Goal: Task Accomplishment & Management: Manage account settings

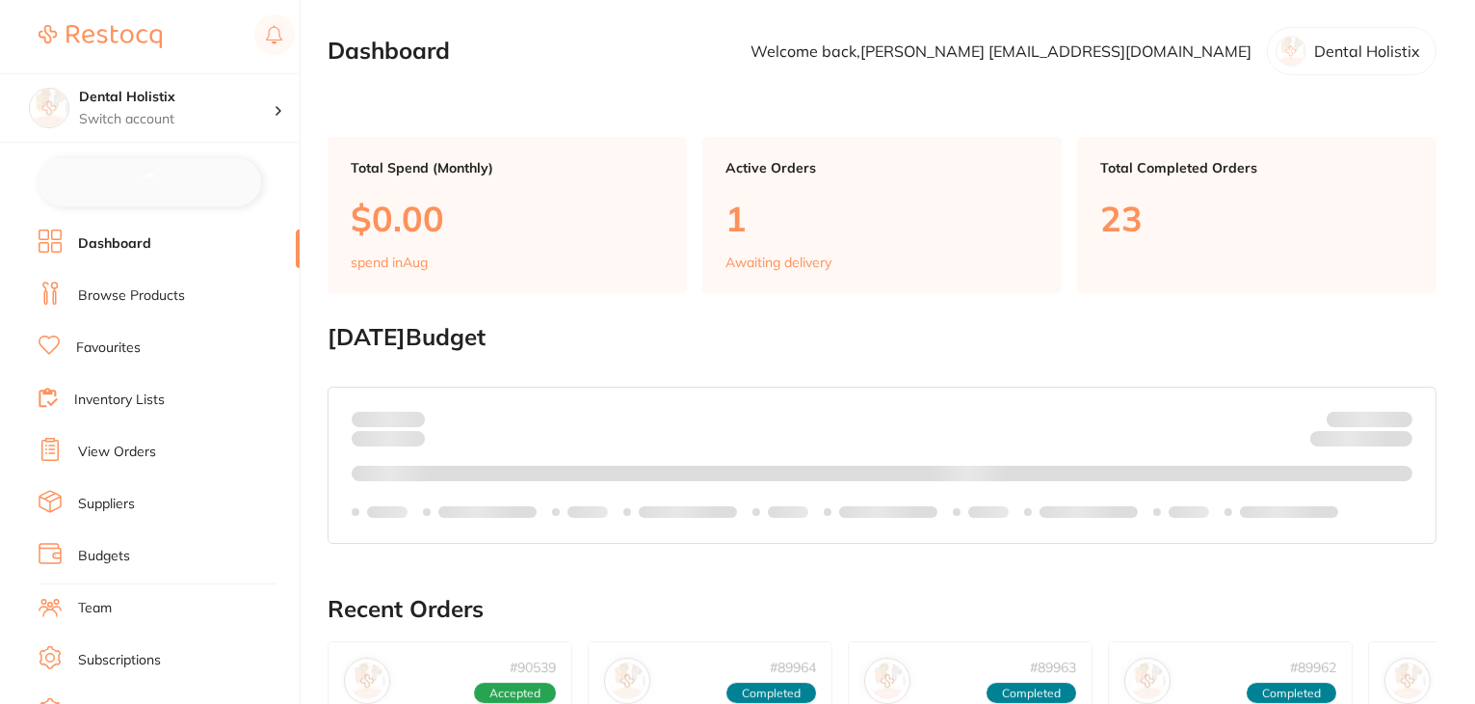
checkbox input "false"
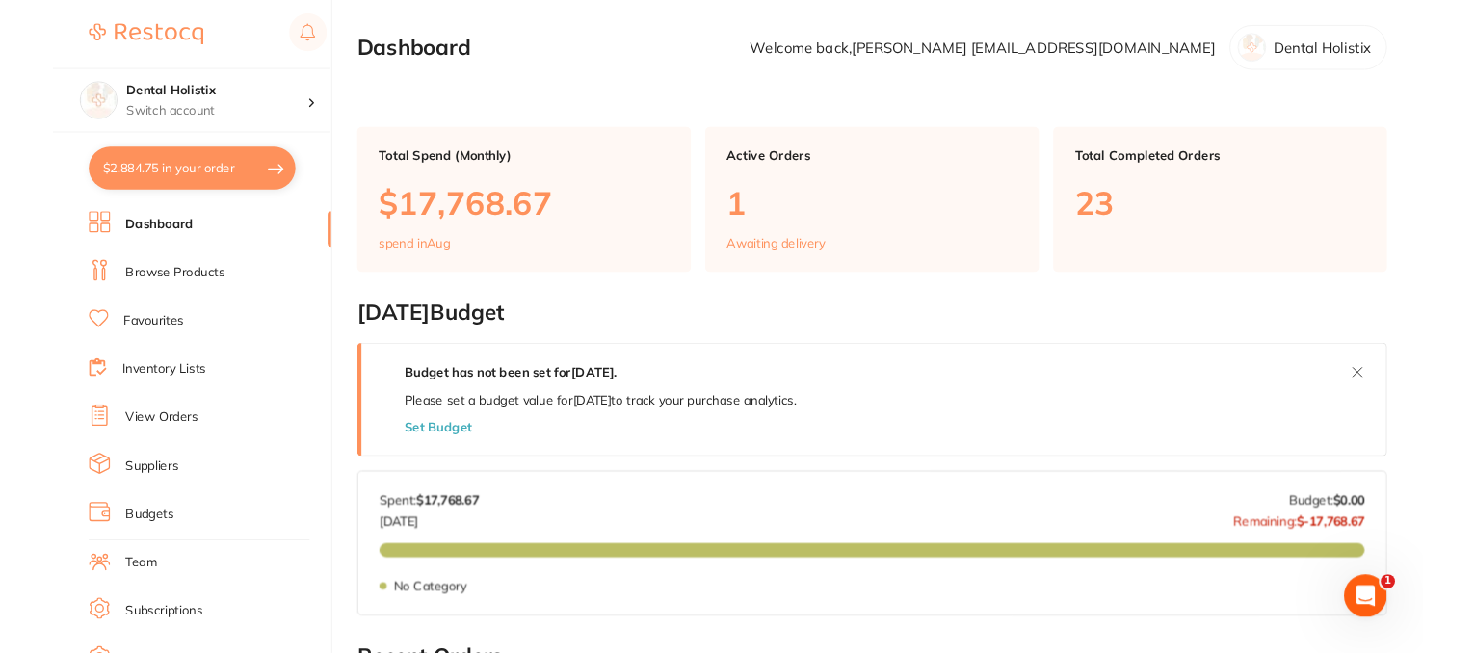
scroll to position [189, 0]
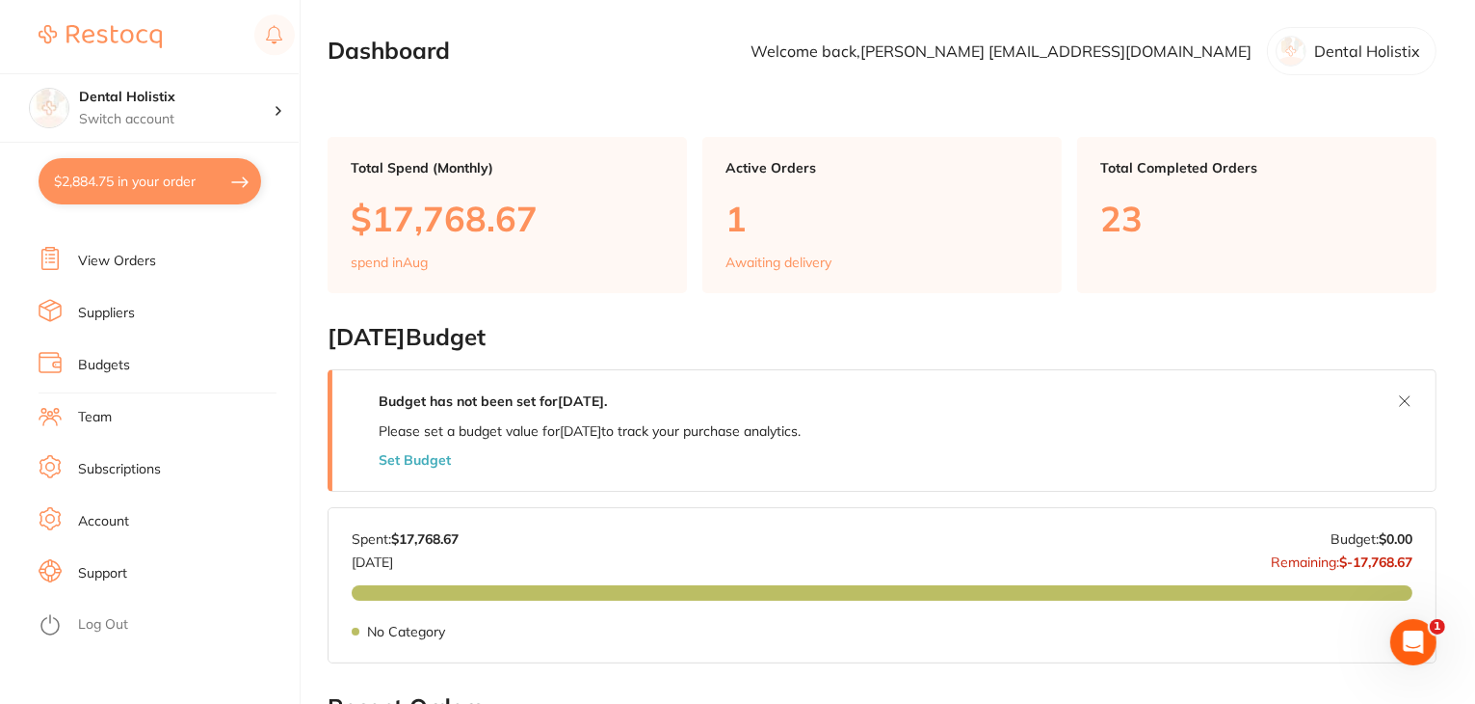
click at [102, 567] on link "Support" at bounding box center [102, 573] width 49 height 19
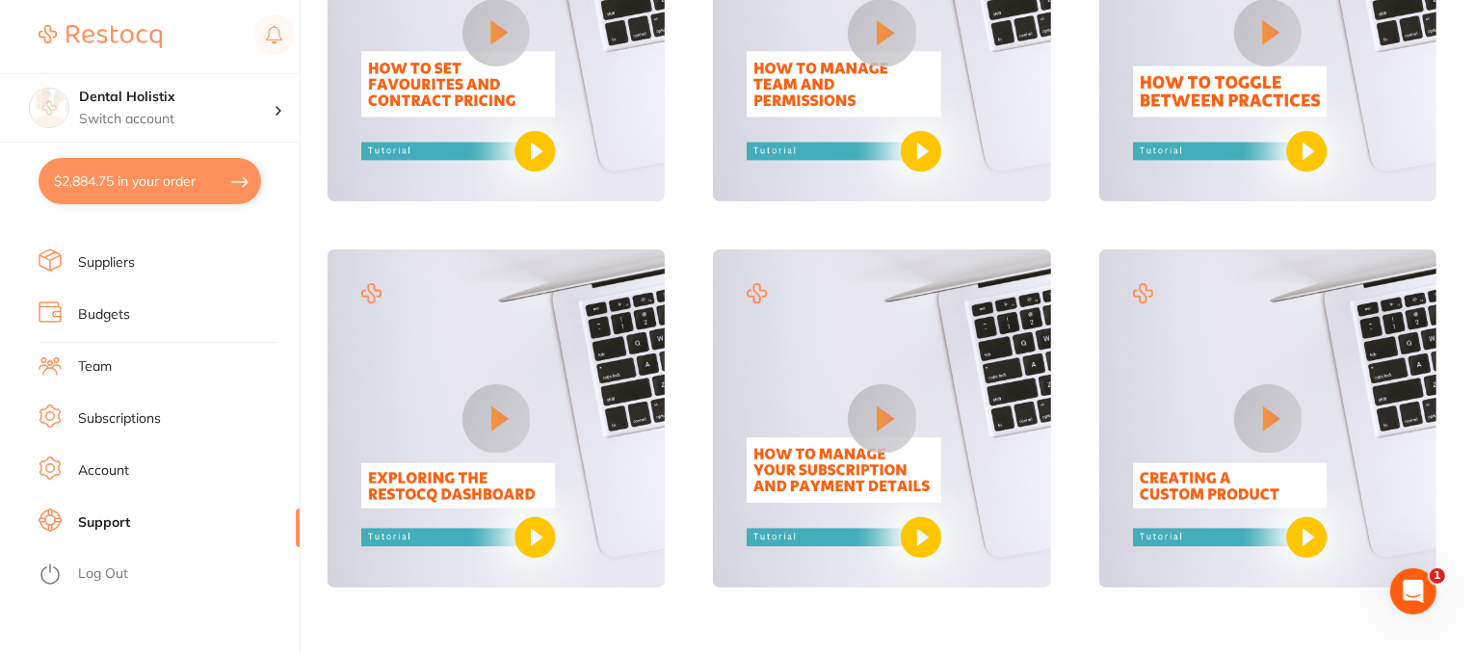
scroll to position [1118, 0]
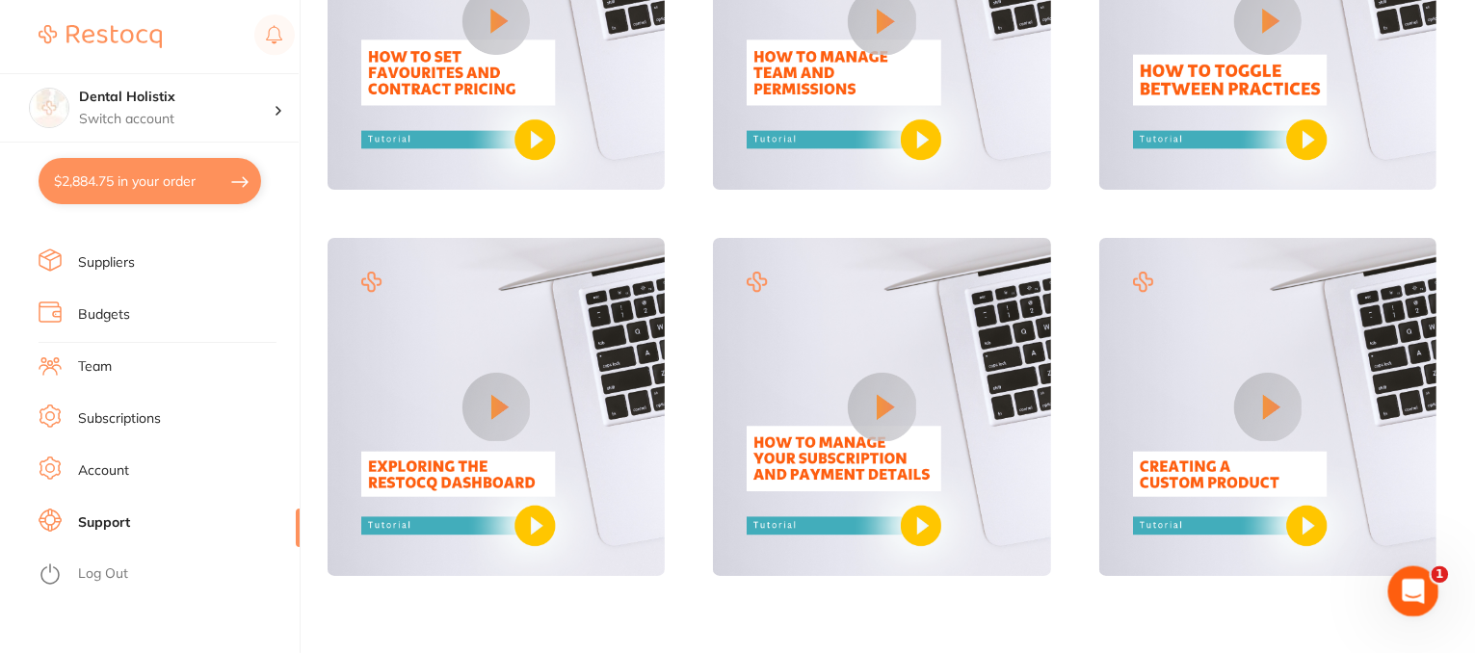
click at [1402, 588] on icon "Open Intercom Messenger" at bounding box center [1412, 589] width 32 height 32
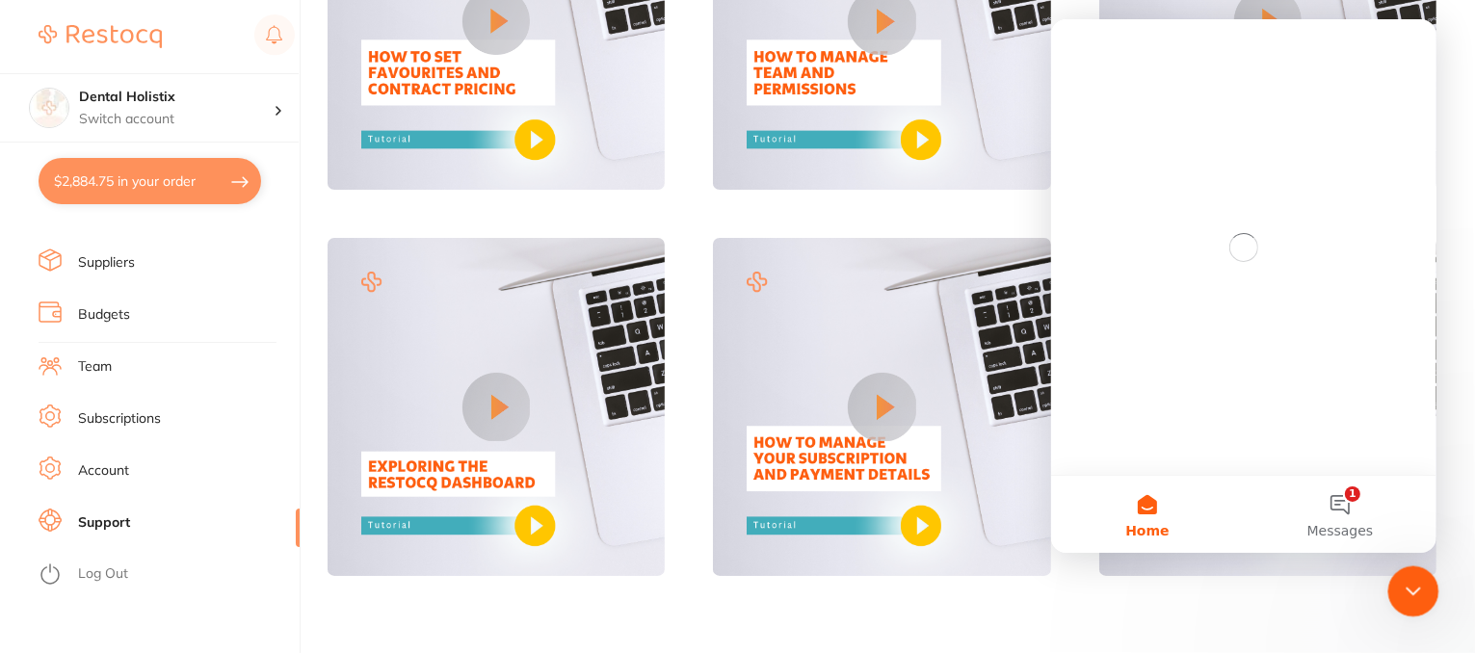
scroll to position [0, 0]
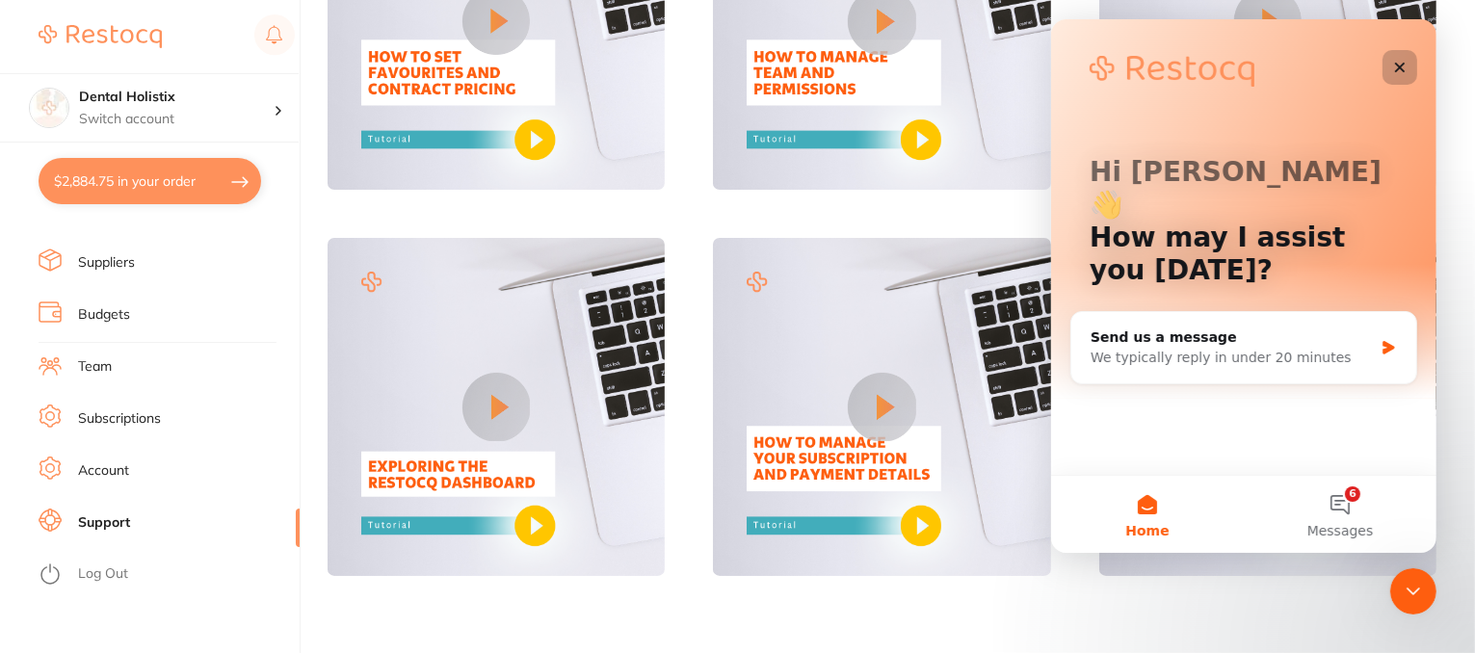
click at [1394, 68] on icon "Close" at bounding box center [1399, 67] width 15 height 15
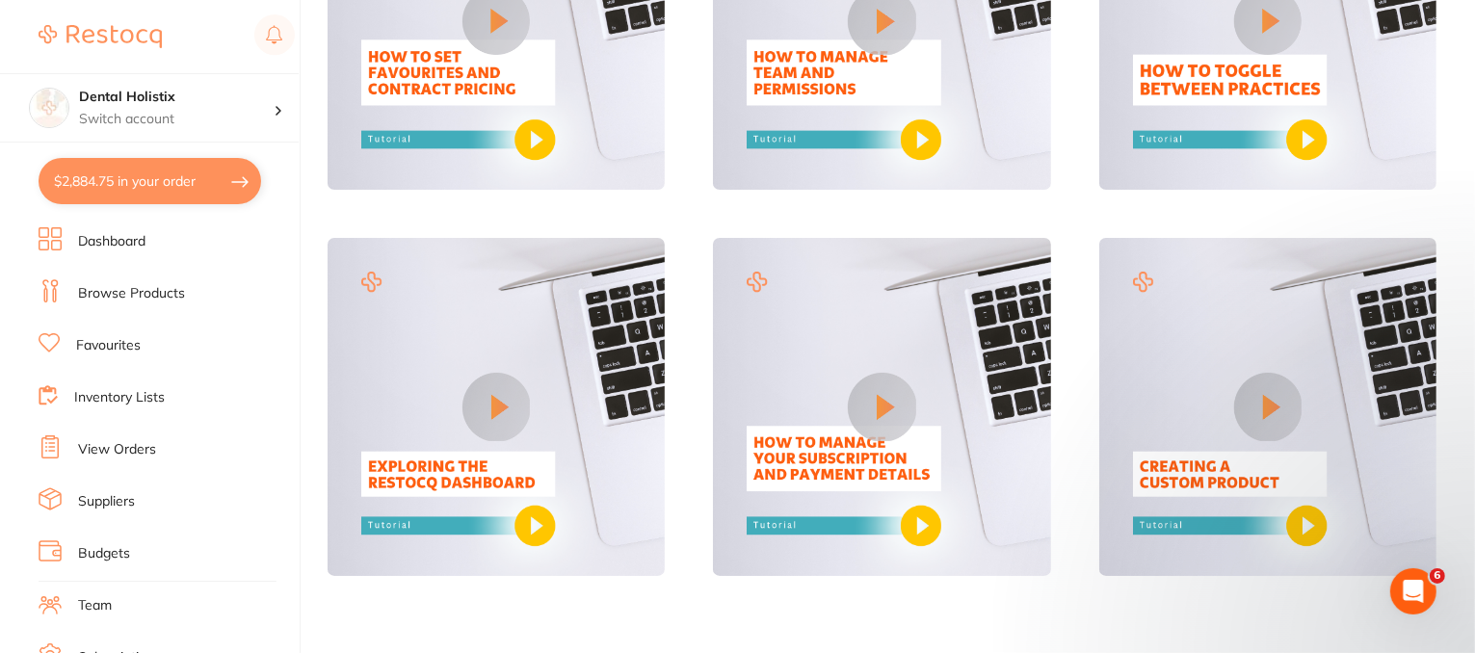
scroll to position [193, 0]
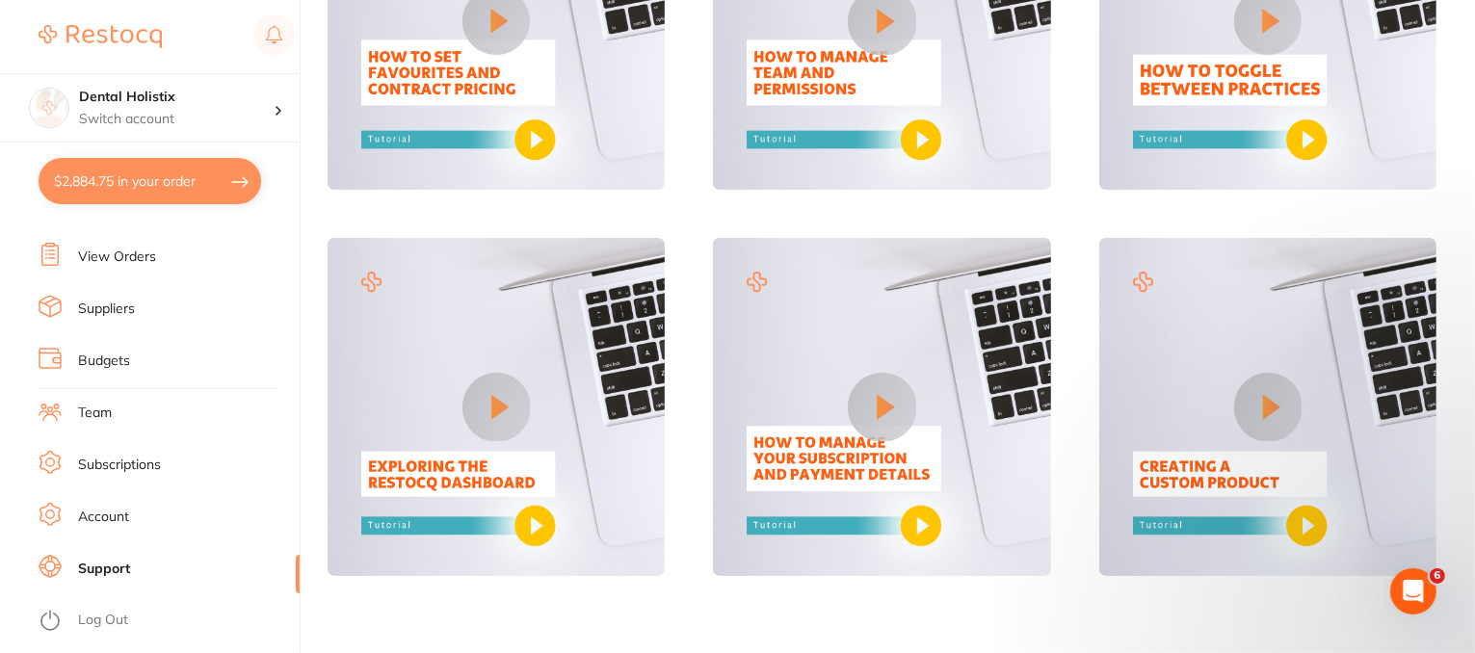
click at [98, 417] on link "Team" at bounding box center [95, 413] width 34 height 19
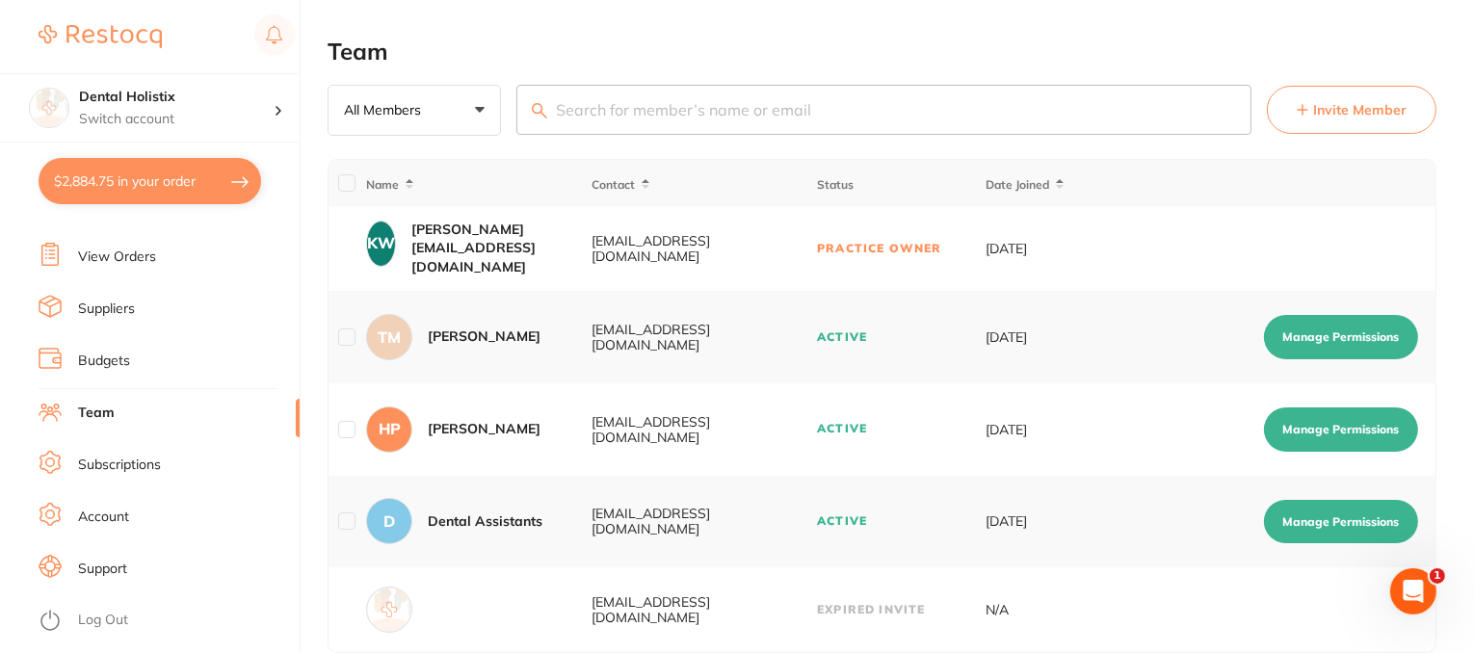
click at [1344, 437] on button "Manage Permissions" at bounding box center [1341, 430] width 154 height 44
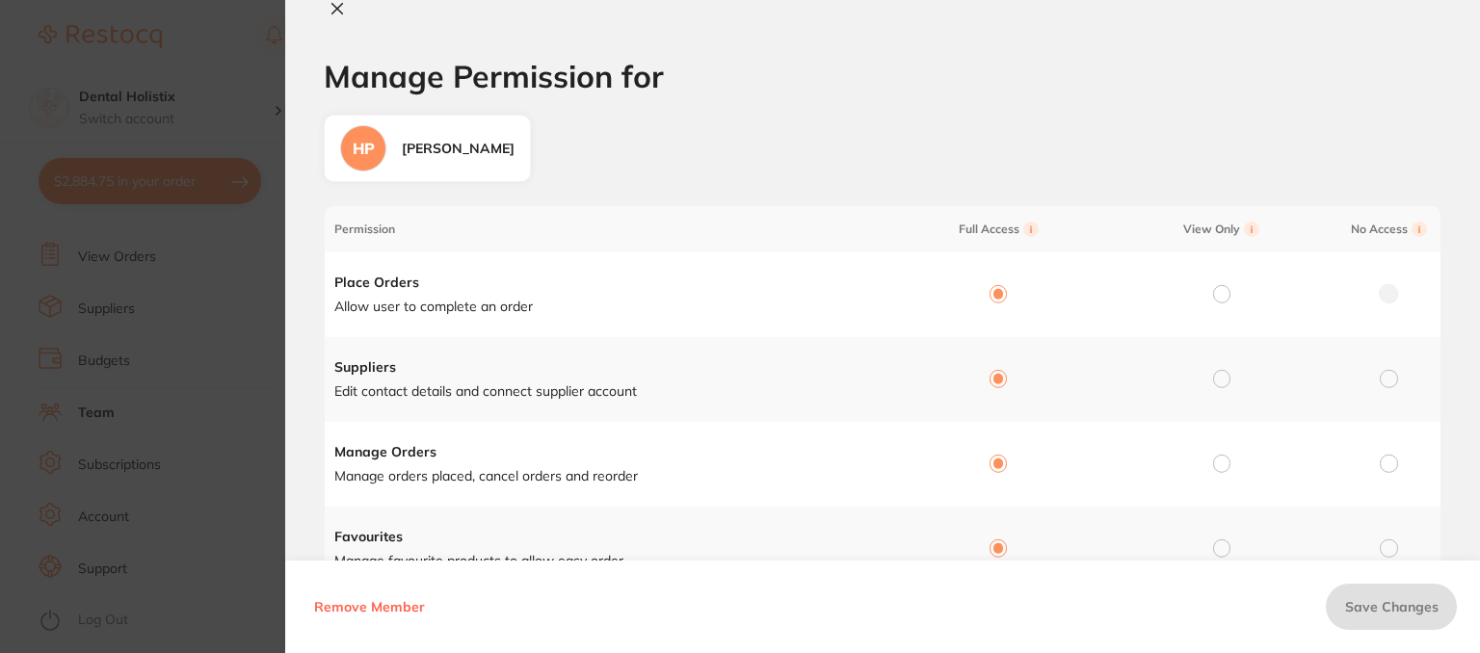
click at [473, 163] on div "Hayley Pettit" at bounding box center [458, 148] width 113 height 46
click at [334, 8] on icon at bounding box center [337, 8] width 15 height 15
checkbox input "false"
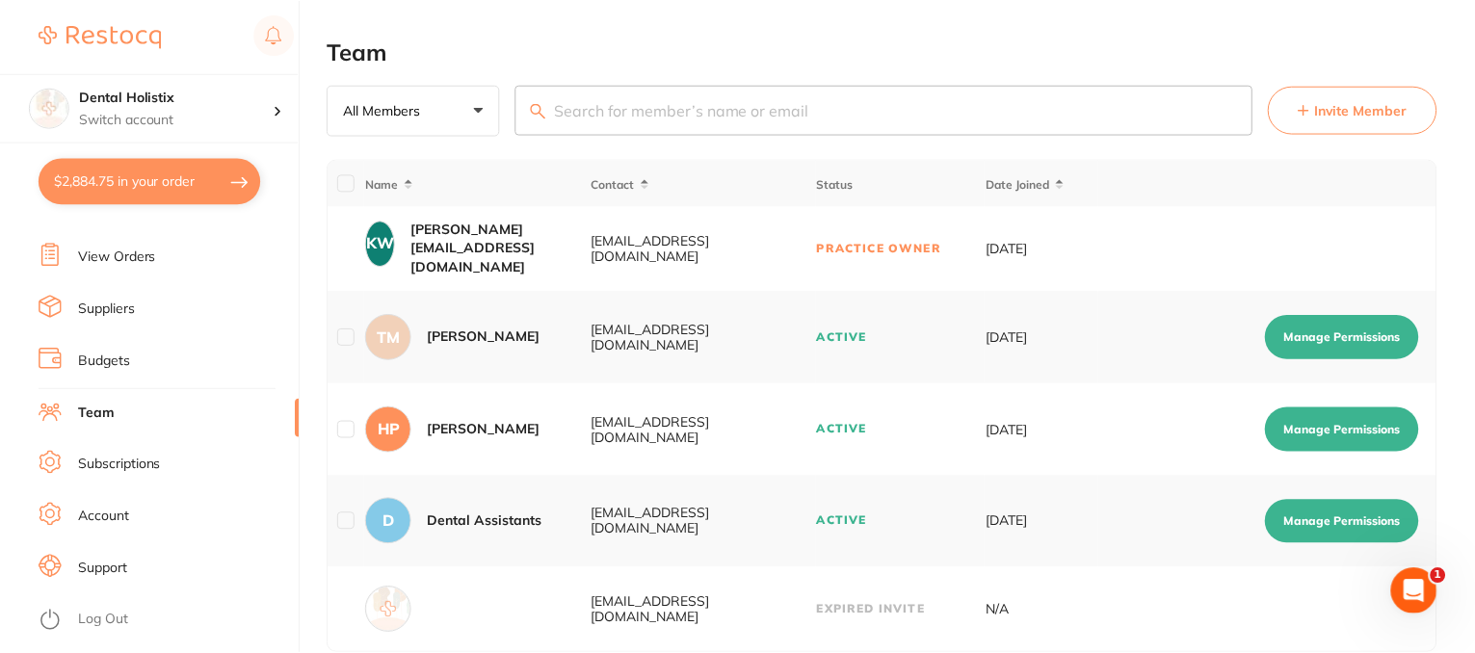
scroll to position [39, 0]
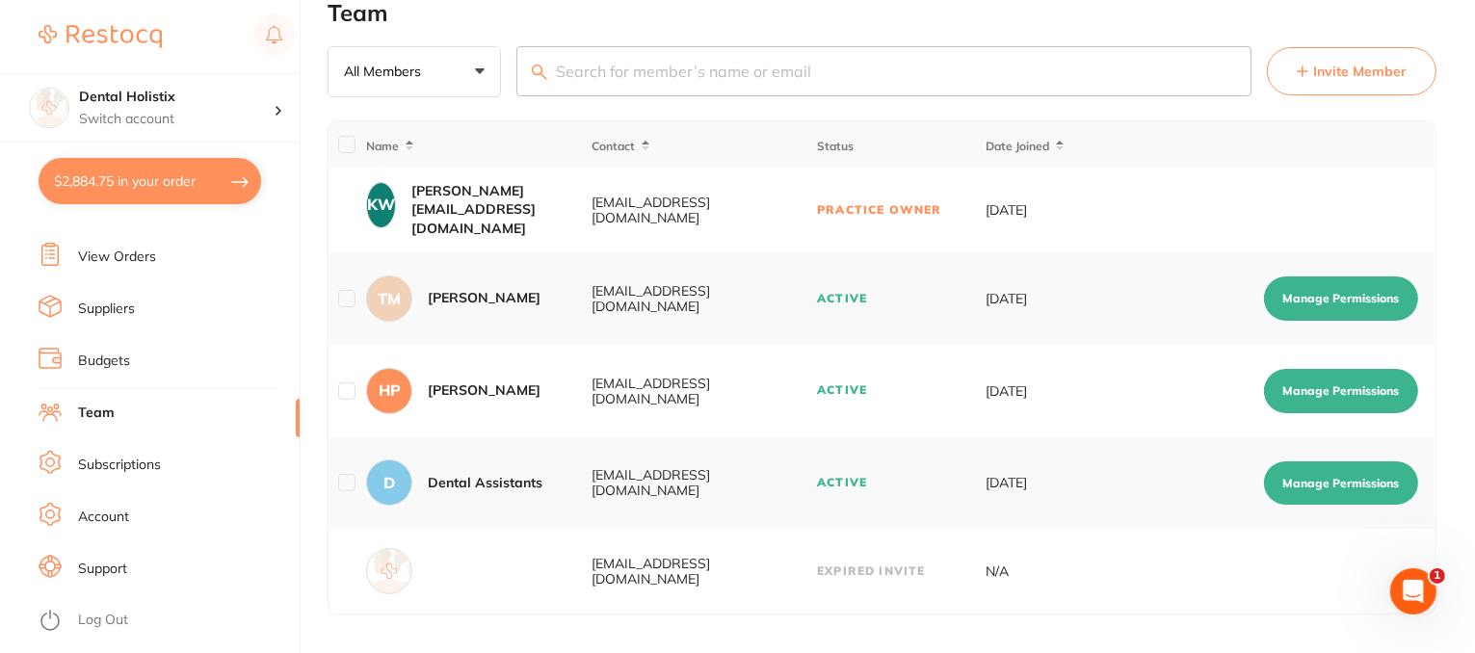
click at [1354, 78] on span "Invite Member" at bounding box center [1360, 71] width 93 height 19
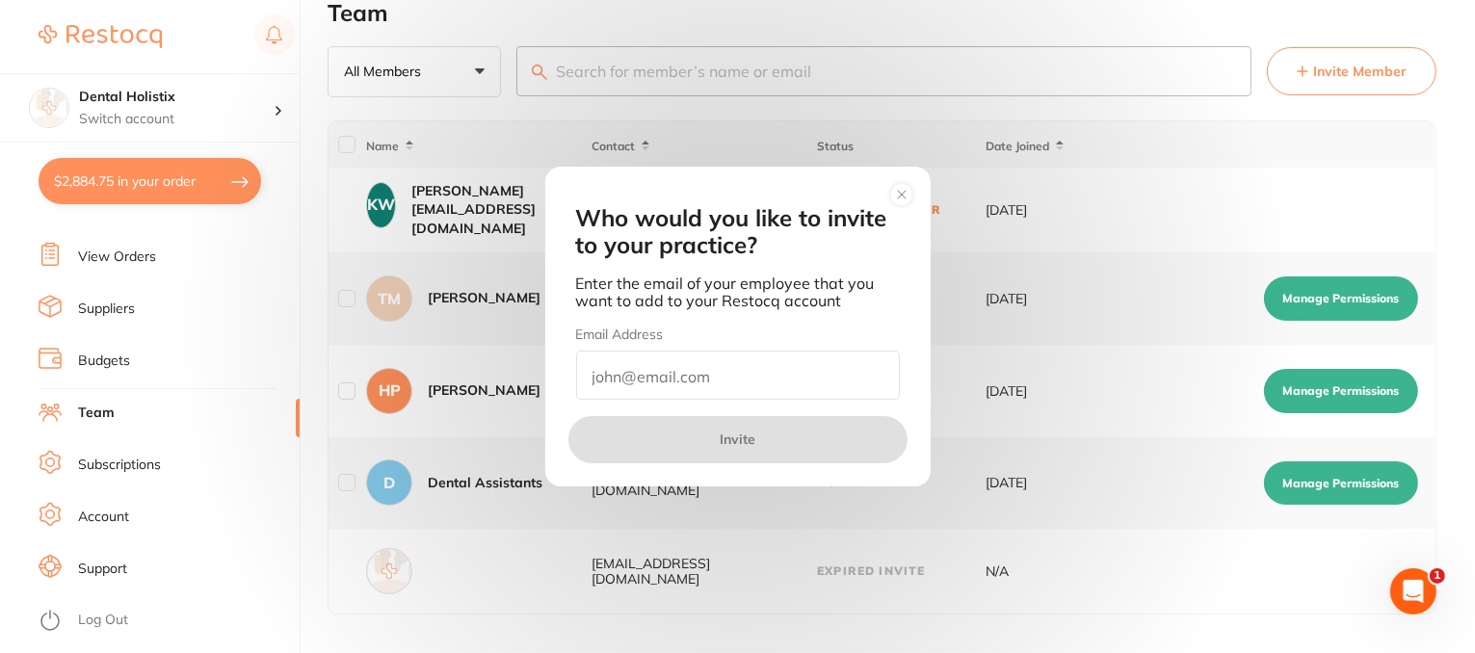
click at [899, 196] on circle at bounding box center [902, 195] width 22 height 22
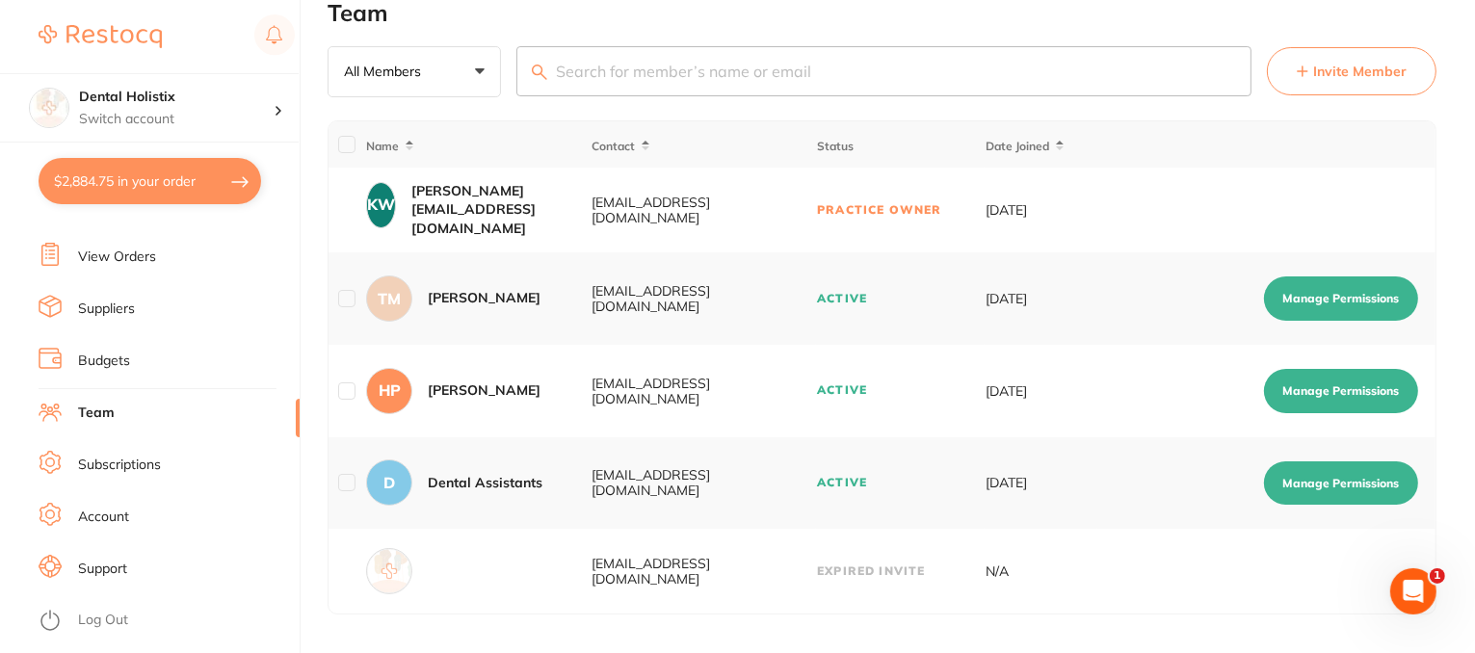
click at [1311, 290] on button "Manage Permissions" at bounding box center [1341, 299] width 154 height 44
checkbox input "true"
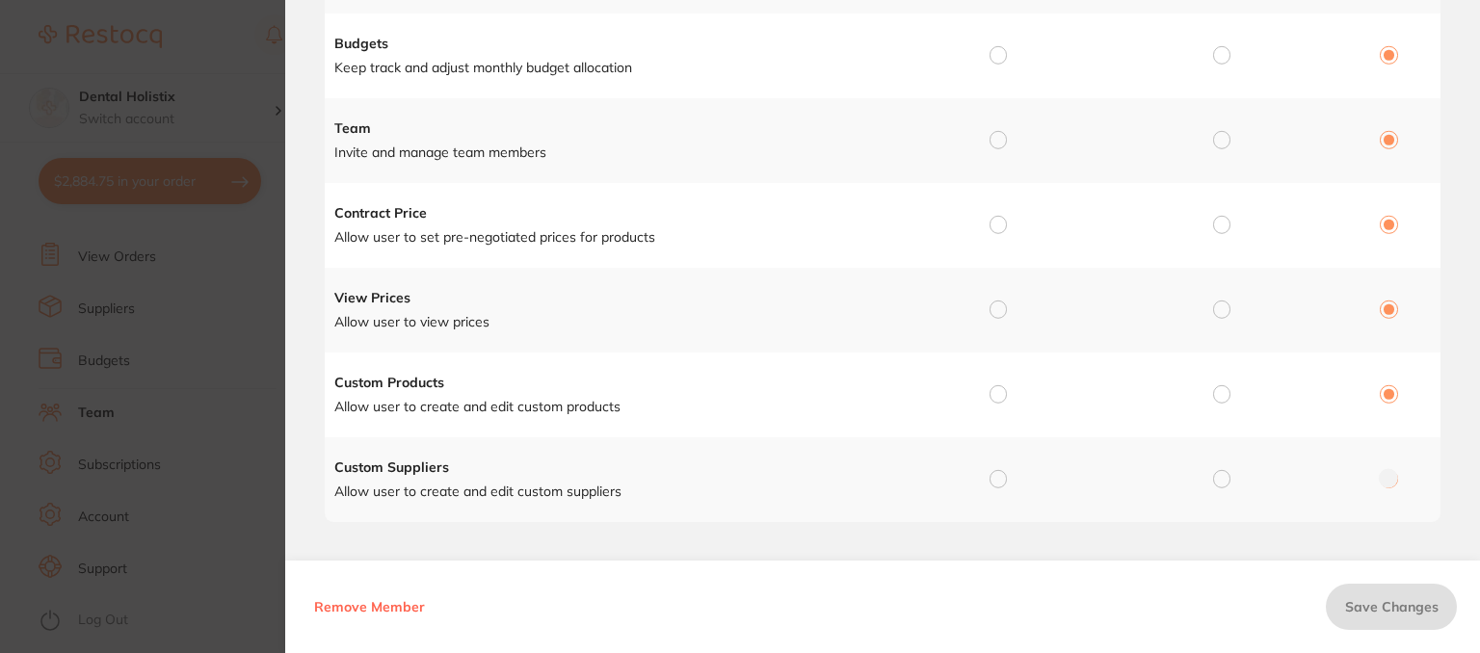
scroll to position [0, 0]
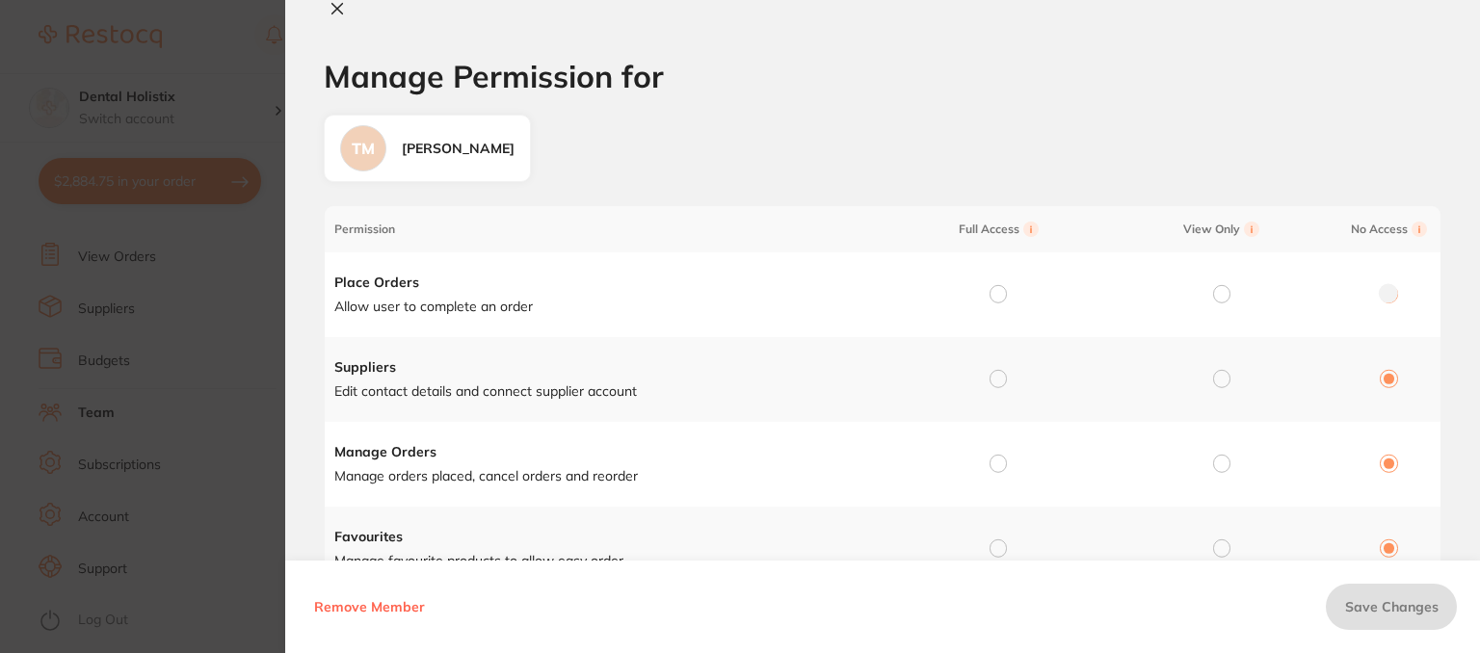
click at [998, 297] on input "radio" at bounding box center [998, 293] width 17 height 17
radio input "true"
radio input "false"
drag, startPoint x: 997, startPoint y: 385, endPoint x: 991, endPoint y: 416, distance: 31.6
click at [997, 391] on td at bounding box center [995, 379] width 224 height 85
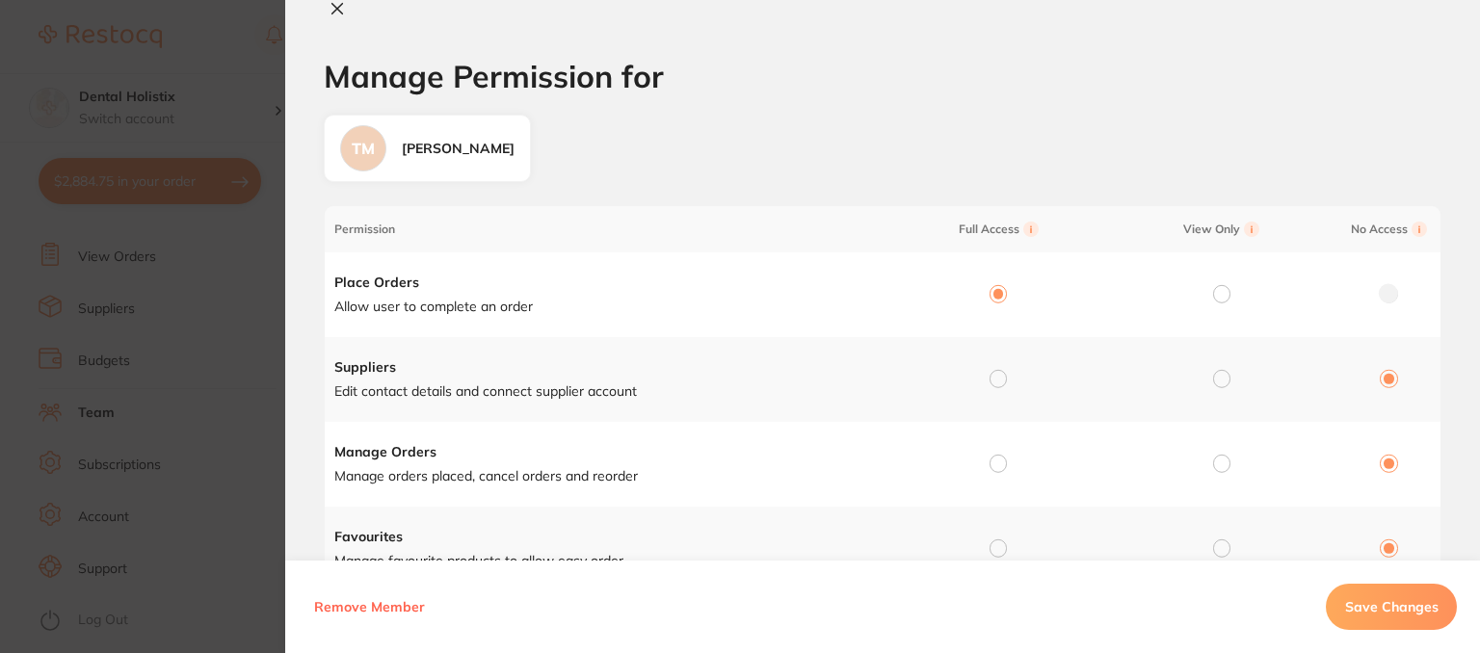
drag, startPoint x: 996, startPoint y: 465, endPoint x: 998, endPoint y: 510, distance: 45.4
click at [997, 467] on input "radio" at bounding box center [998, 463] width 17 height 17
radio input "true"
radio input "false"
click at [995, 545] on input "radio" at bounding box center [998, 548] width 17 height 17
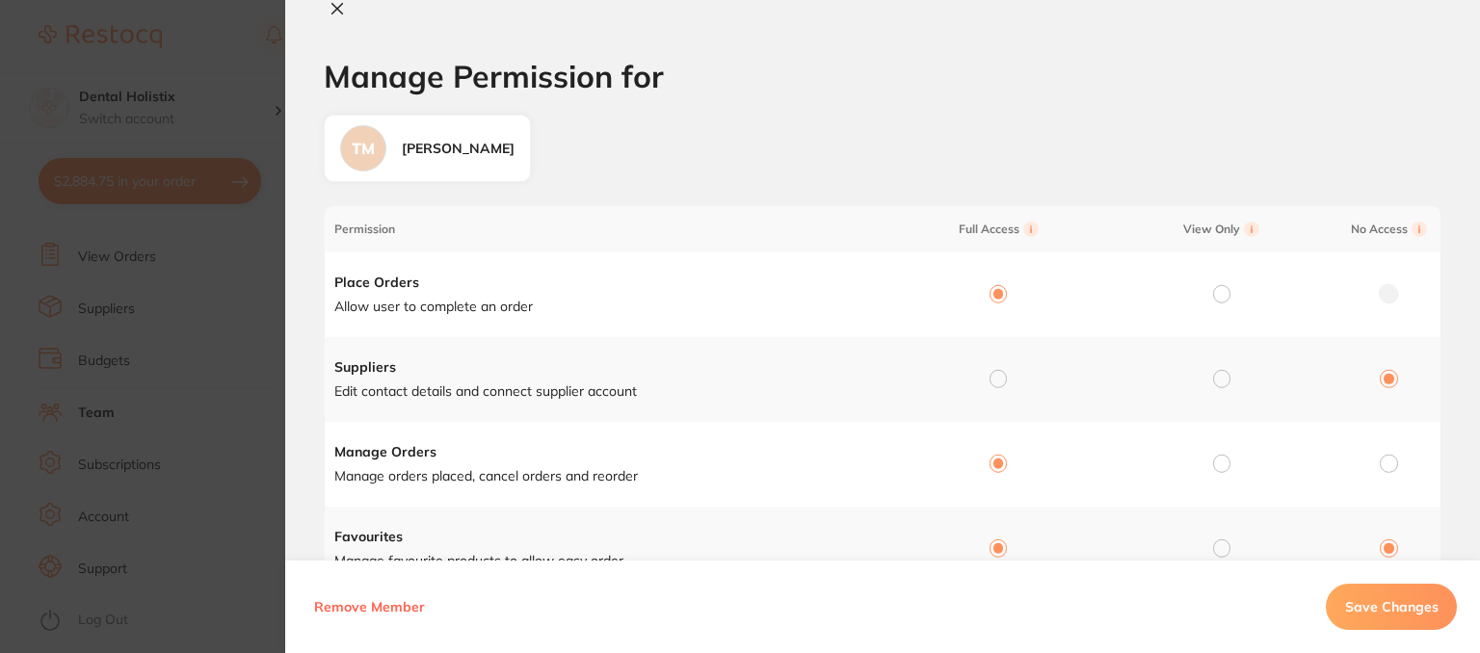
radio input "true"
radio input "false"
click at [995, 375] on input "radio" at bounding box center [998, 378] width 17 height 17
radio input "true"
radio input "false"
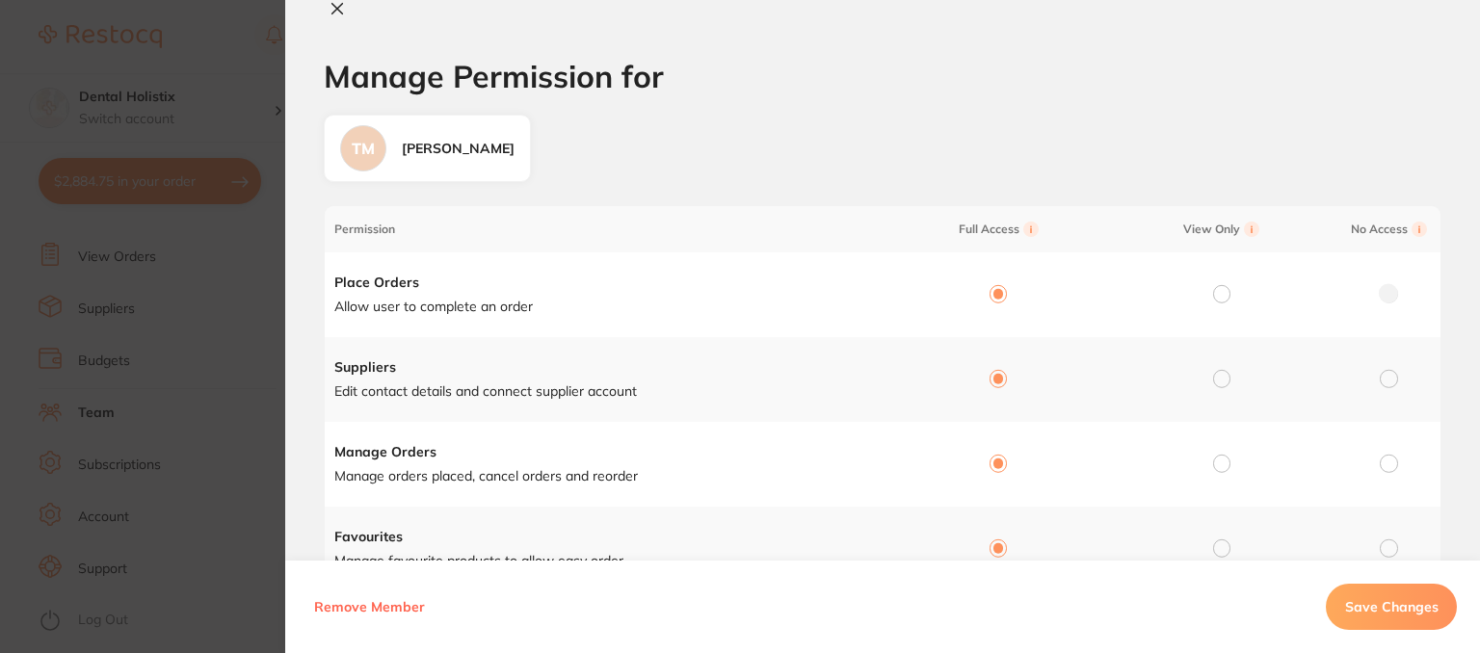
scroll to position [289, 0]
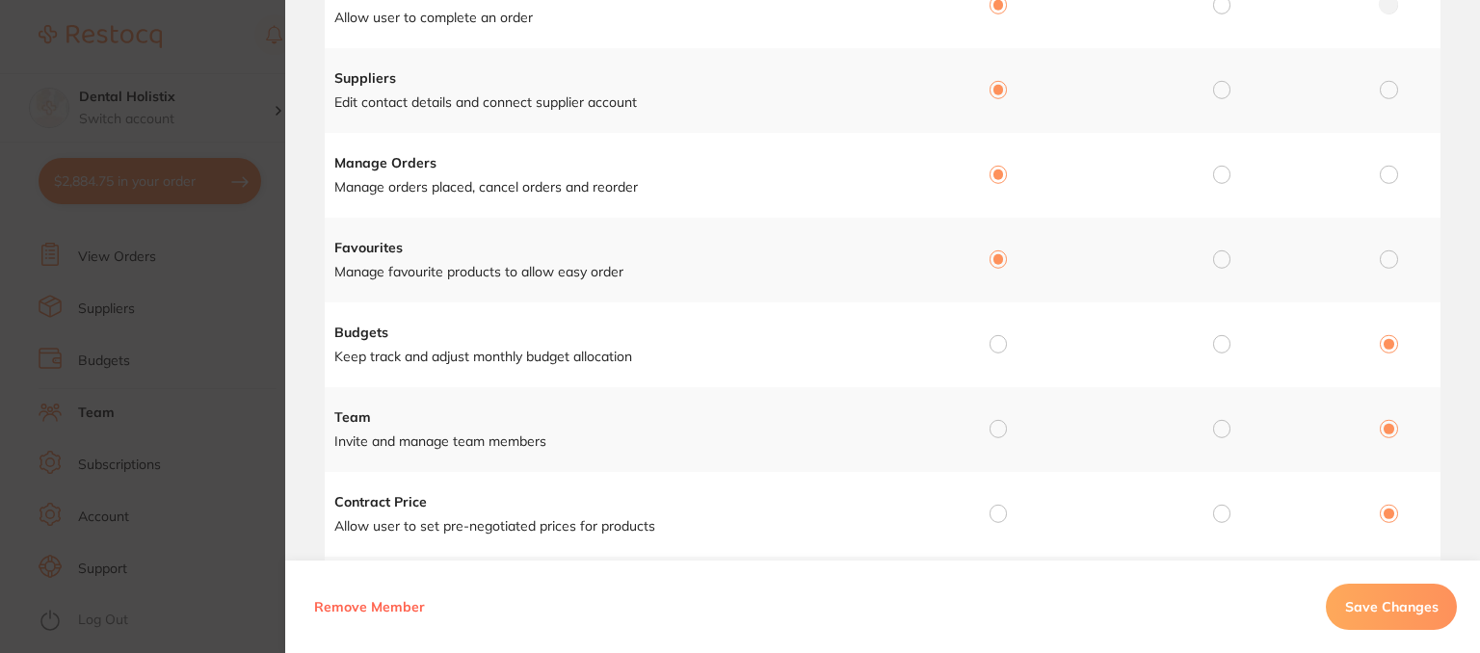
click at [1004, 350] on div at bounding box center [998, 344] width 17 height 17
click at [990, 433] on input "radio" at bounding box center [998, 428] width 17 height 17
radio input "true"
radio input "false"
click at [995, 514] on input "radio" at bounding box center [998, 513] width 17 height 17
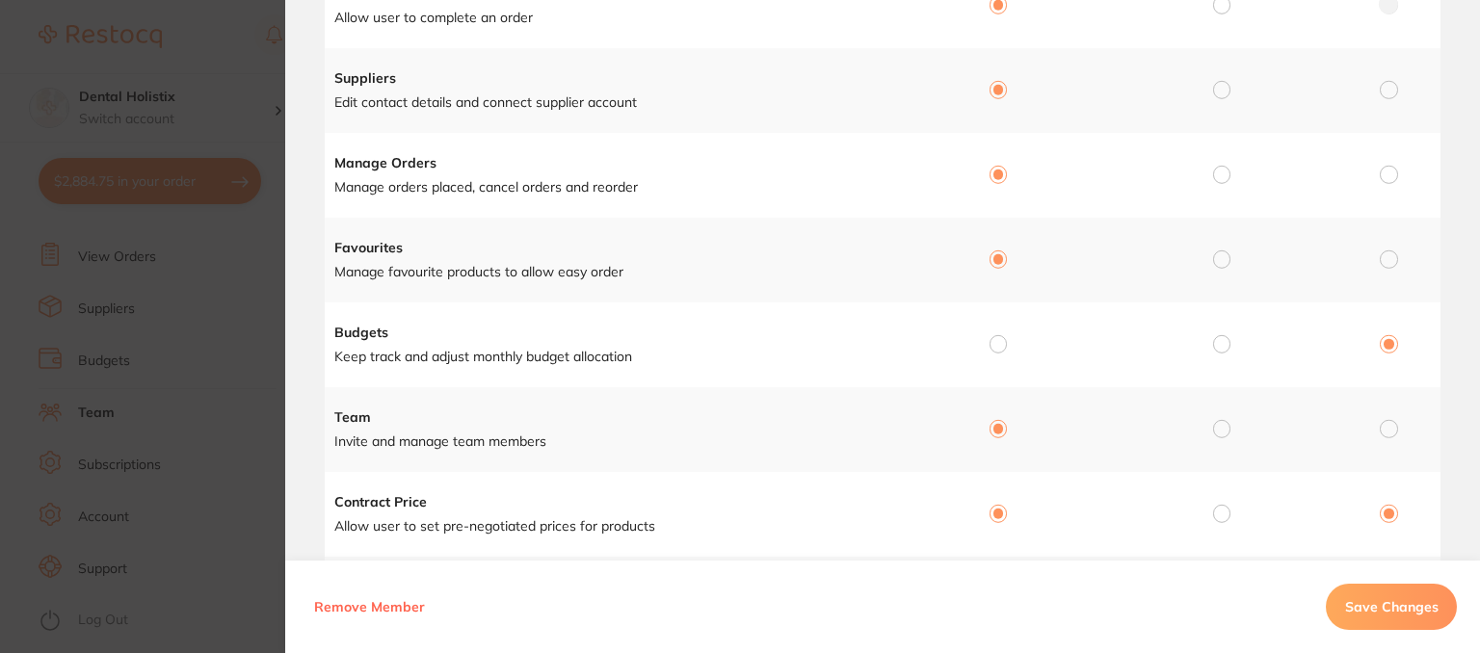
radio input "true"
radio input "false"
click at [998, 344] on input "radio" at bounding box center [998, 343] width 17 height 17
radio input "true"
radio input "false"
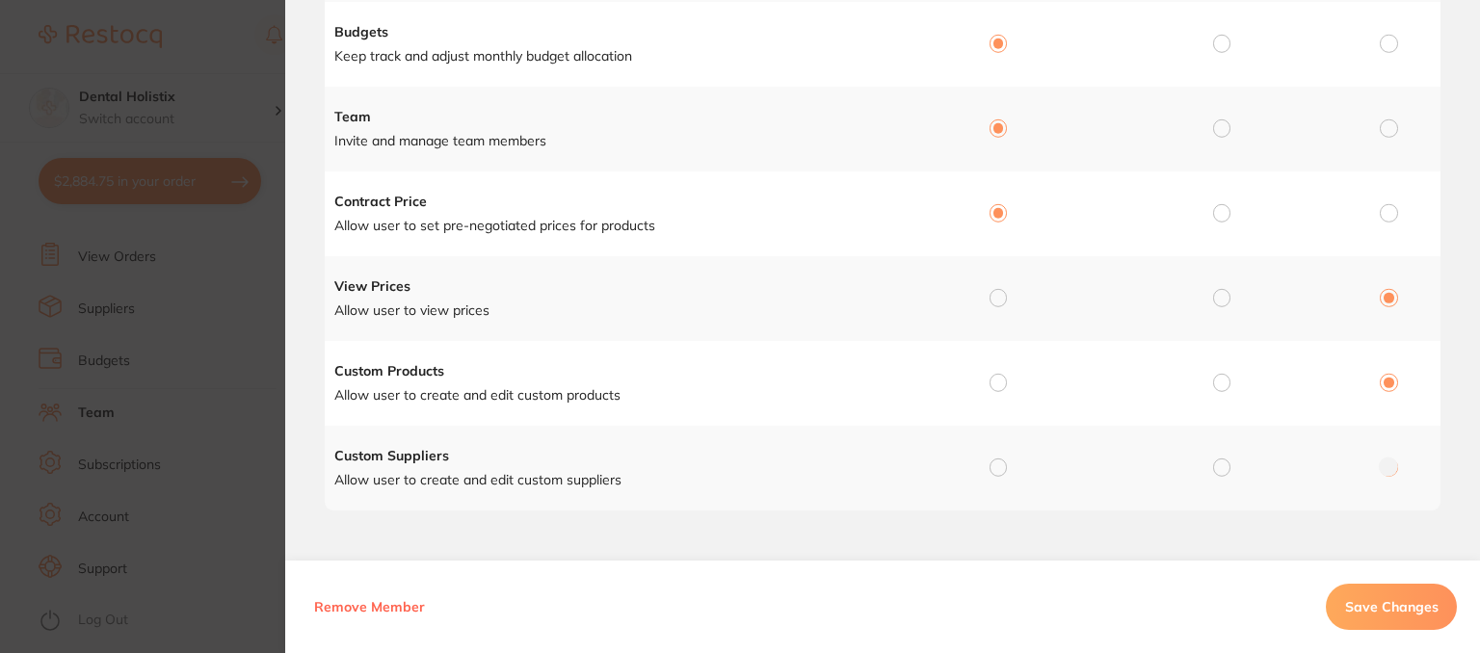
scroll to position [592, 0]
drag, startPoint x: 995, startPoint y: 294, endPoint x: 1002, endPoint y: 351, distance: 57.4
click at [997, 294] on input "radio" at bounding box center [998, 295] width 17 height 17
radio input "true"
radio input "false"
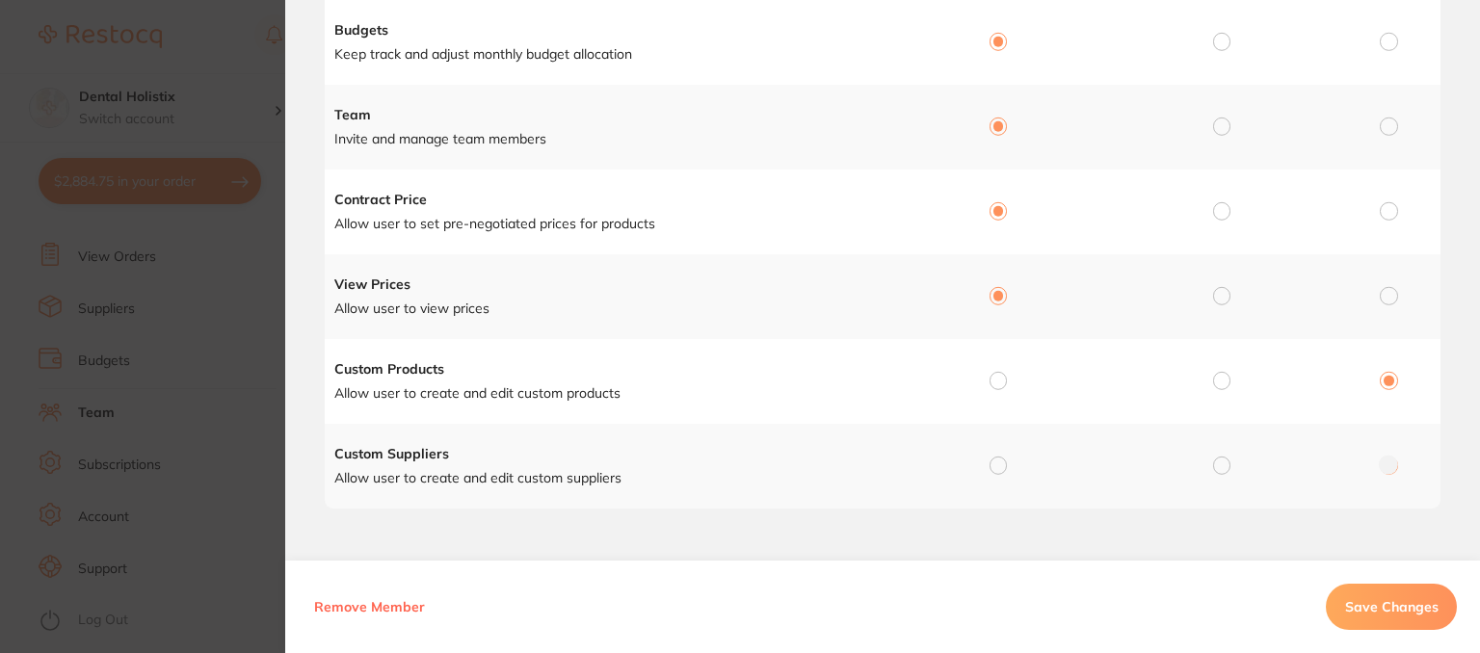
drag, startPoint x: 997, startPoint y: 378, endPoint x: 991, endPoint y: 411, distance: 33.5
click at [997, 380] on input "radio" at bounding box center [998, 380] width 17 height 17
radio input "true"
radio input "false"
click at [993, 465] on input "radio" at bounding box center [998, 465] width 17 height 17
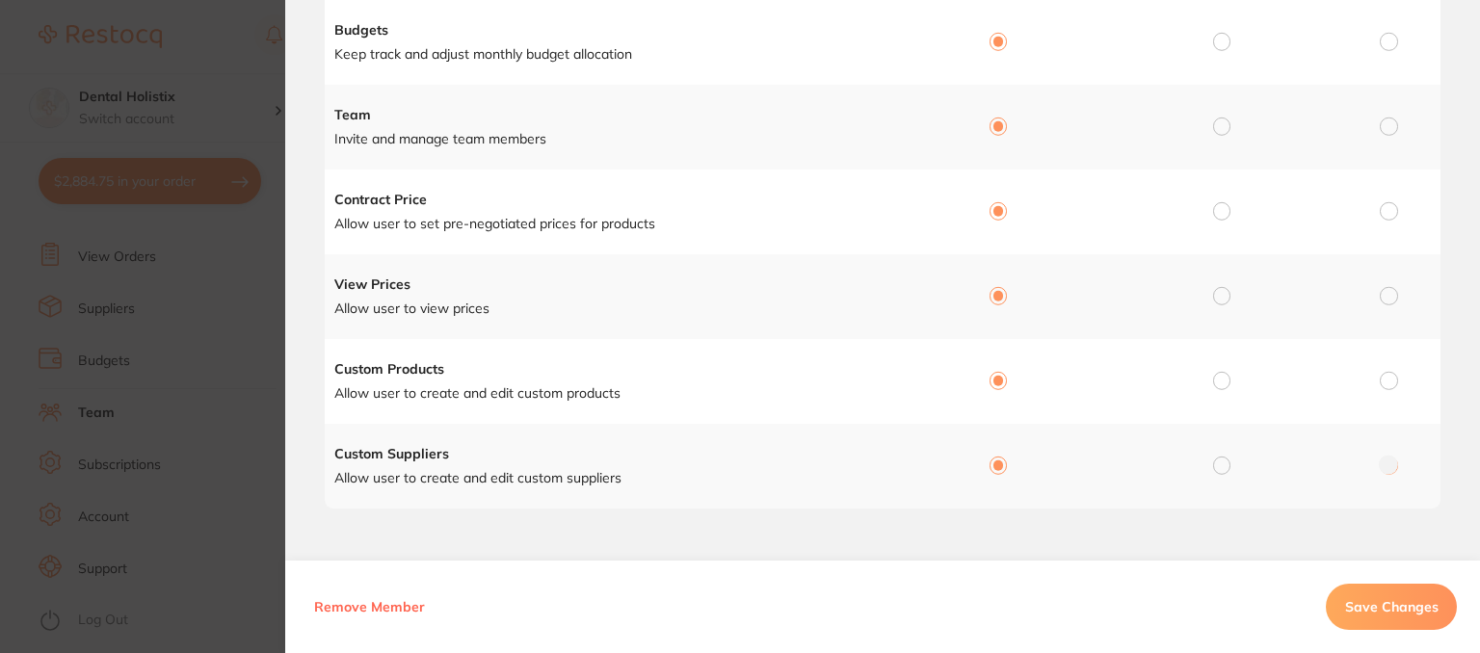
radio input "true"
radio input "false"
click at [1365, 605] on span "Save Changes" at bounding box center [1391, 606] width 93 height 17
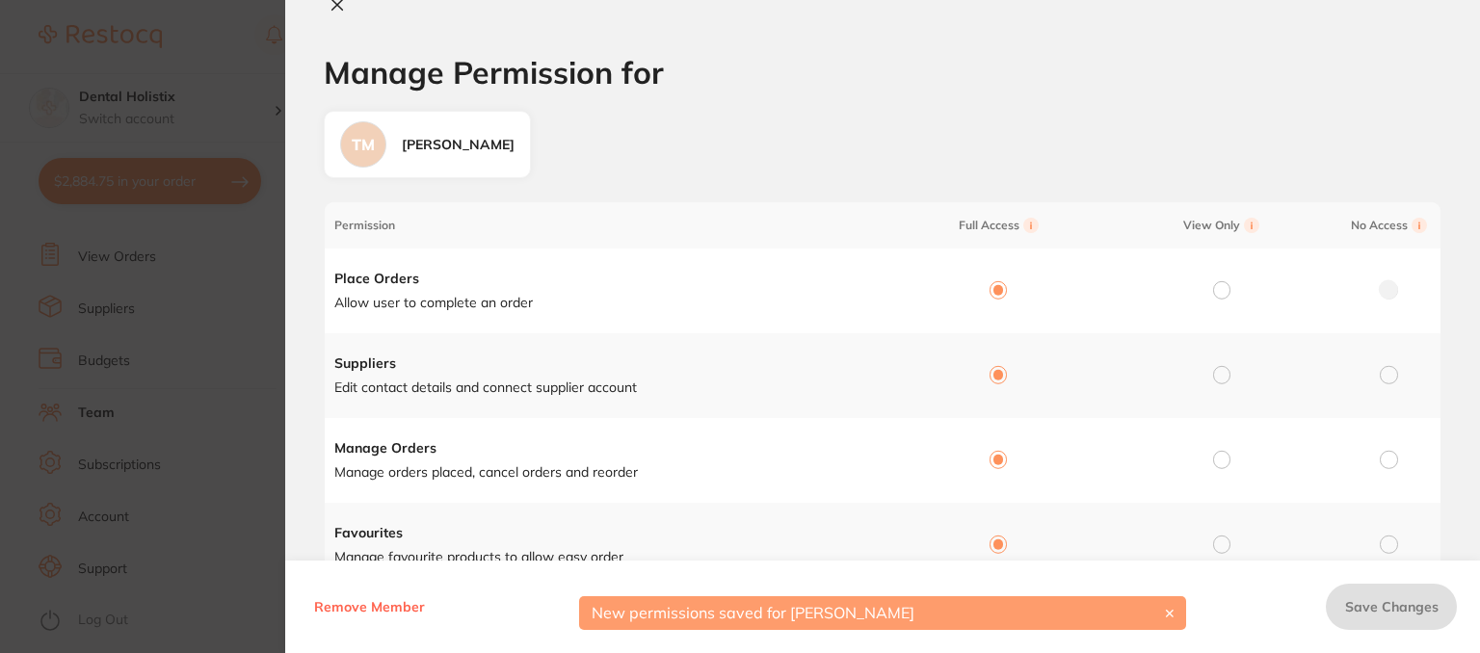
scroll to position [0, 0]
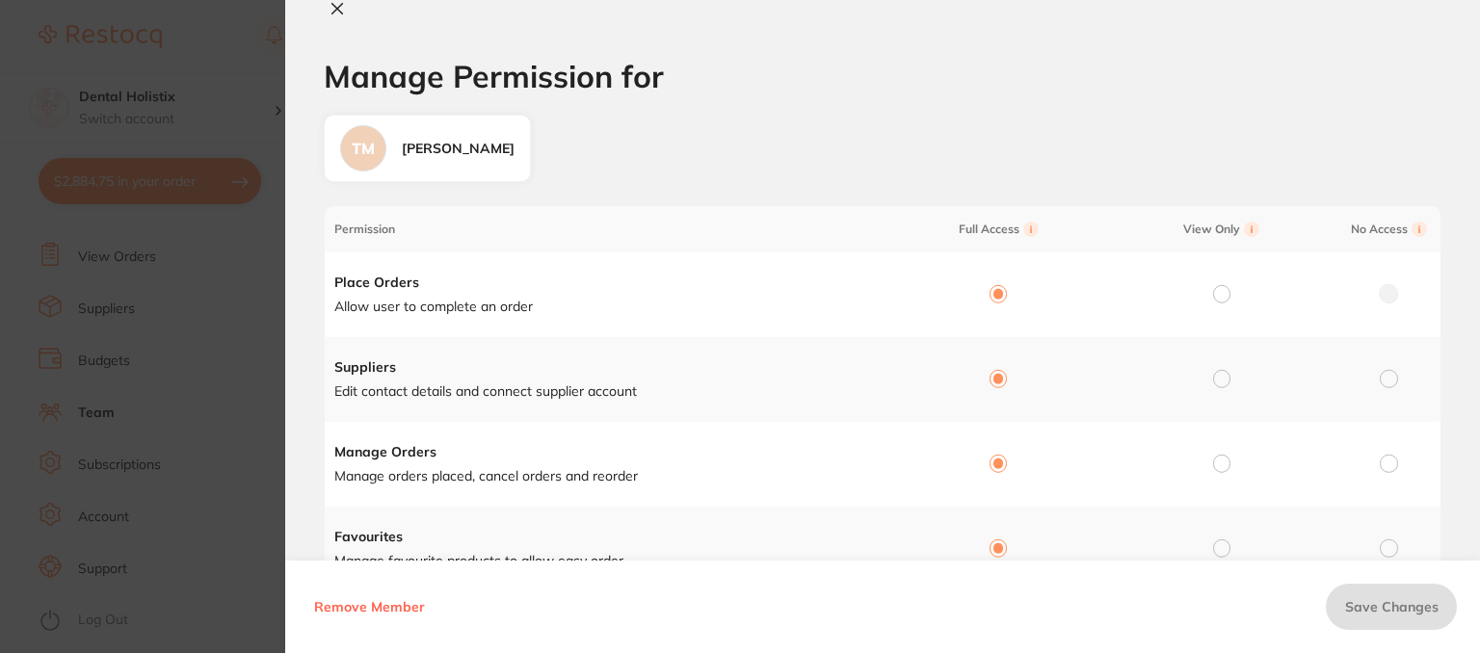
drag, startPoint x: 341, startPoint y: 12, endPoint x: 420, endPoint y: 41, distance: 84.5
click at [343, 12] on icon at bounding box center [337, 8] width 15 height 15
checkbox input "false"
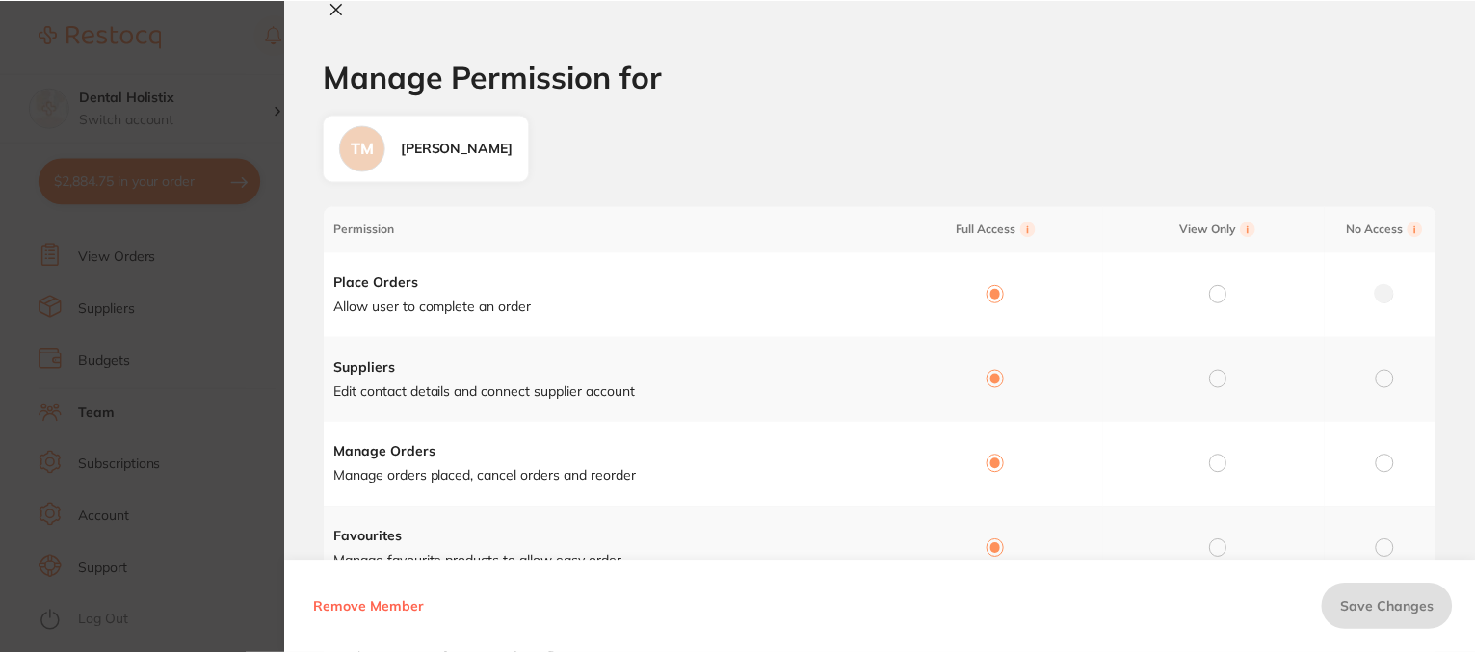
scroll to position [39, 0]
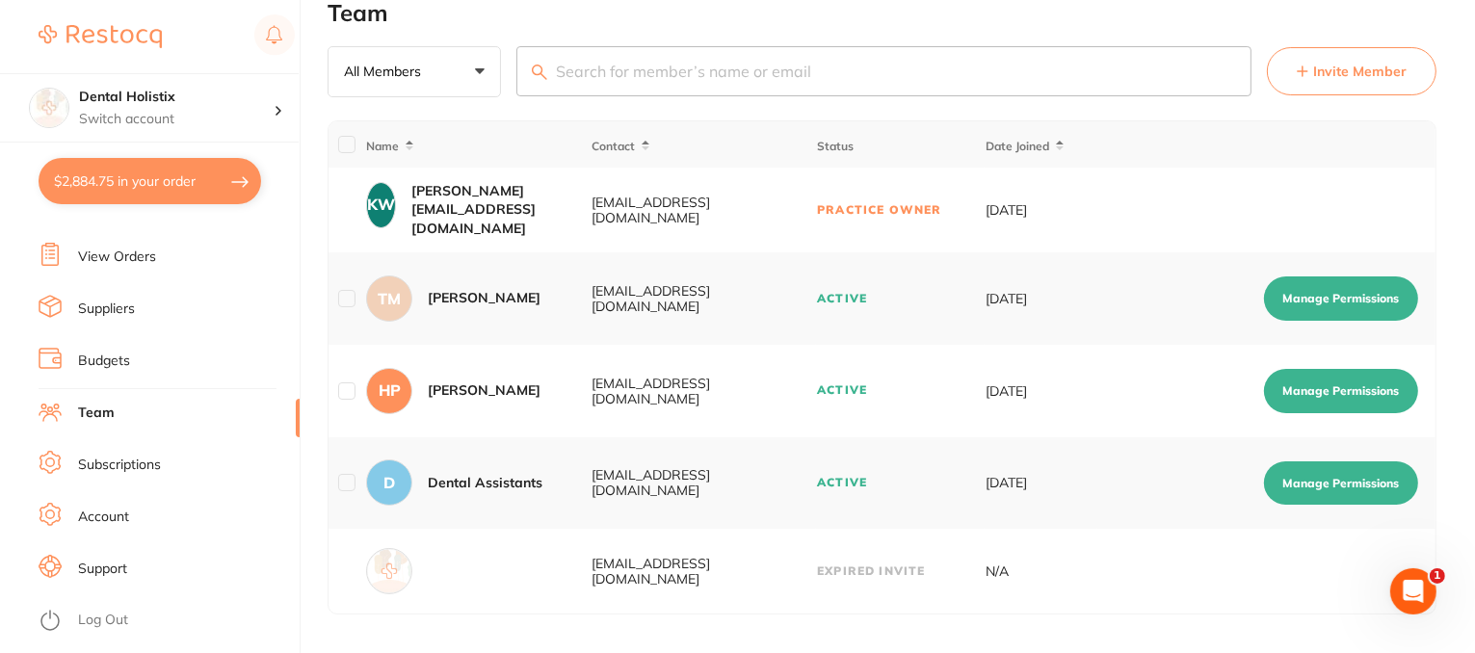
click at [1299, 410] on button "Manage Permissions" at bounding box center [1341, 391] width 154 height 44
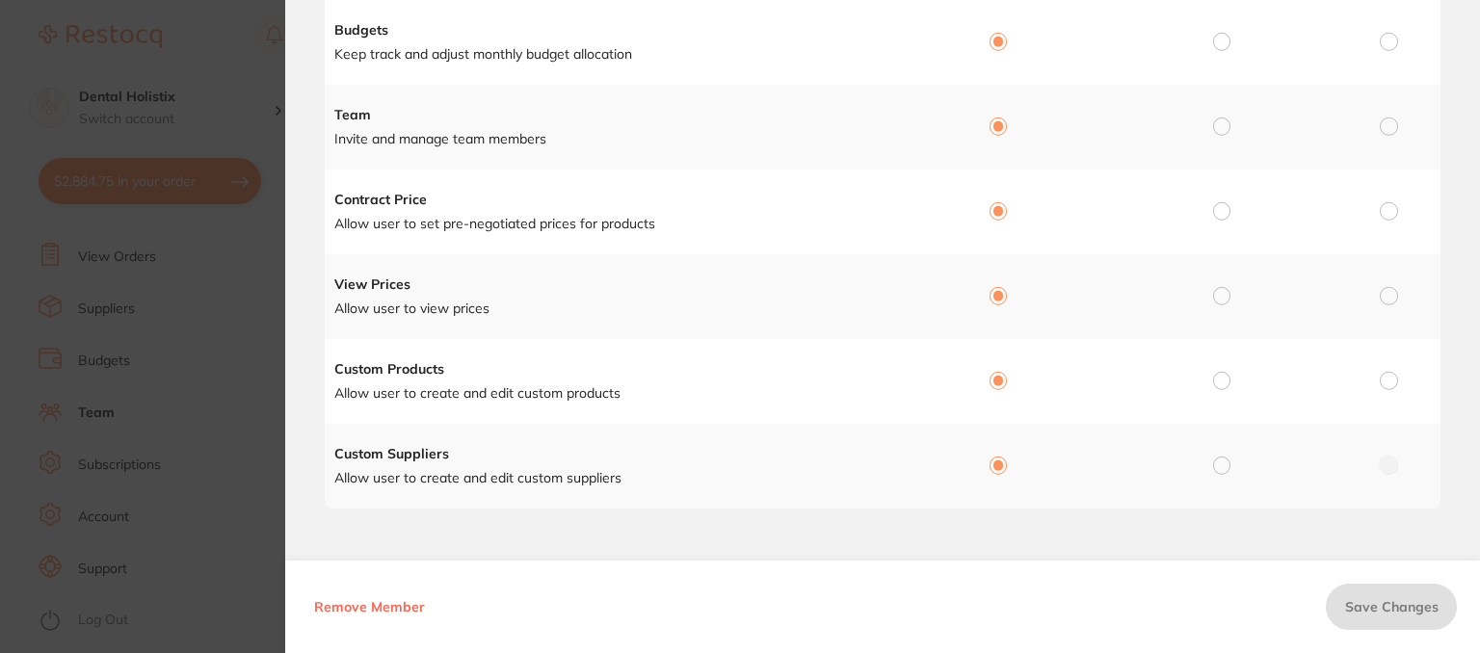
scroll to position [0, 0]
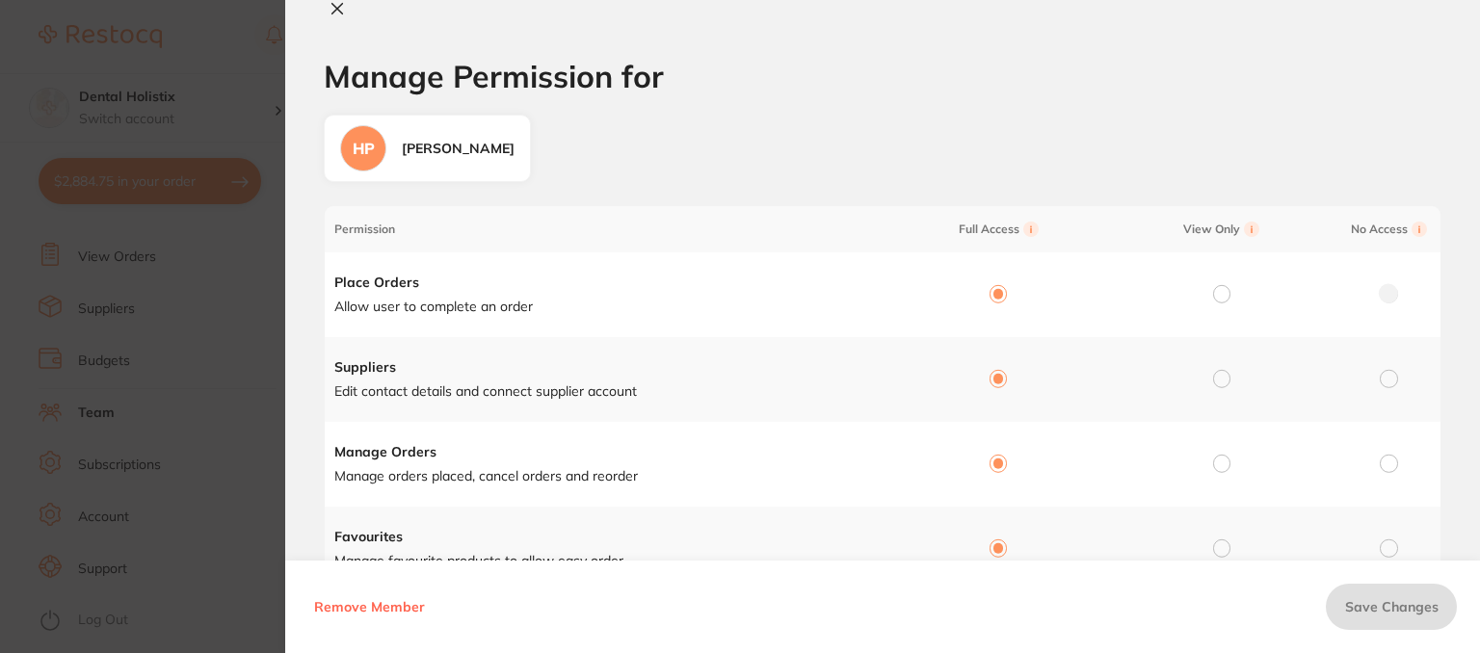
drag, startPoint x: 340, startPoint y: 10, endPoint x: 504, endPoint y: 63, distance: 172.2
click at [343, 11] on icon at bounding box center [337, 8] width 15 height 15
checkbox input "false"
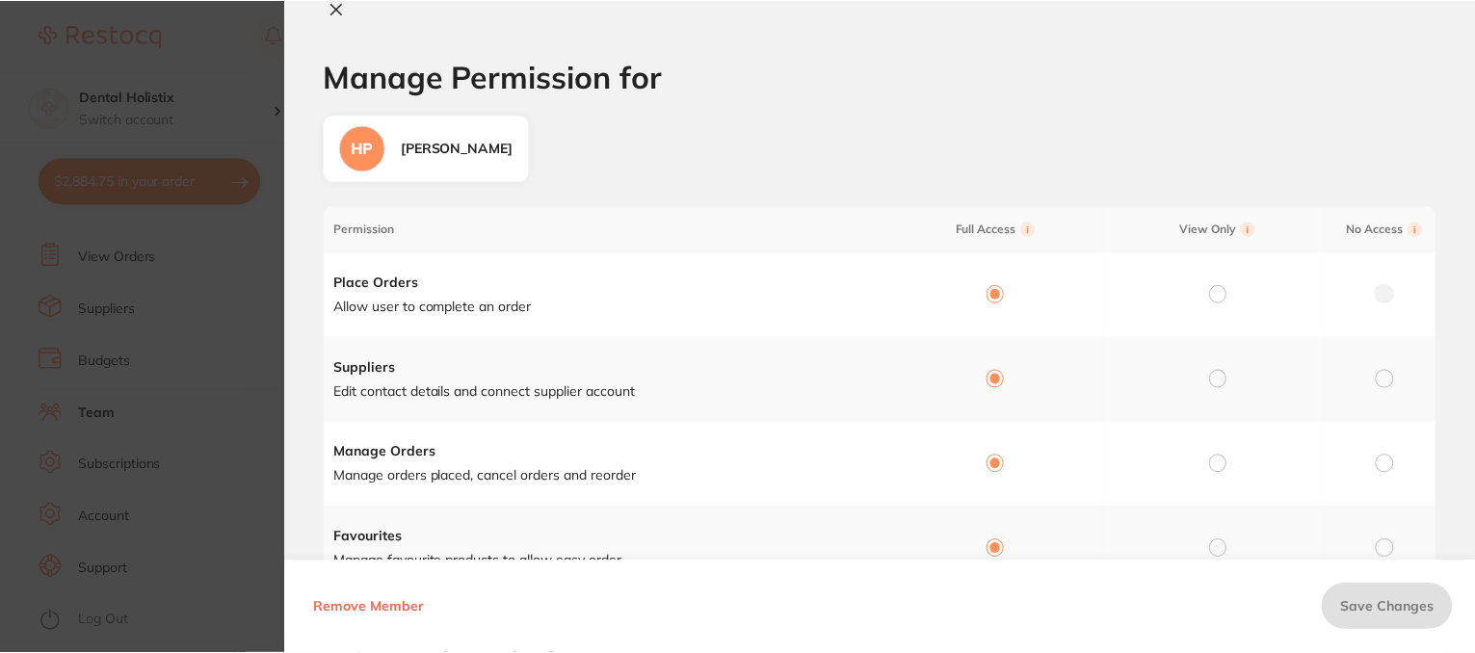
scroll to position [39, 0]
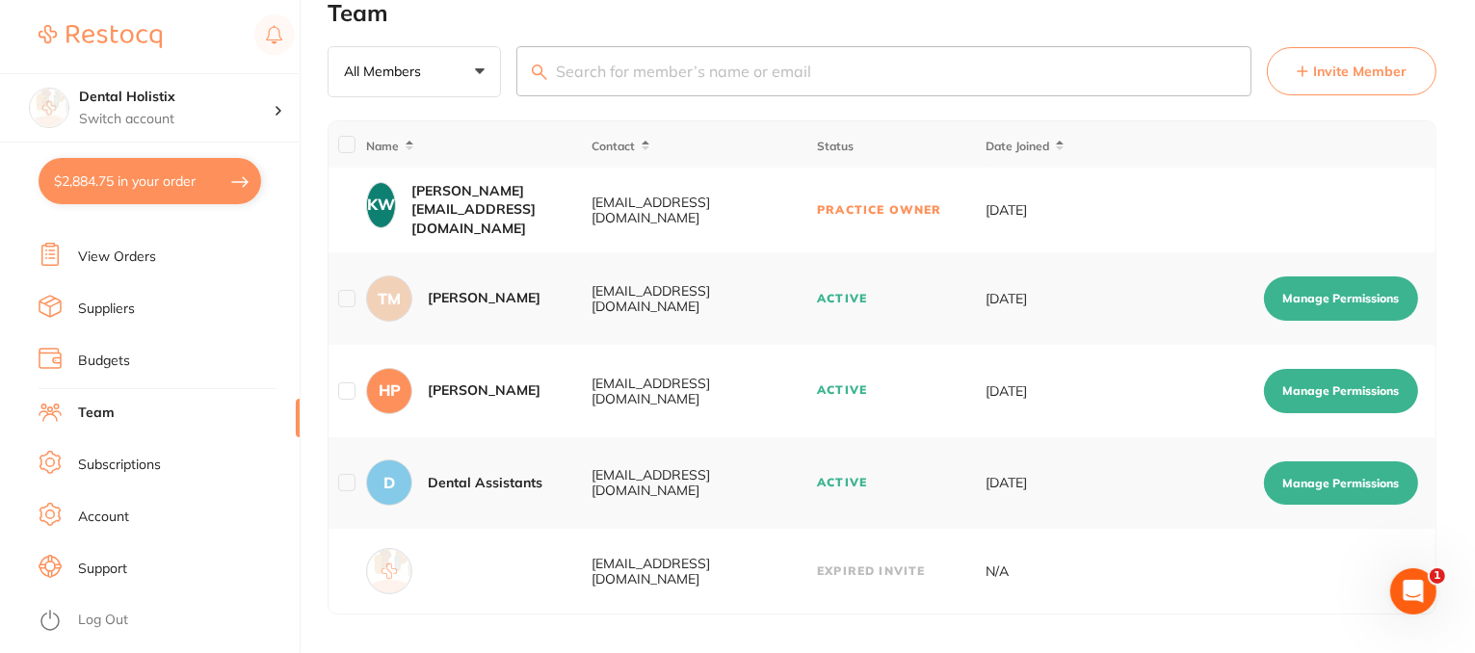
click at [1347, 478] on button "Manage Permissions" at bounding box center [1341, 484] width 154 height 44
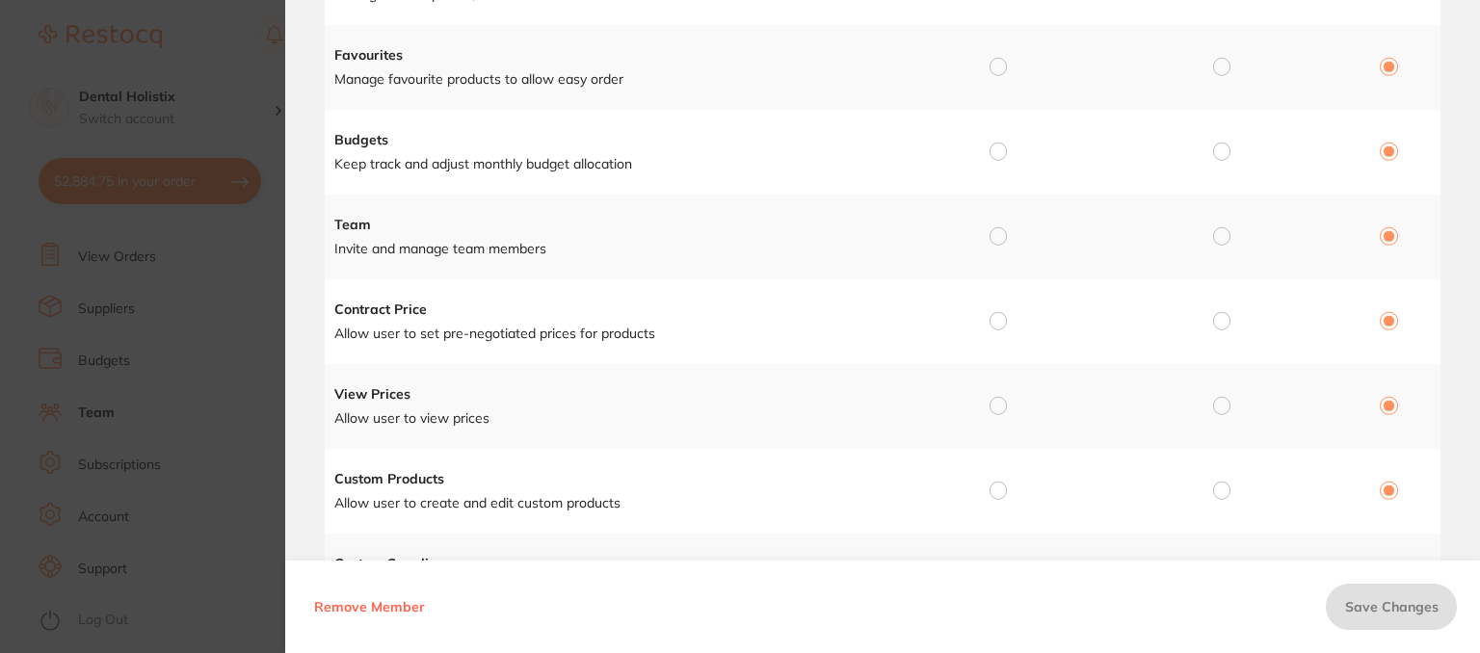
scroll to position [0, 0]
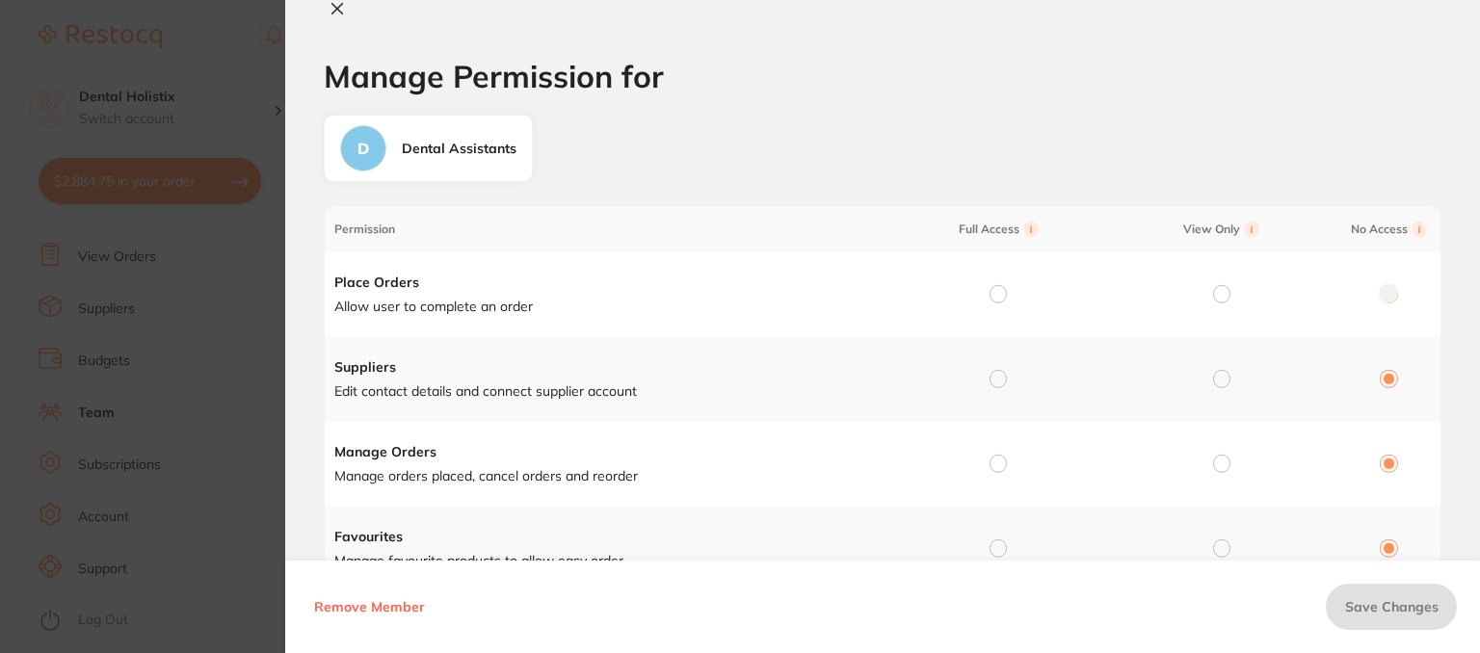
click at [337, 5] on icon at bounding box center [337, 8] width 15 height 15
checkbox input "false"
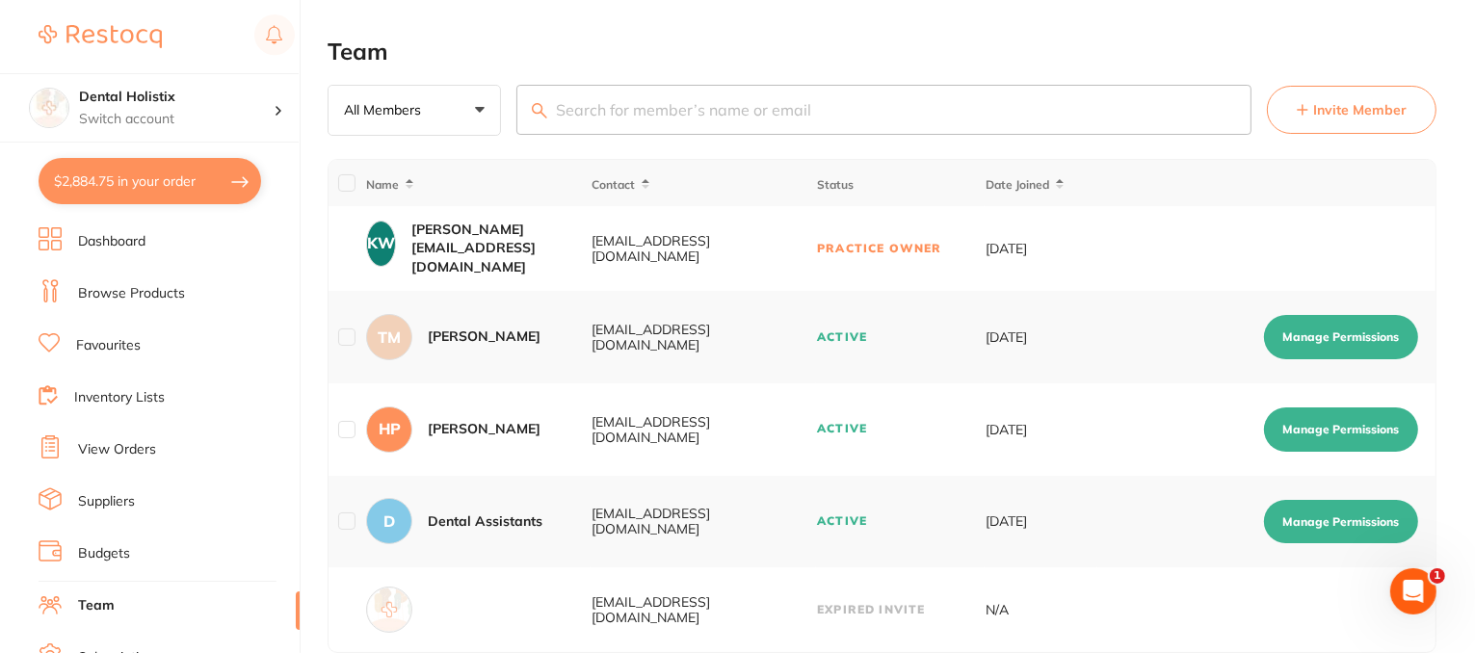
click at [117, 550] on link "Budgets" at bounding box center [104, 554] width 52 height 19
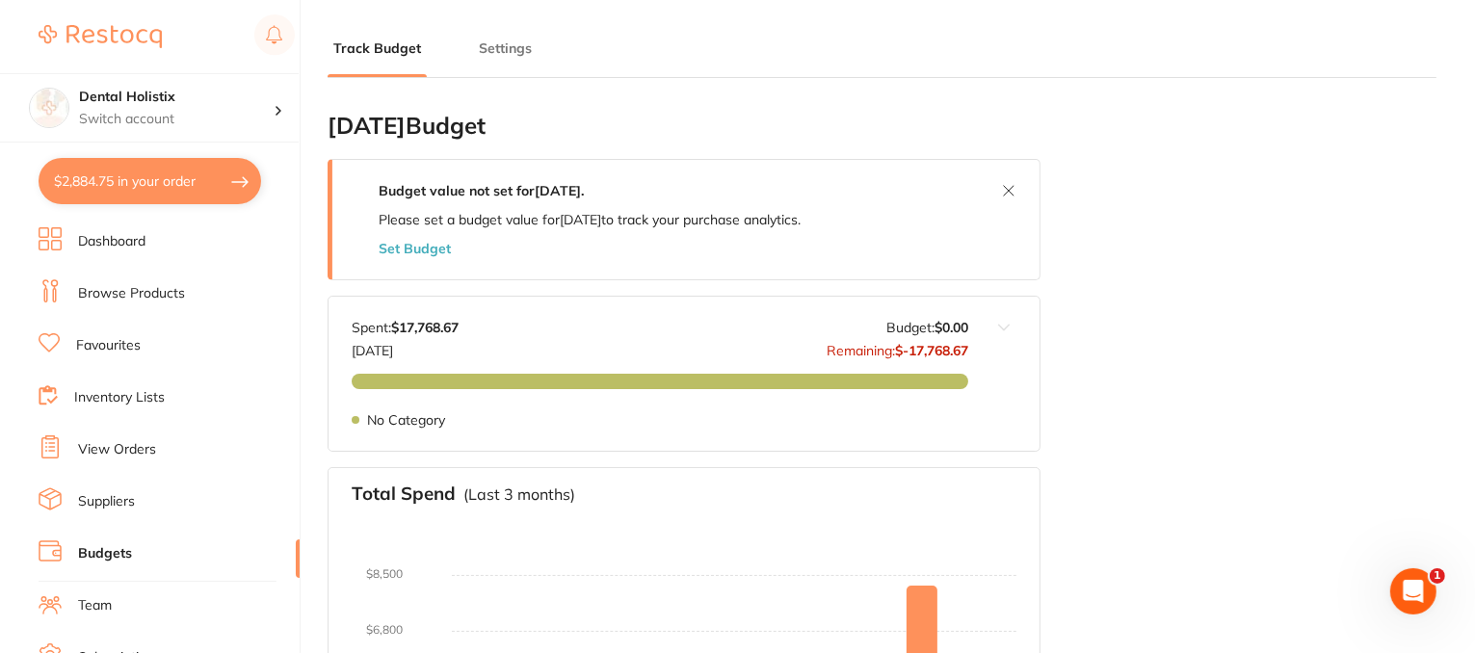
click at [481, 55] on button "Settings" at bounding box center [505, 49] width 65 height 18
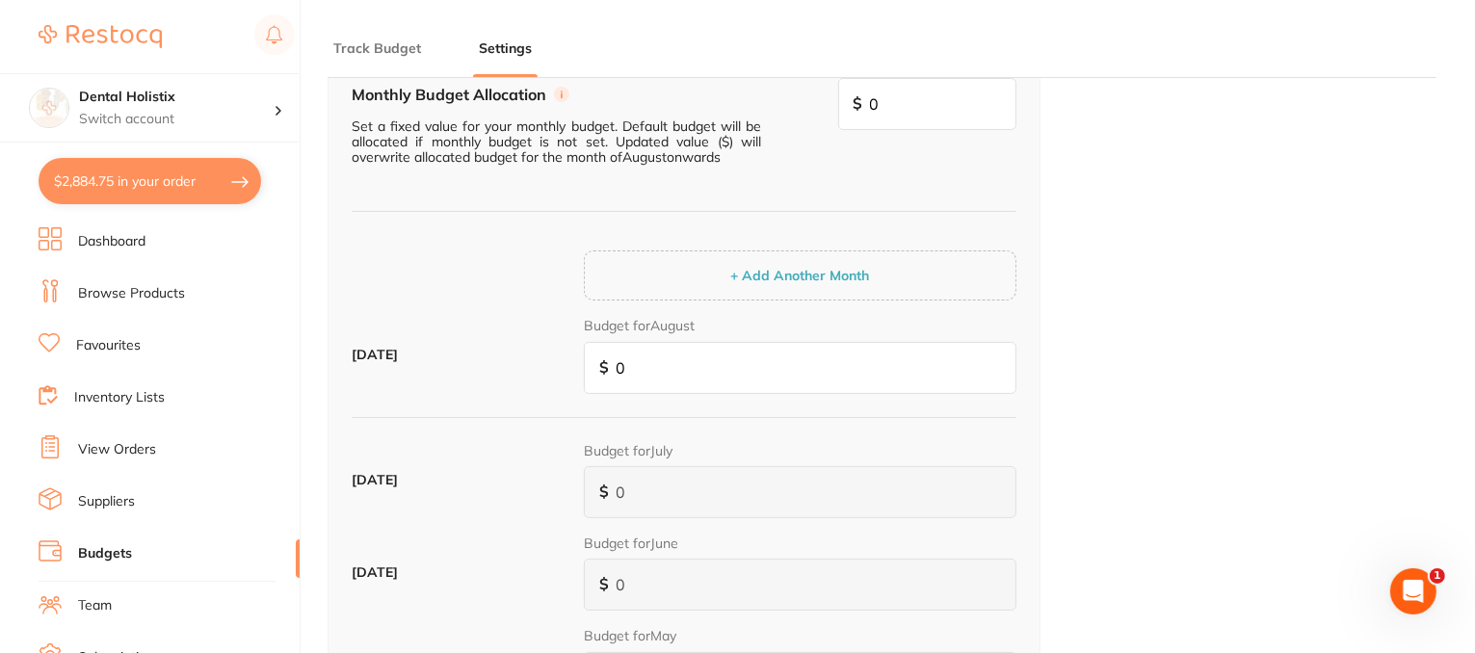
scroll to position [96, 0]
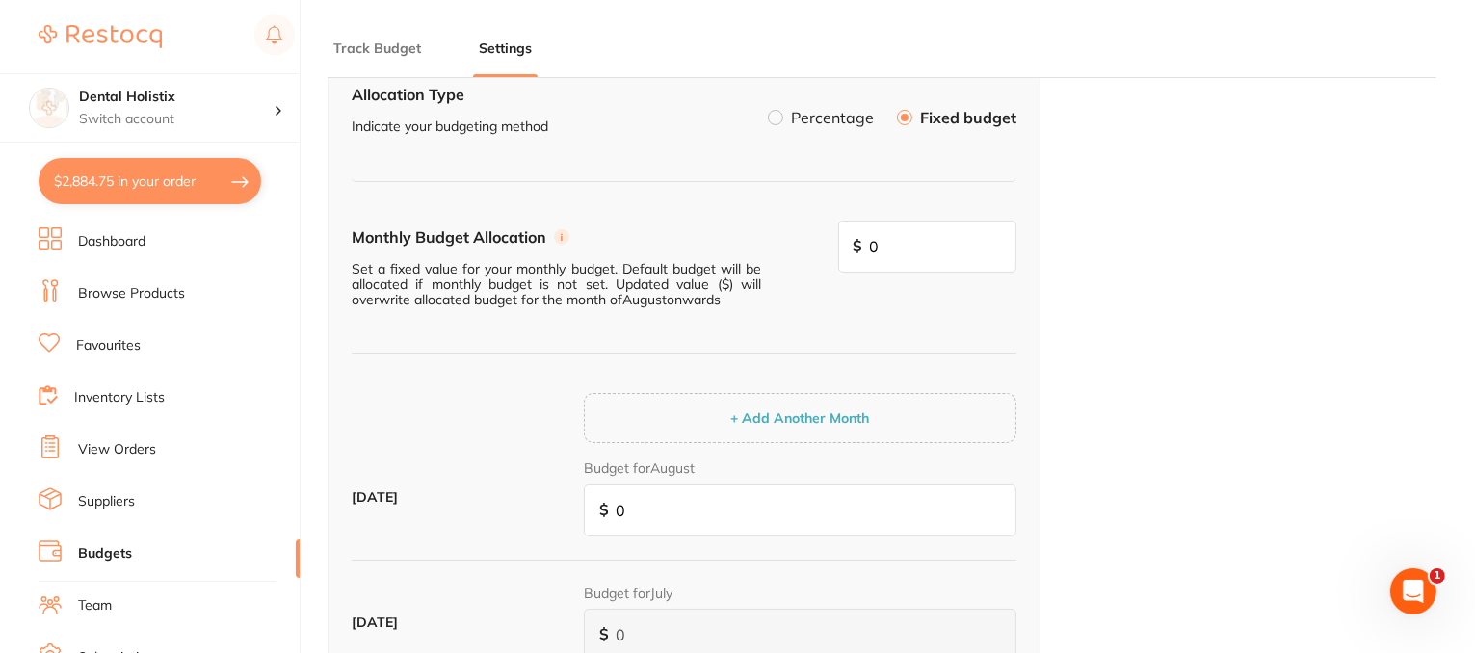
click at [358, 48] on button "Track Budget" at bounding box center [377, 49] width 99 height 18
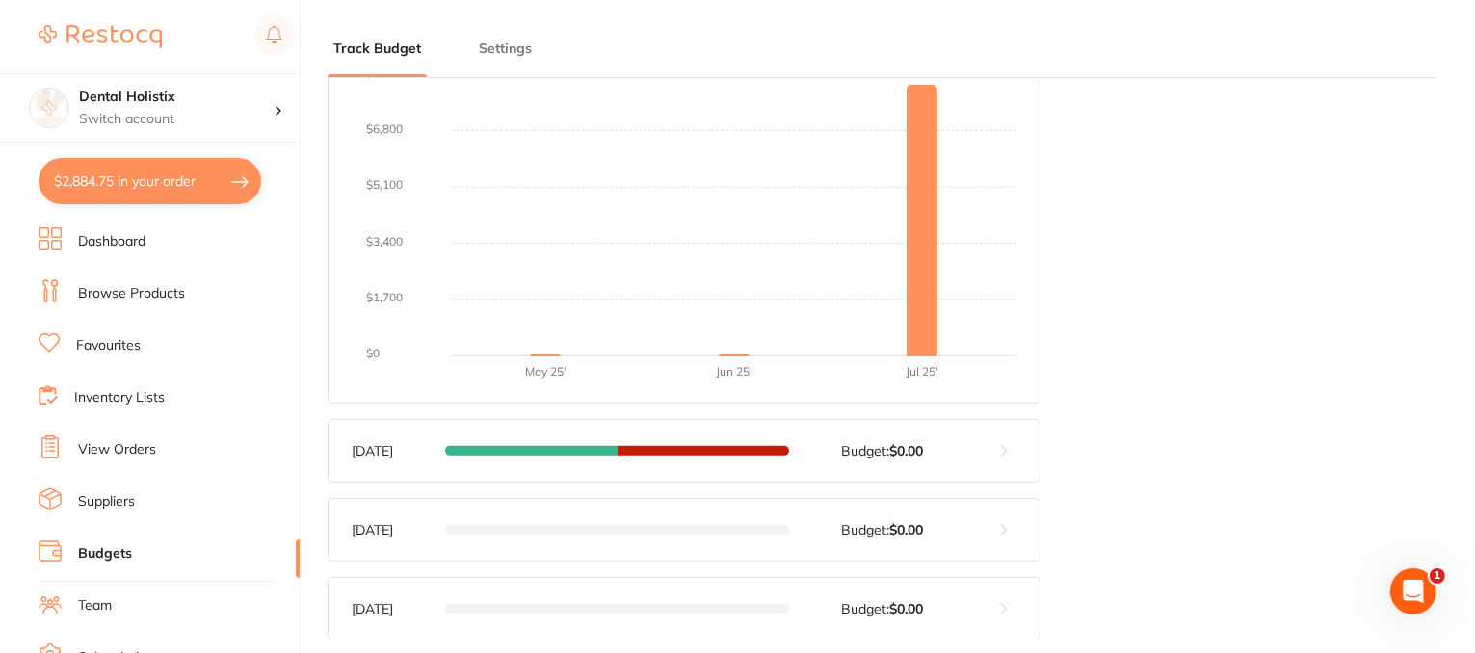
scroll to position [0, 0]
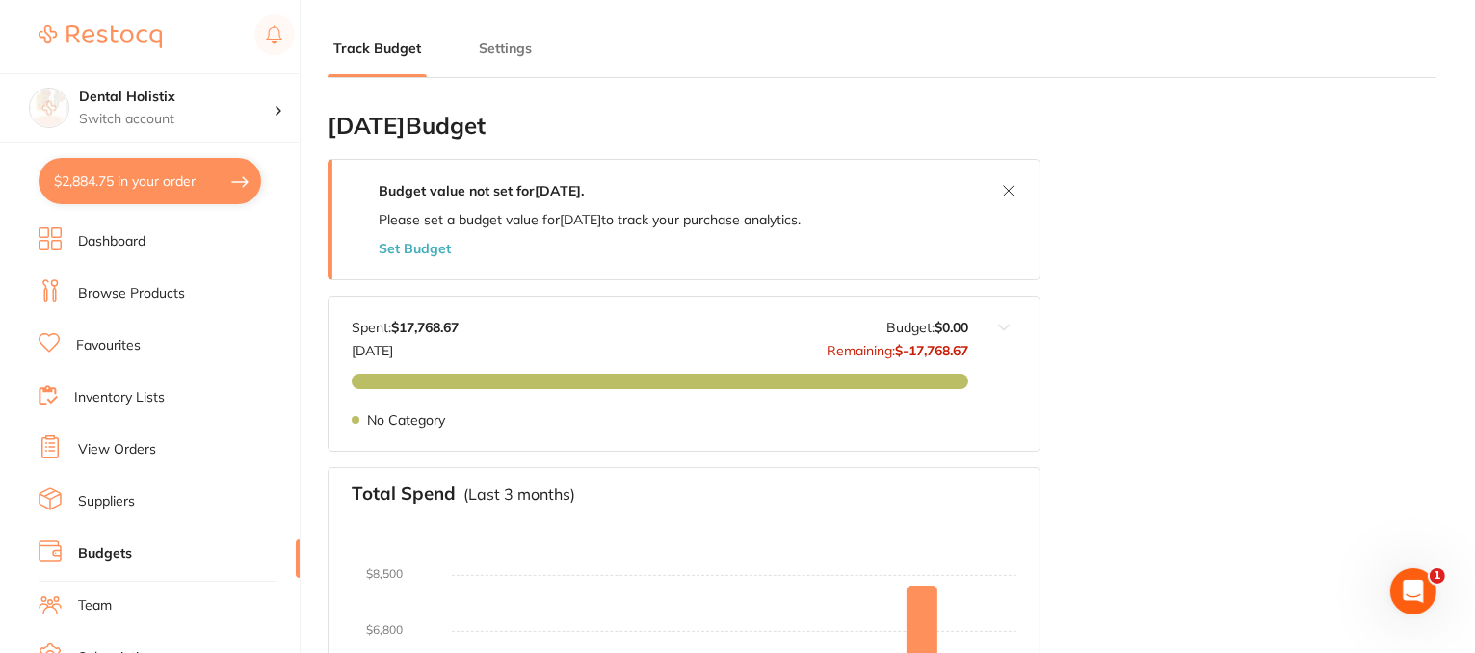
click at [498, 36] on div "Track Budget Settings" at bounding box center [882, 39] width 1109 height 78
click at [513, 54] on button "Settings" at bounding box center [505, 49] width 65 height 18
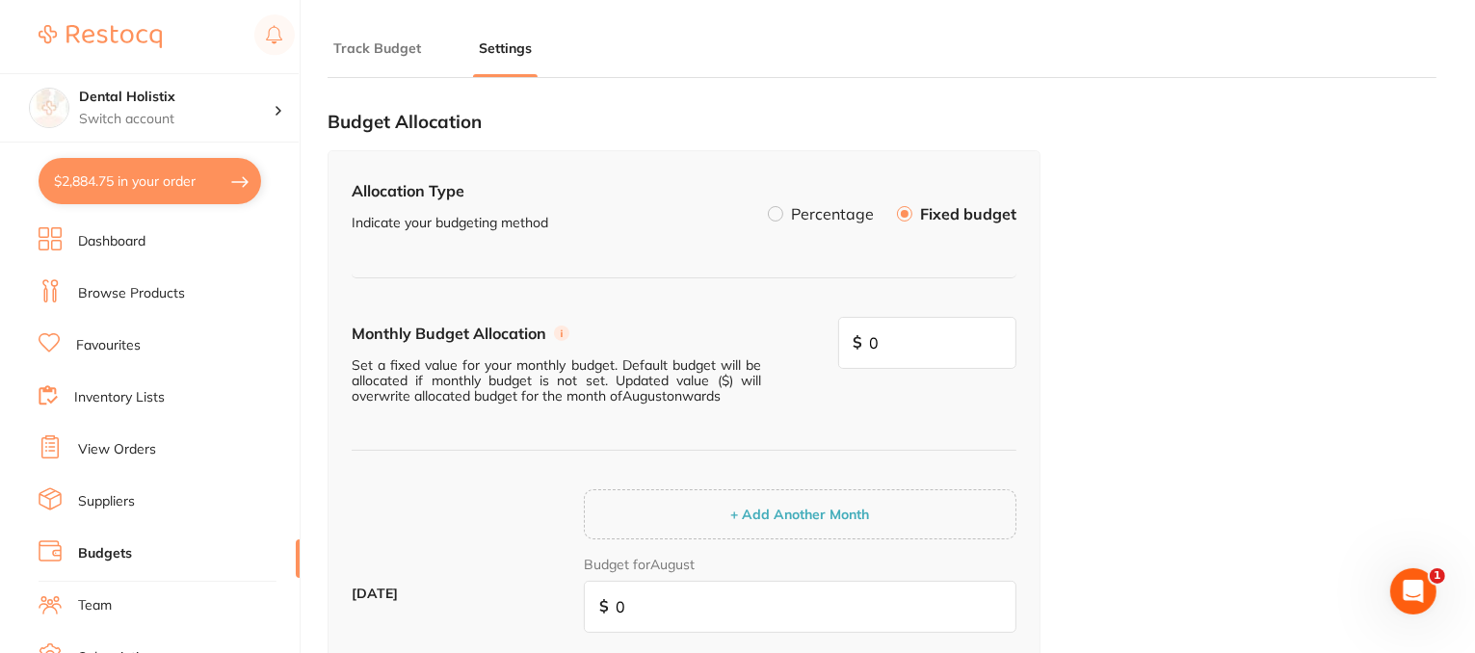
click at [811, 215] on label "Percentage" at bounding box center [832, 213] width 83 height 15
click at [768, 206] on input "Percentage" at bounding box center [768, 206] width 0 height 0
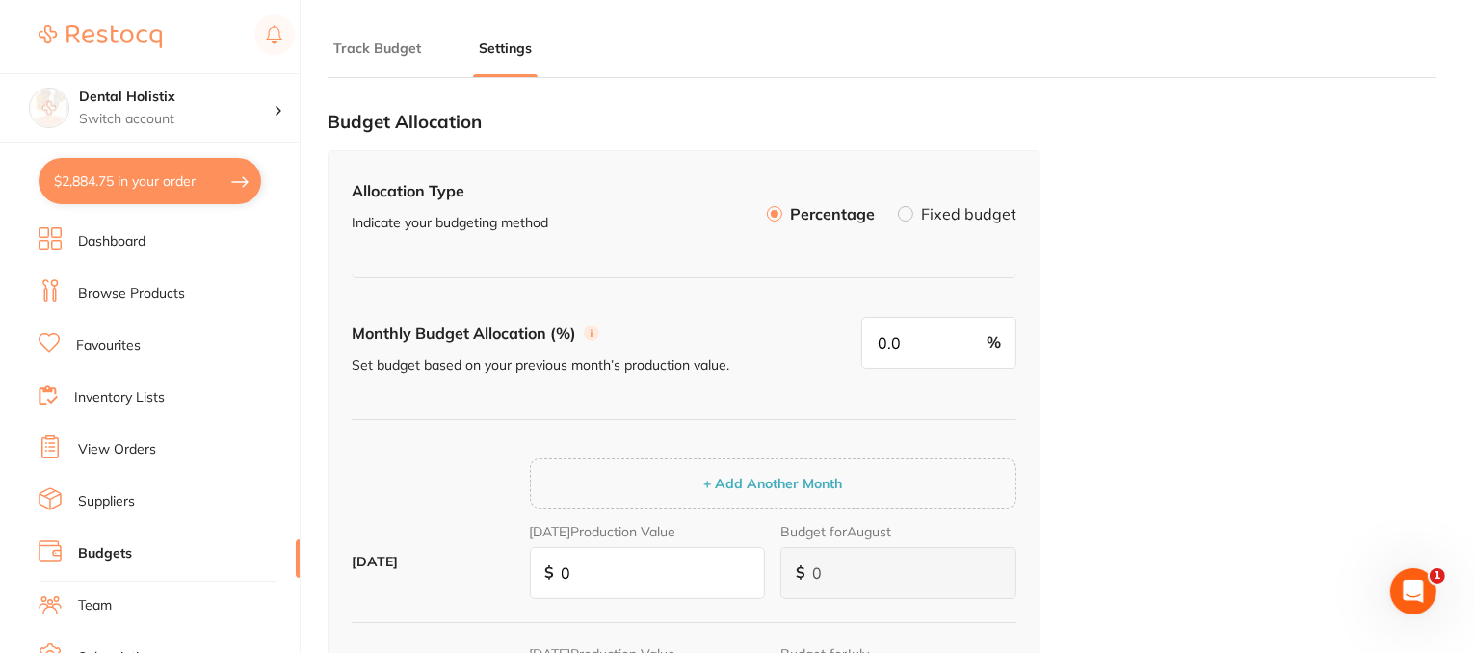
click at [390, 54] on button "Track Budget" at bounding box center [377, 49] width 99 height 18
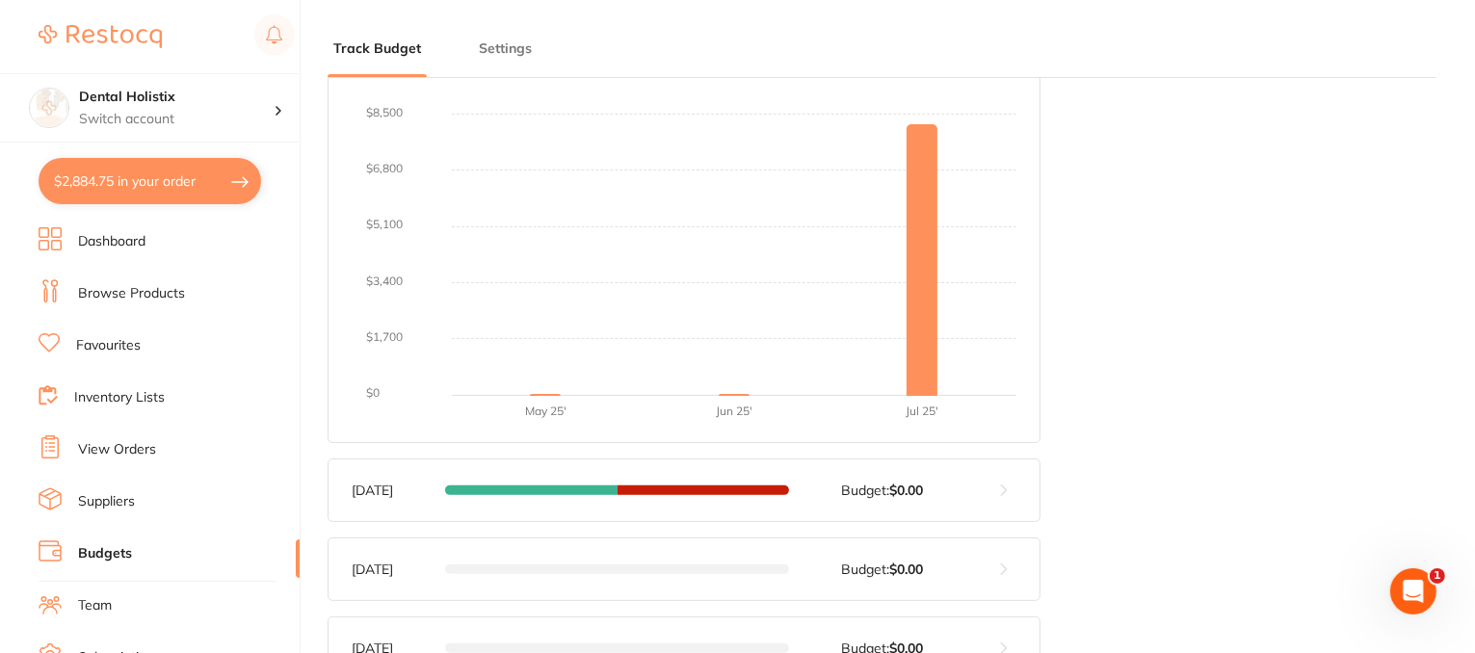
scroll to position [482, 0]
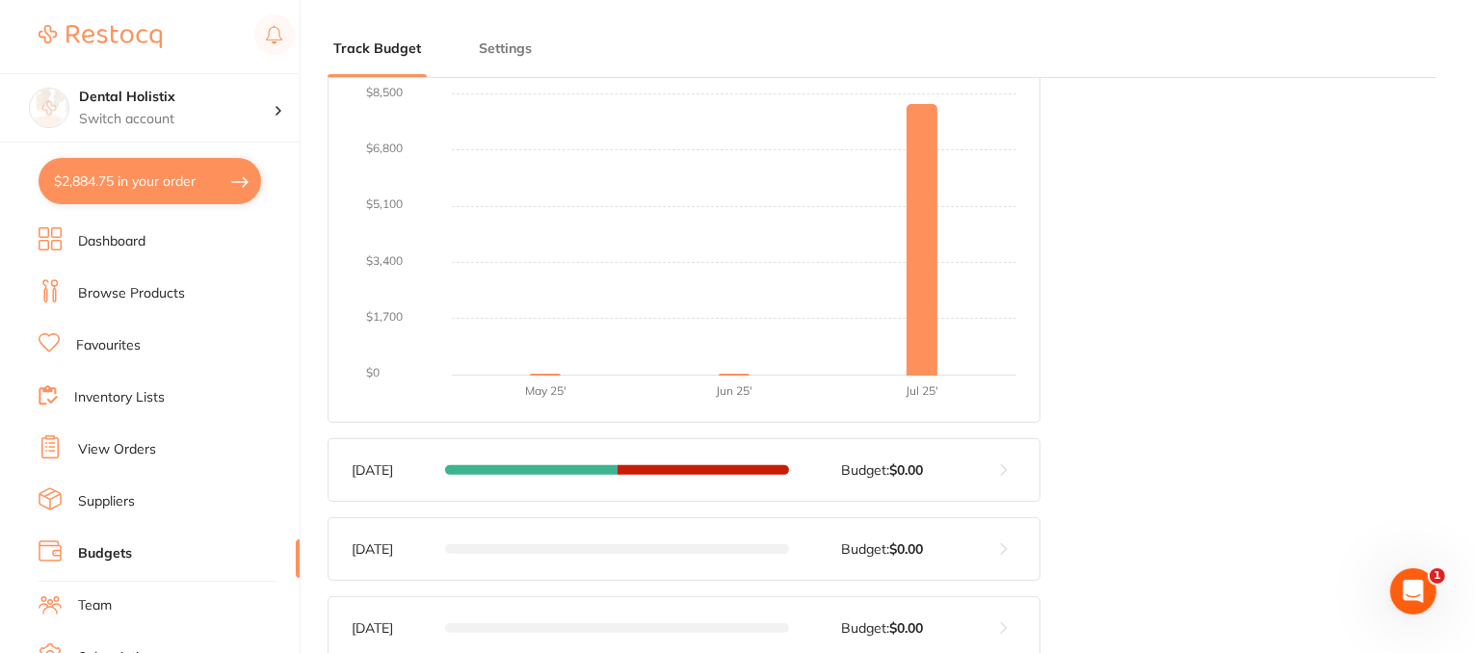
click at [1006, 467] on button at bounding box center [1004, 470] width 71 height 62
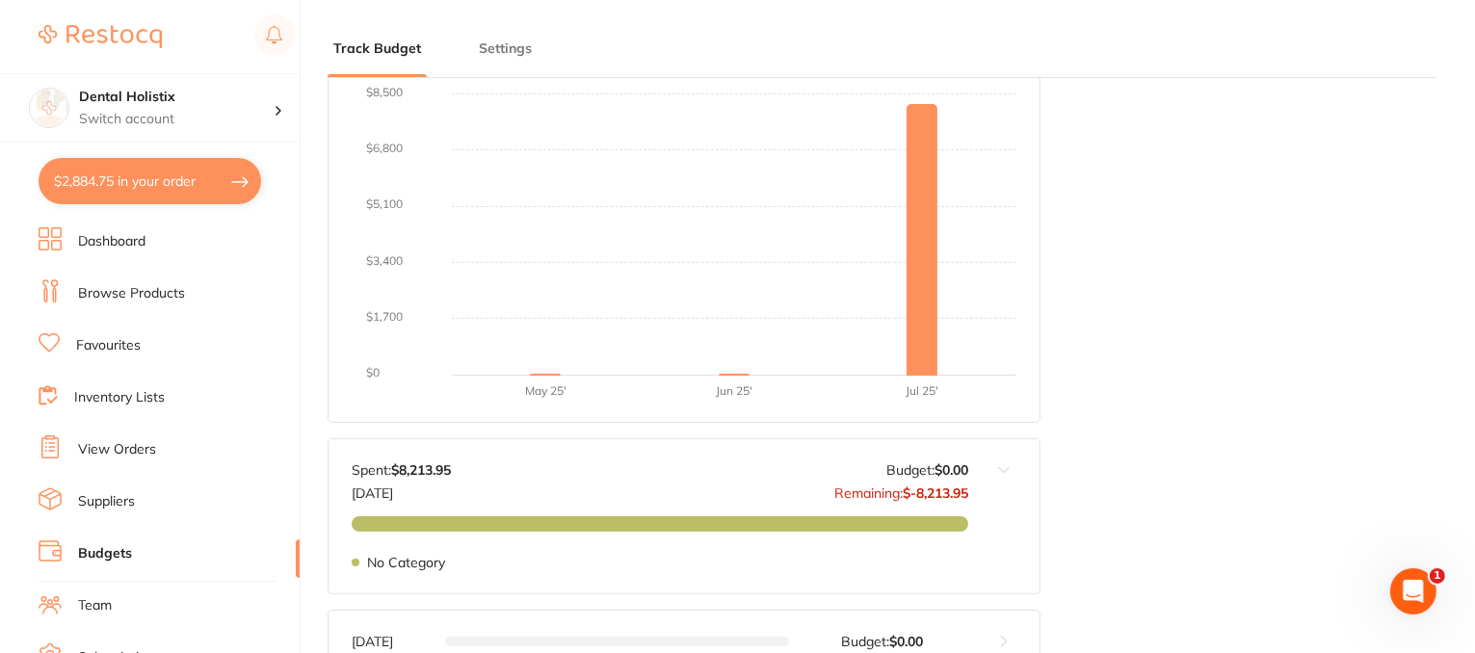
click at [115, 510] on link "Suppliers" at bounding box center [106, 501] width 57 height 19
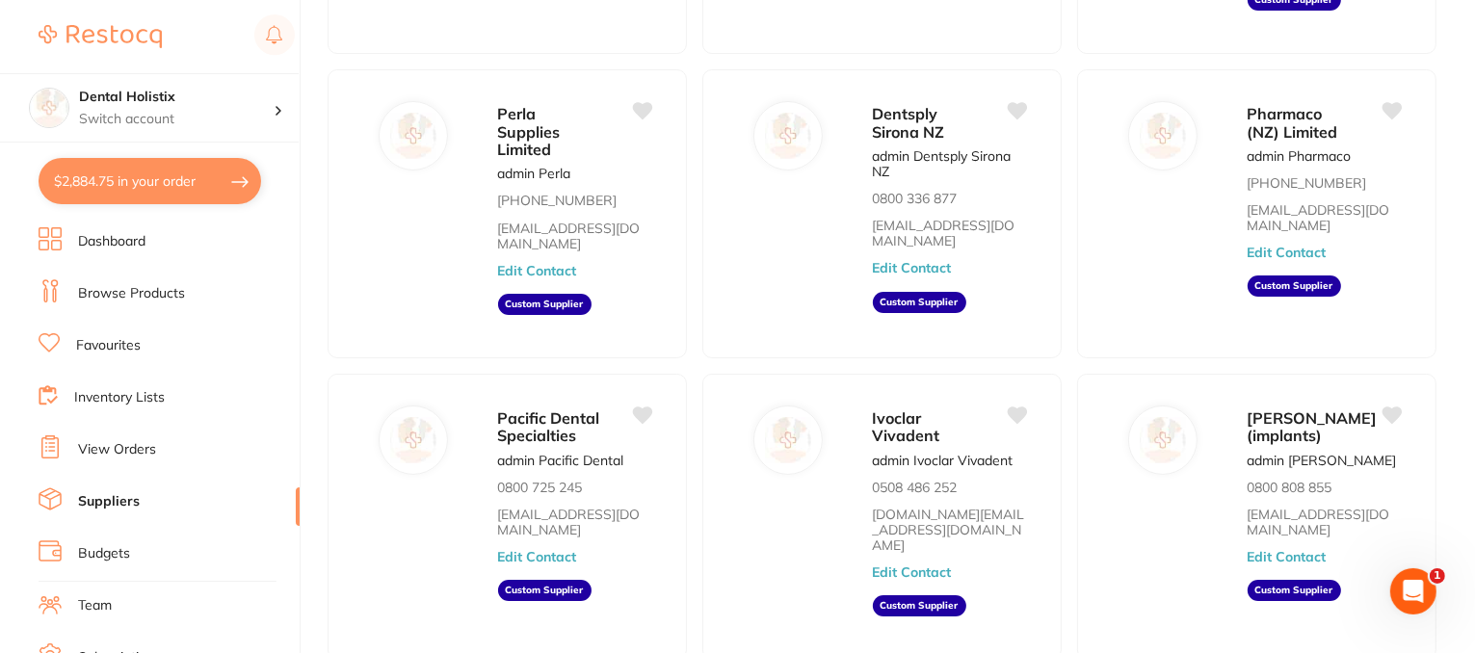
scroll to position [494, 0]
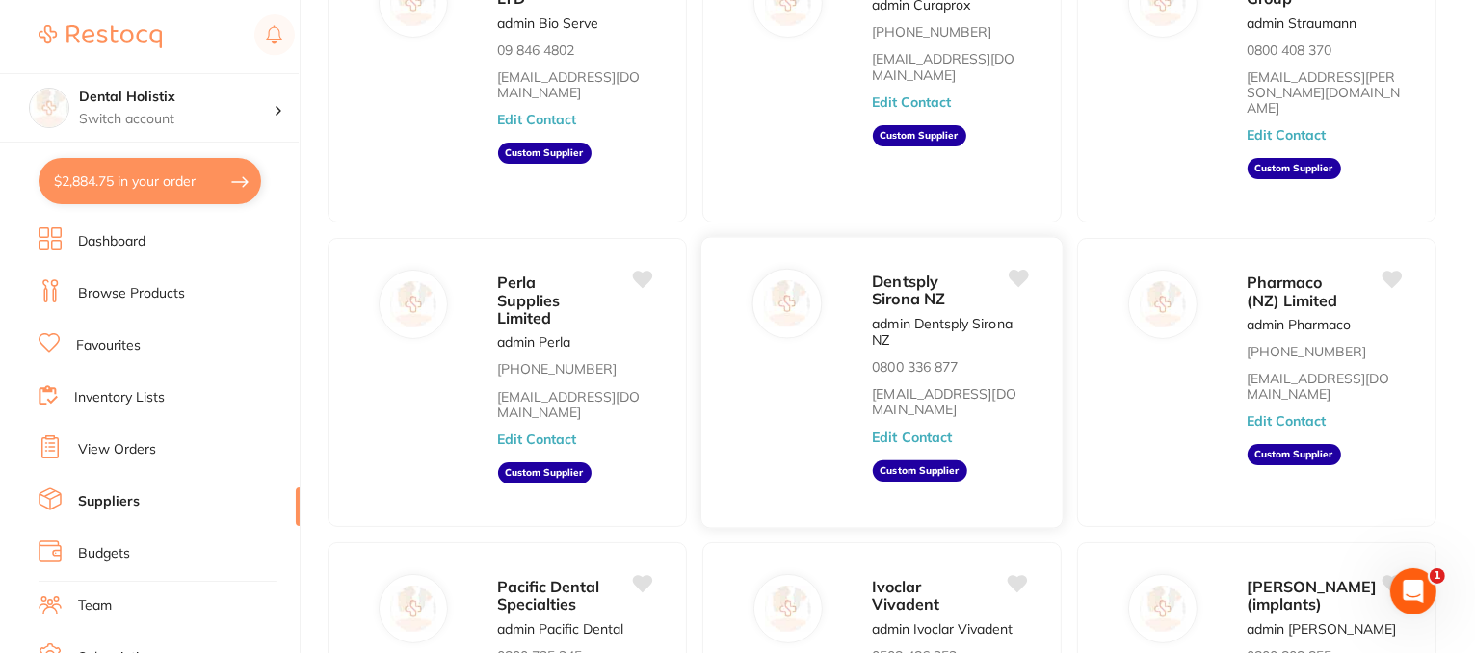
click at [898, 430] on button "Edit Contact" at bounding box center [912, 437] width 80 height 15
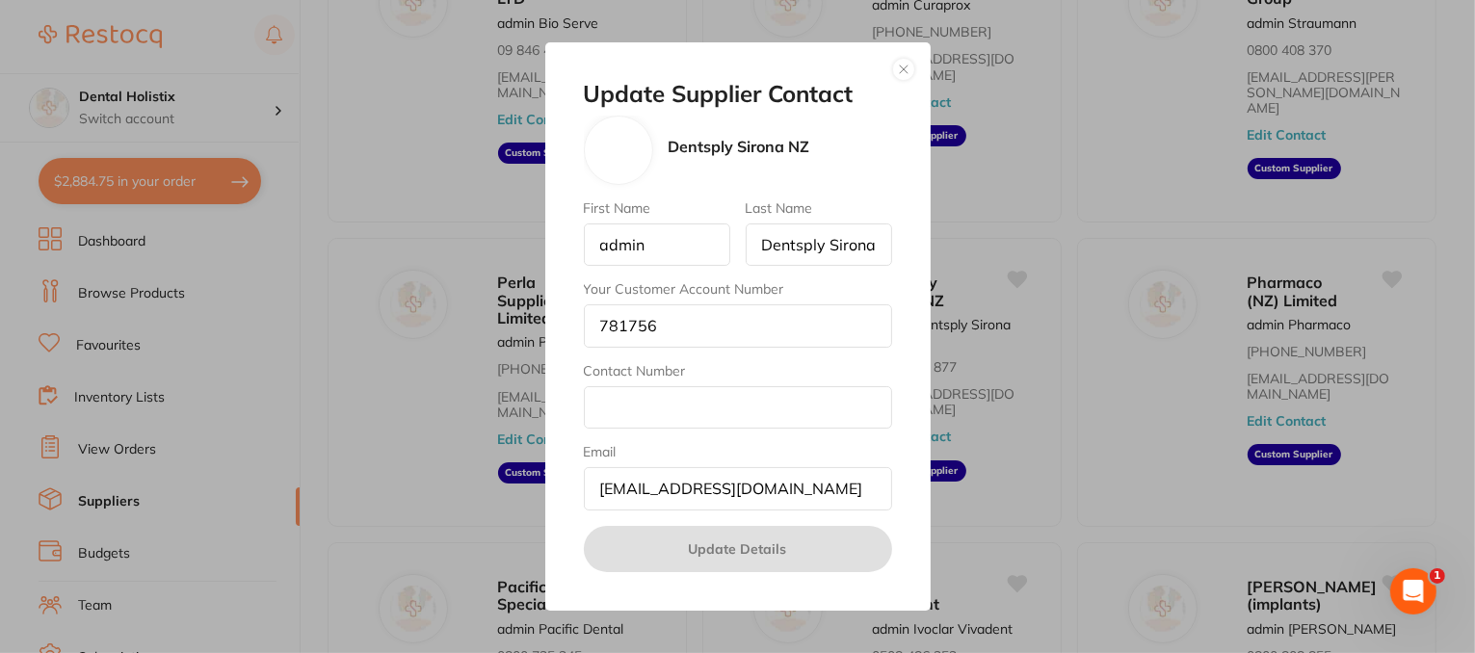
click at [901, 72] on button "button" at bounding box center [903, 69] width 23 height 23
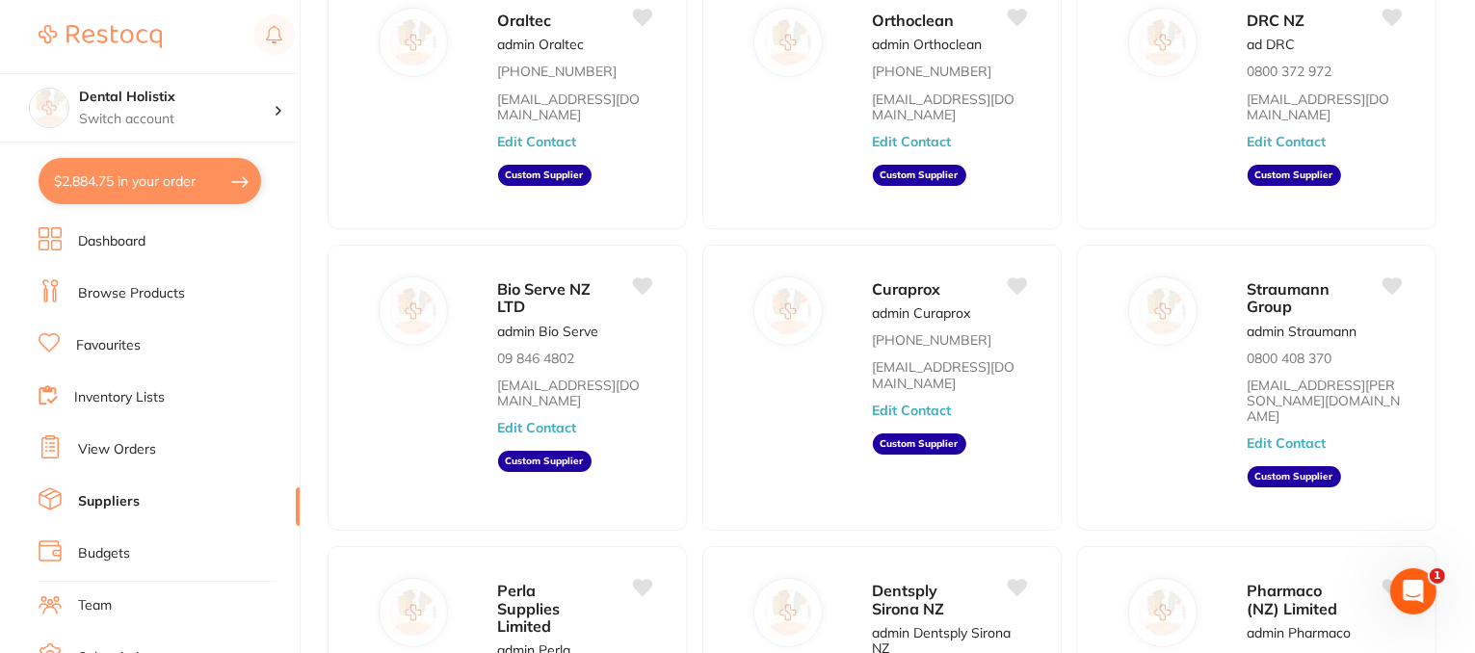
scroll to position [0, 0]
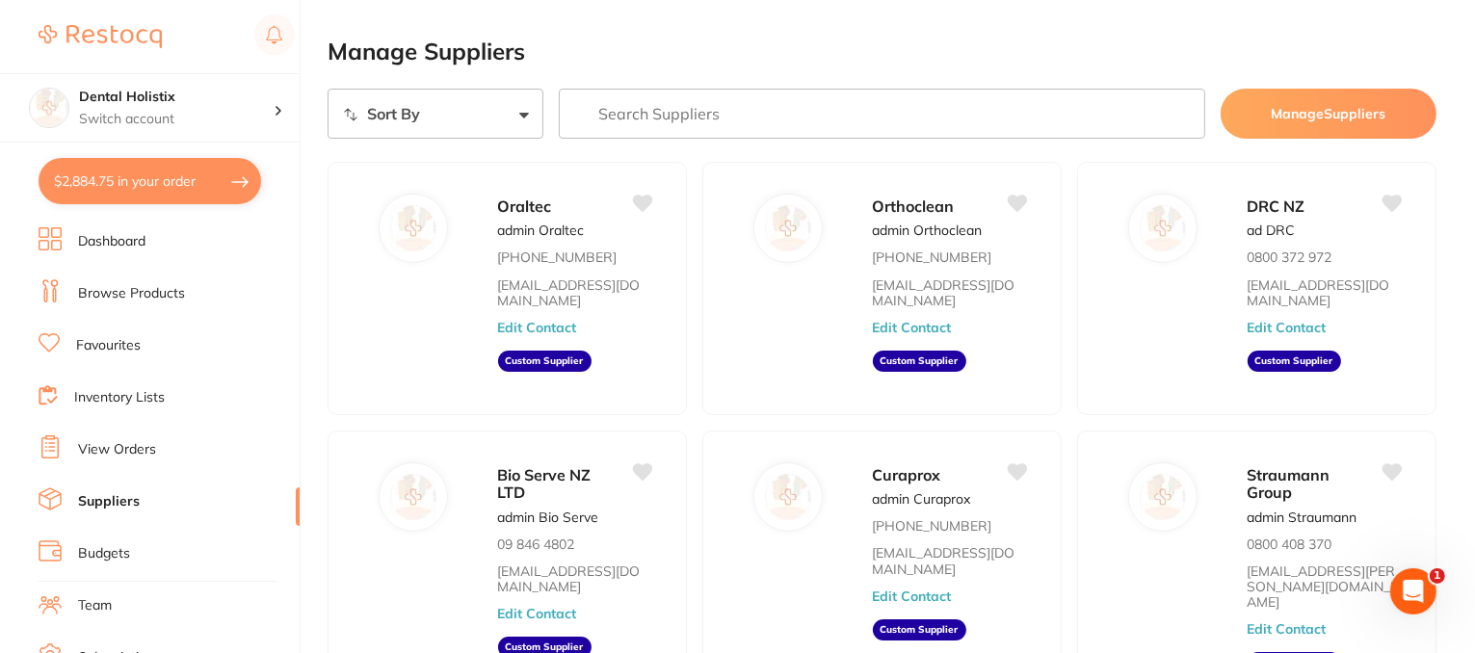
click at [161, 290] on link "Browse Products" at bounding box center [131, 293] width 107 height 19
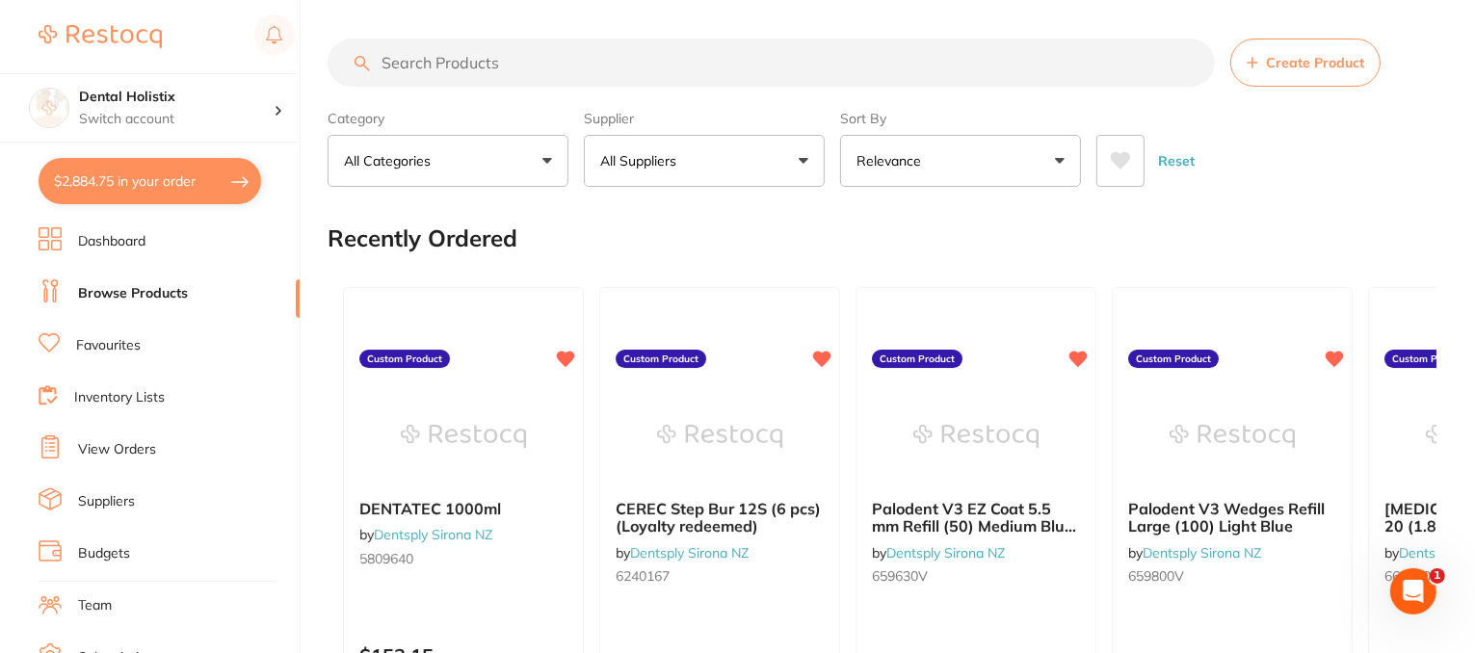
click at [802, 166] on button "All Suppliers" at bounding box center [704, 161] width 241 height 52
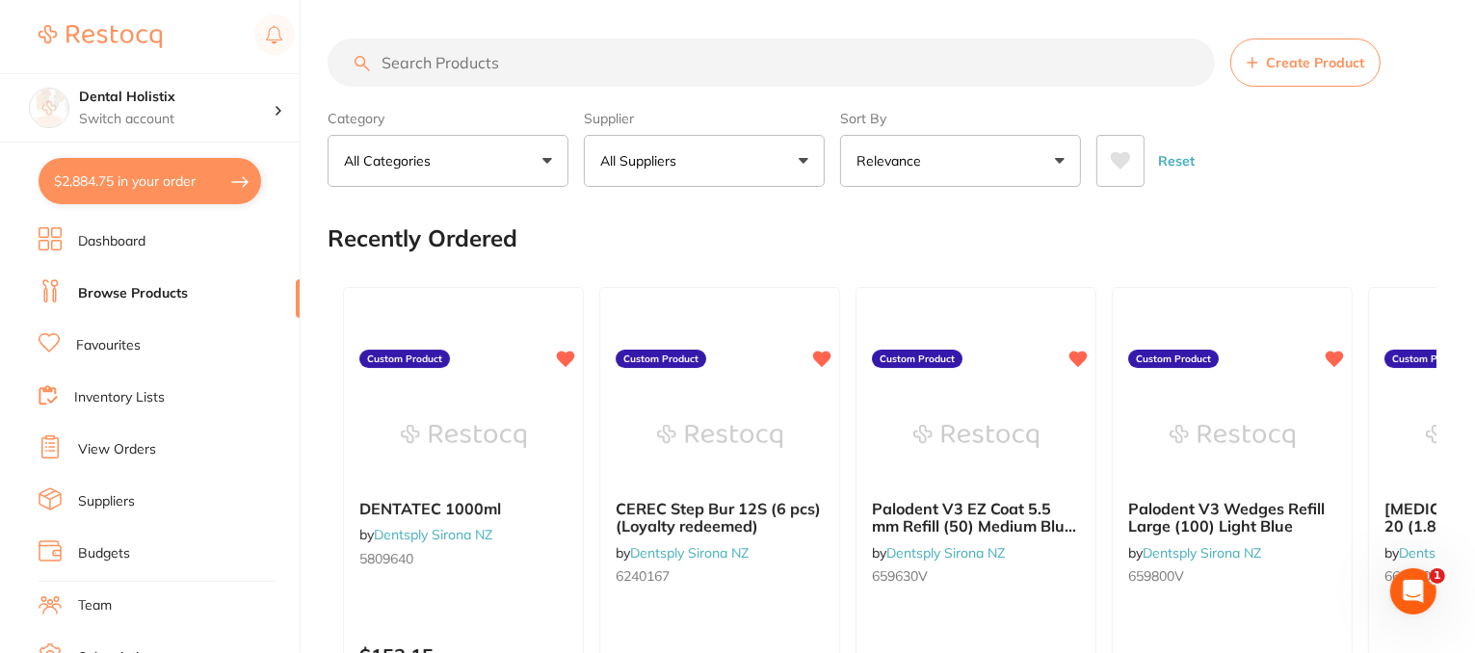
click at [99, 344] on link "Favourites" at bounding box center [108, 345] width 65 height 19
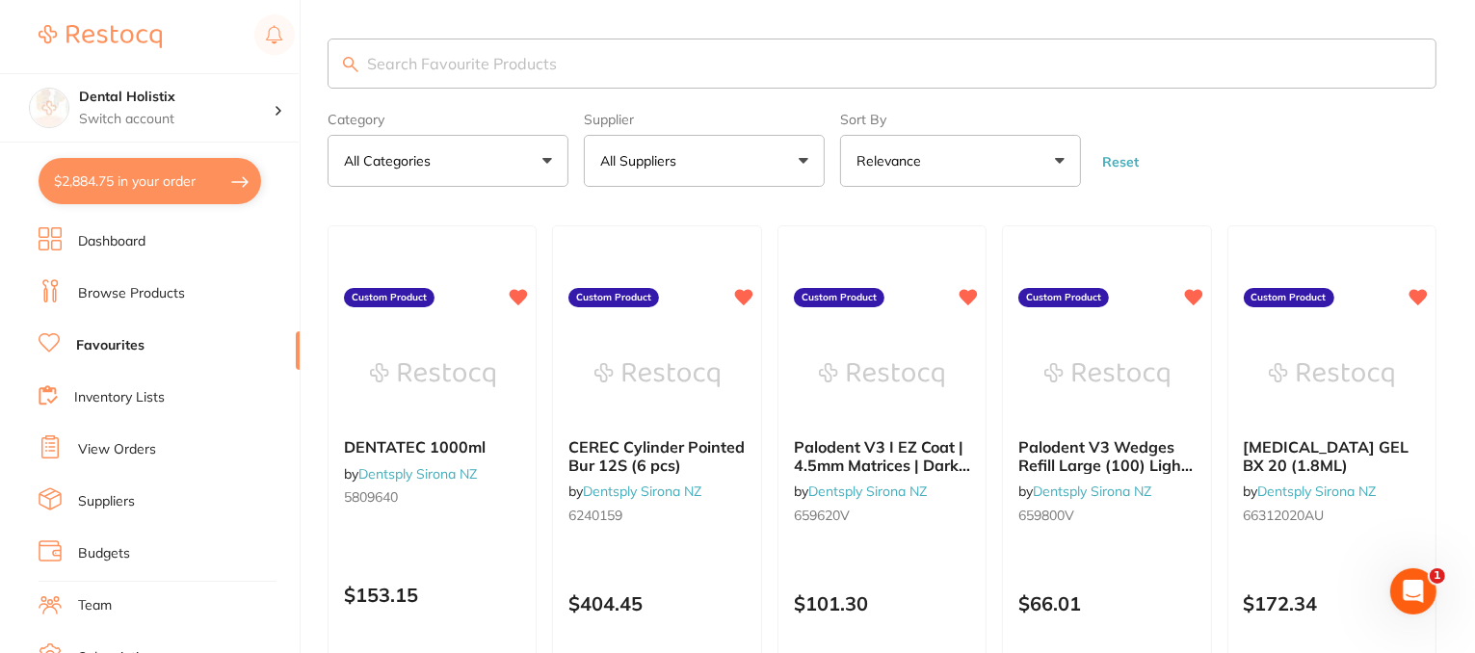
click at [112, 290] on link "Browse Products" at bounding box center [131, 293] width 107 height 19
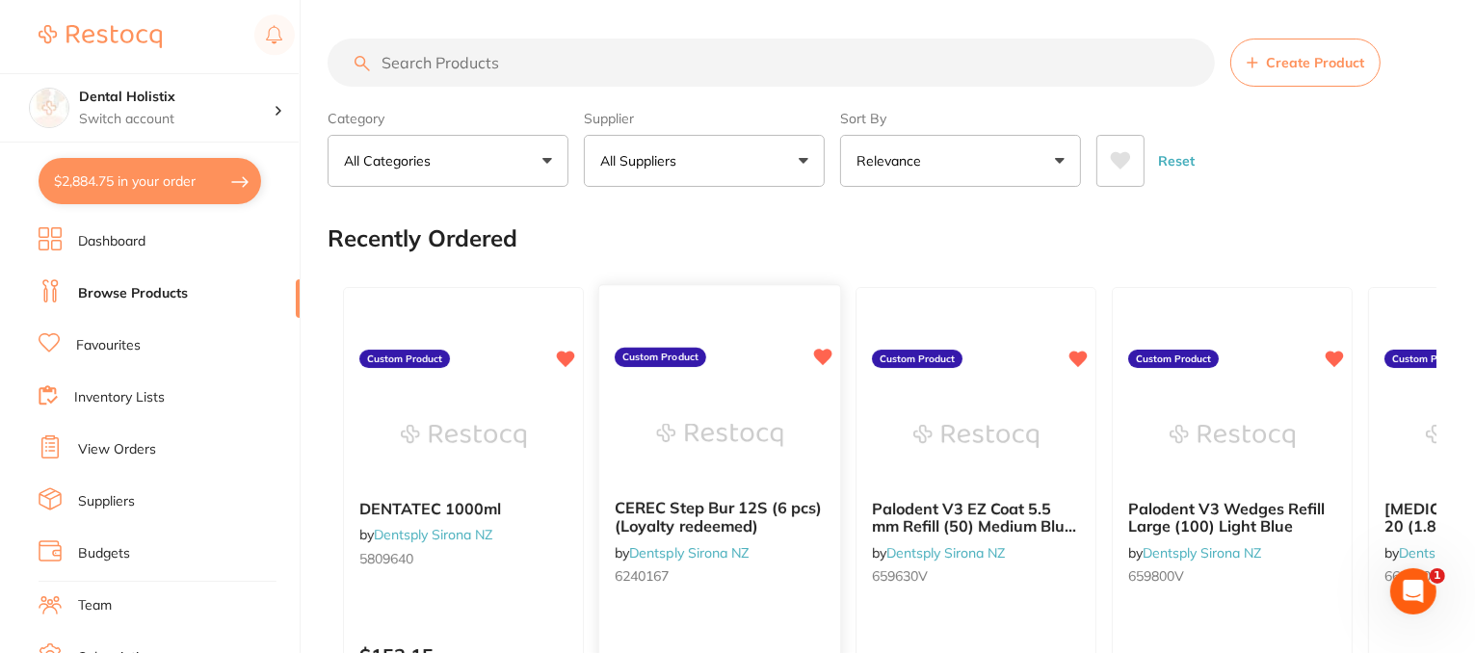
scroll to position [193, 0]
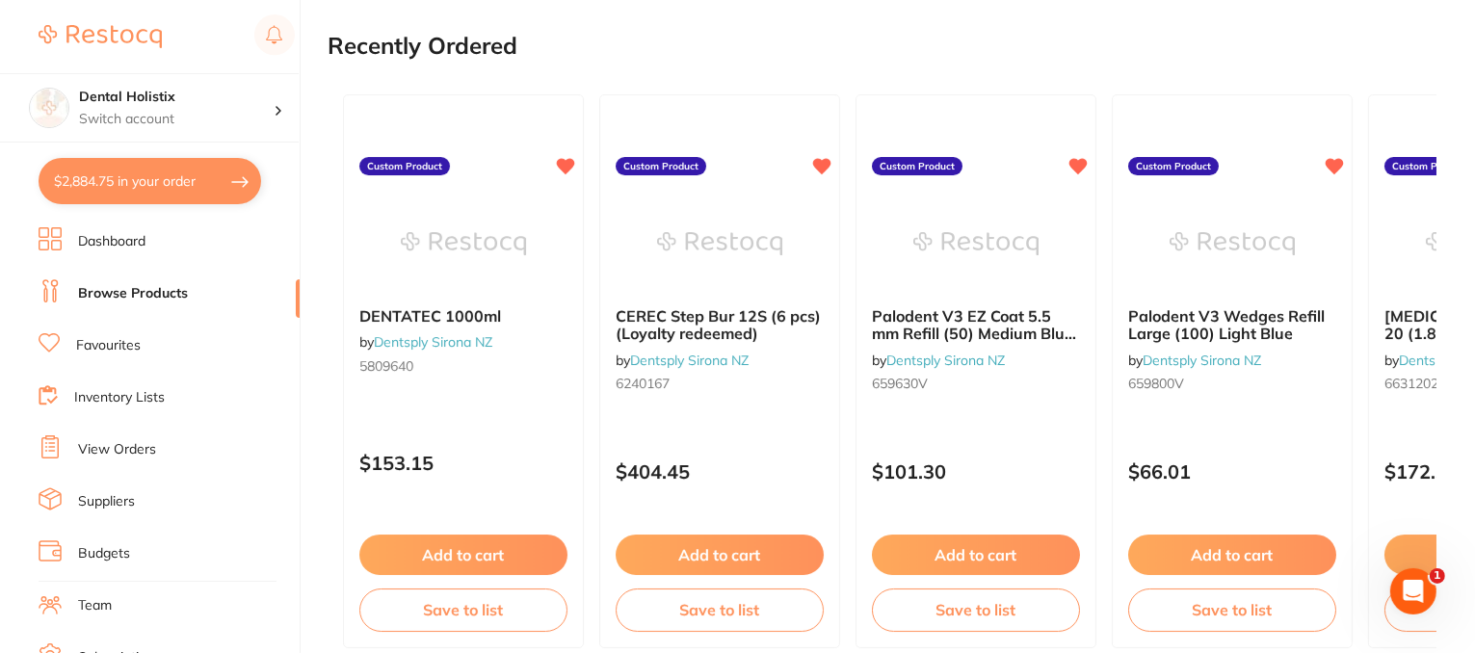
click at [101, 340] on link "Favourites" at bounding box center [108, 345] width 65 height 19
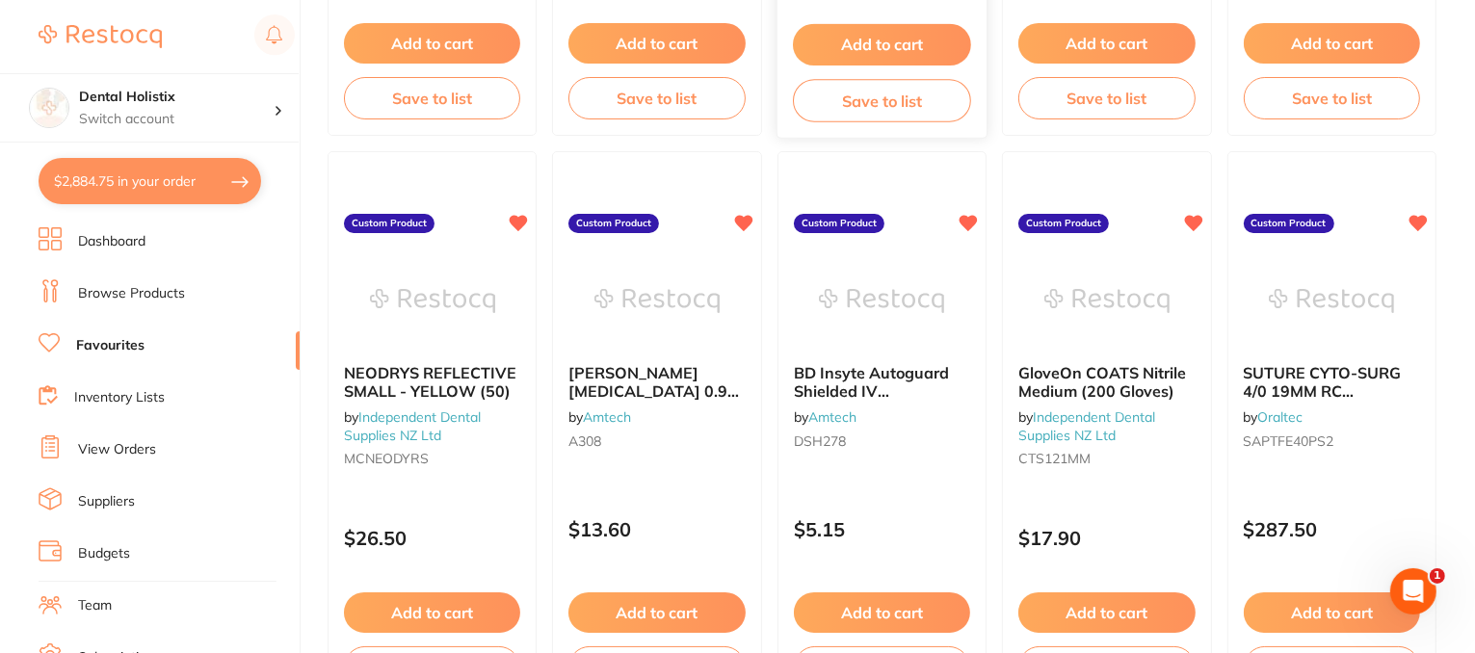
scroll to position [5397, 0]
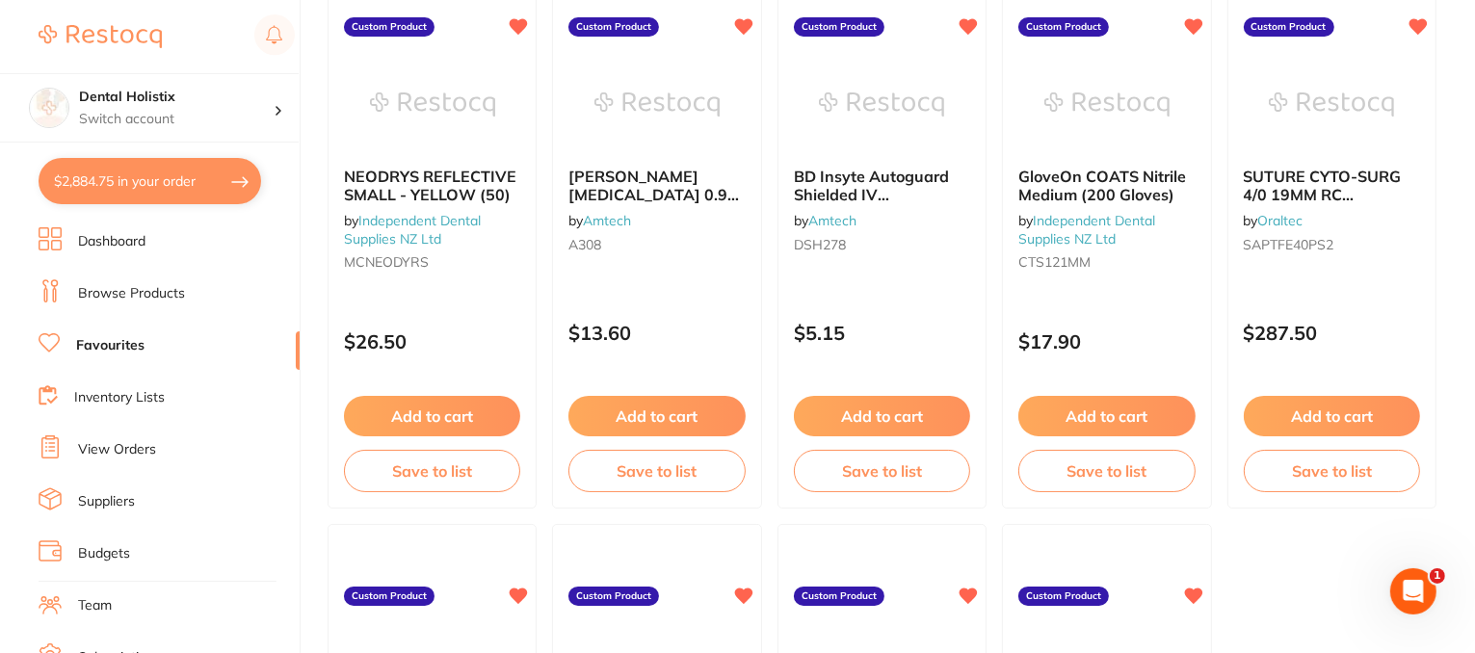
drag, startPoint x: 652, startPoint y: 282, endPoint x: 798, endPoint y: 95, distance: 236.9
click at [652, 282] on div "Baxter Sodium Chloride 0.9% (Saline) IV Bag 250ml (AHB1322) by Amtech A308 Cust…" at bounding box center [656, 232] width 209 height 554
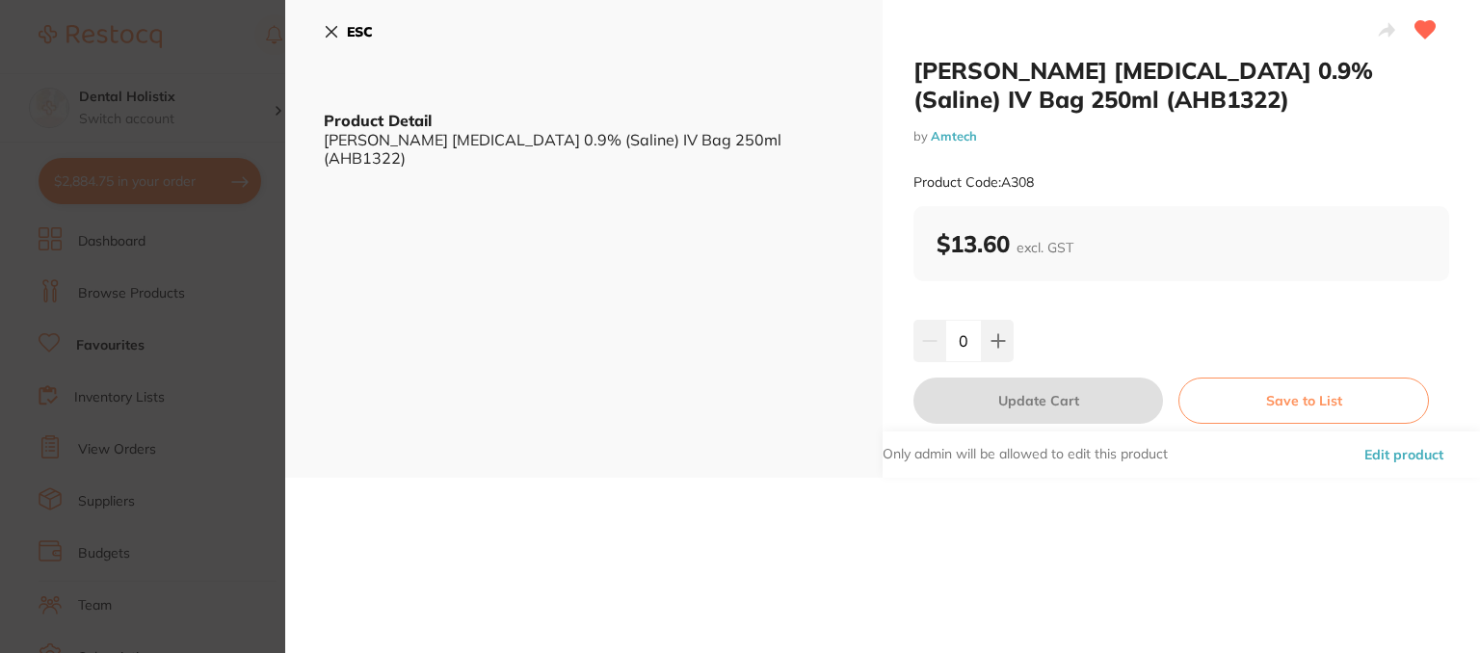
click at [335, 29] on icon at bounding box center [331, 31] width 15 height 15
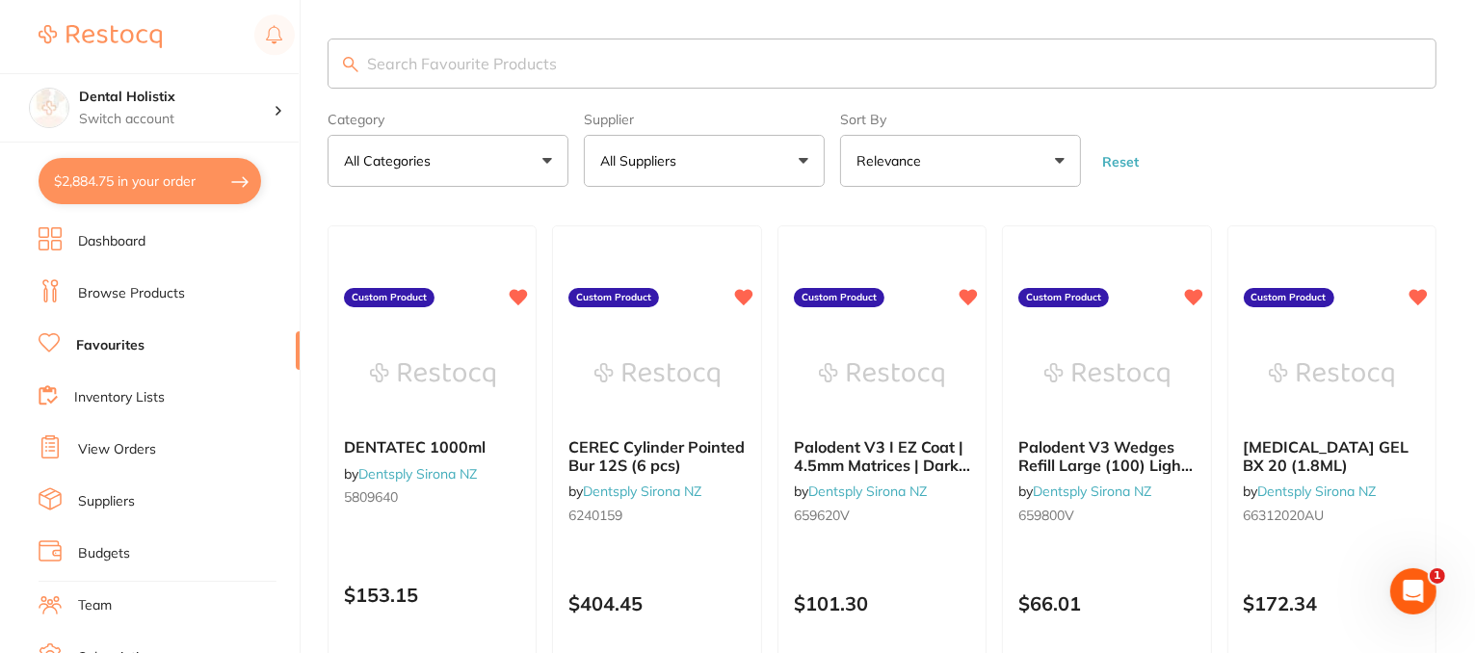
click at [195, 180] on button "$2,884.75 in your order" at bounding box center [150, 181] width 223 height 46
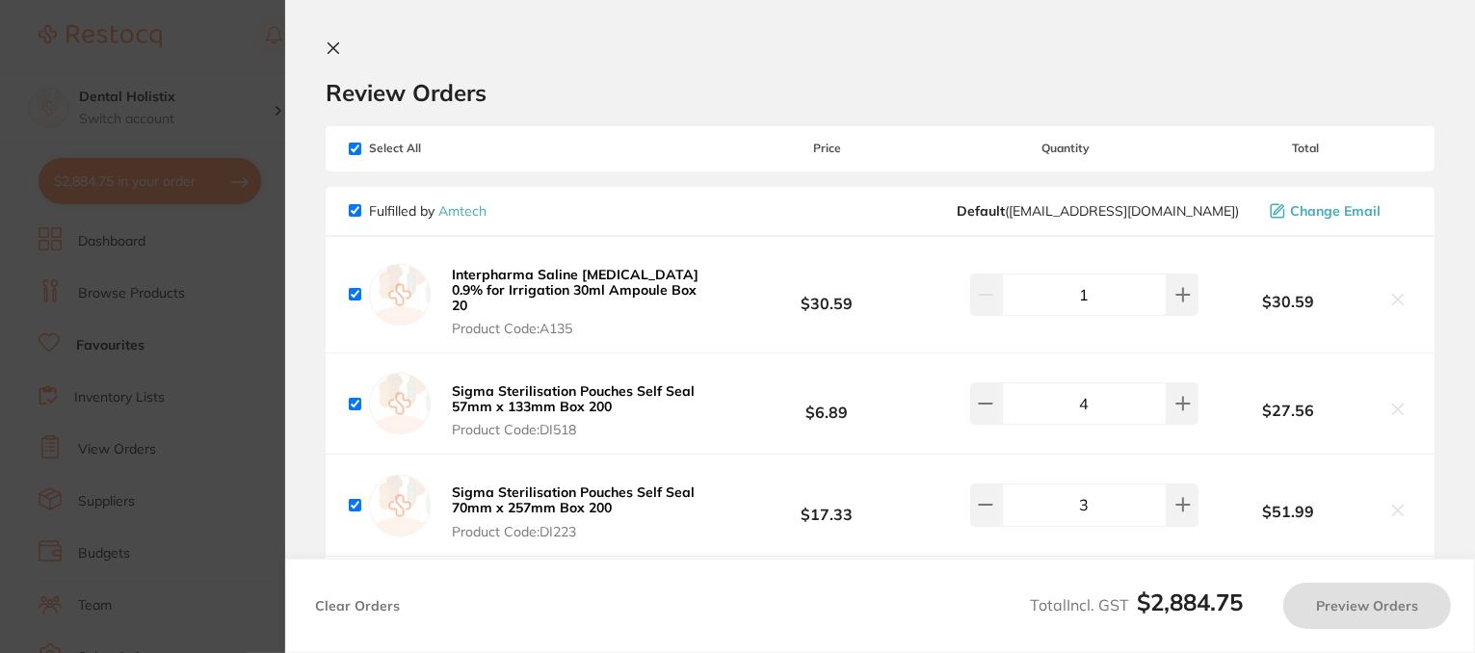
checkbox input "true"
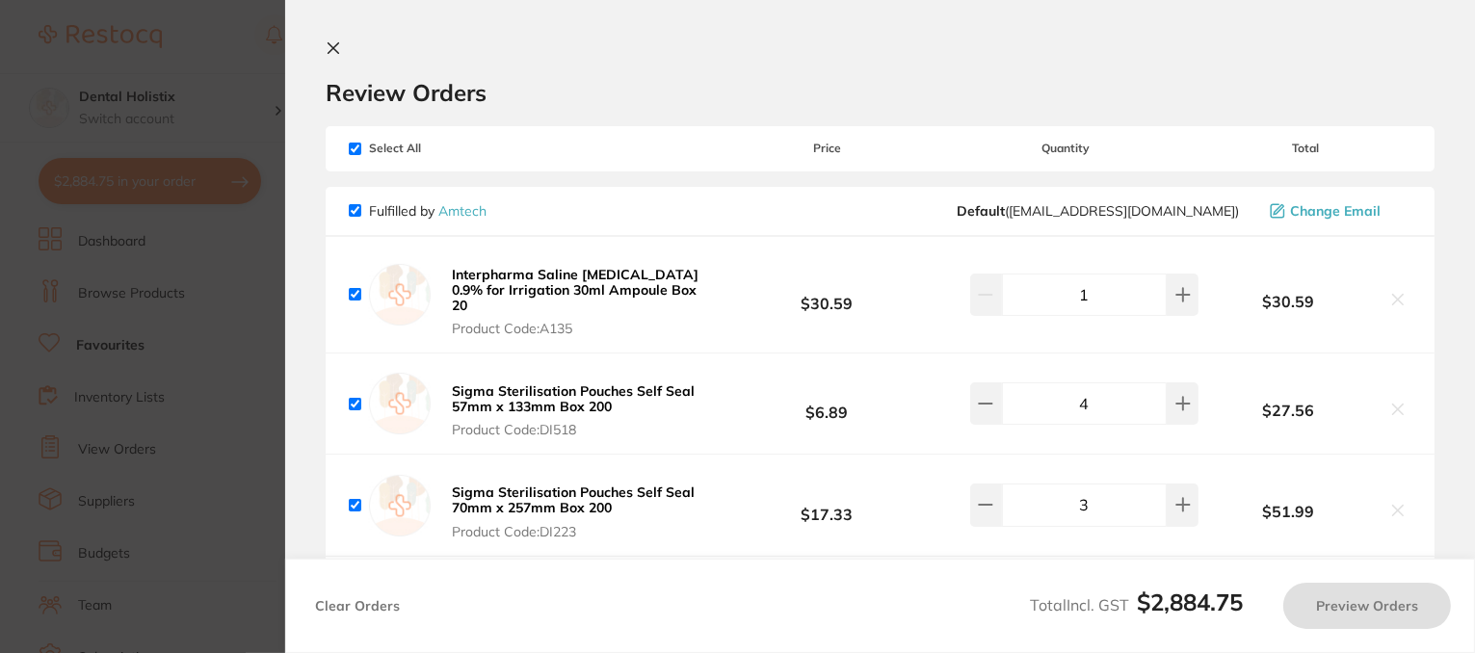
checkbox input "true"
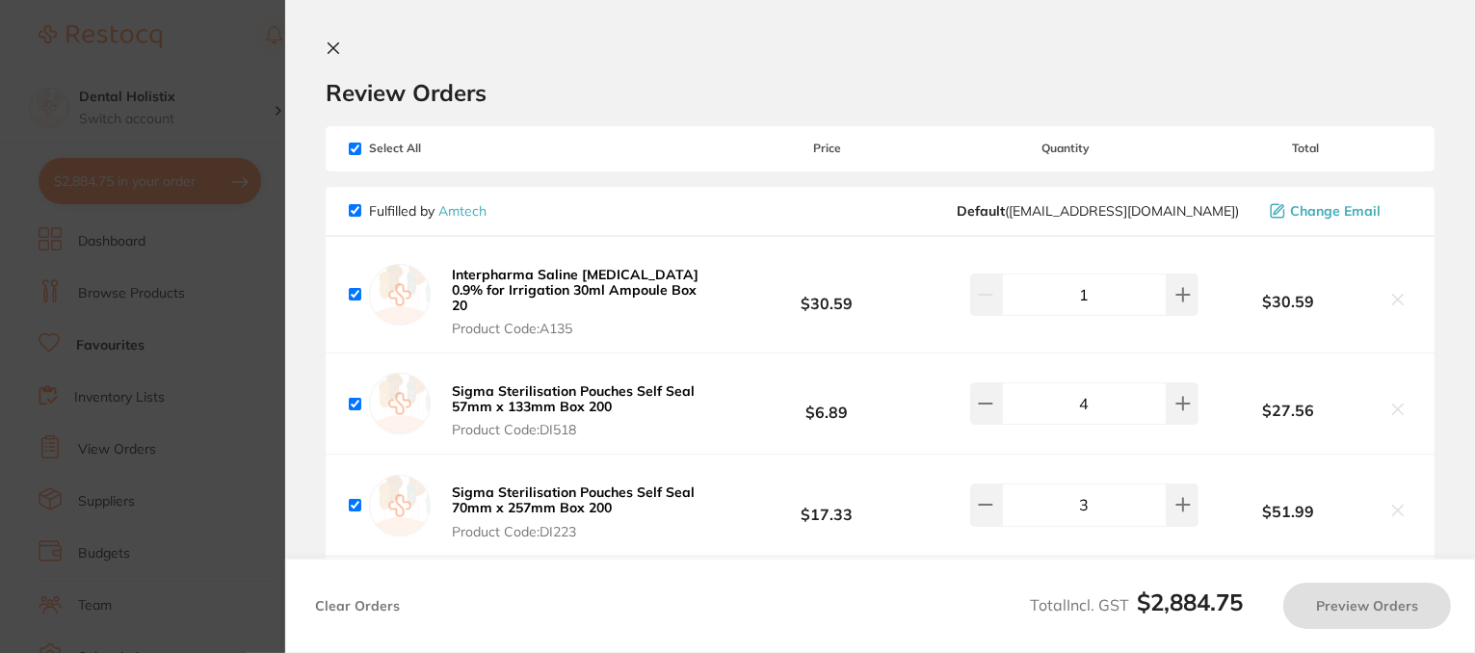
checkbox input "true"
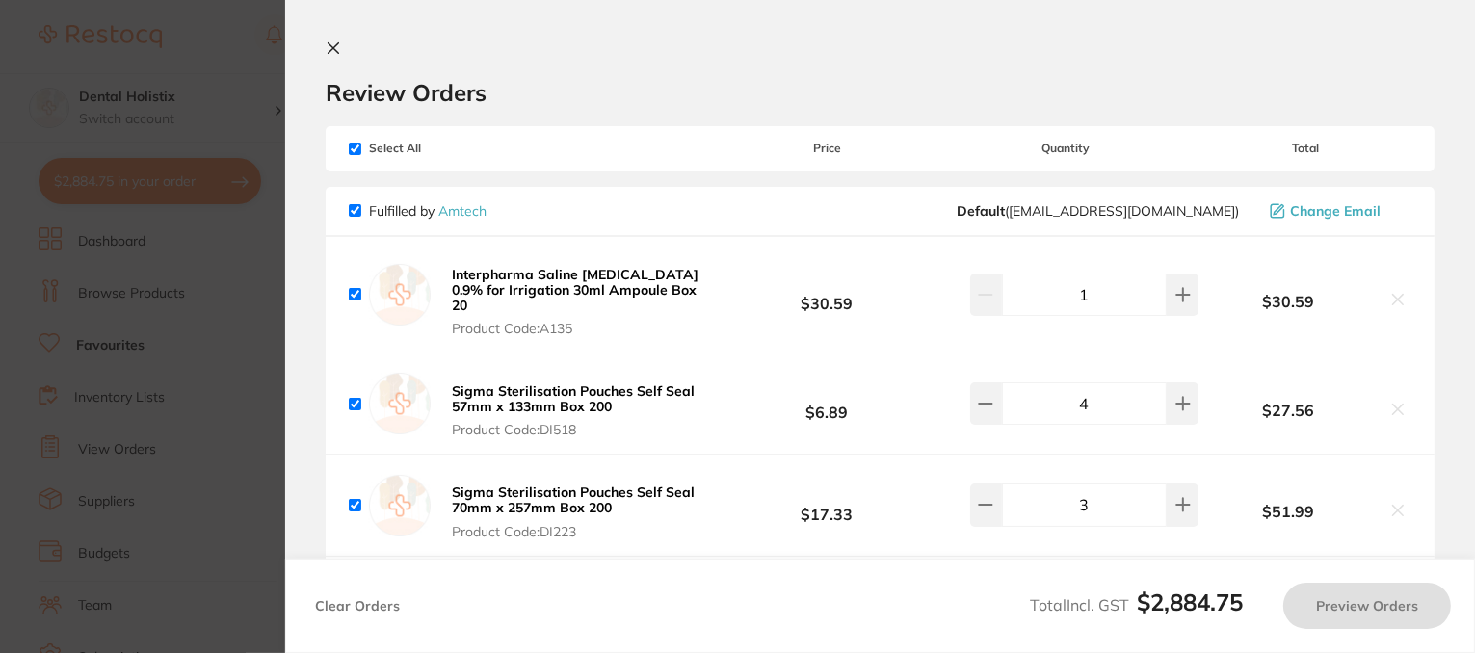
checkbox input "true"
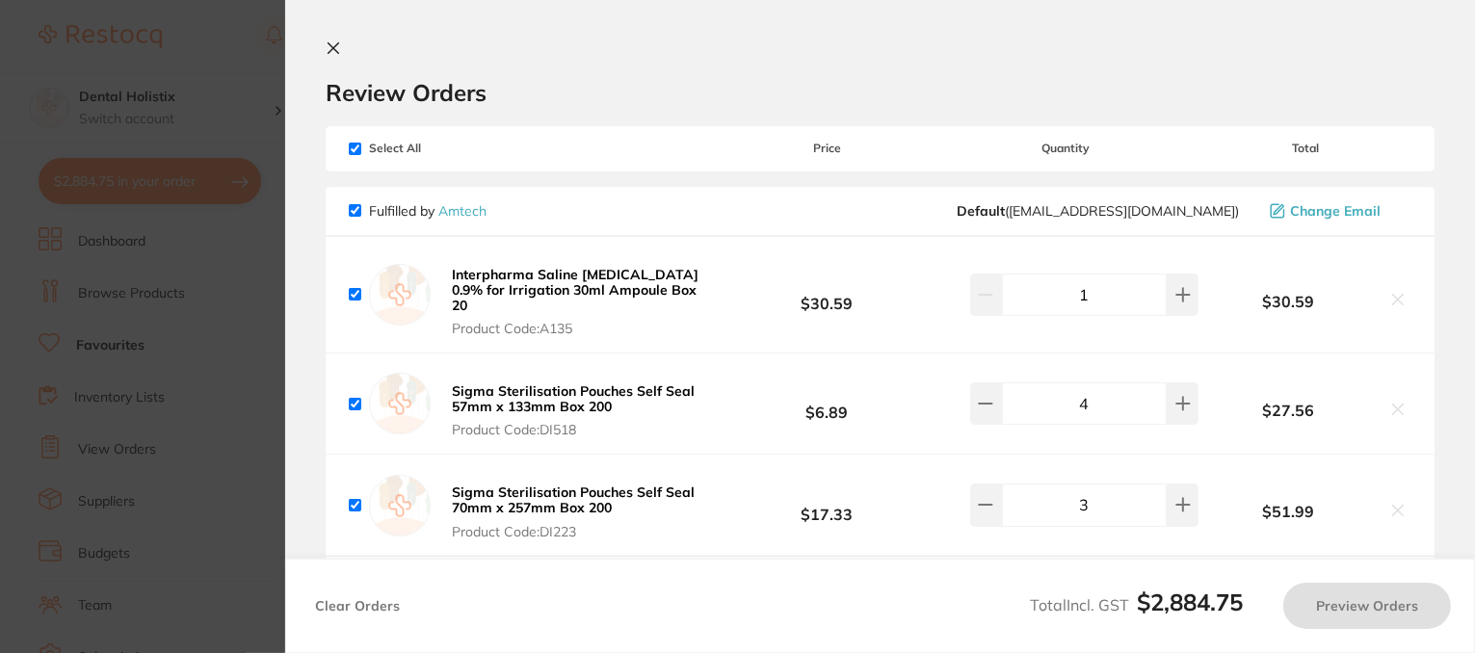
checkbox input "true"
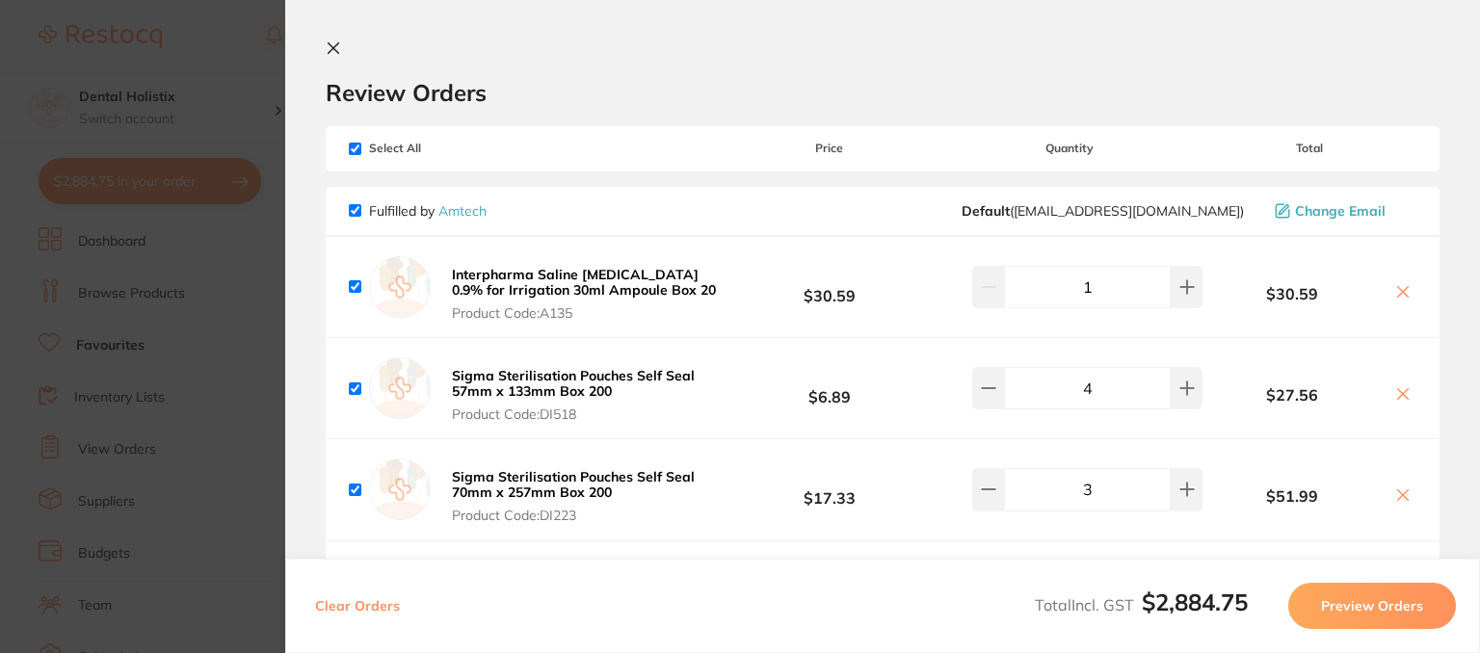
click at [339, 45] on icon at bounding box center [333, 47] width 15 height 15
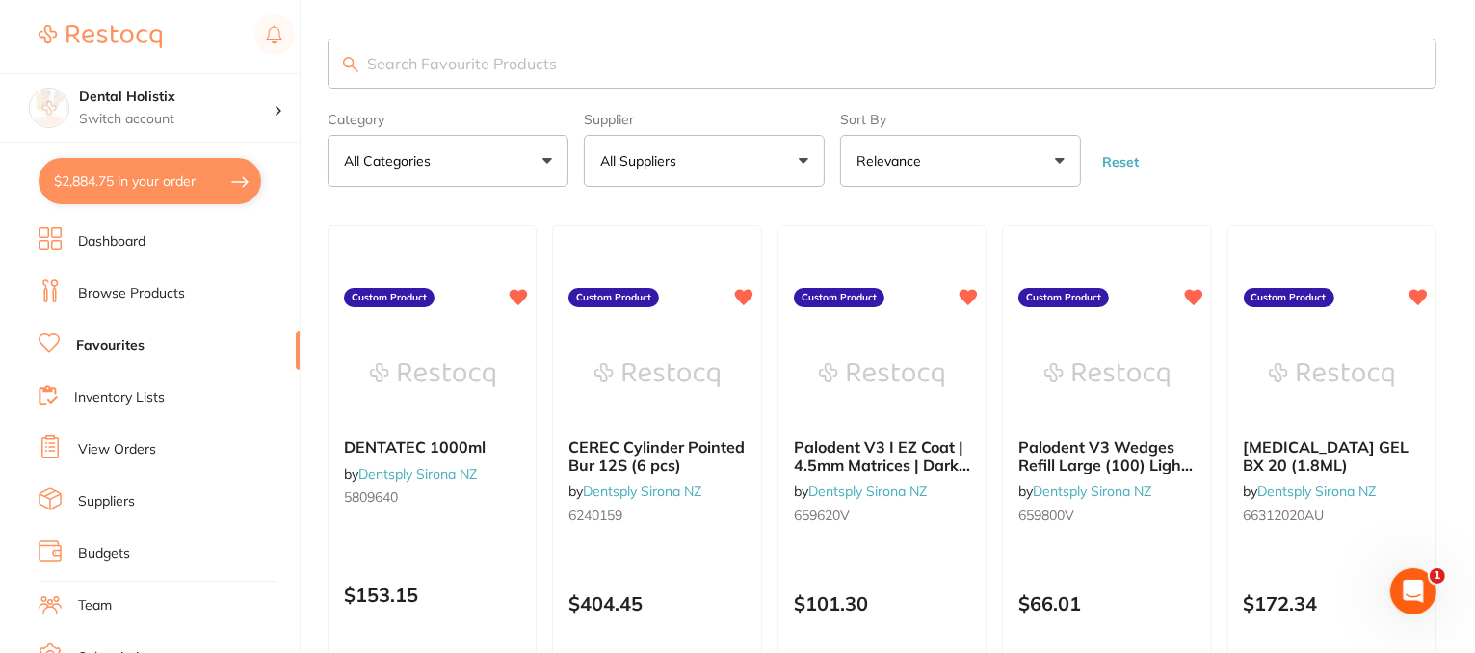
click at [162, 174] on button "$2,884.75 in your order" at bounding box center [150, 181] width 223 height 46
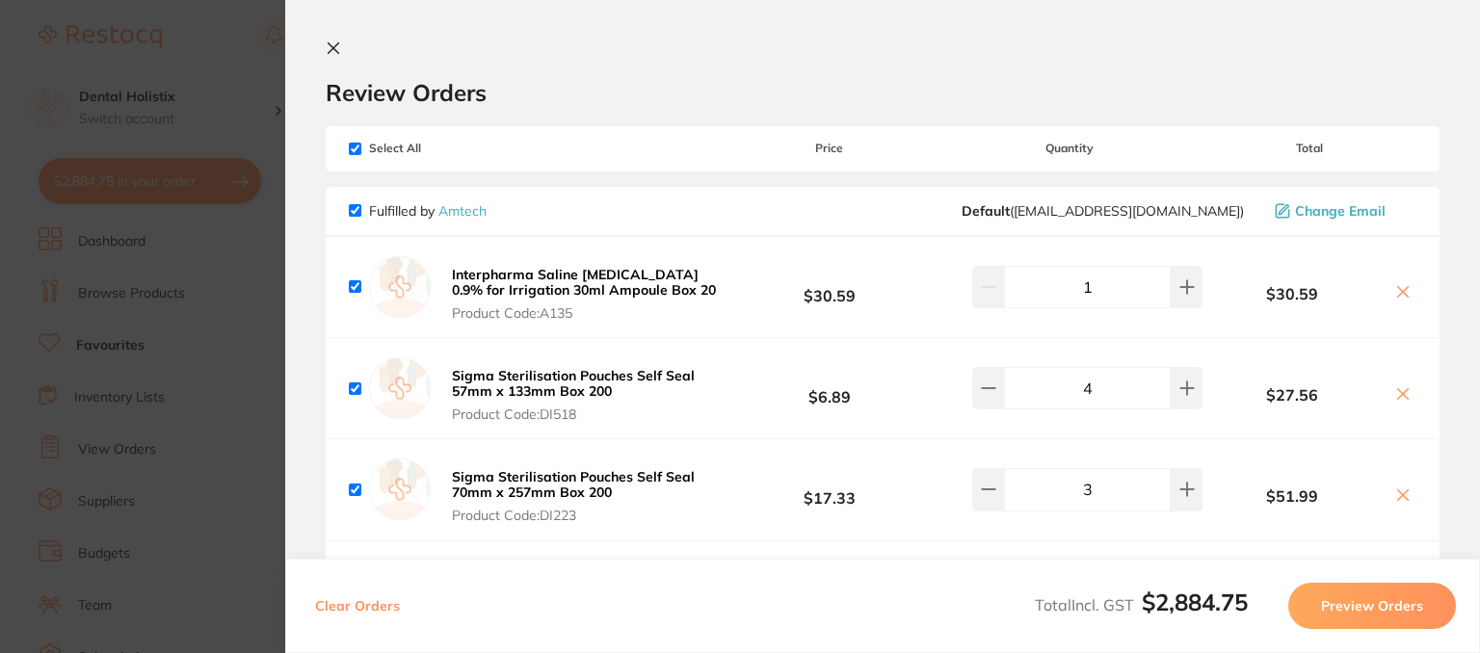
click at [354, 146] on input "checkbox" at bounding box center [355, 149] width 13 height 13
checkbox input "false"
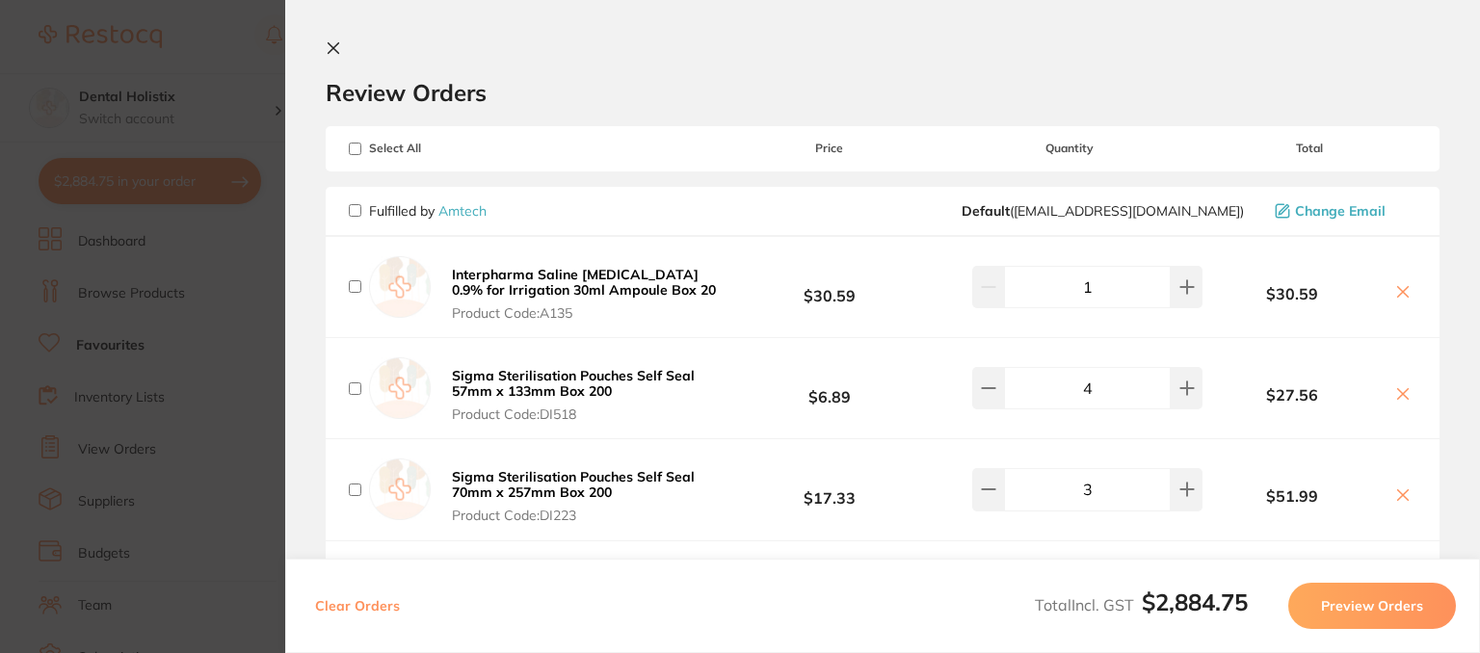
checkbox input "false"
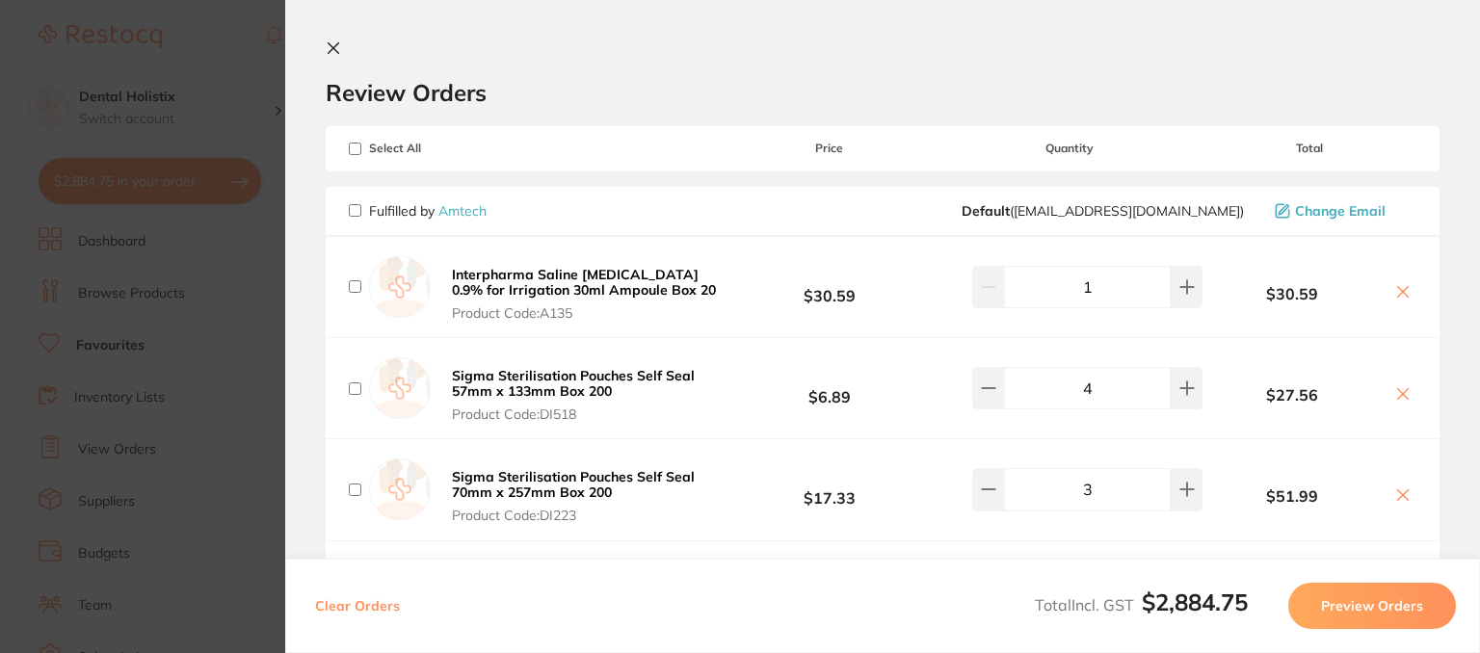
checkbox input "false"
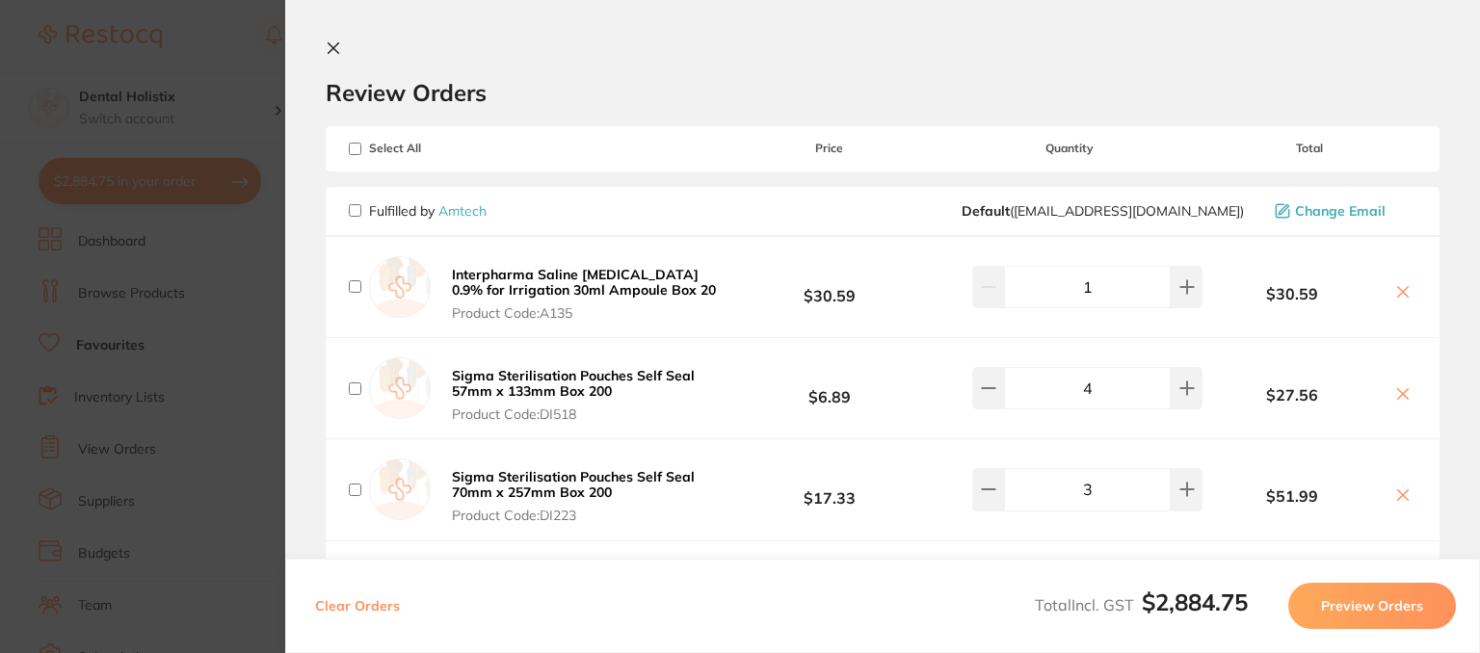
checkbox input "false"
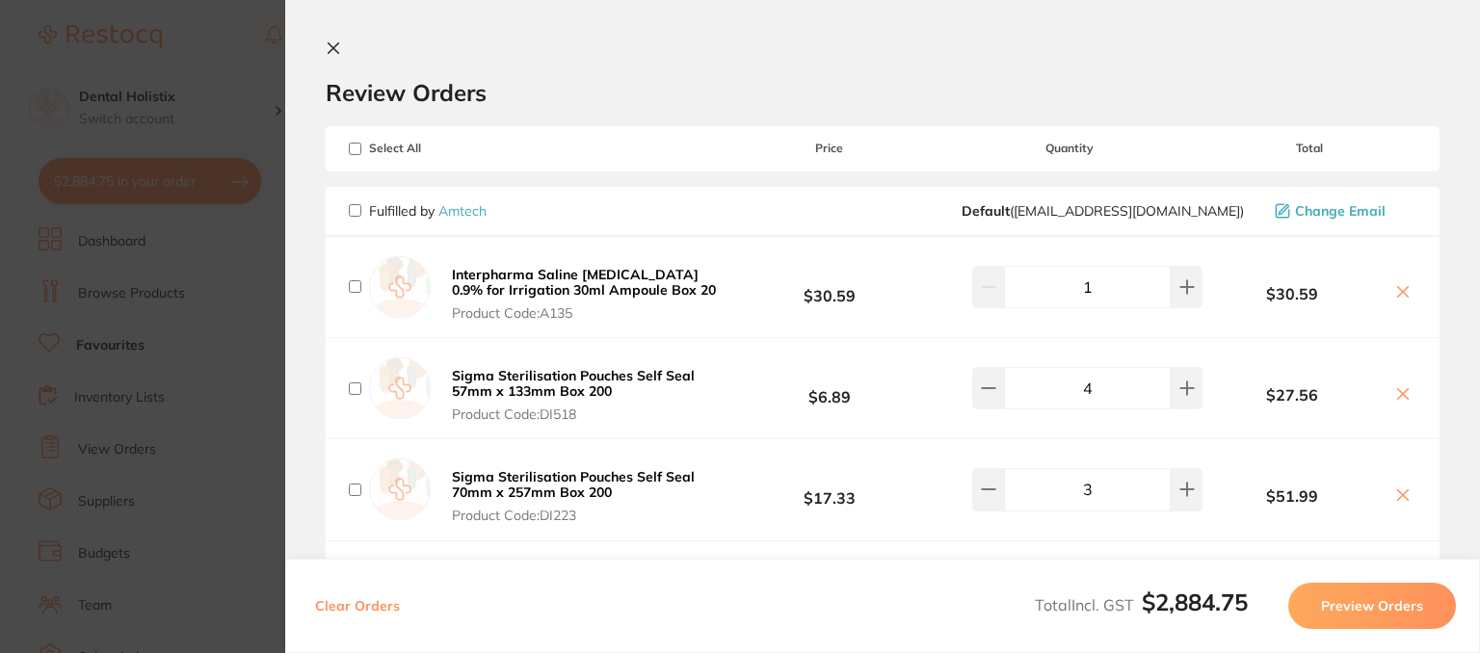
checkbox input "false"
click at [354, 149] on input "checkbox" at bounding box center [355, 149] width 13 height 13
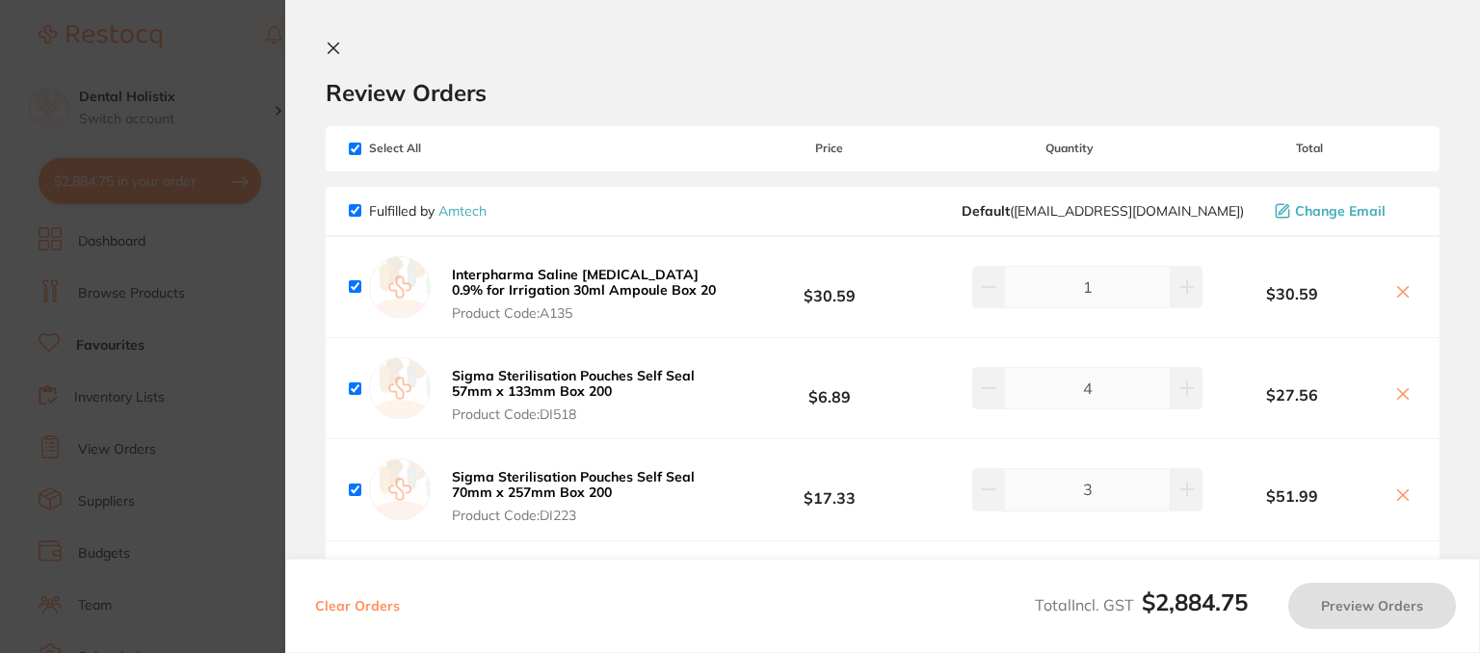
checkbox input "true"
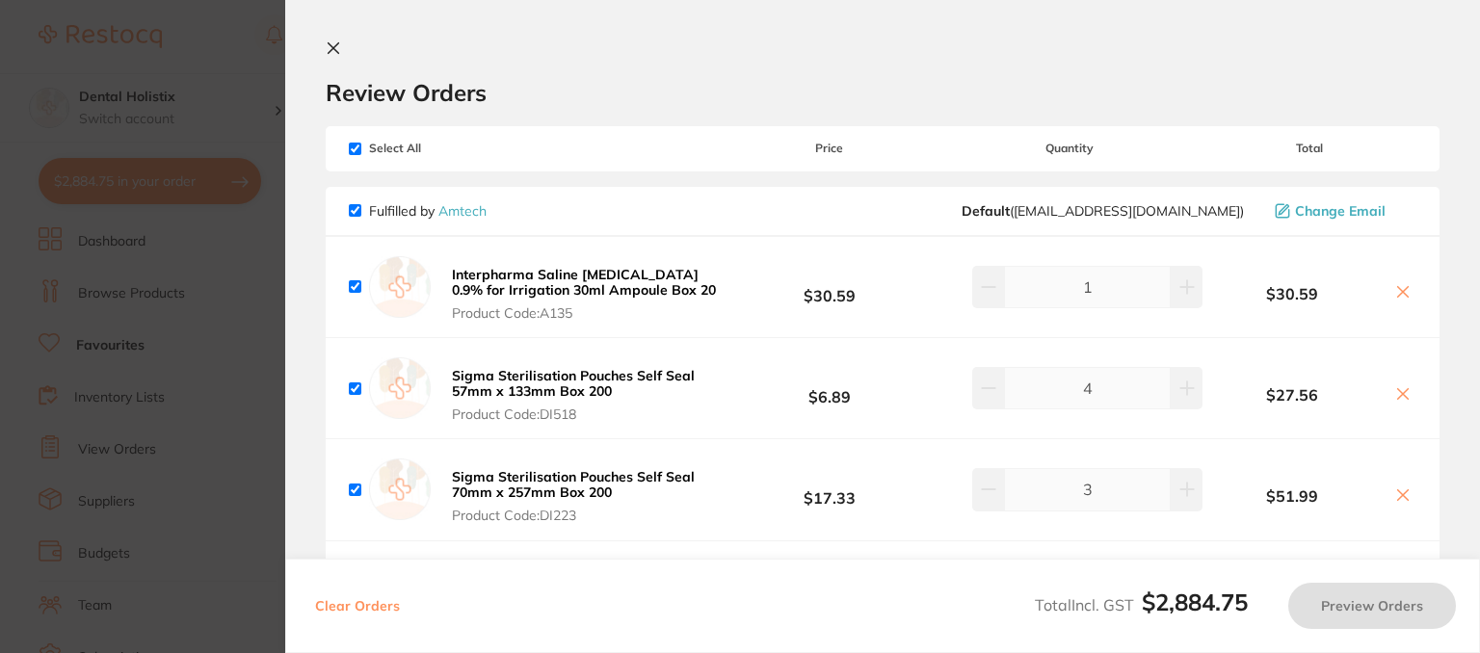
checkbox input "true"
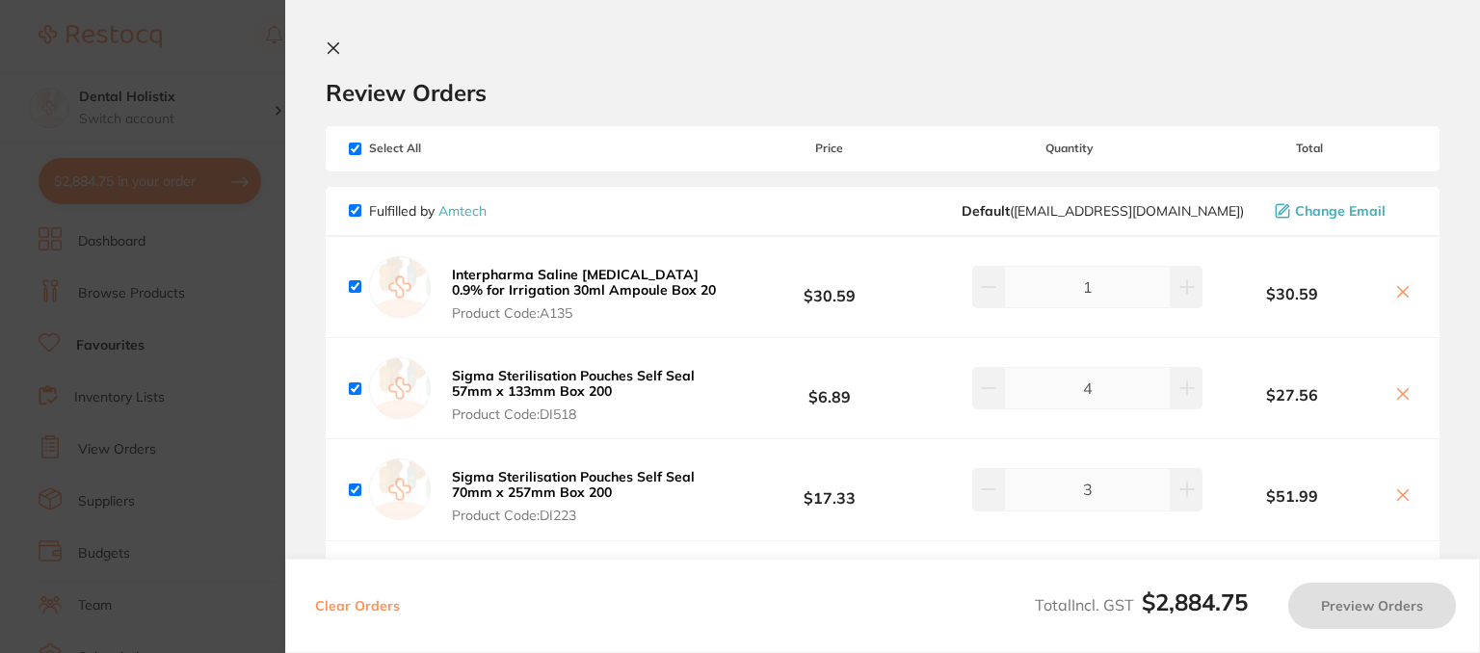
checkbox input "true"
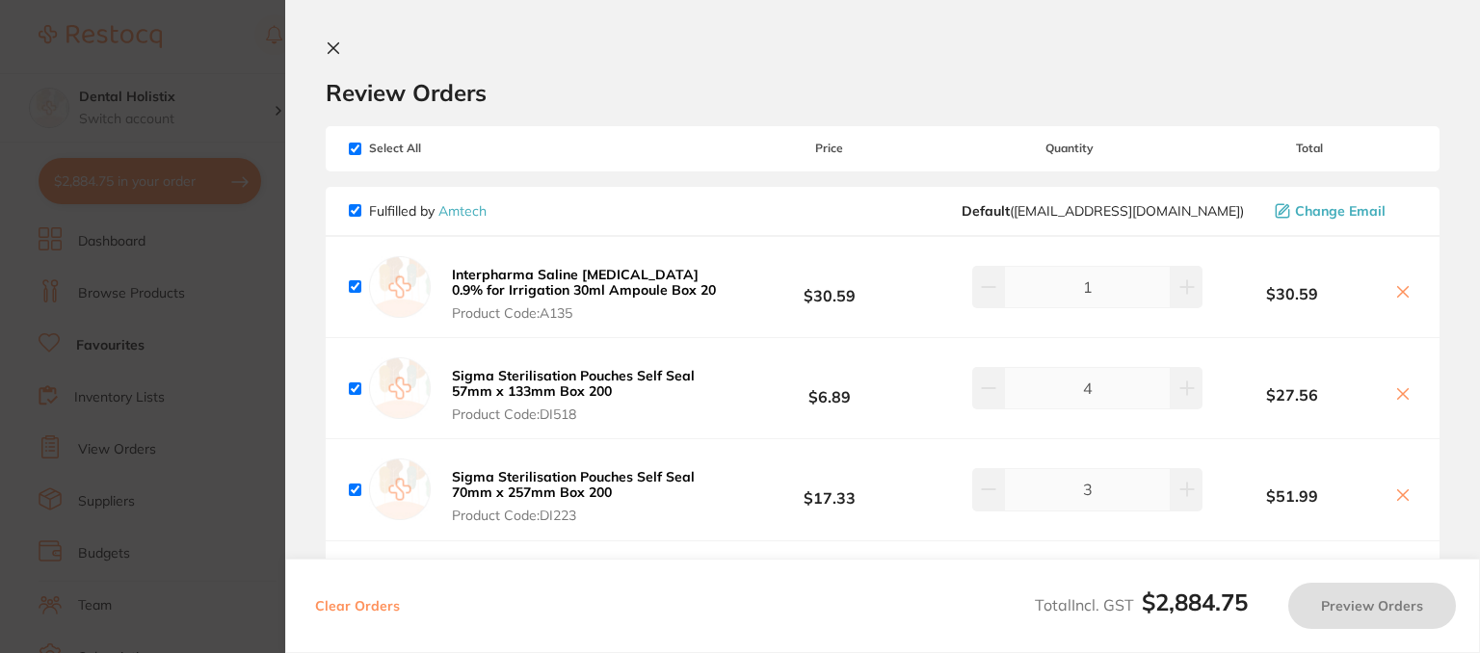
checkbox input "true"
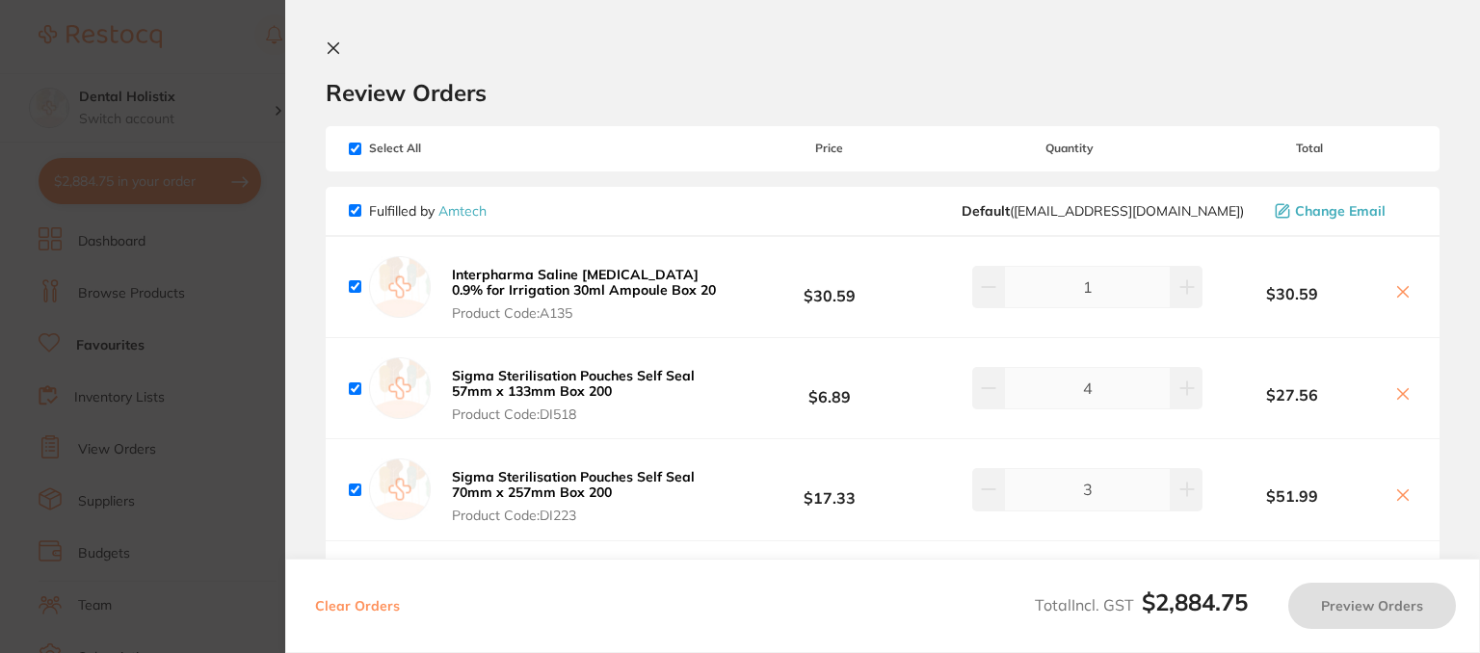
checkbox input "true"
click at [351, 147] on input "checkbox" at bounding box center [355, 149] width 13 height 13
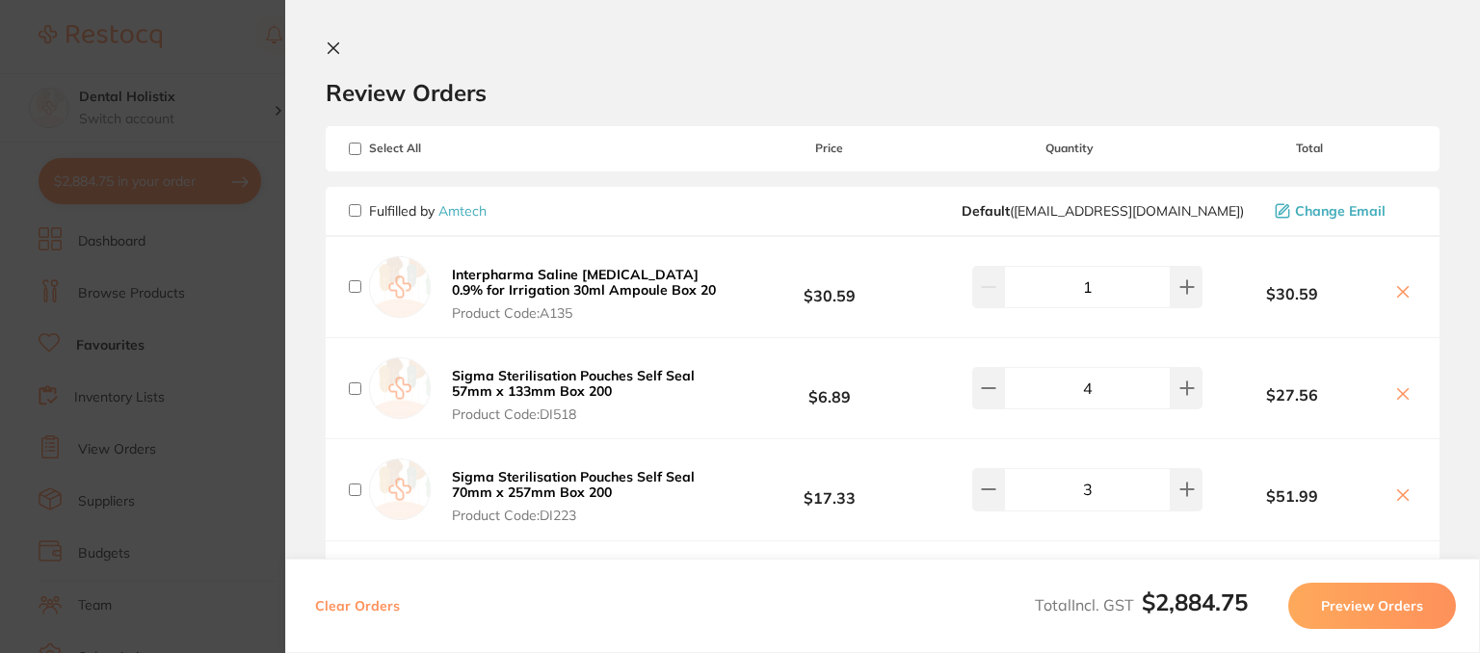
checkbox input "false"
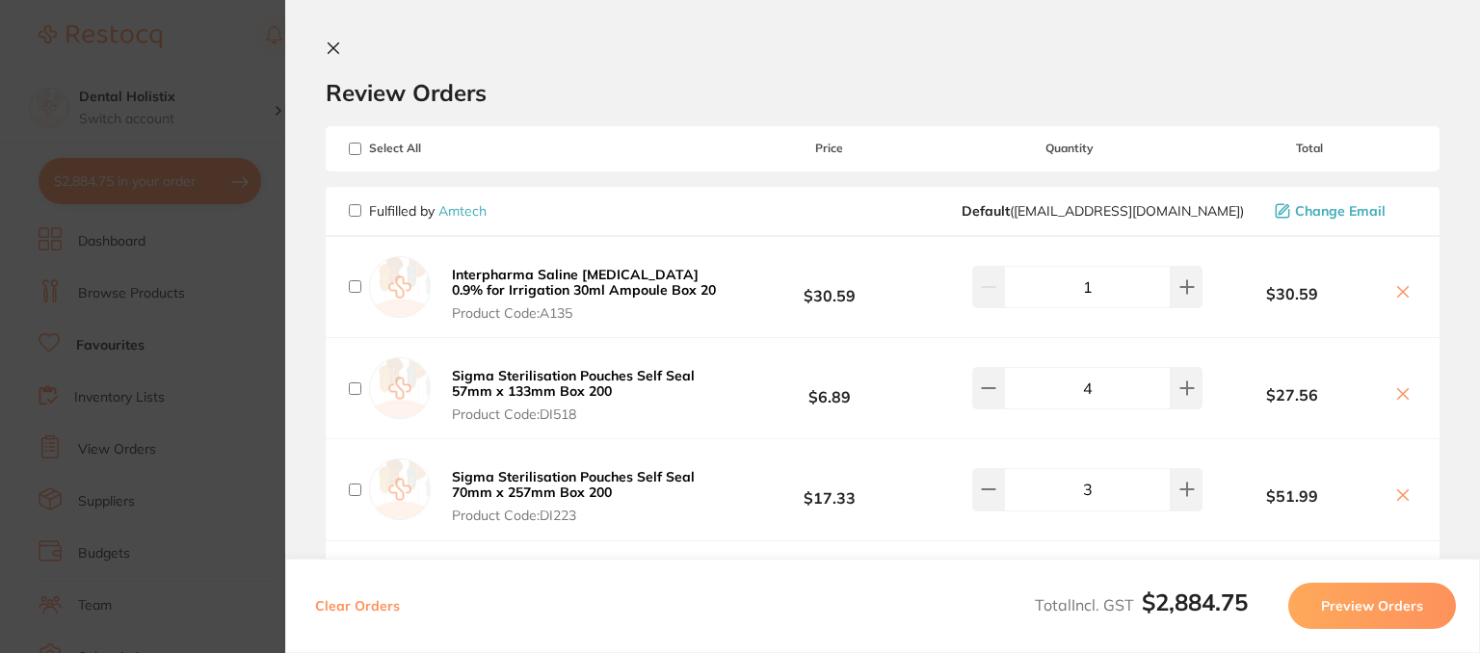
checkbox input "false"
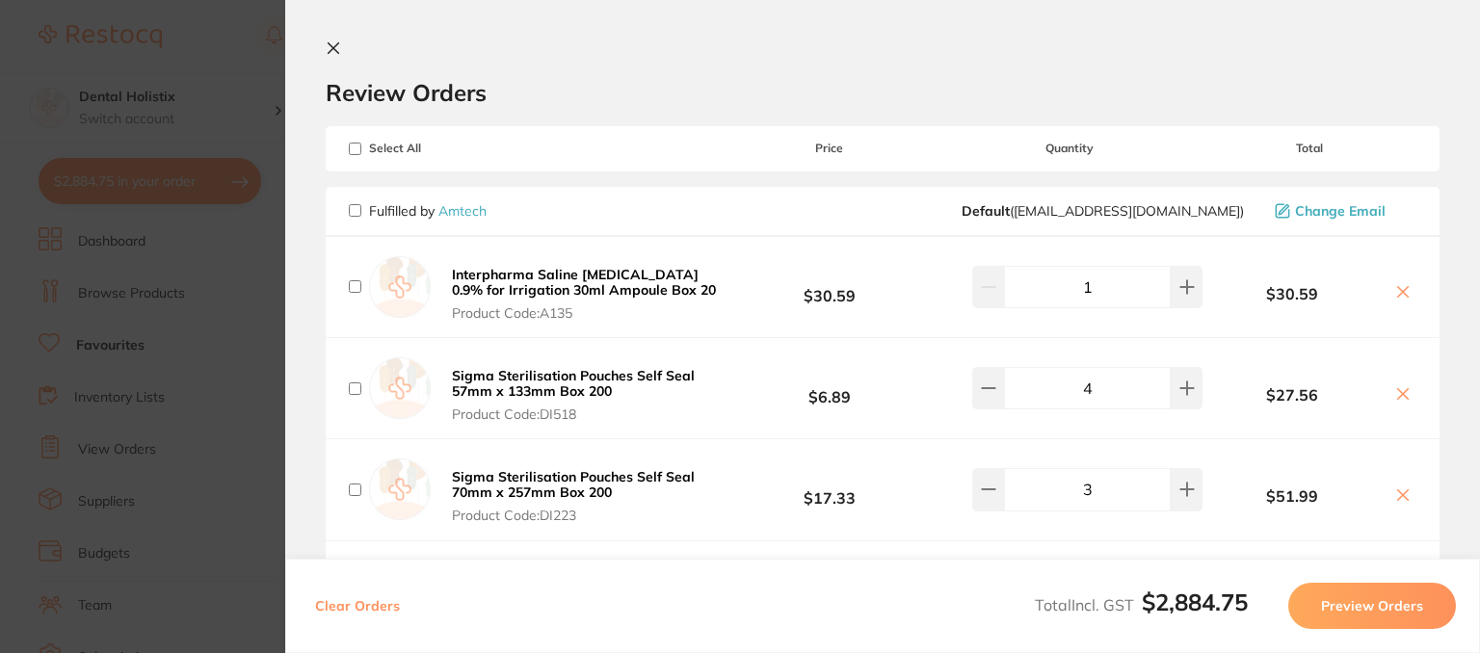
checkbox input "false"
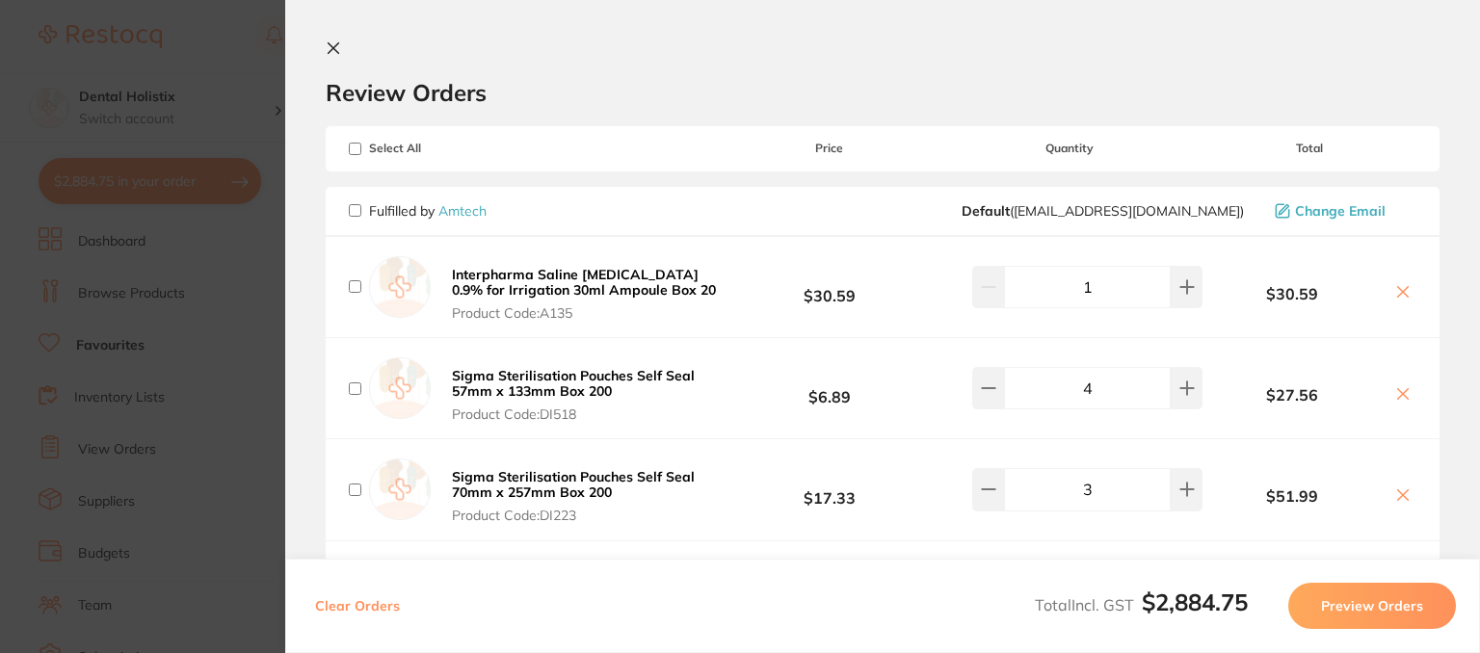
checkbox input "false"
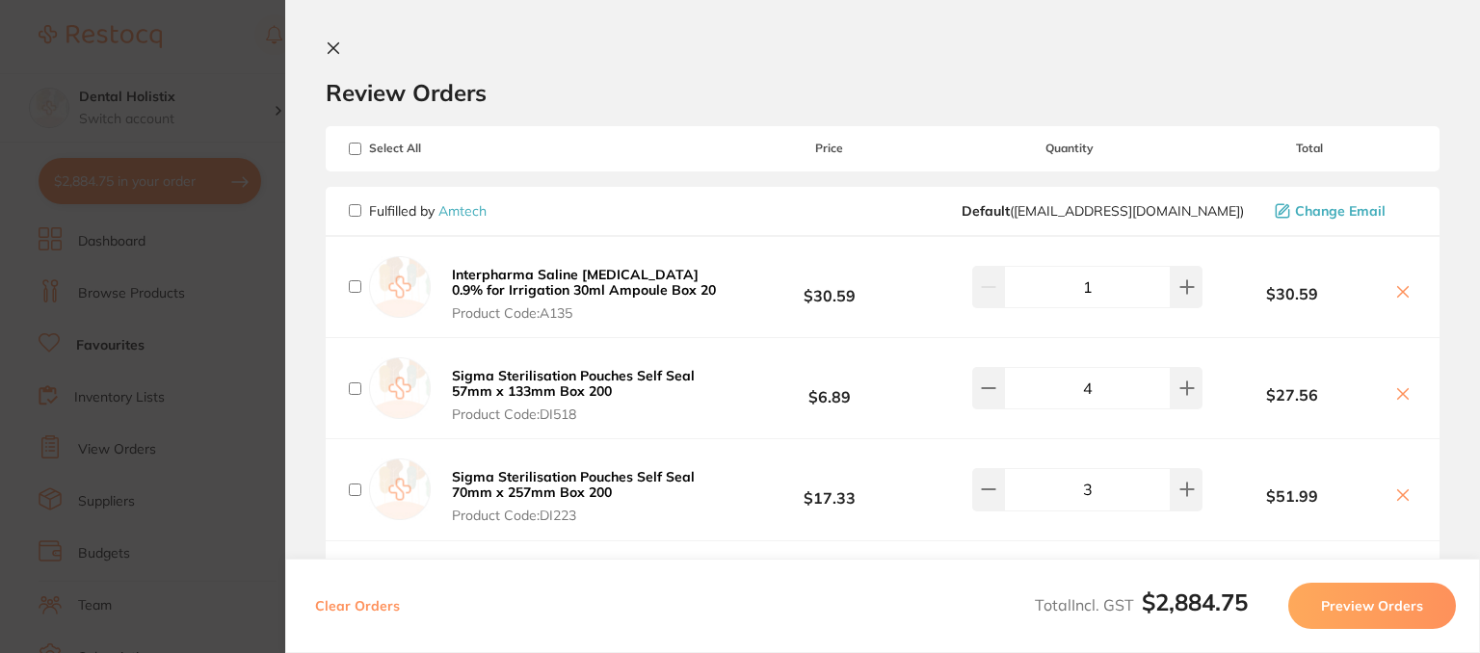
checkbox input "false"
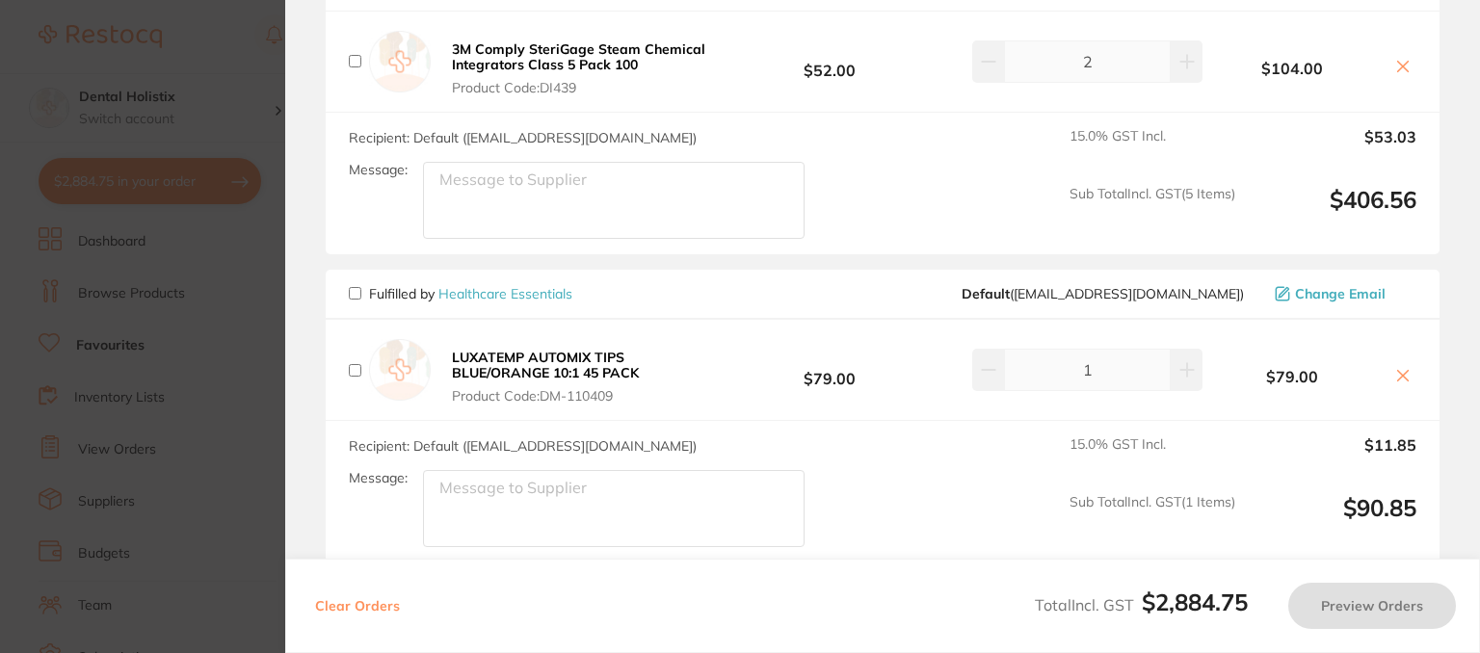
scroll to position [675, 0]
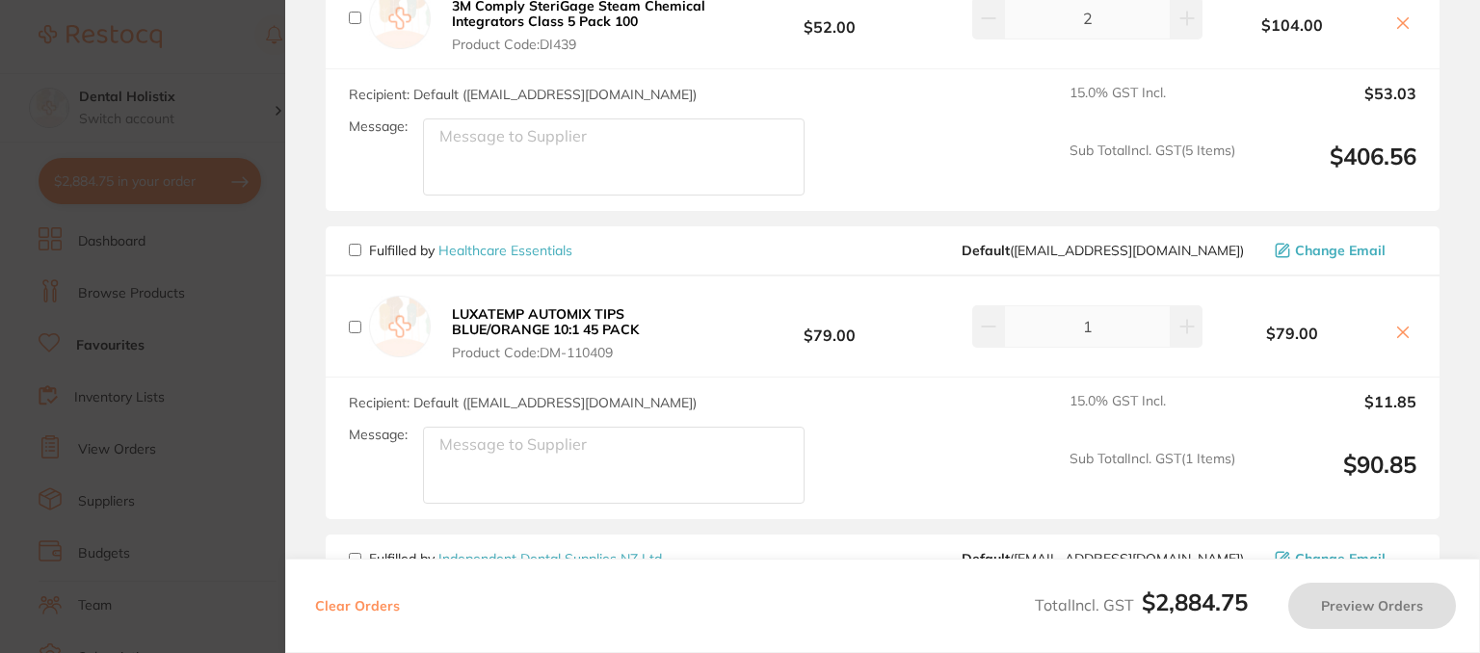
click at [356, 245] on input "checkbox" at bounding box center [355, 250] width 13 height 13
checkbox input "true"
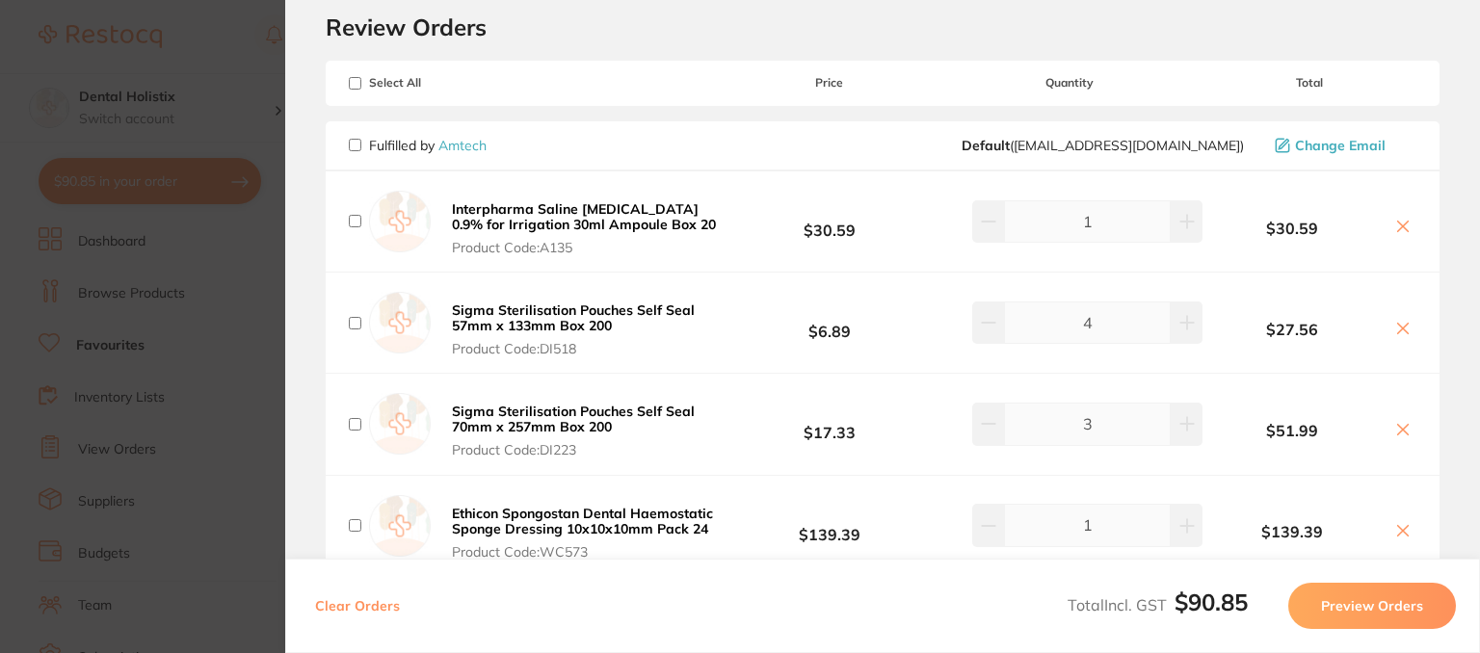
scroll to position [0, 0]
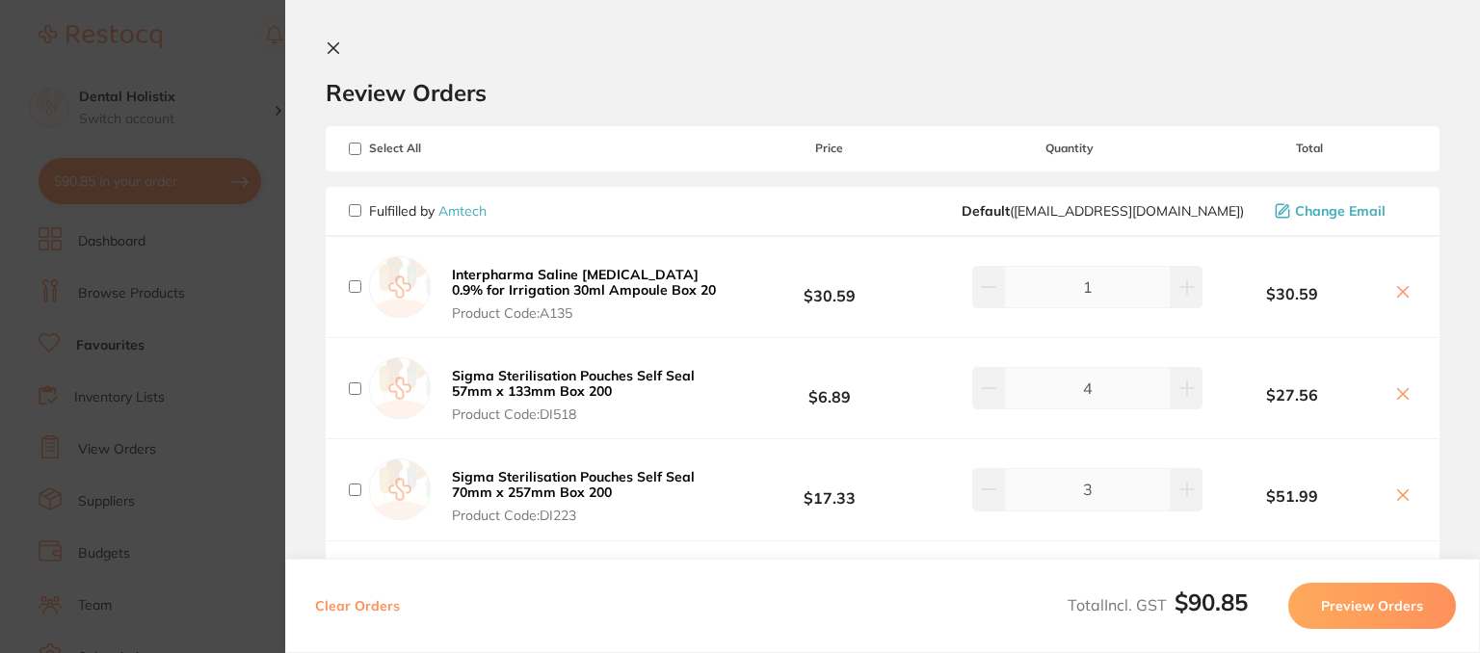
click at [355, 151] on input "checkbox" at bounding box center [355, 149] width 13 height 13
checkbox input "true"
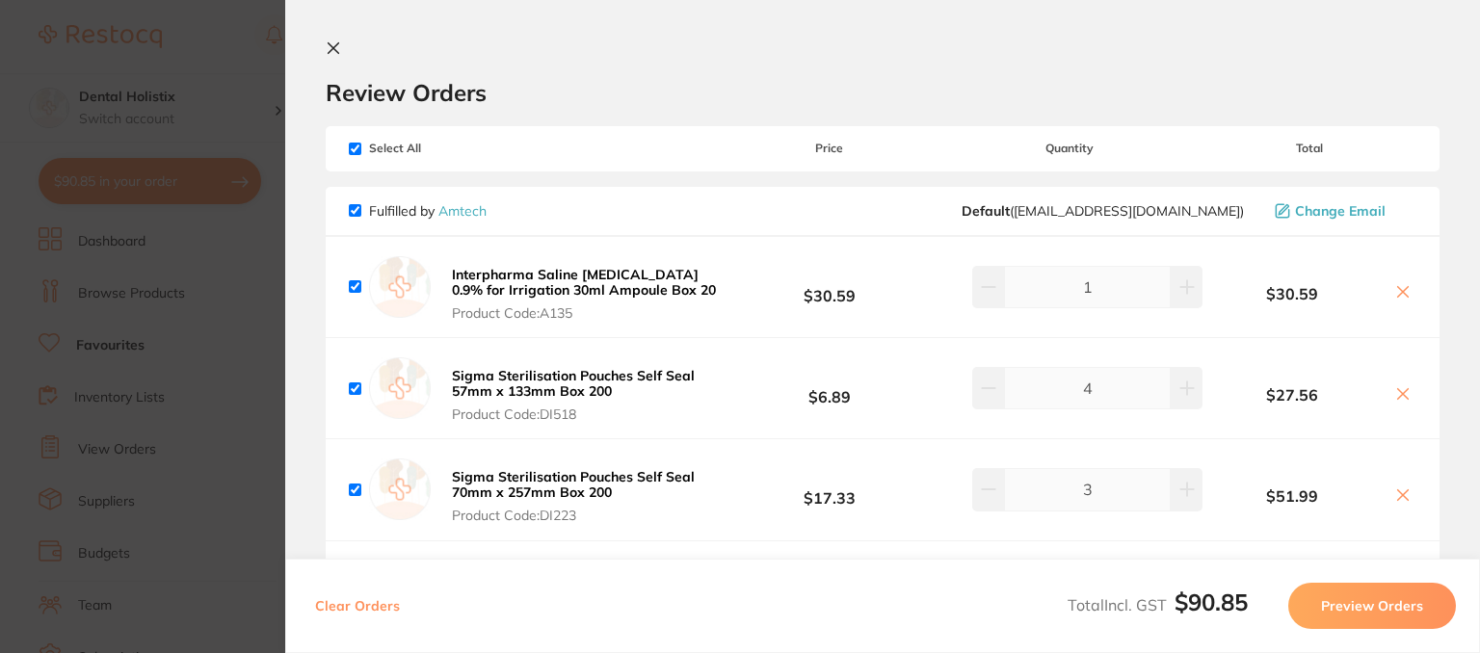
checkbox input "true"
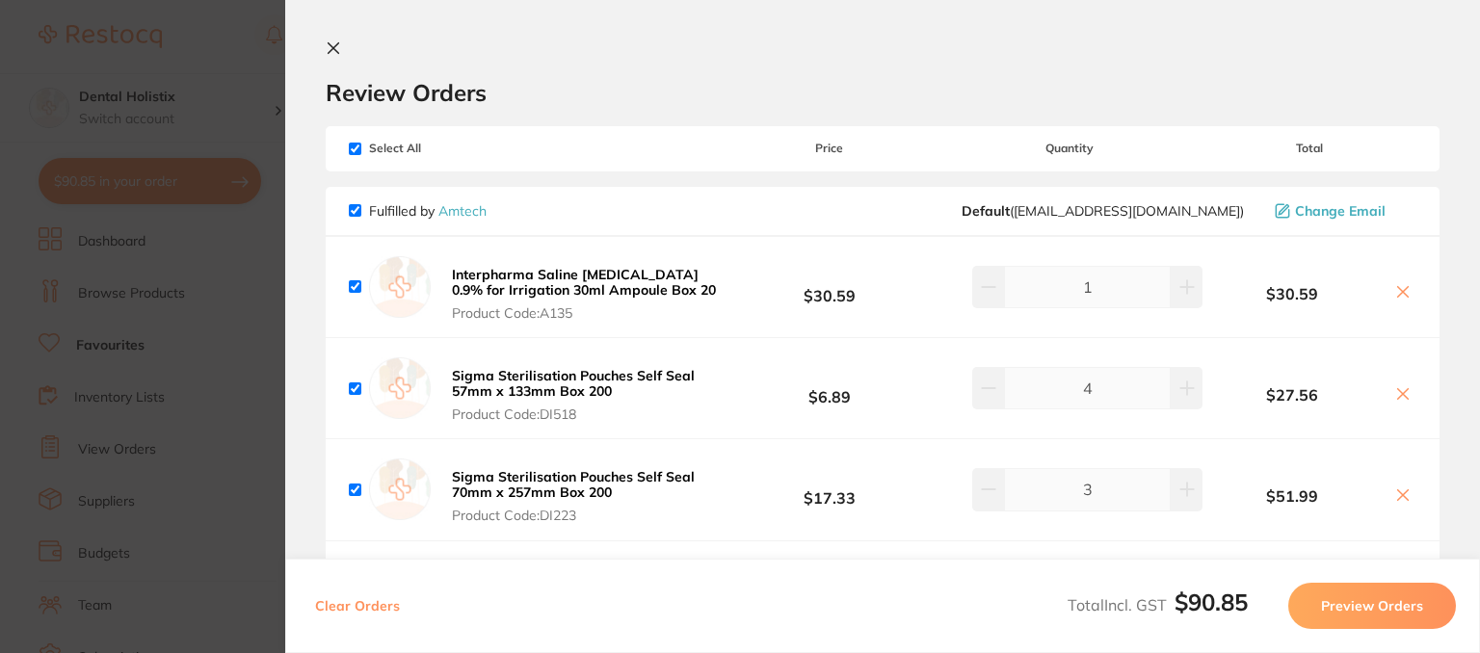
checkbox input "true"
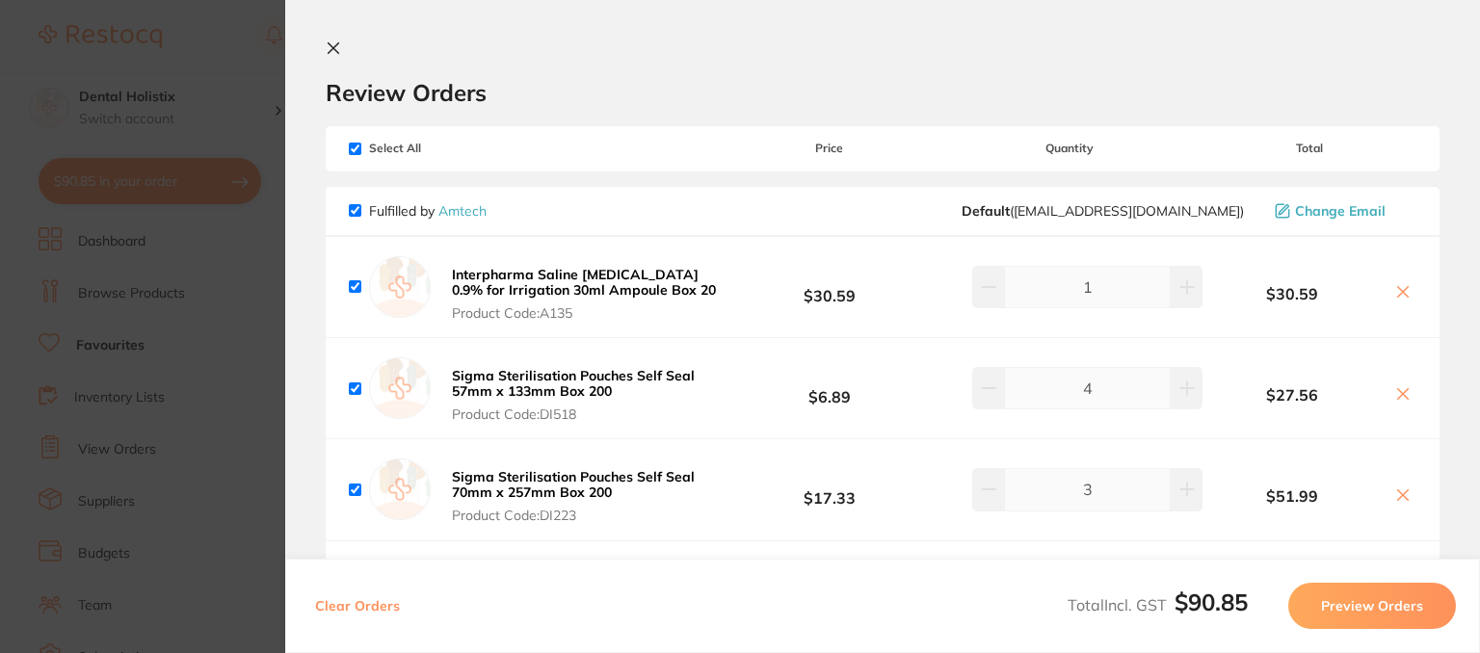
checkbox input "true"
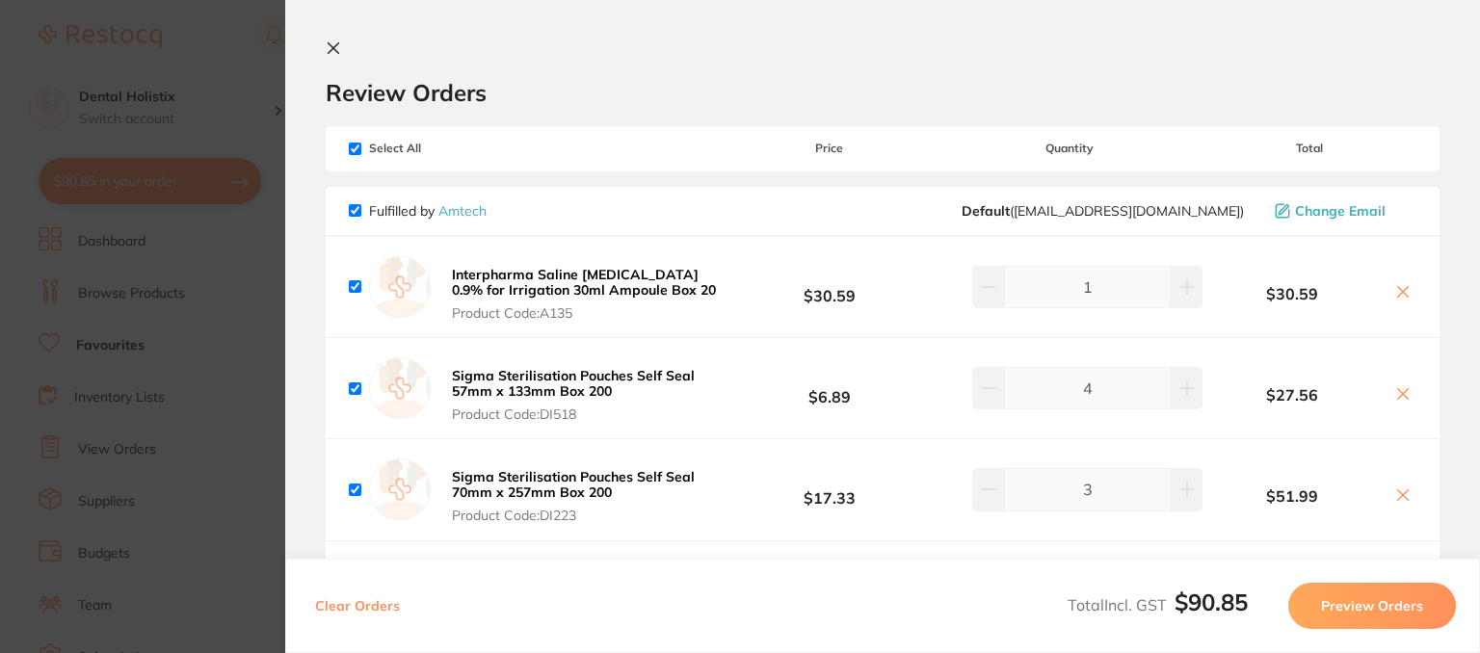
checkbox input "true"
click at [355, 151] on input "checkbox" at bounding box center [355, 149] width 13 height 13
checkbox input "false"
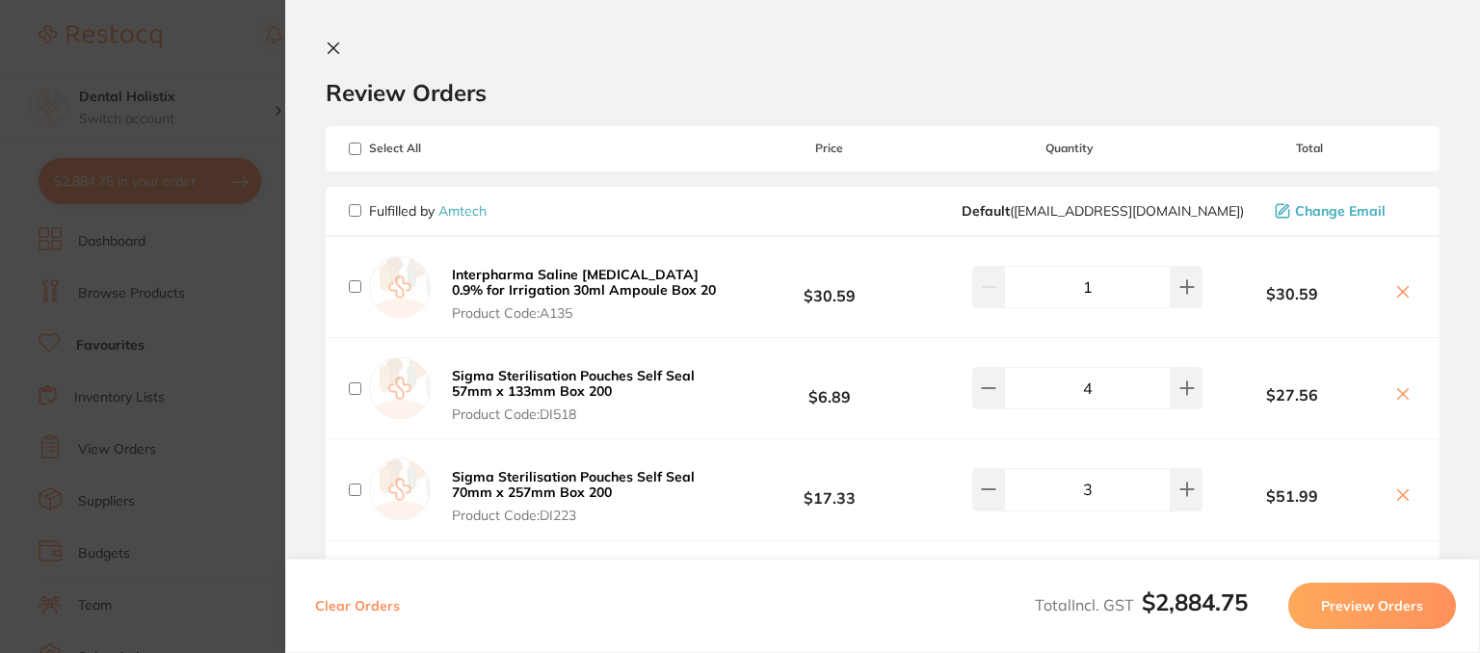
checkbox input "false"
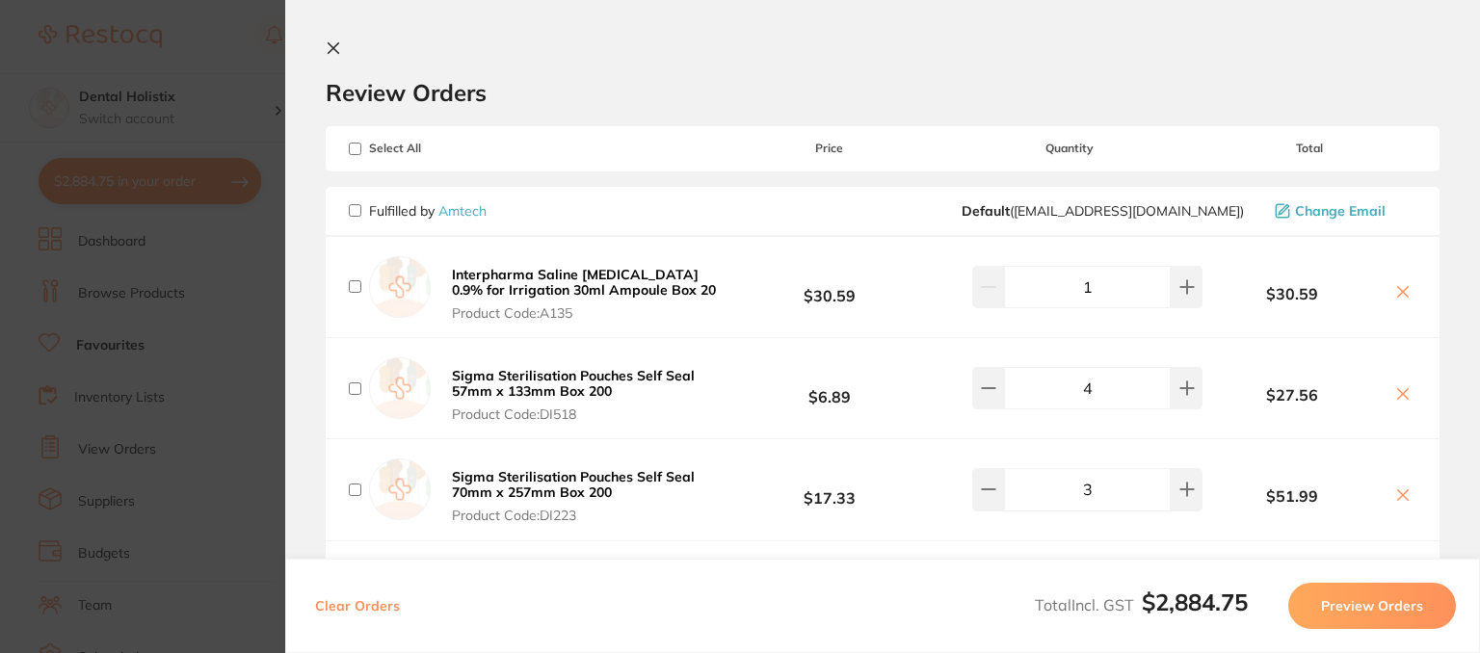
checkbox input "false"
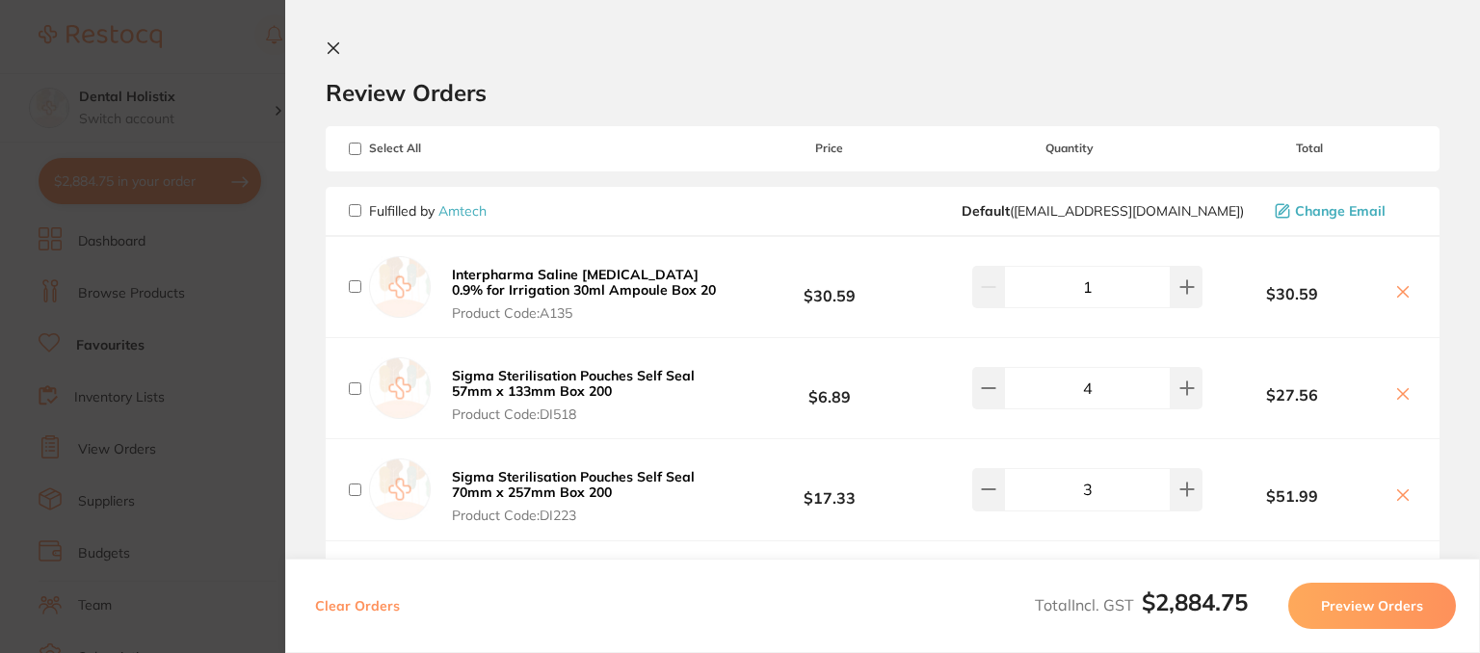
checkbox input "false"
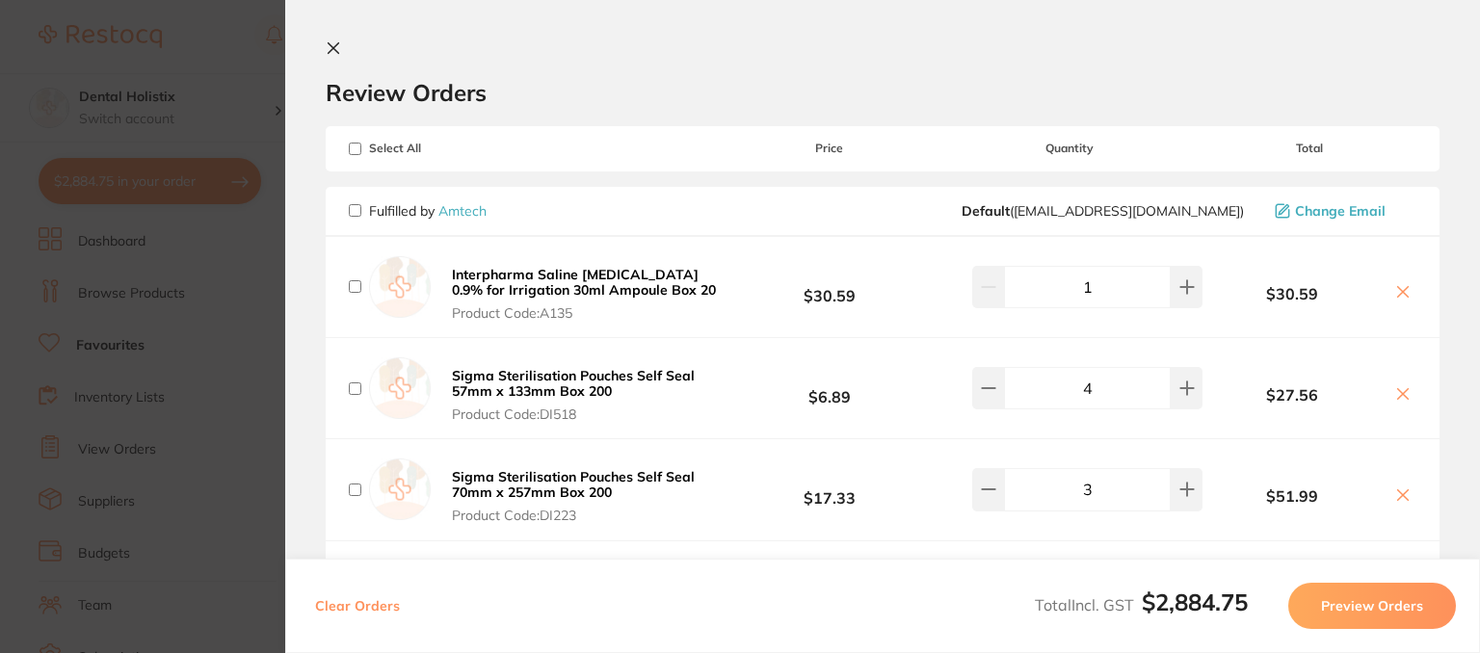
checkbox input "false"
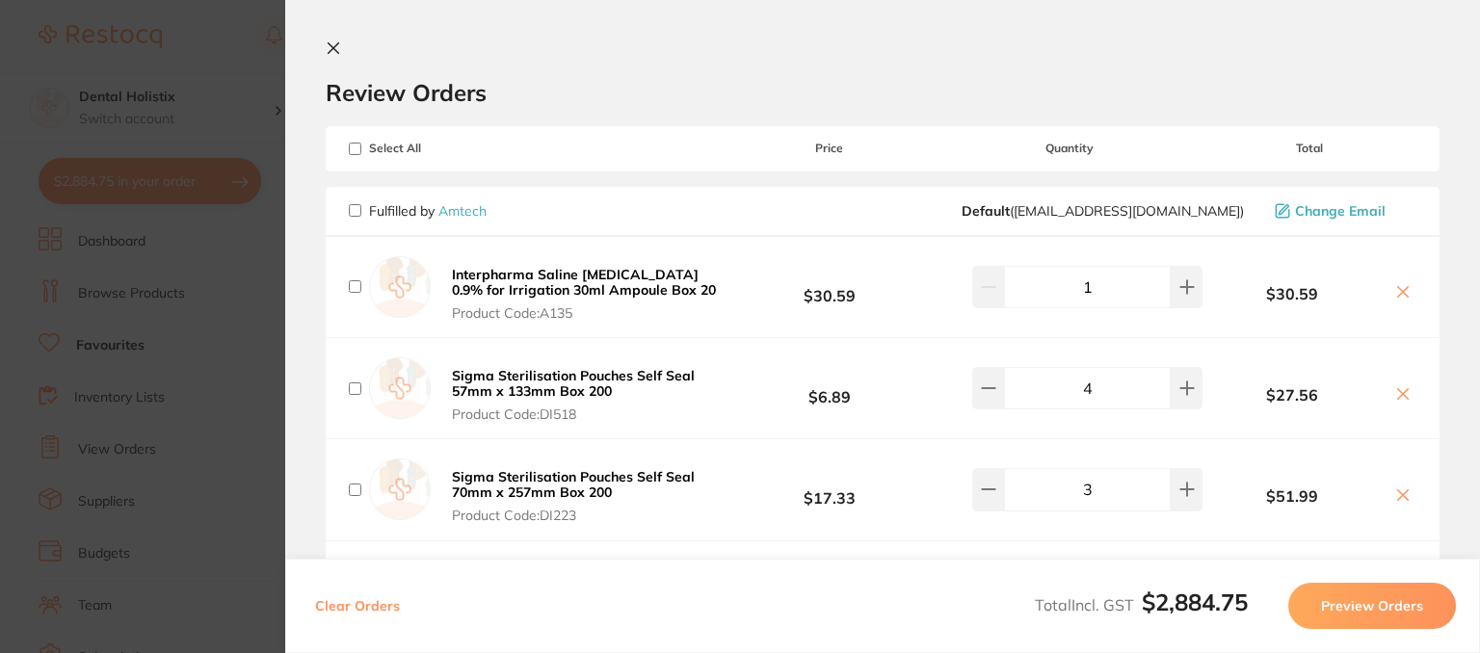
checkbox input "false"
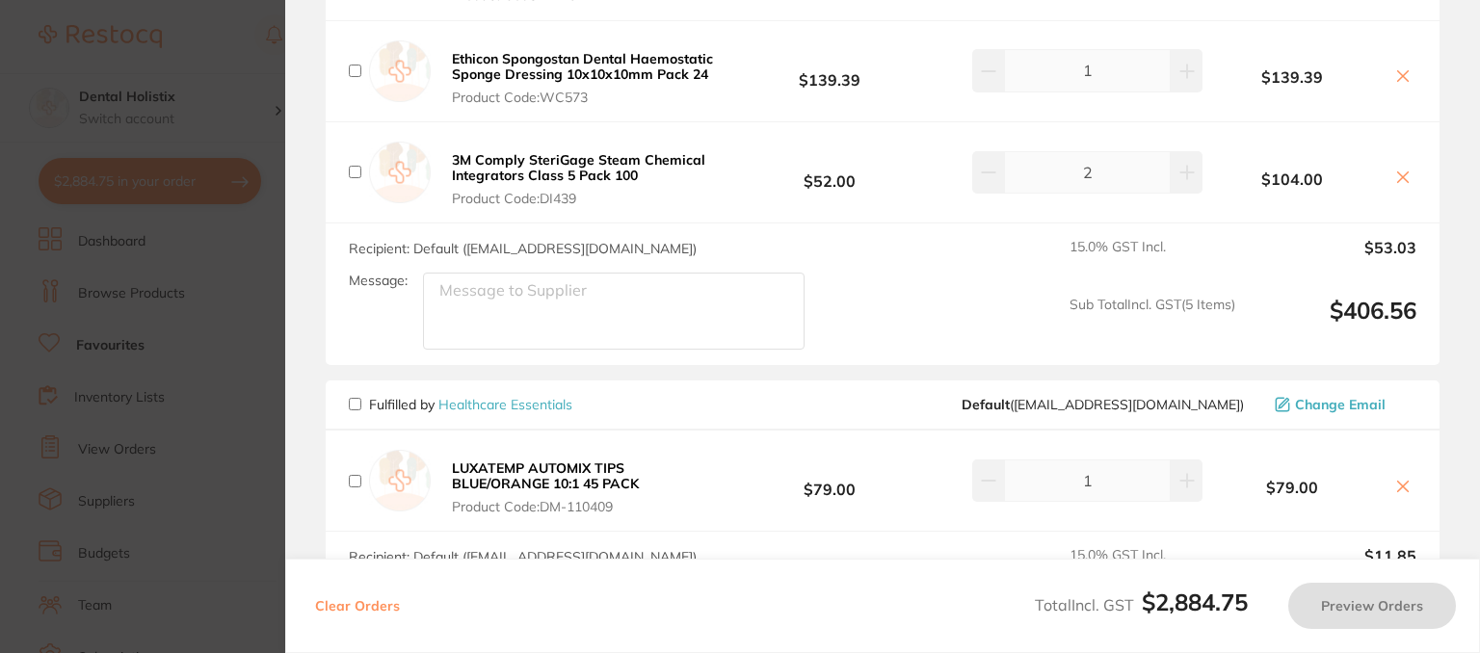
scroll to position [675, 0]
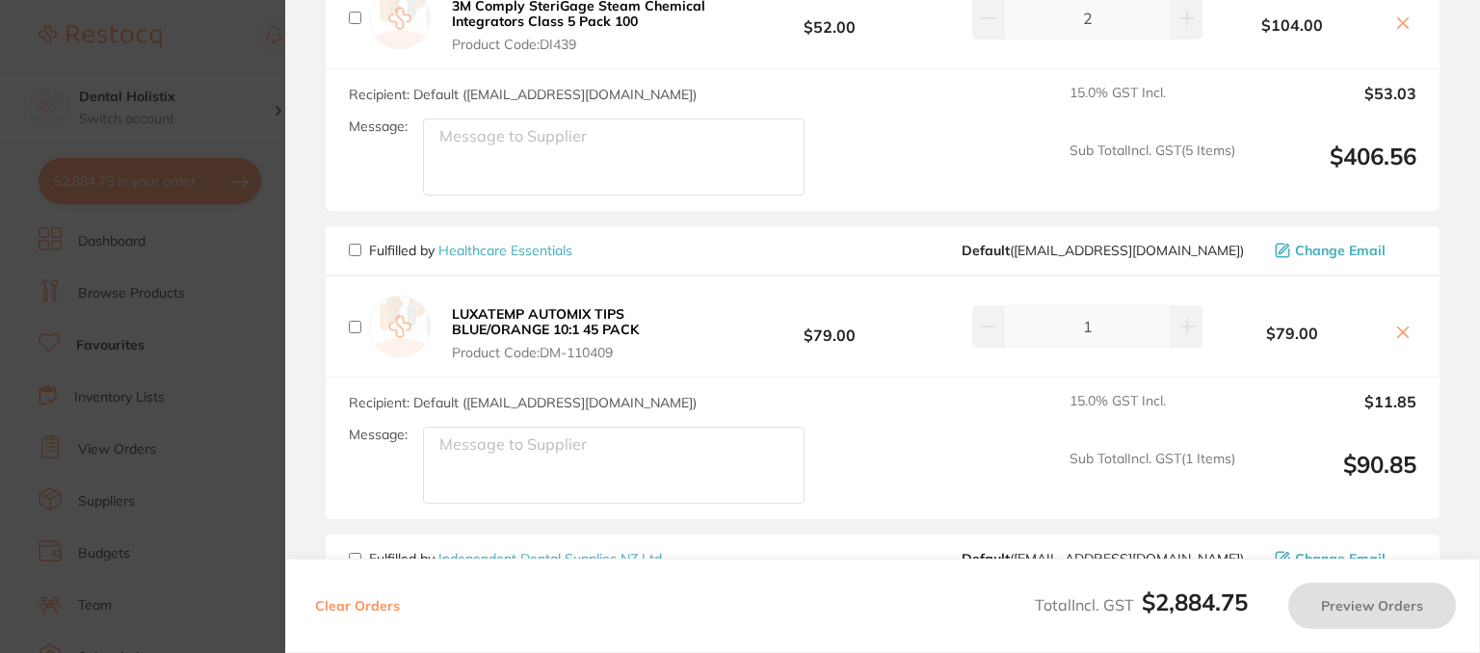
click at [566, 135] on textarea "Message:" at bounding box center [614, 157] width 382 height 77
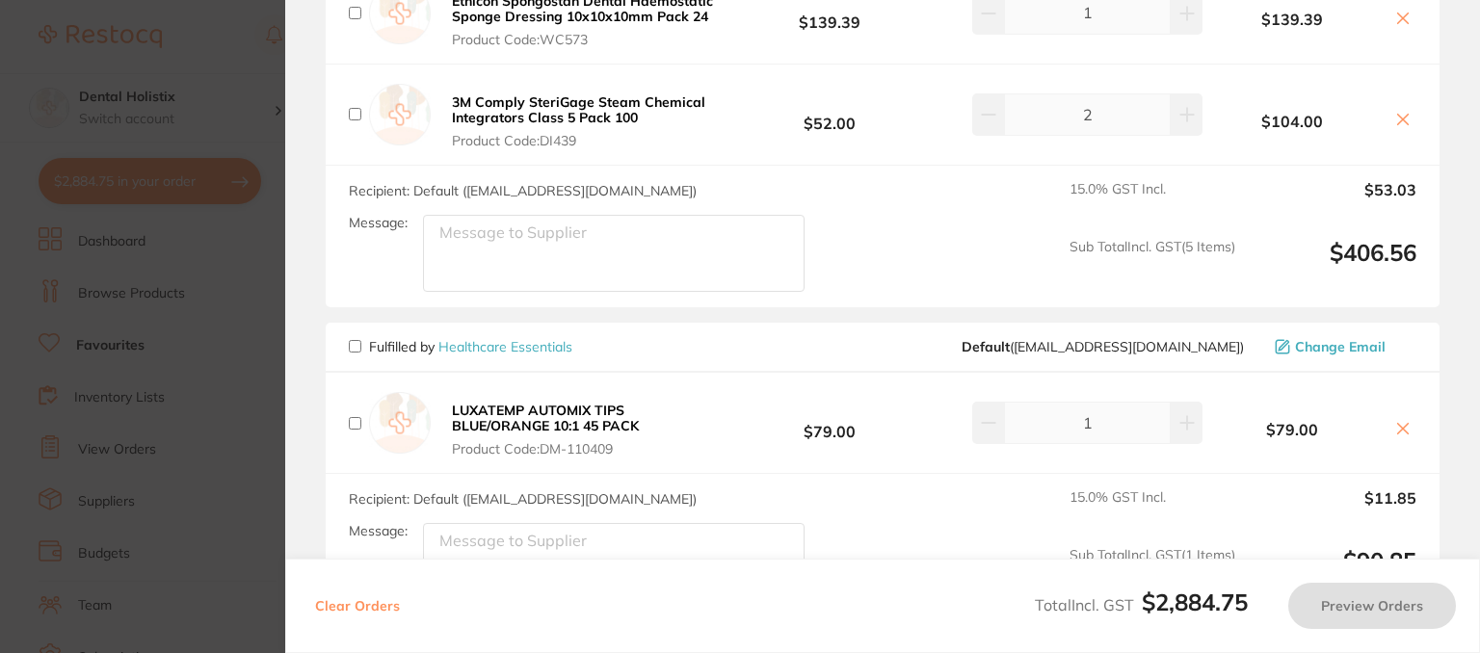
scroll to position [0, 0]
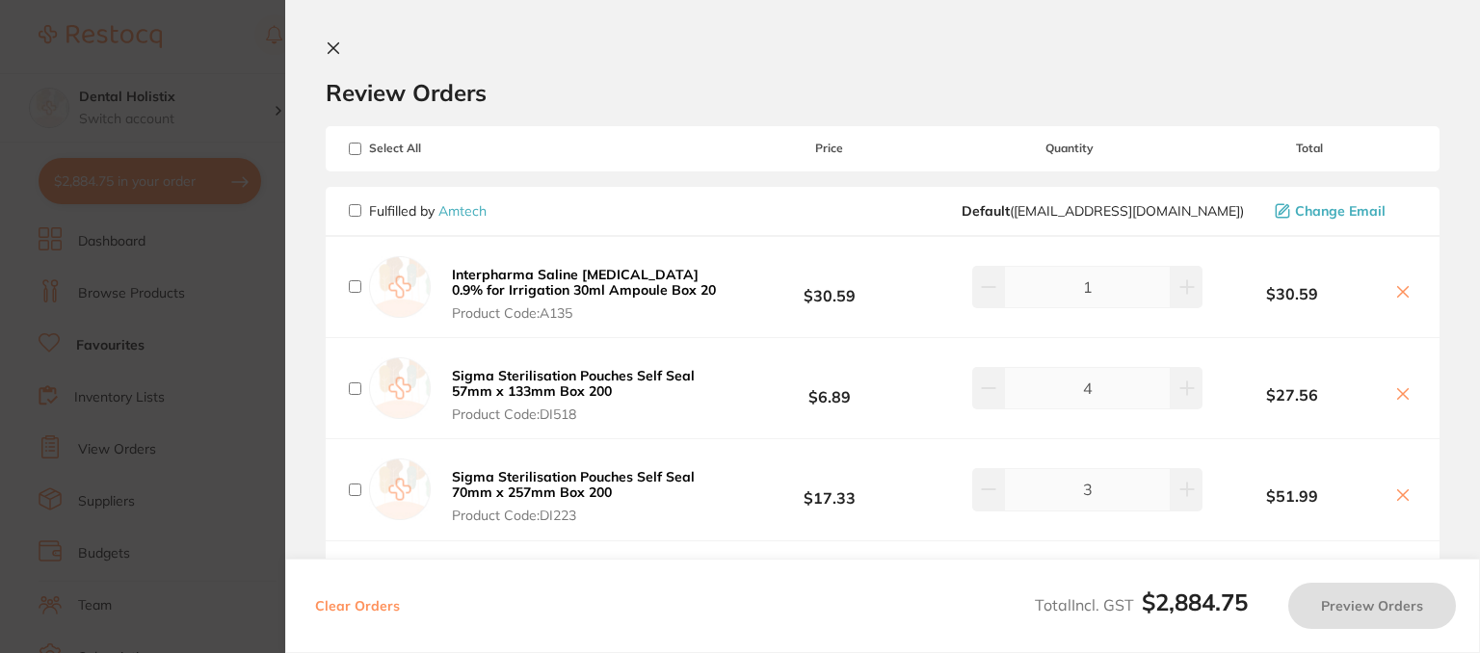
click at [332, 51] on icon at bounding box center [333, 47] width 15 height 15
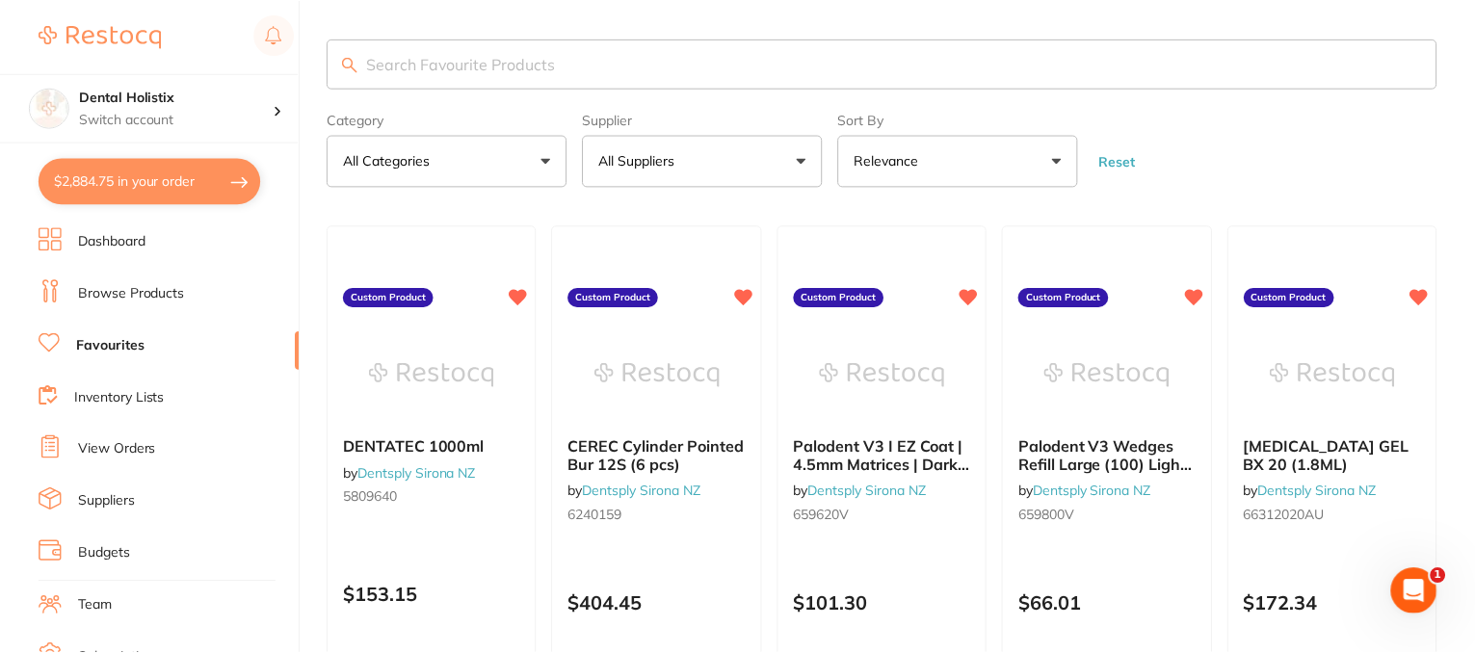
scroll to position [2, 0]
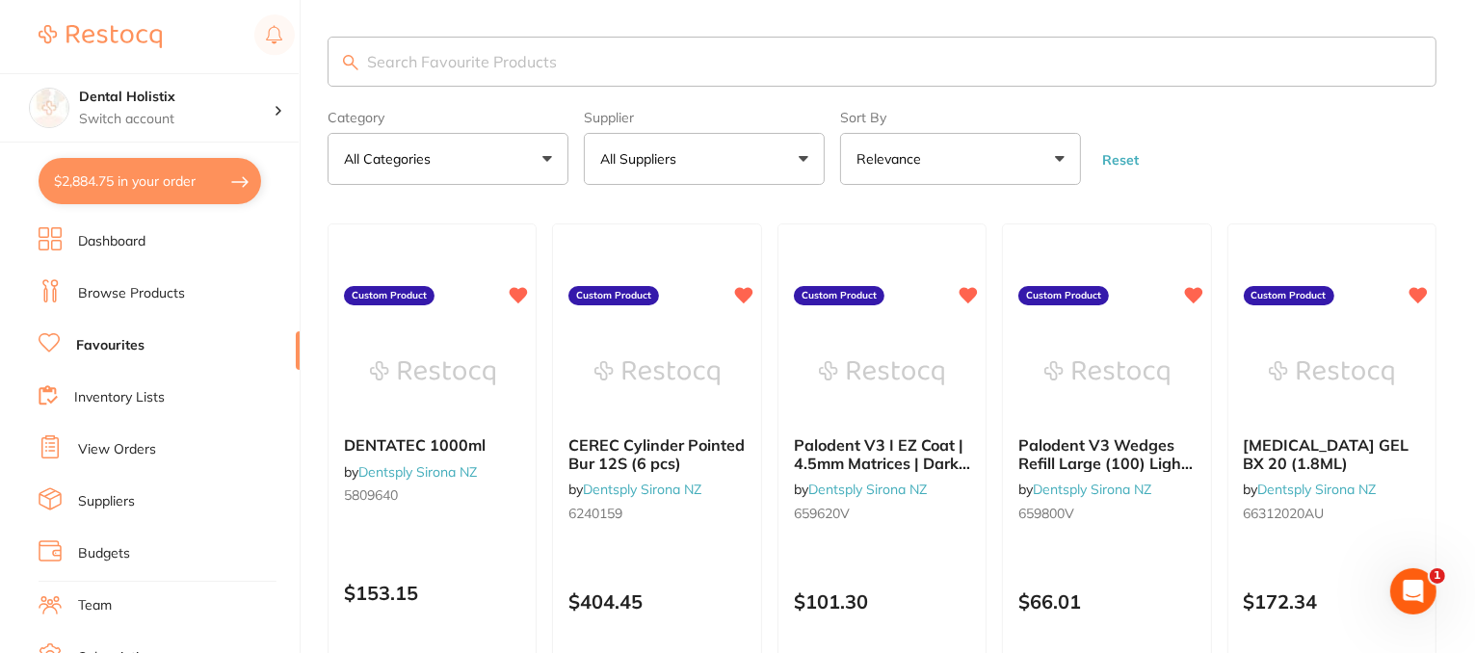
click at [133, 189] on button "$2,884.75 in your order" at bounding box center [150, 181] width 223 height 46
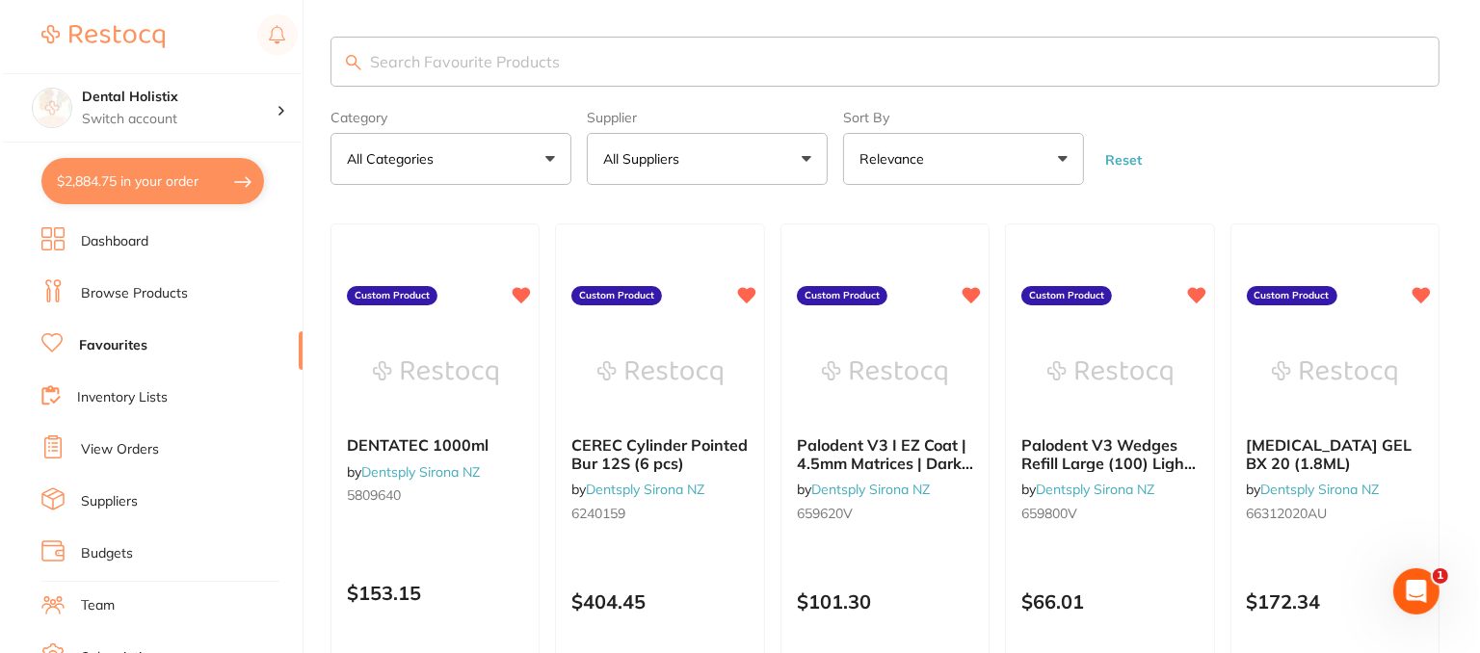
scroll to position [0, 0]
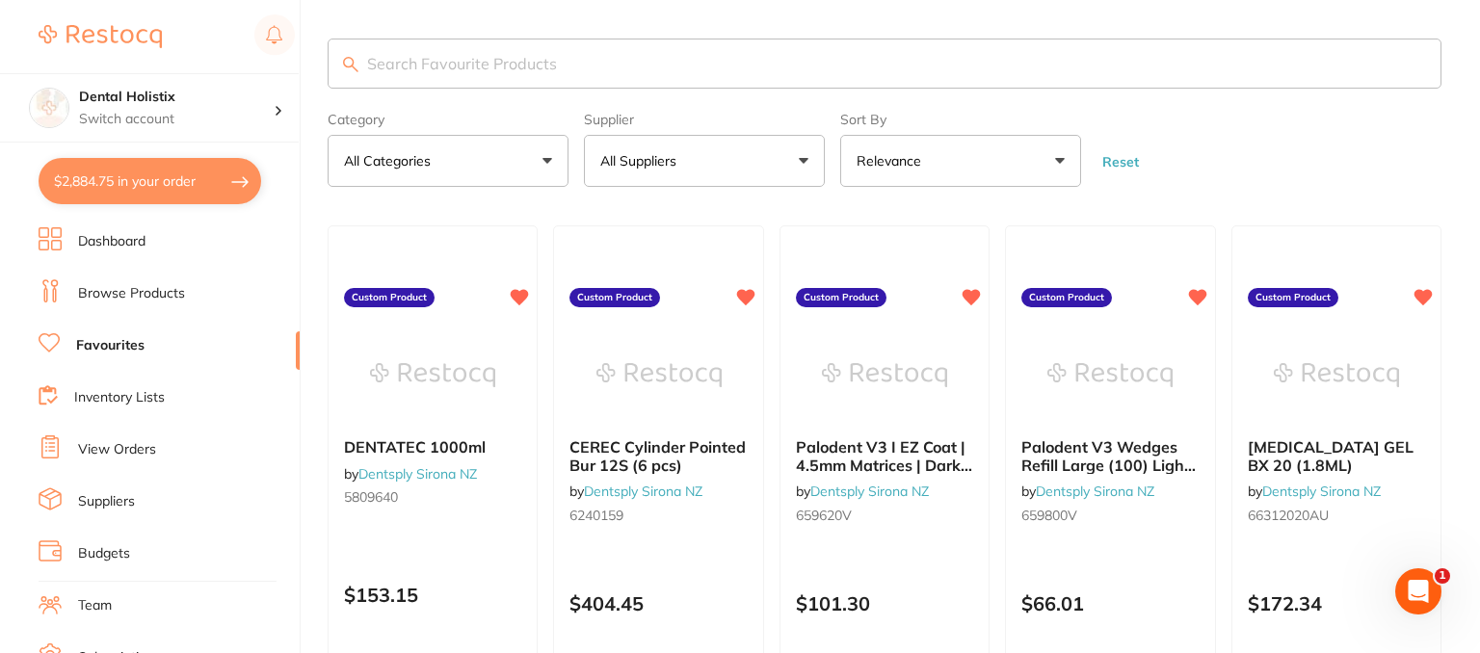
checkbox input "true"
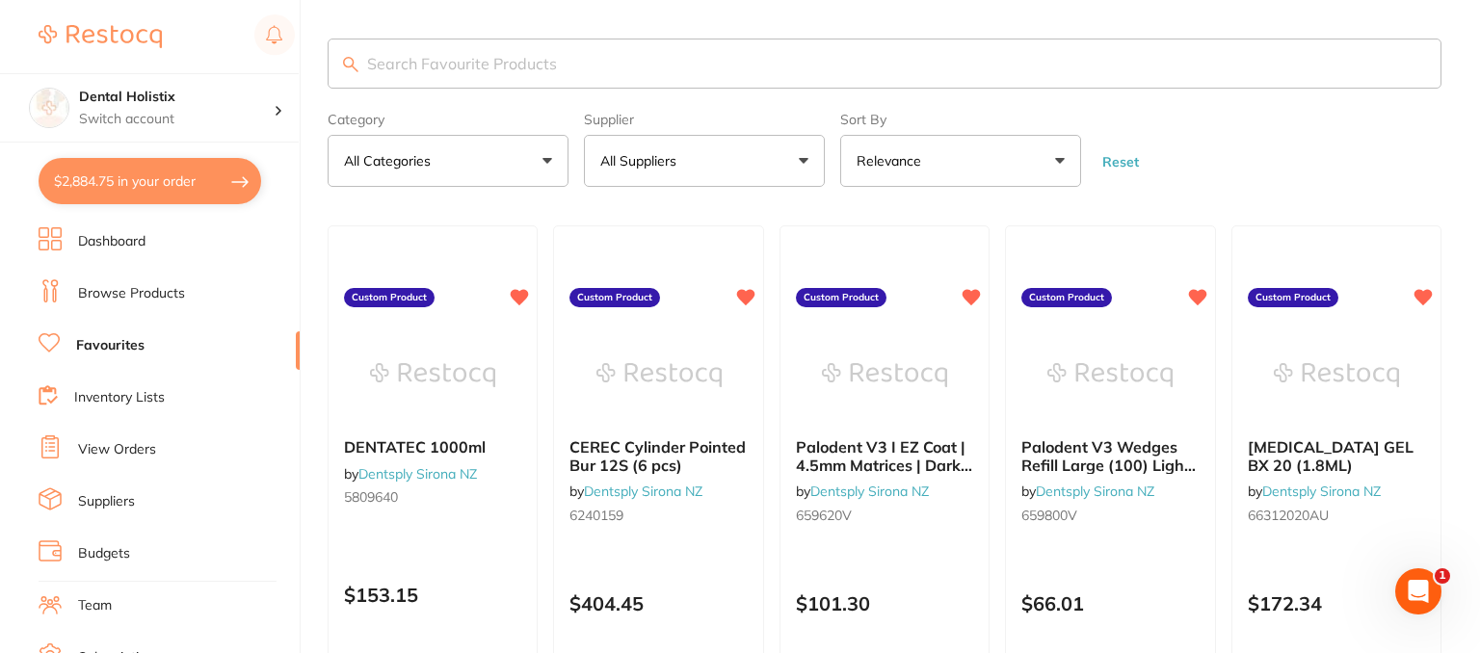
checkbox input "true"
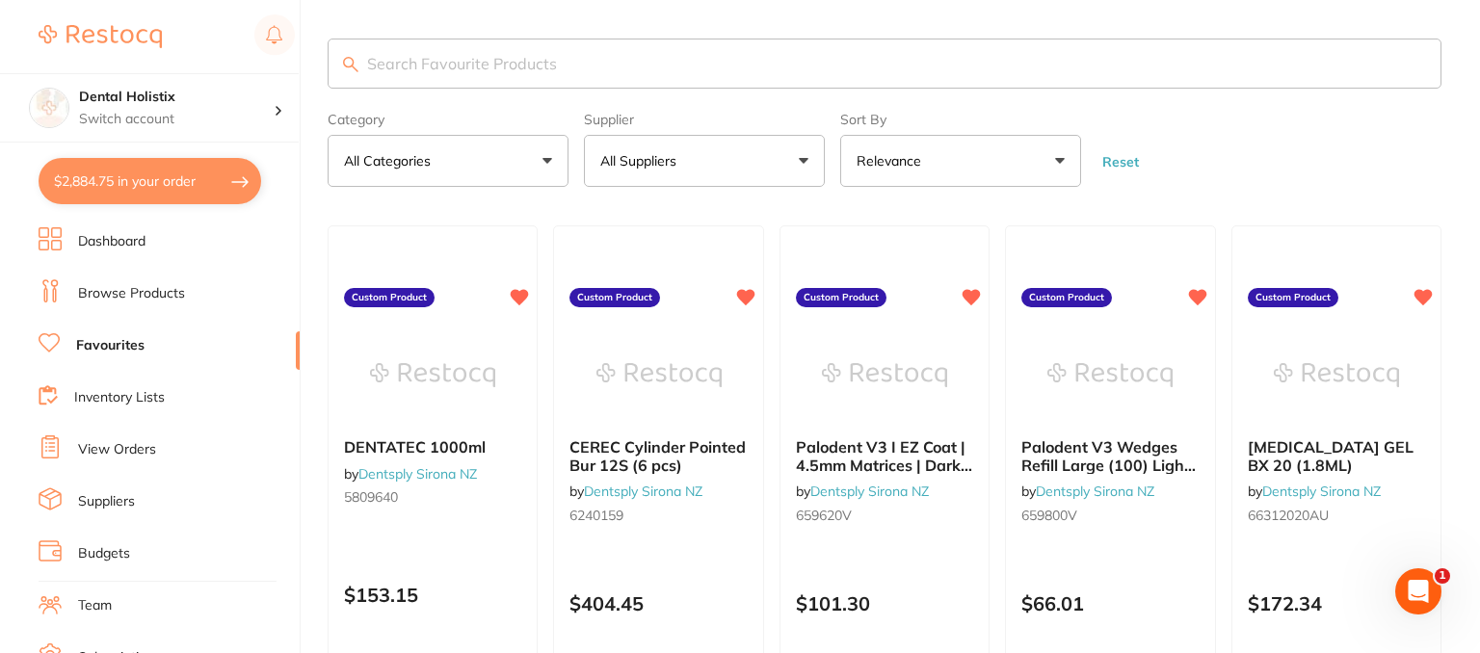
checkbox input "true"
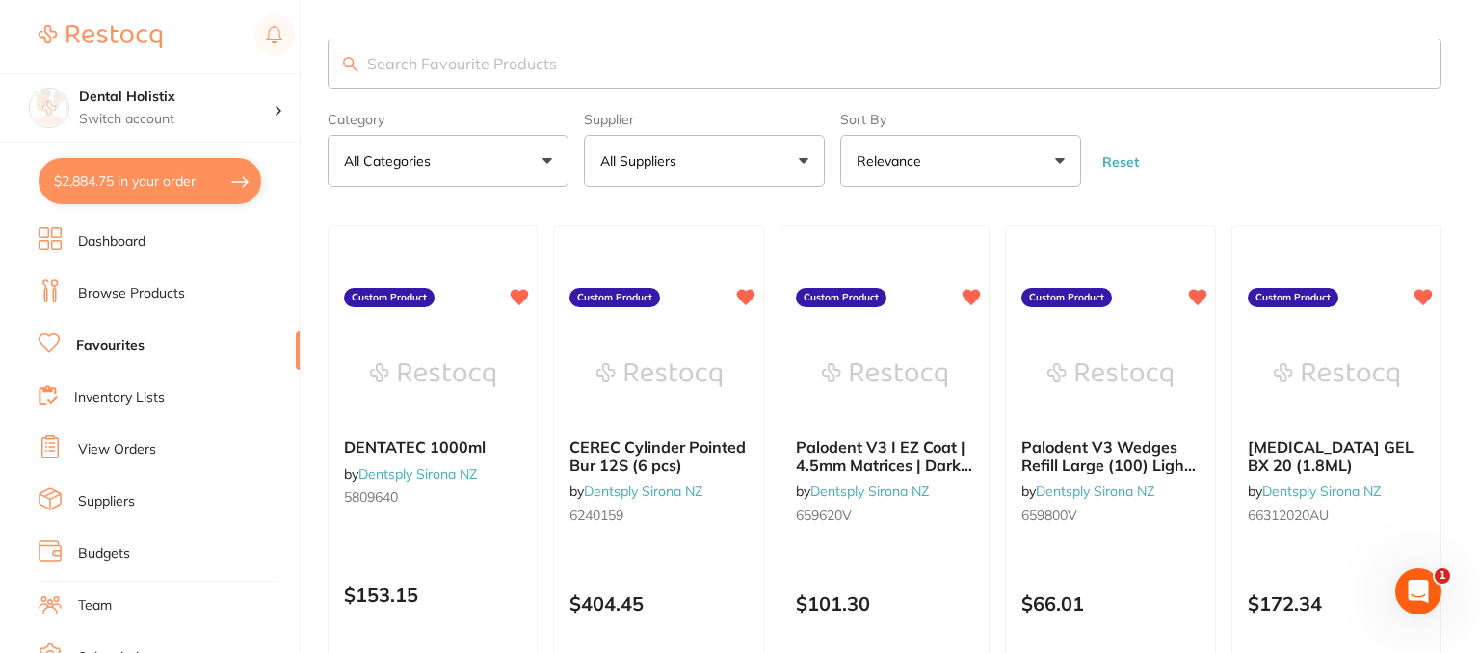
checkbox input "true"
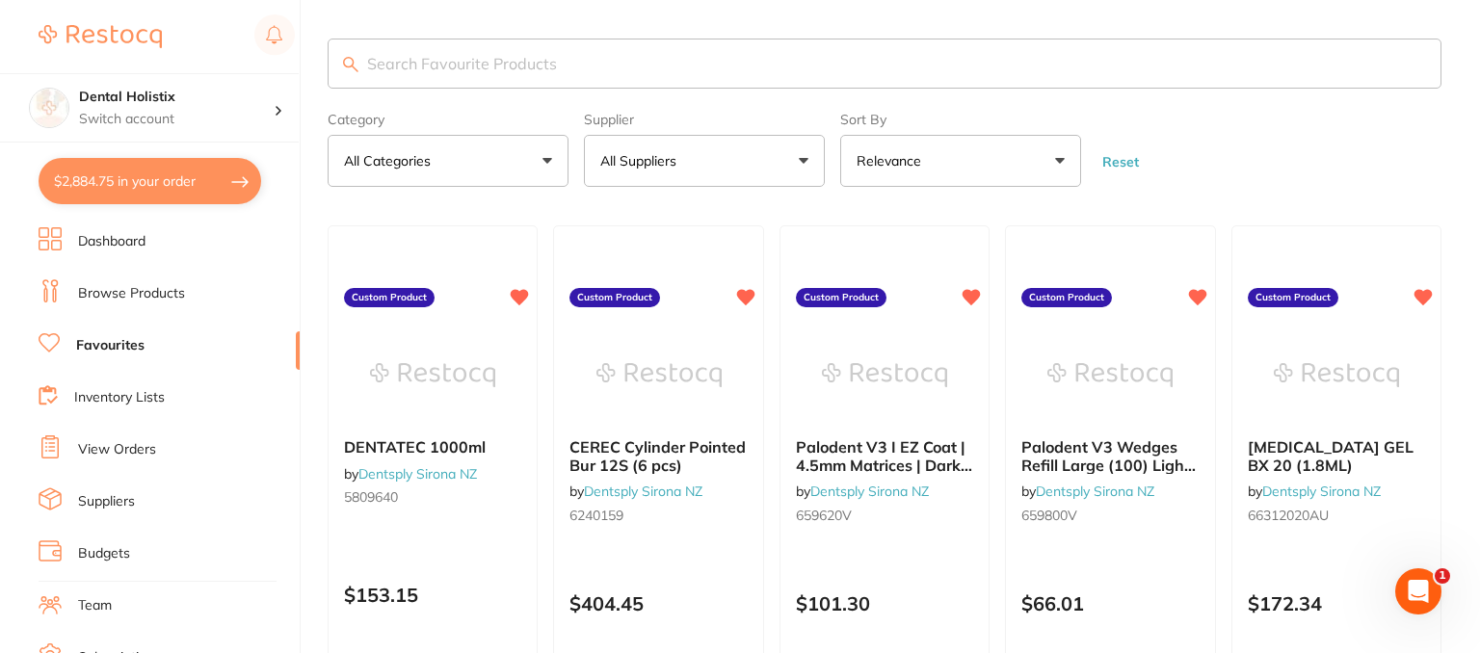
checkbox input "true"
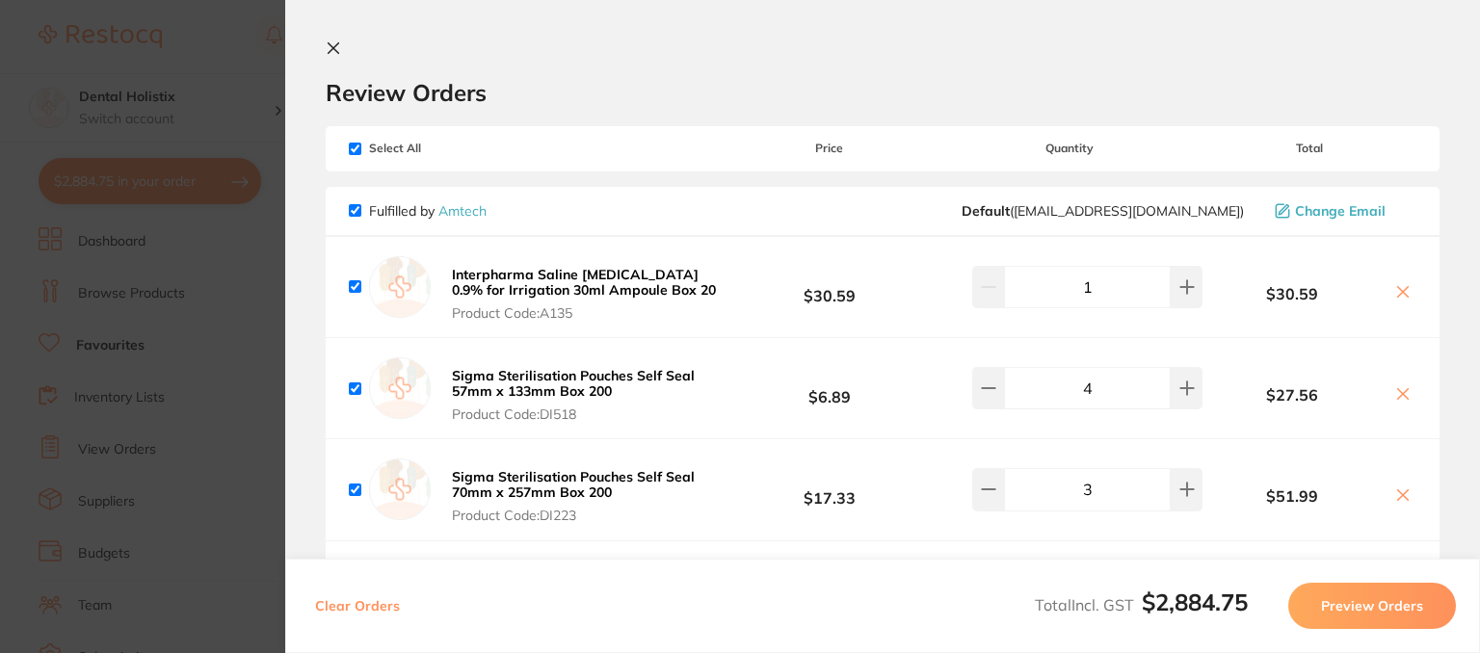
click at [332, 46] on icon at bounding box center [334, 48] width 11 height 11
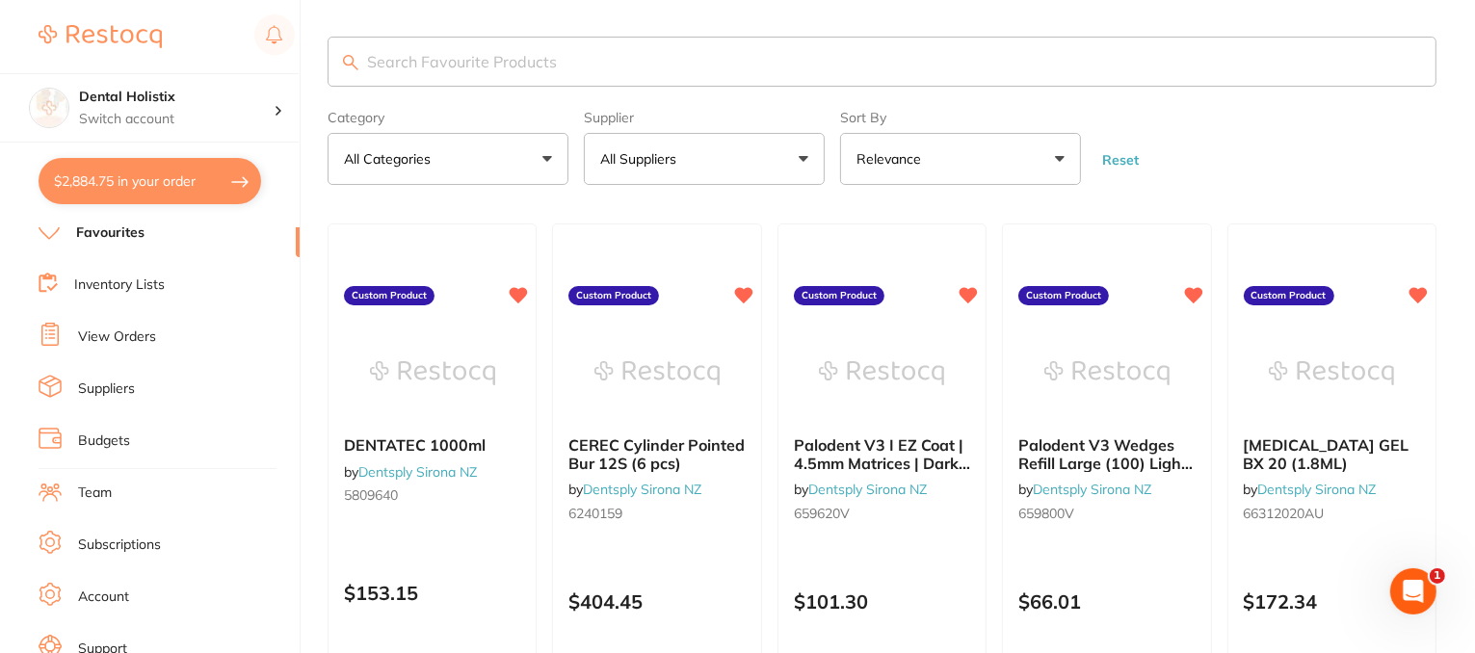
scroll to position [46, 0]
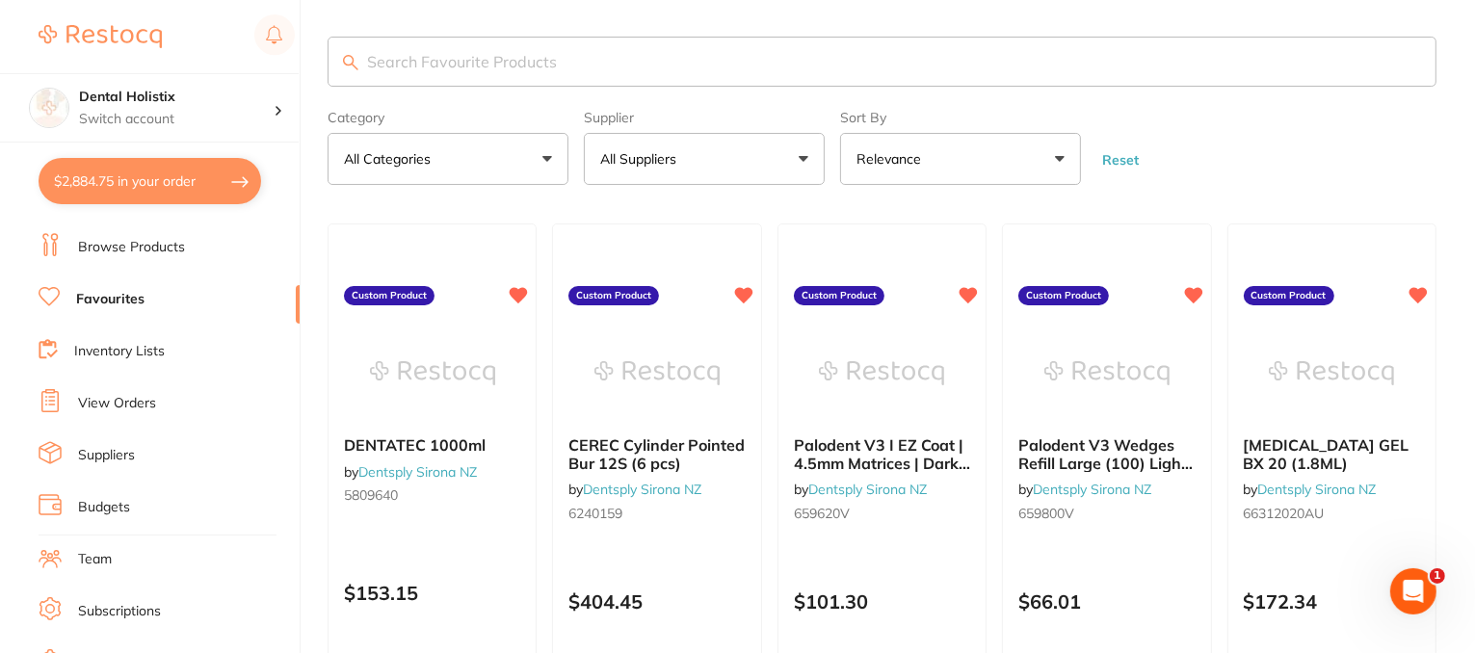
click at [138, 247] on link "Browse Products" at bounding box center [131, 247] width 107 height 19
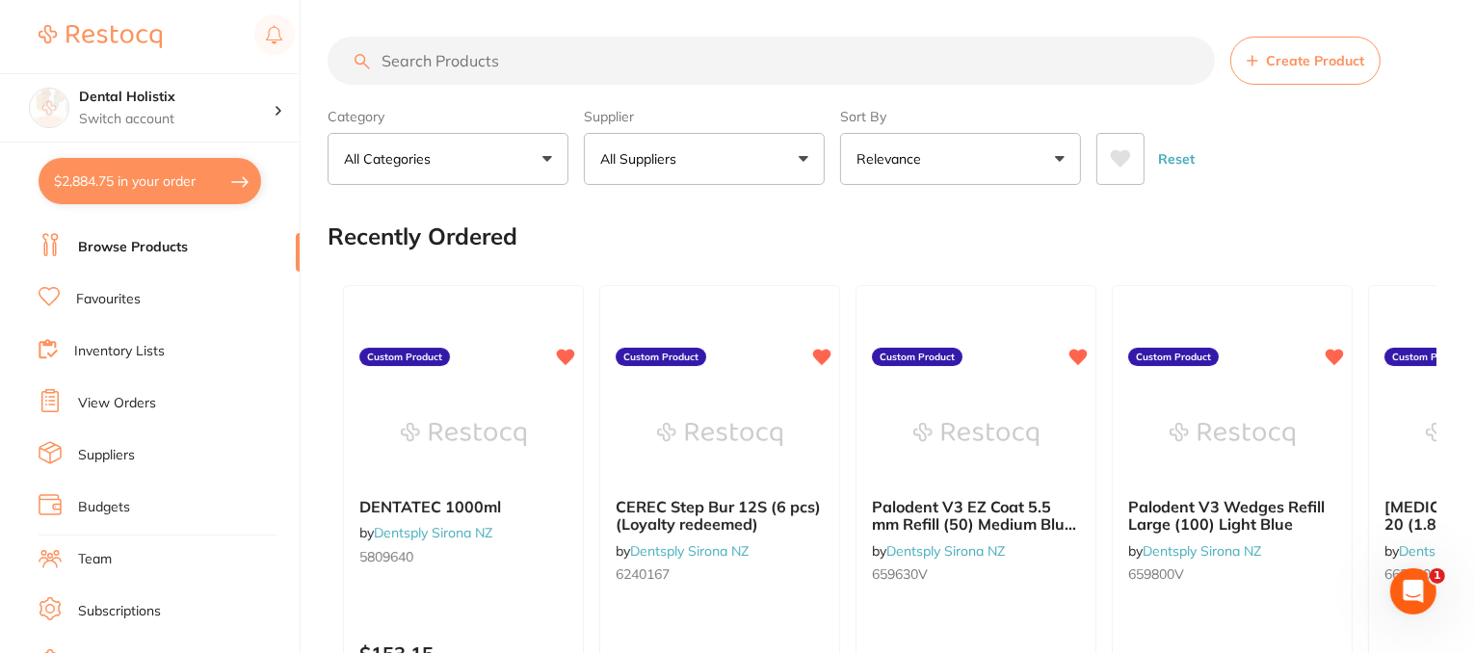
click at [110, 302] on link "Favourites" at bounding box center [108, 299] width 65 height 19
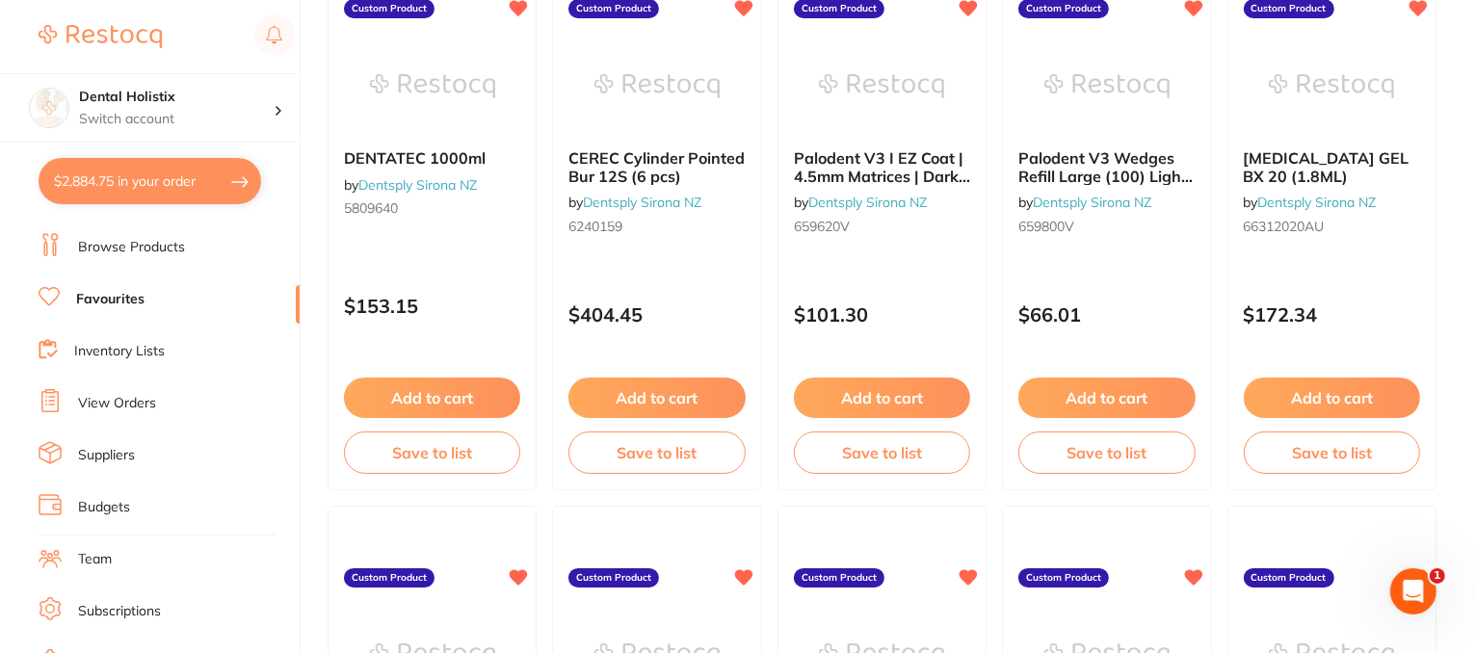
click at [137, 363] on li "Inventory Lists" at bounding box center [169, 351] width 261 height 29
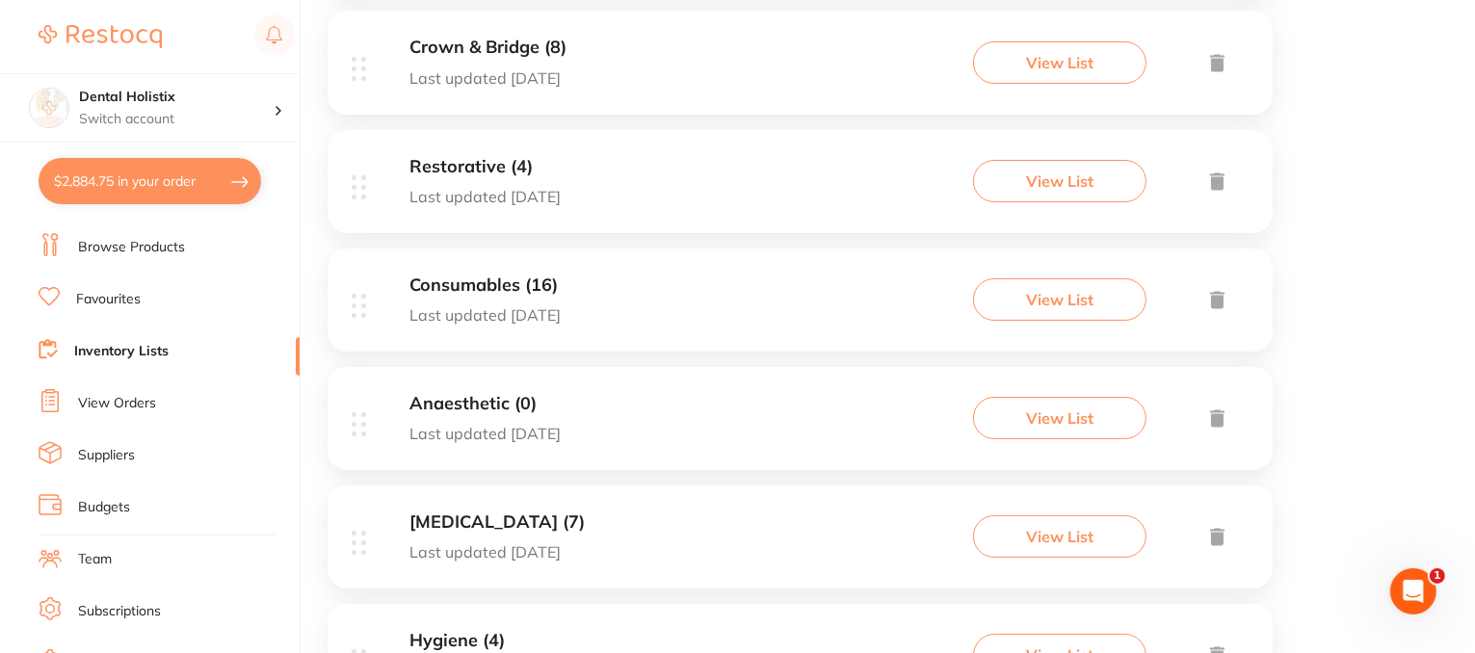
scroll to position [771, 0]
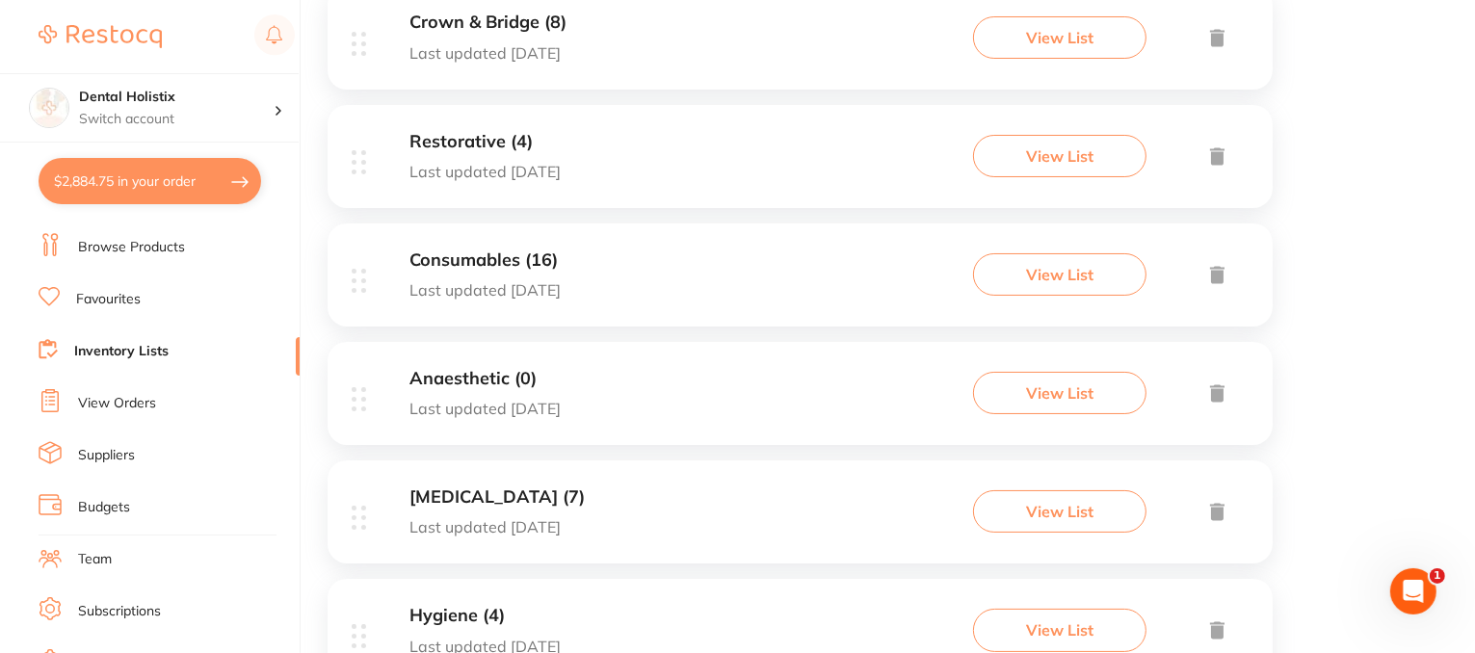
click at [1079, 282] on button "View List" at bounding box center [1059, 274] width 173 height 42
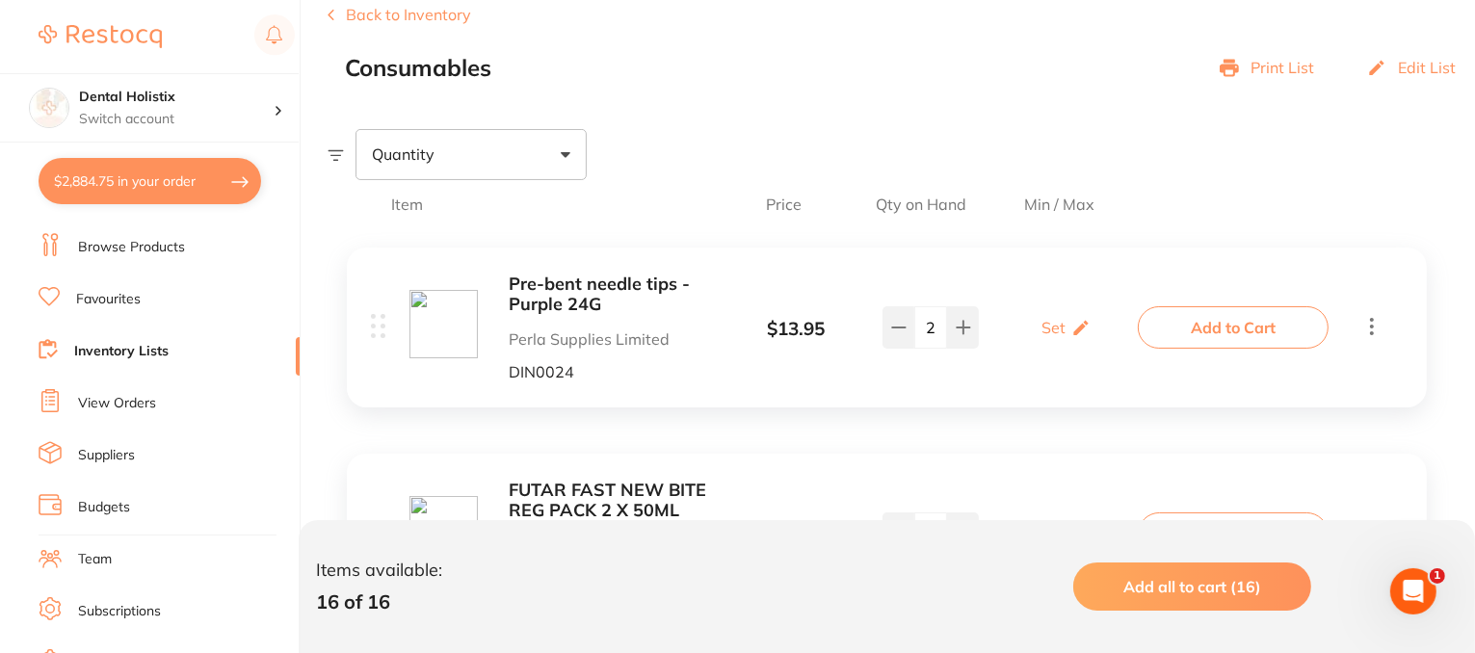
scroll to position [96, 0]
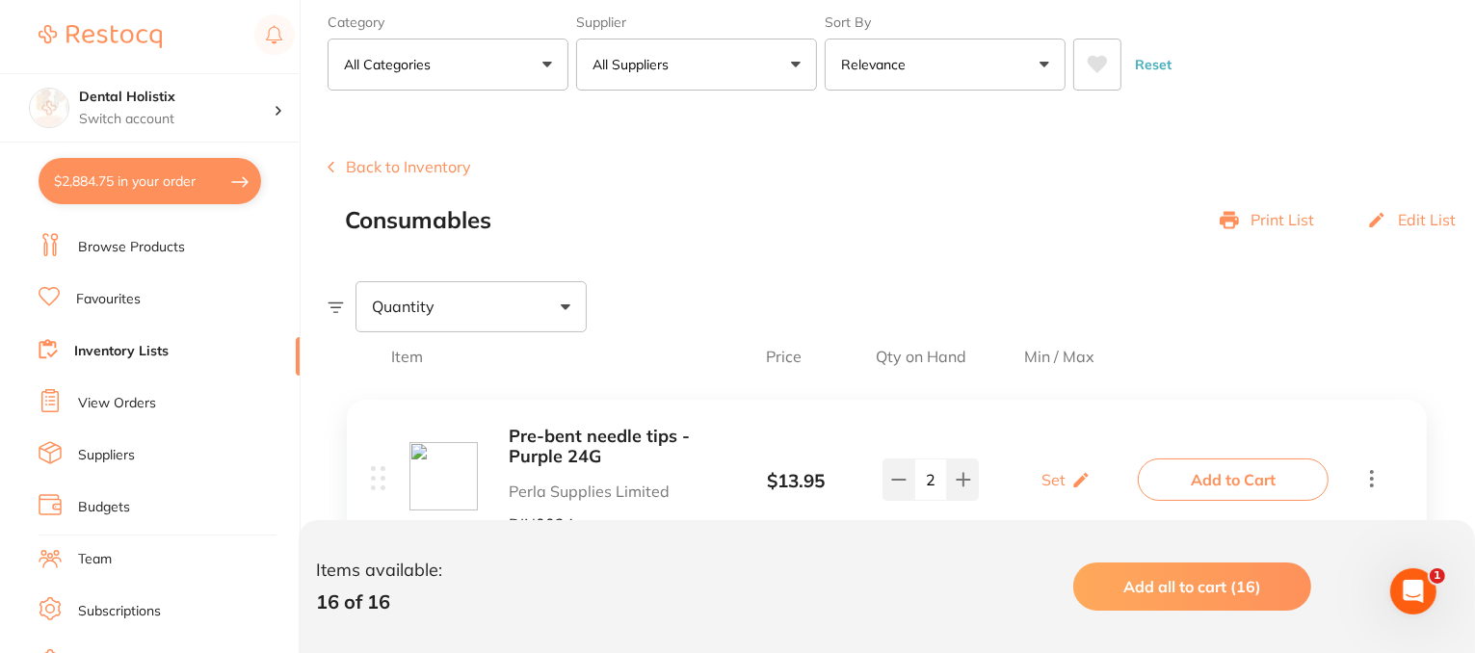
click at [416, 163] on button "Back to Inventory" at bounding box center [400, 166] width 144 height 17
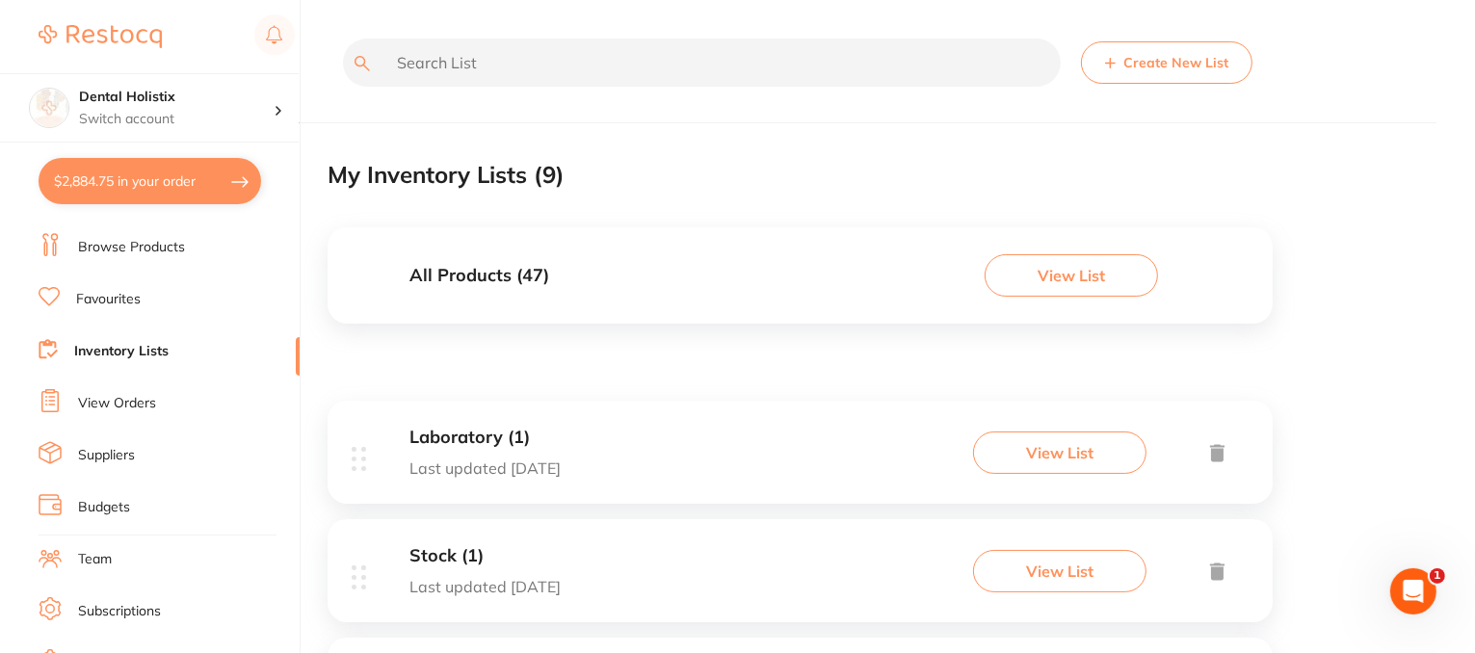
click at [1097, 284] on button "View List" at bounding box center [1071, 275] width 173 height 42
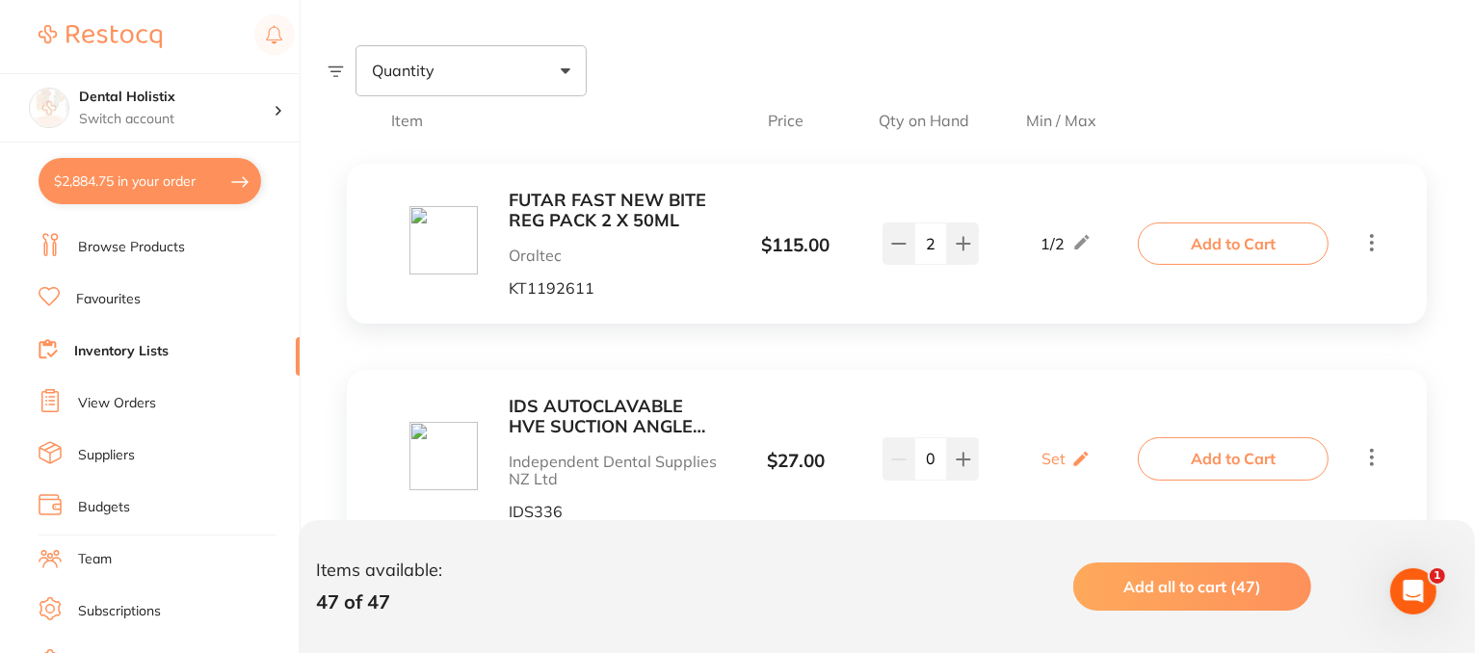
scroll to position [96, 0]
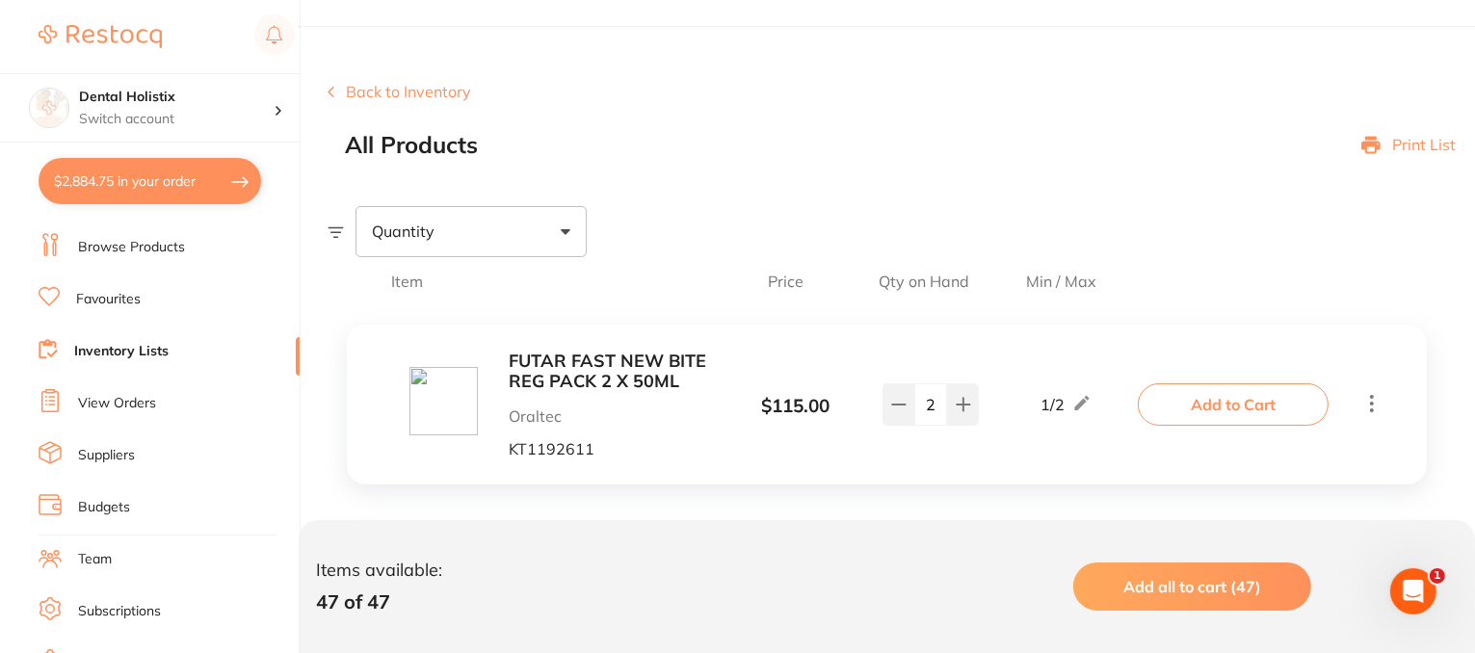
click at [561, 233] on span at bounding box center [566, 232] width 10 height 6
click at [462, 292] on span "Below min limit" at bounding box center [468, 293] width 141 height 40
click at [393, 292] on input "Below min limit" at bounding box center [384, 292] width 17 height 17
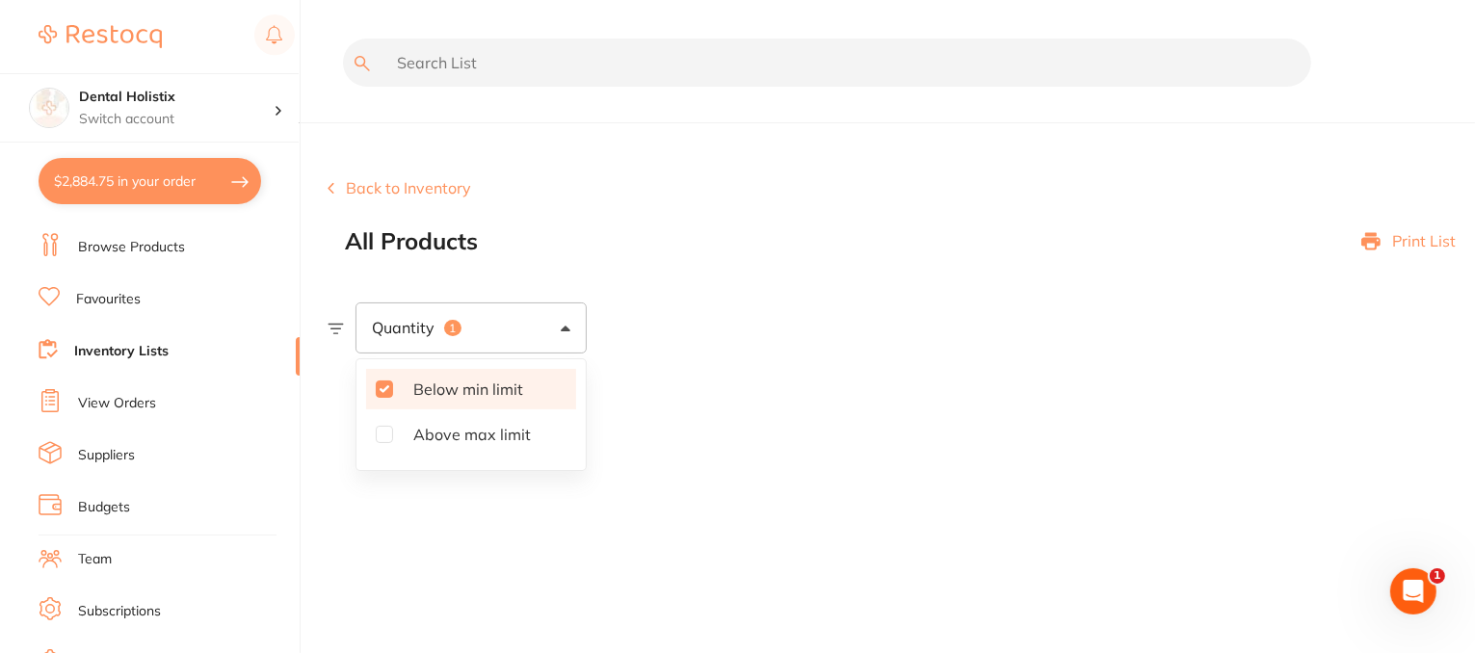
scroll to position [0, 0]
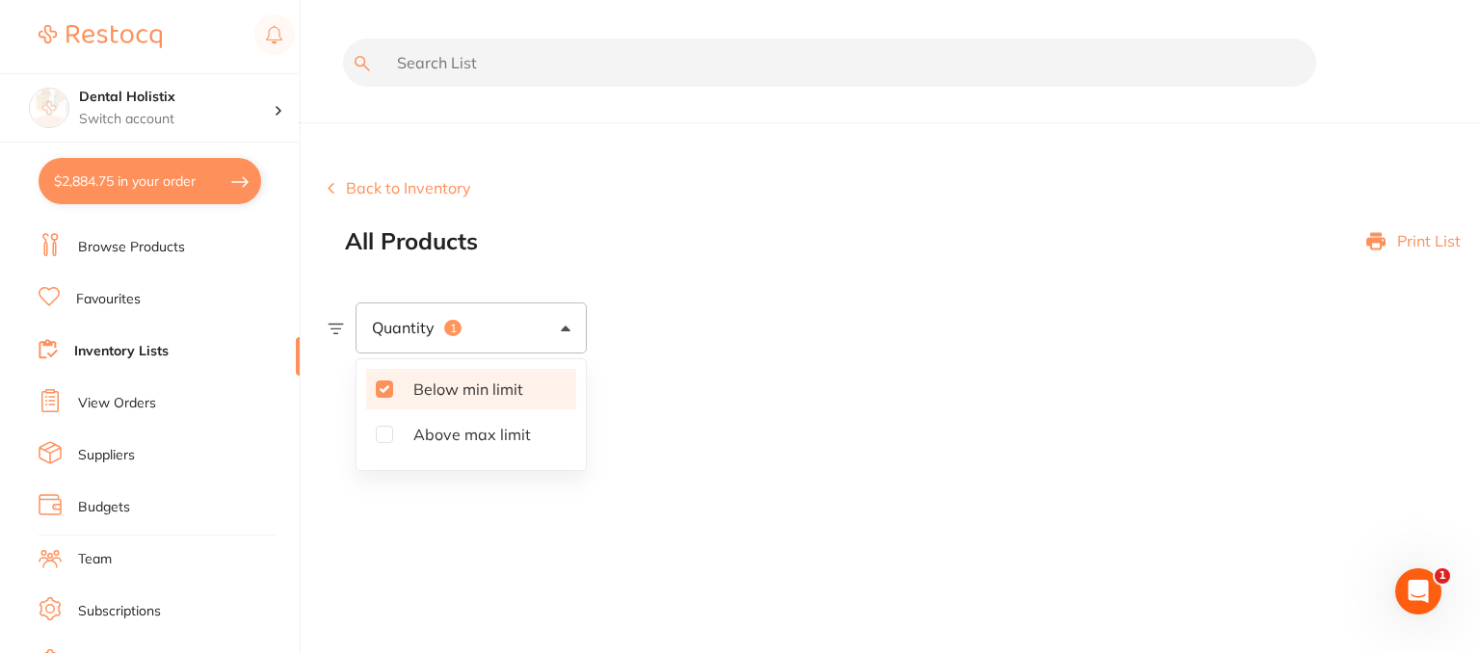
click at [384, 397] on label "Below min limit" at bounding box center [471, 389] width 210 height 40
click at [384, 397] on input "Below min limit" at bounding box center [384, 389] width 17 height 17
checkbox input "false"
click at [770, 152] on section "Back to Inventory All Products Print List Quantity No Items" at bounding box center [904, 281] width 1153 height 300
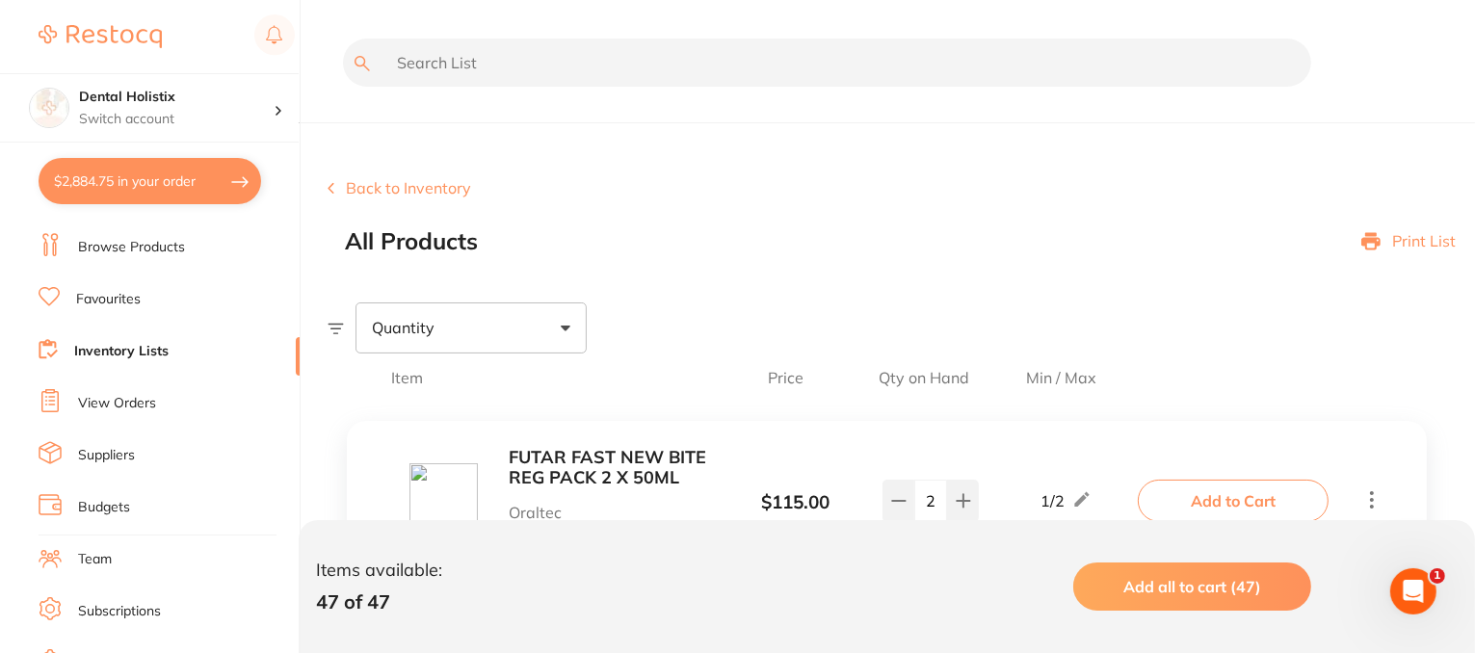
click at [433, 199] on div "Back to Inventory All Products Print List" at bounding box center [902, 216] width 1148 height 75
click at [387, 189] on button "Back to Inventory" at bounding box center [400, 187] width 144 height 17
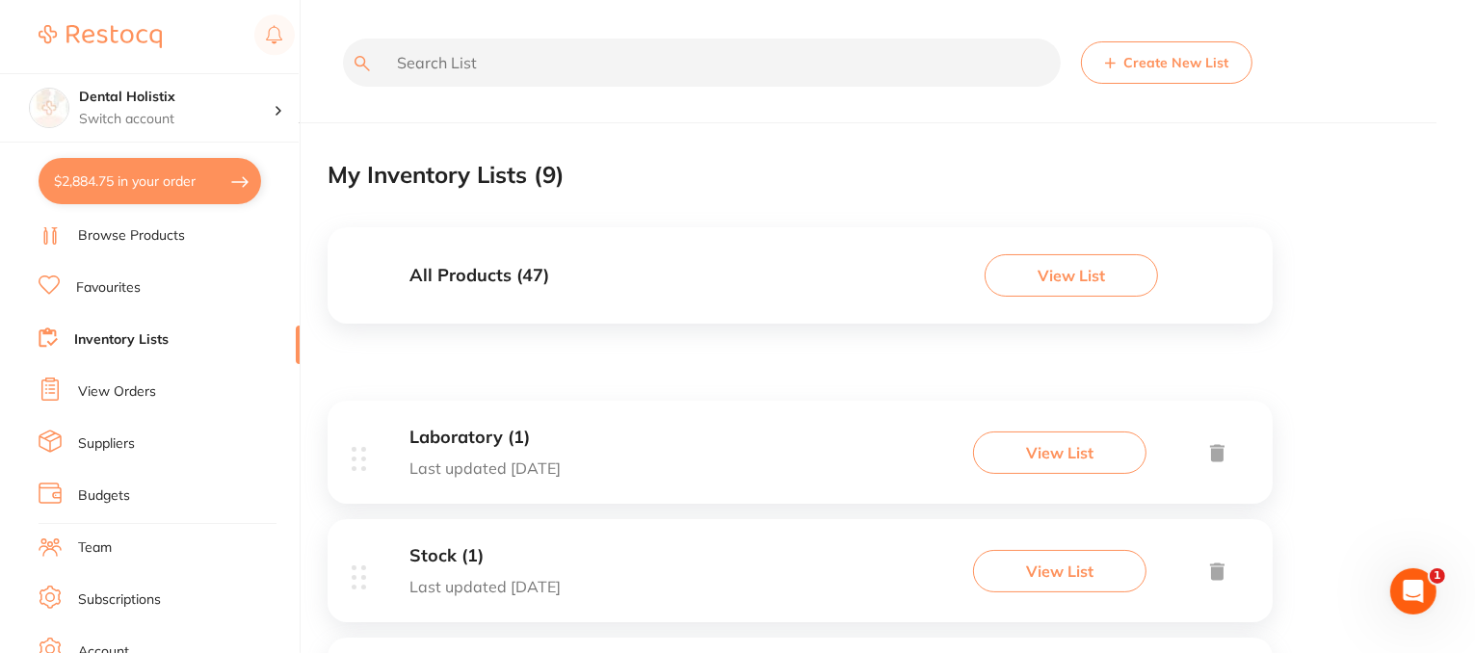
scroll to position [46, 0]
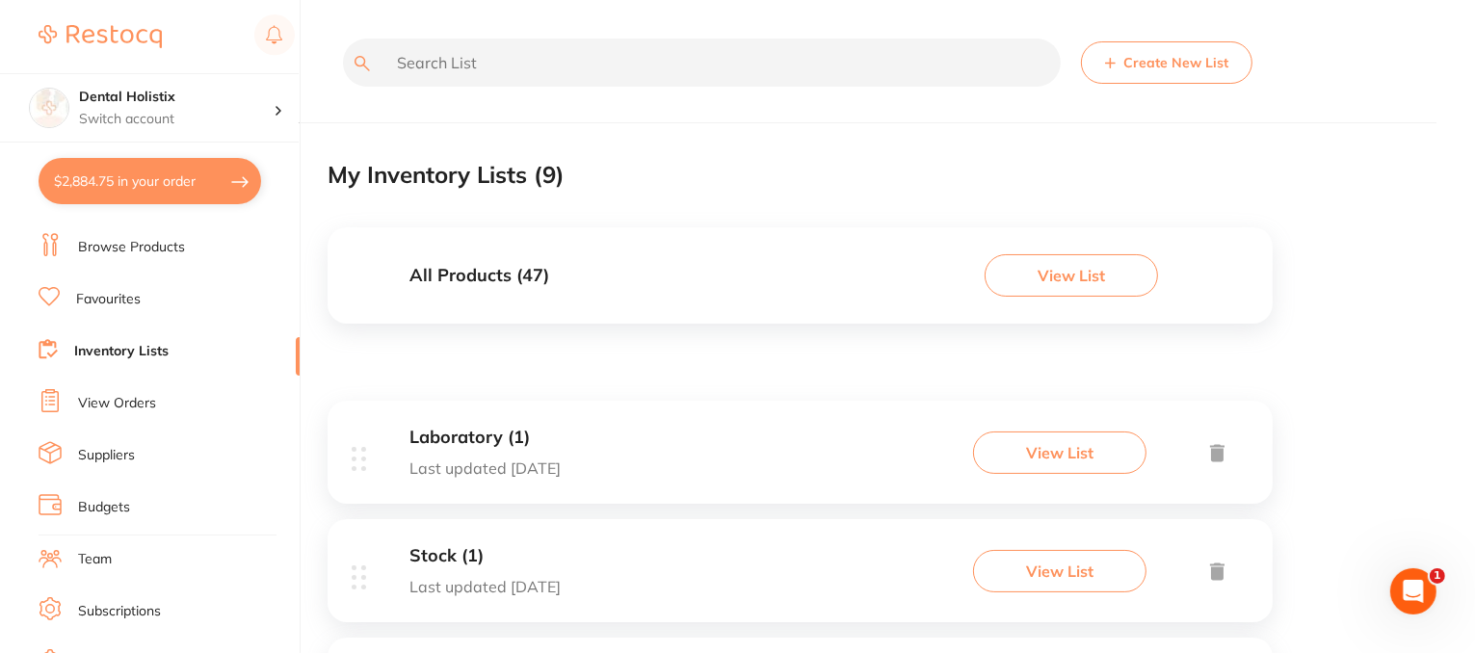
click at [89, 406] on link "View Orders" at bounding box center [117, 403] width 78 height 19
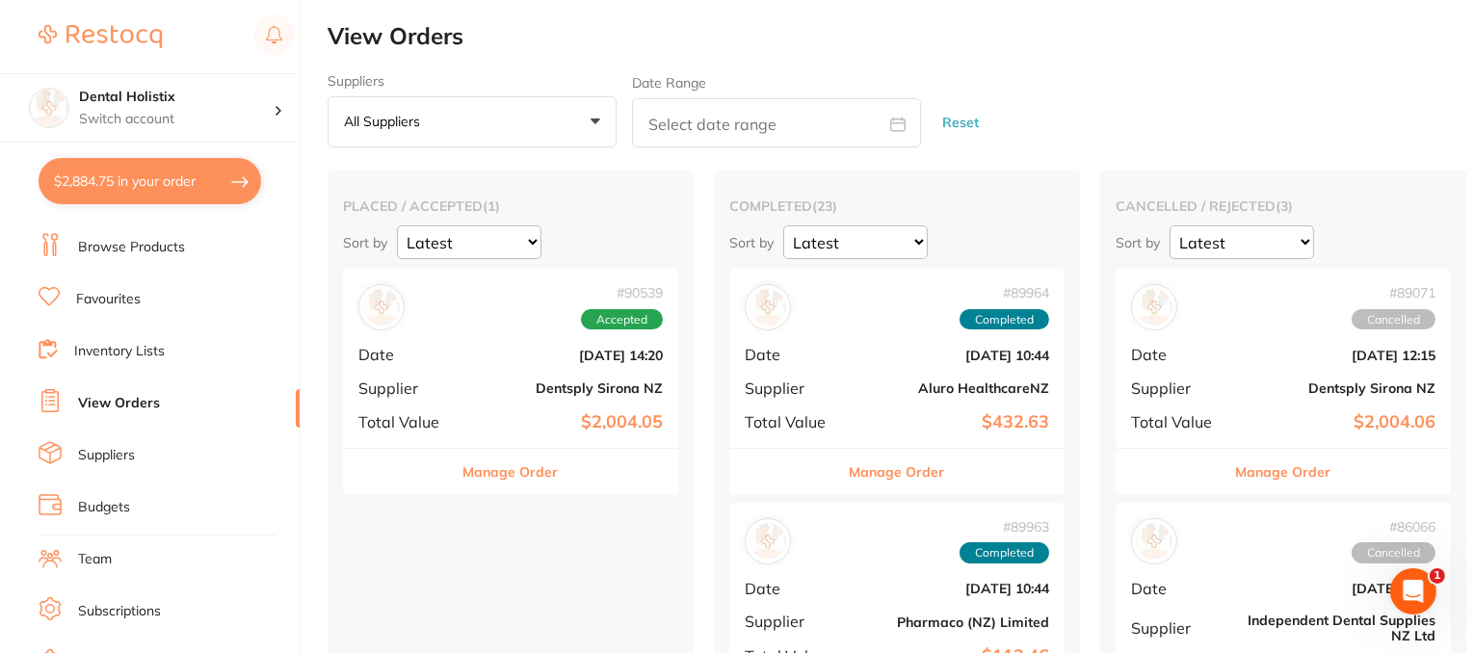
click at [541, 474] on button "Manage Order" at bounding box center [511, 472] width 95 height 46
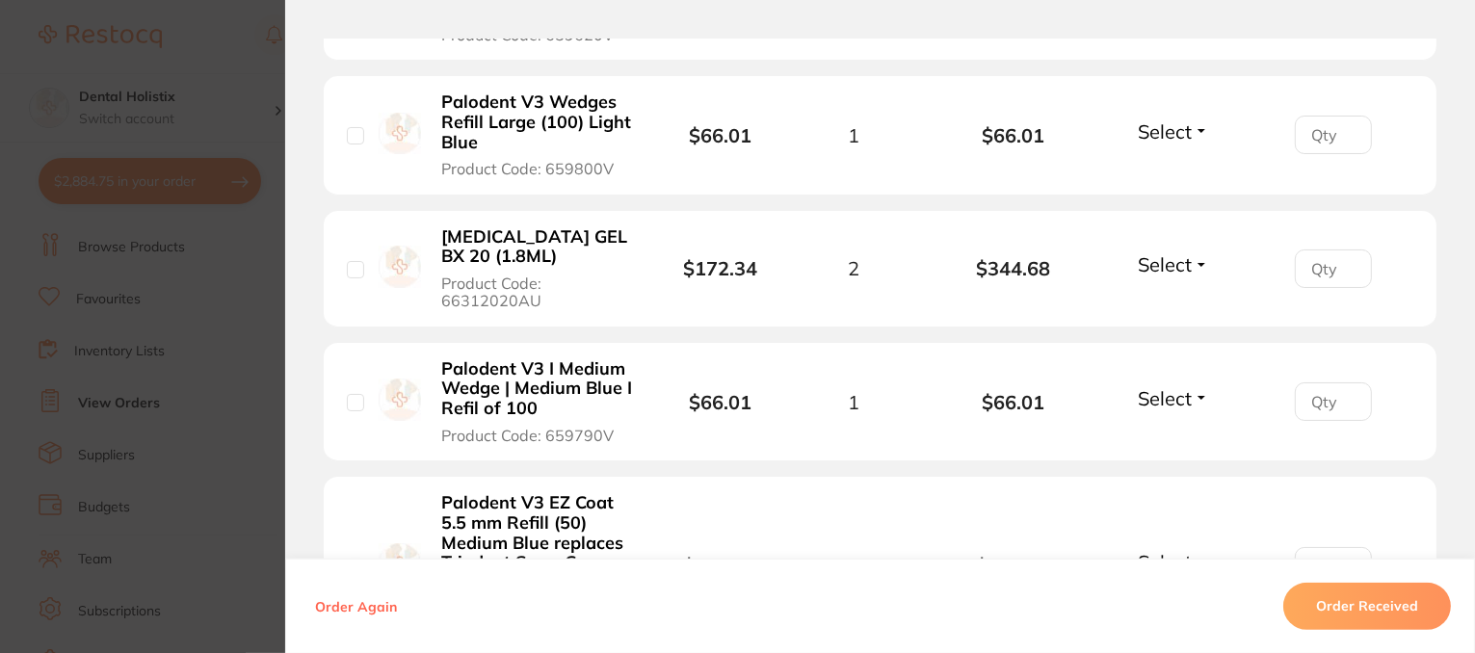
scroll to position [1068, 0]
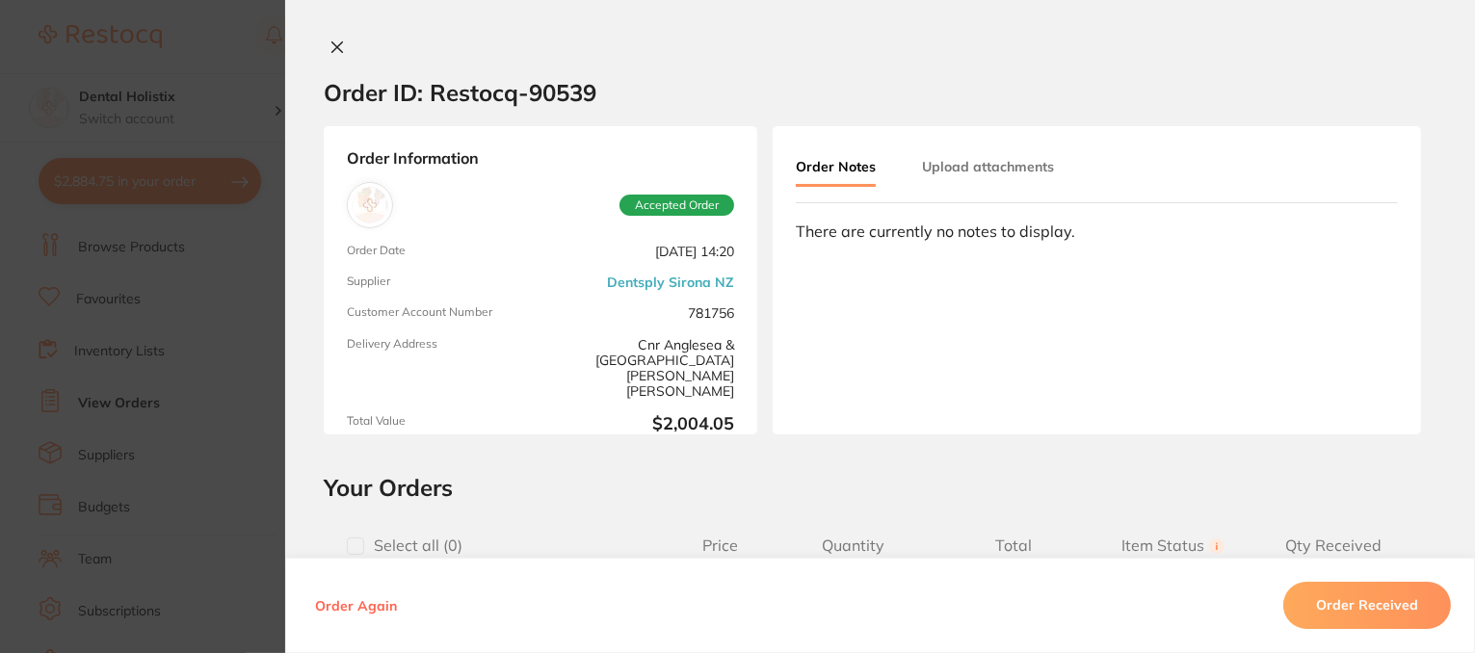
click at [949, 163] on button "Upload attachments" at bounding box center [988, 166] width 132 height 35
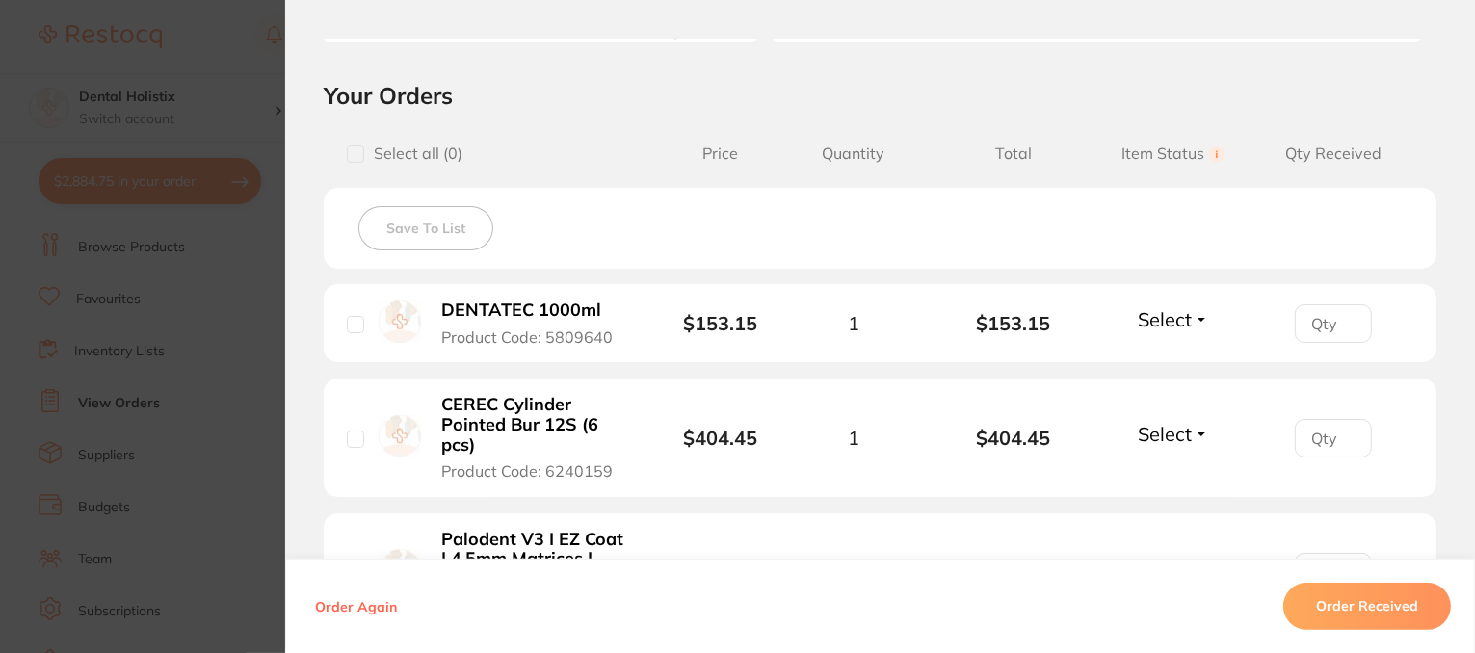
scroll to position [482, 0]
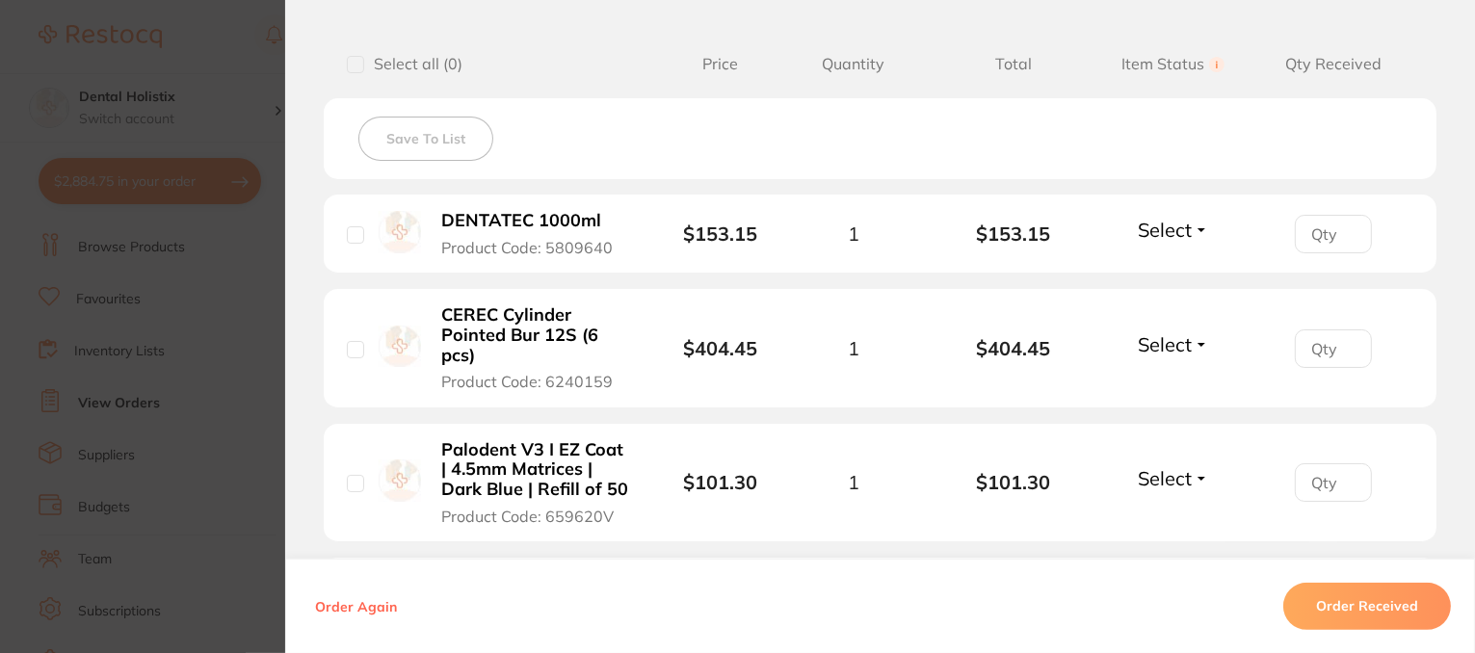
click at [1191, 226] on button "Select" at bounding box center [1173, 230] width 83 height 24
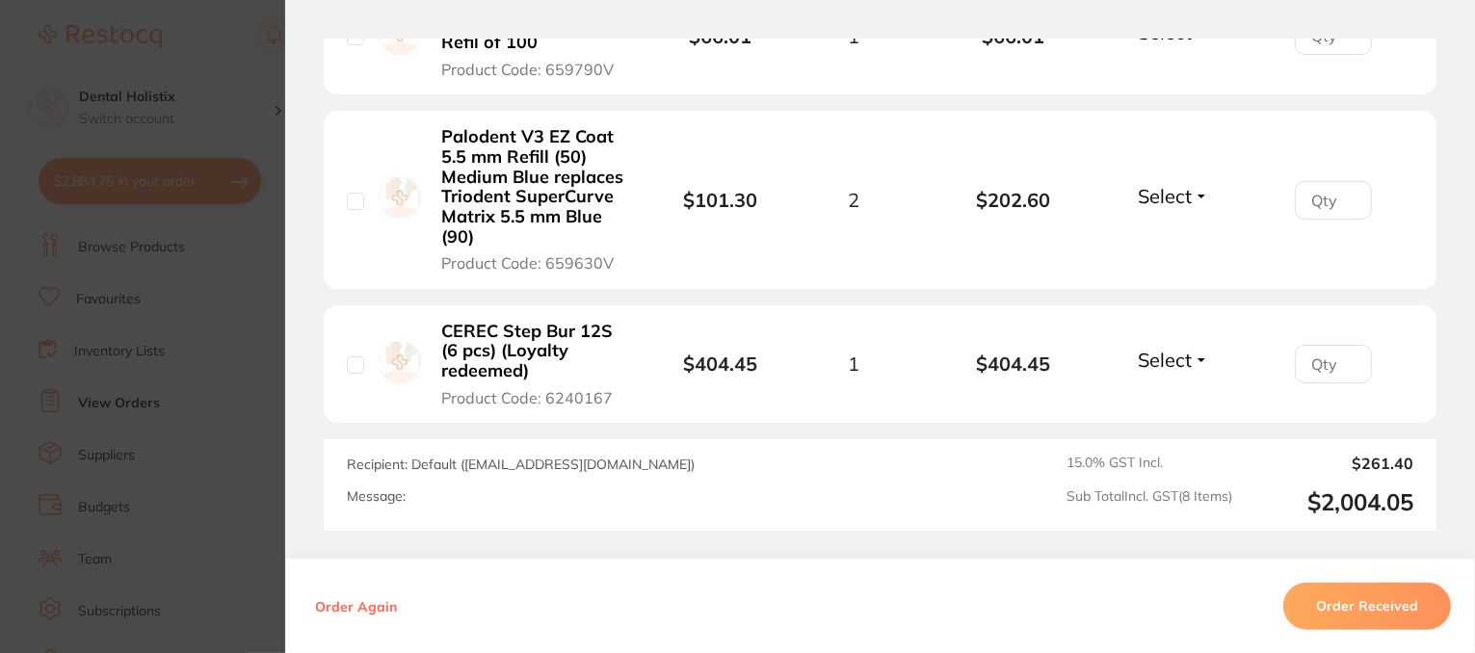
scroll to position [1204, 0]
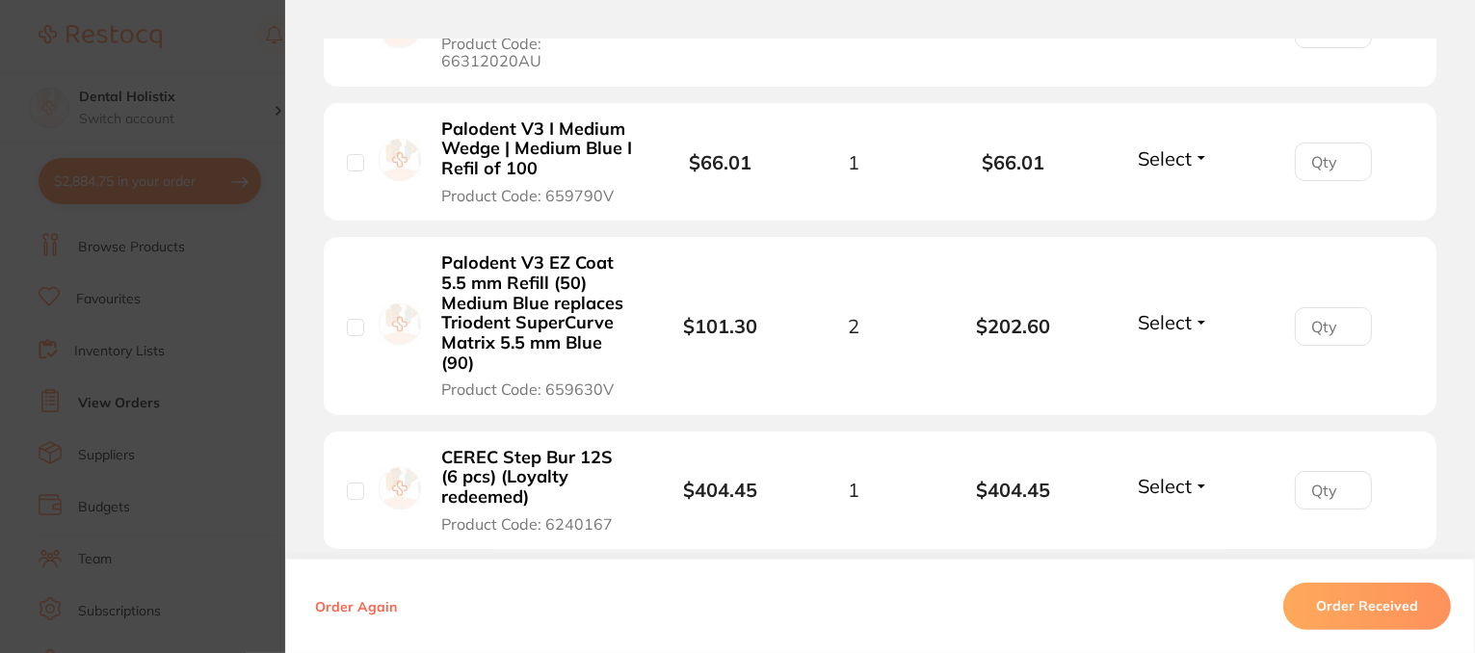
click at [1195, 321] on button "Select" at bounding box center [1173, 322] width 83 height 24
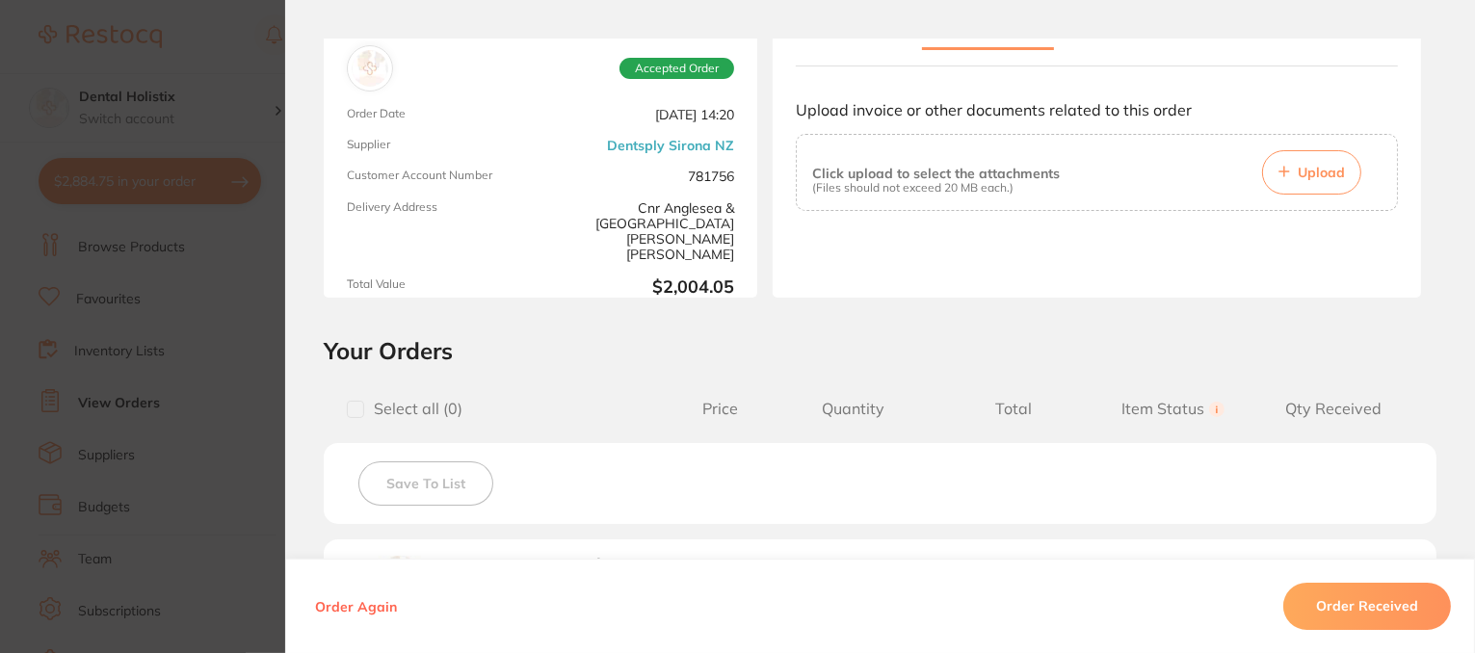
scroll to position [0, 0]
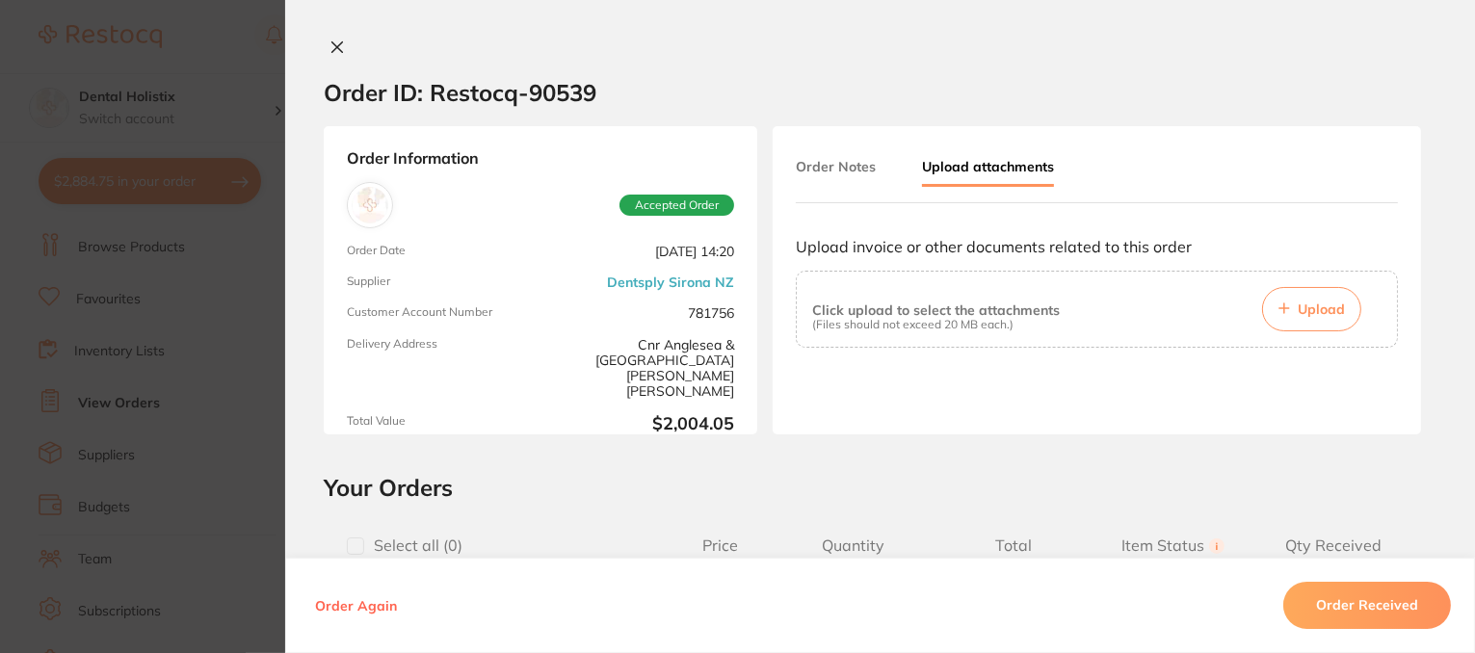
click at [336, 48] on icon at bounding box center [337, 47] width 15 height 15
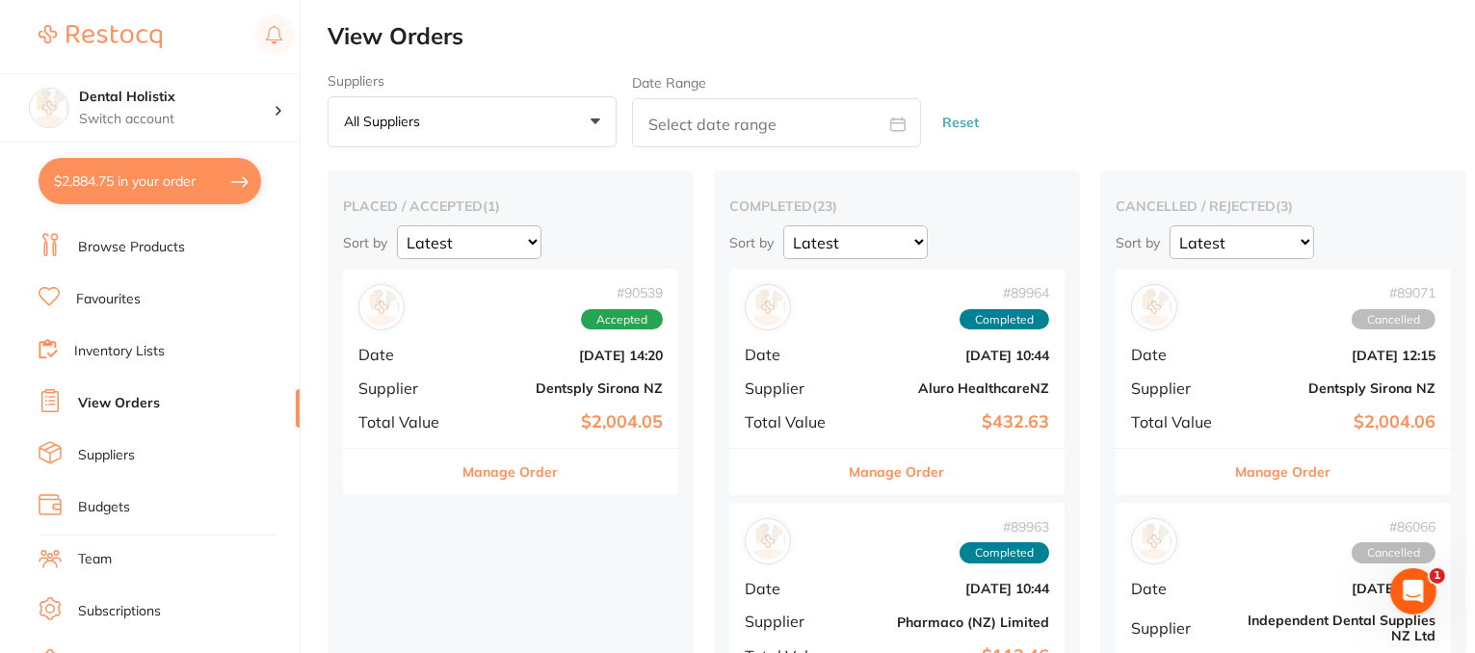
click at [500, 468] on button "Manage Order" at bounding box center [511, 472] width 95 height 46
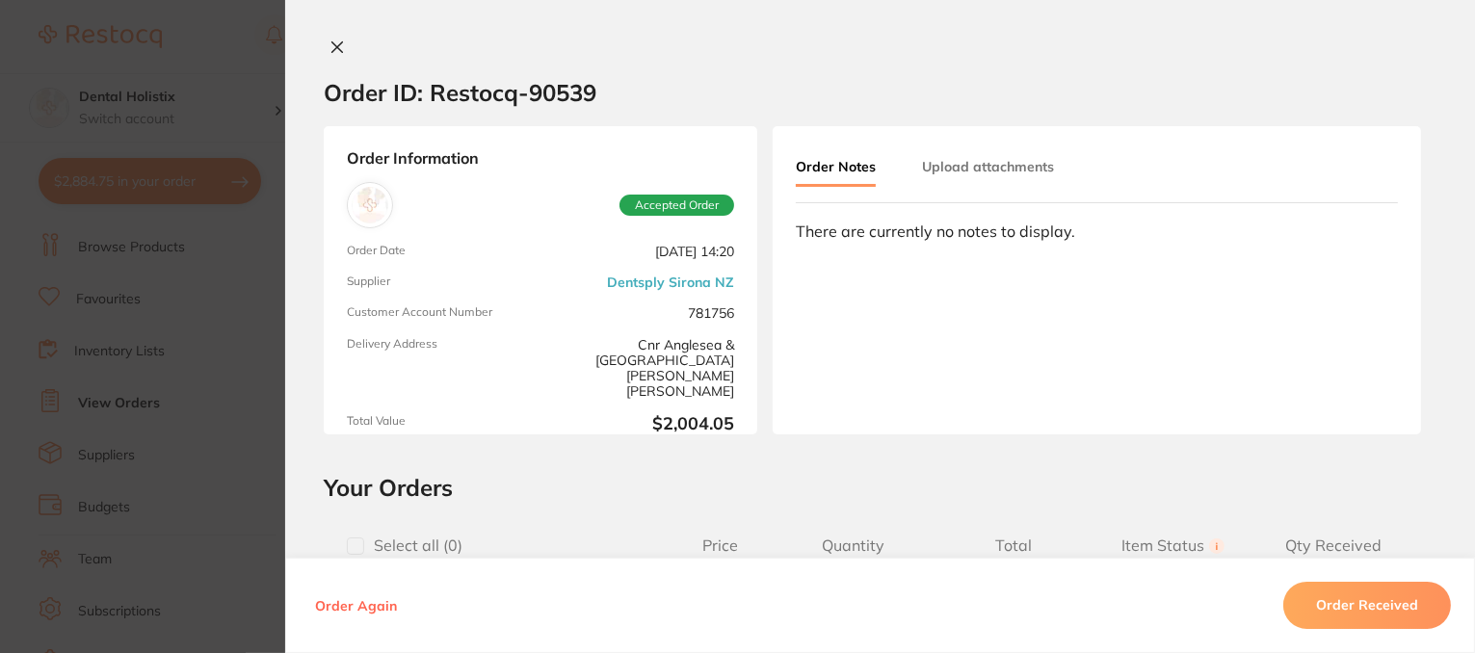
type input "0"
click at [966, 167] on button "Upload attachments" at bounding box center [988, 166] width 132 height 35
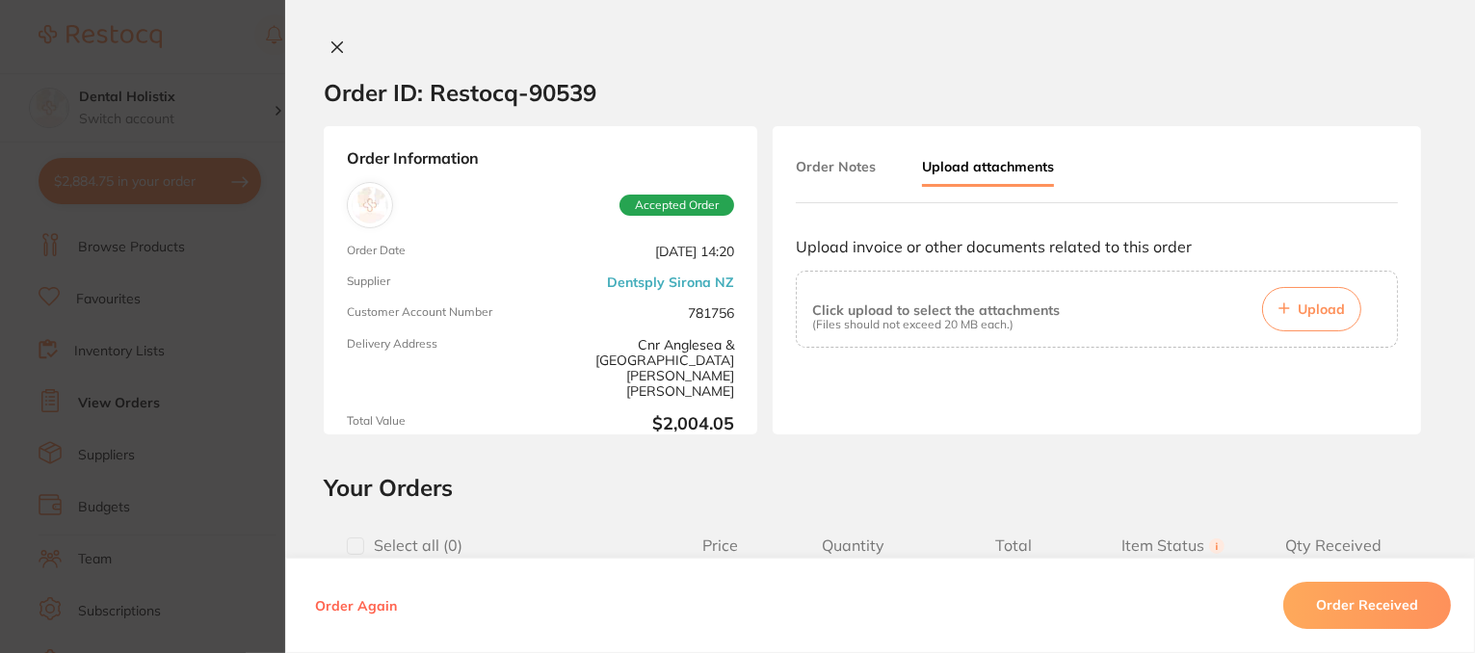
click at [334, 48] on icon at bounding box center [337, 47] width 11 height 11
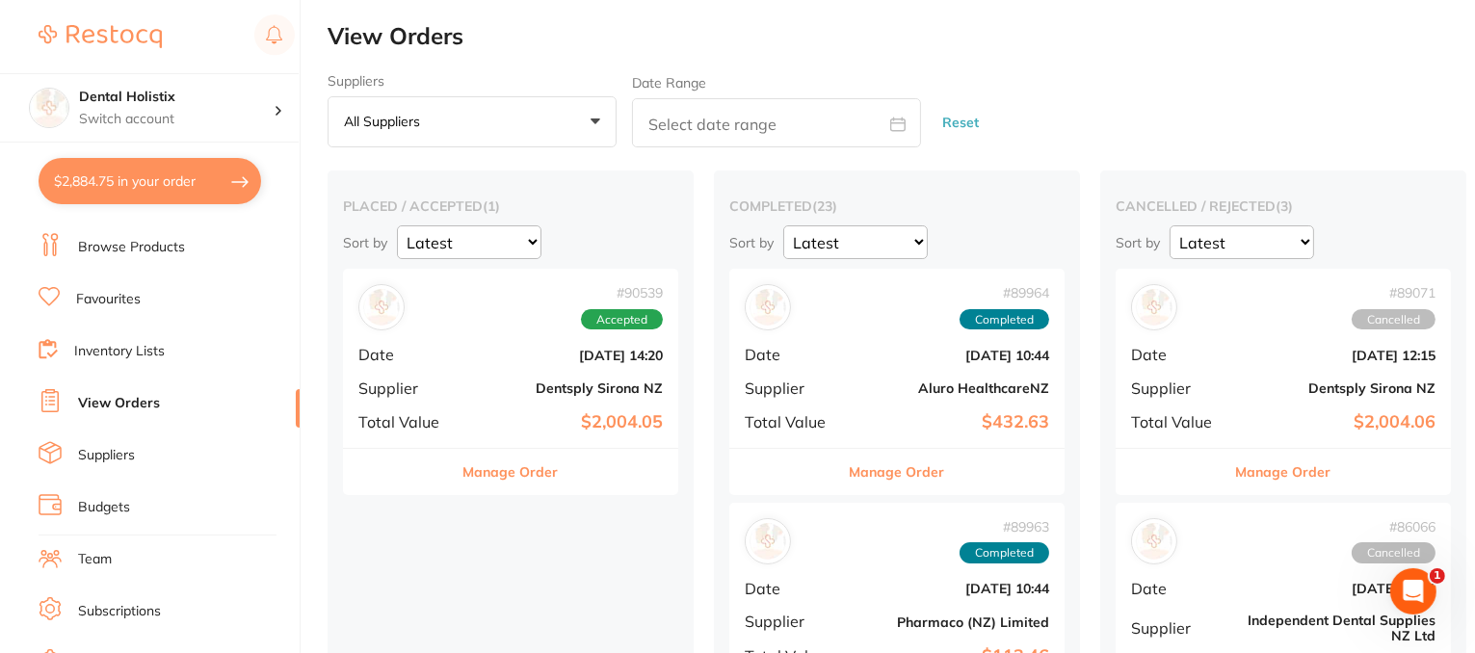
scroll to position [239, 0]
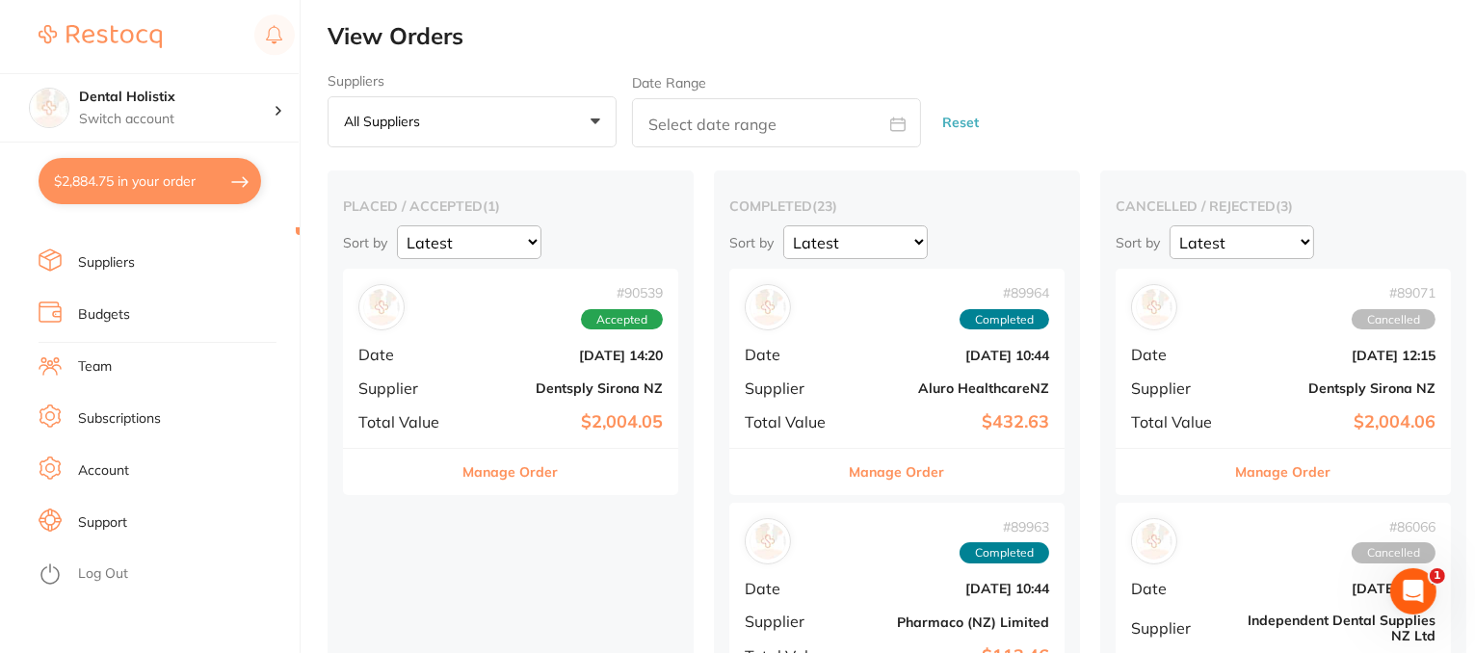
click at [118, 569] on link "Log Out" at bounding box center [103, 574] width 50 height 19
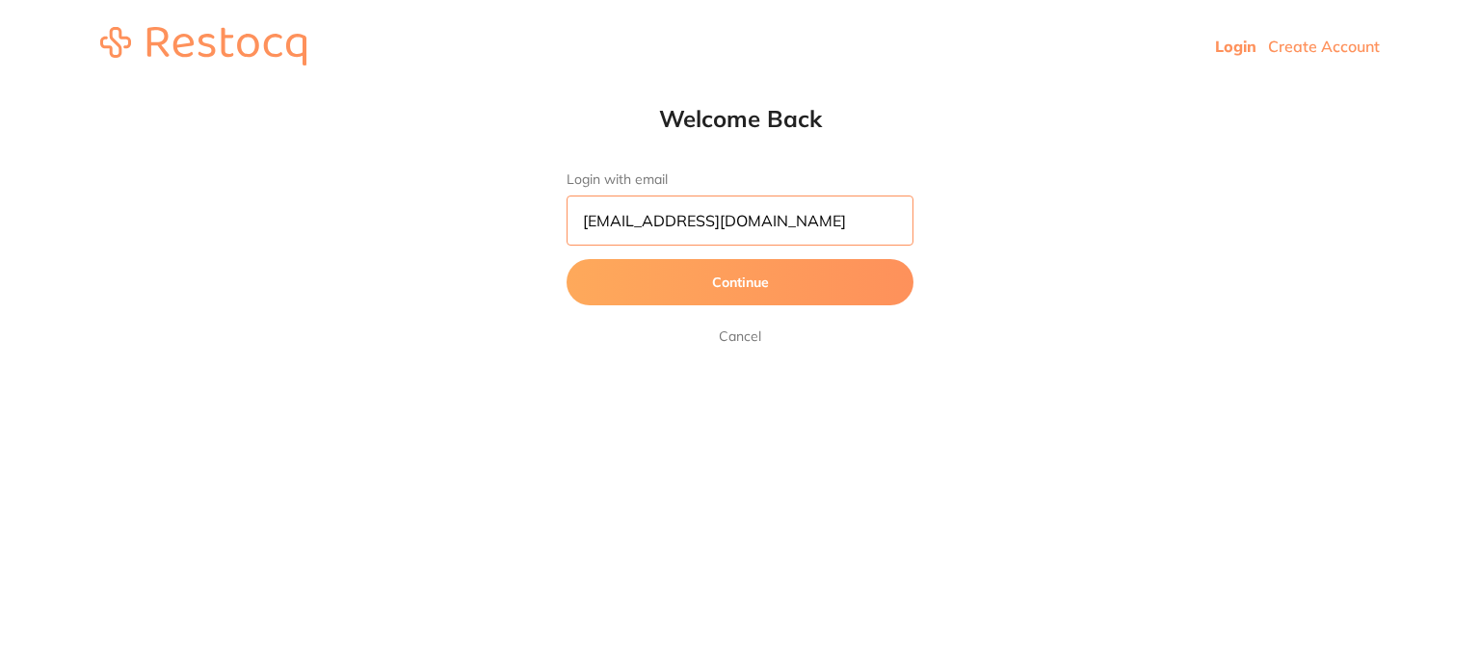
click at [793, 218] on input "dhanie@restocq.com" at bounding box center [740, 221] width 347 height 50
type input "skan3067@gmail.com"
click at [650, 292] on button "Continue" at bounding box center [740, 282] width 347 height 46
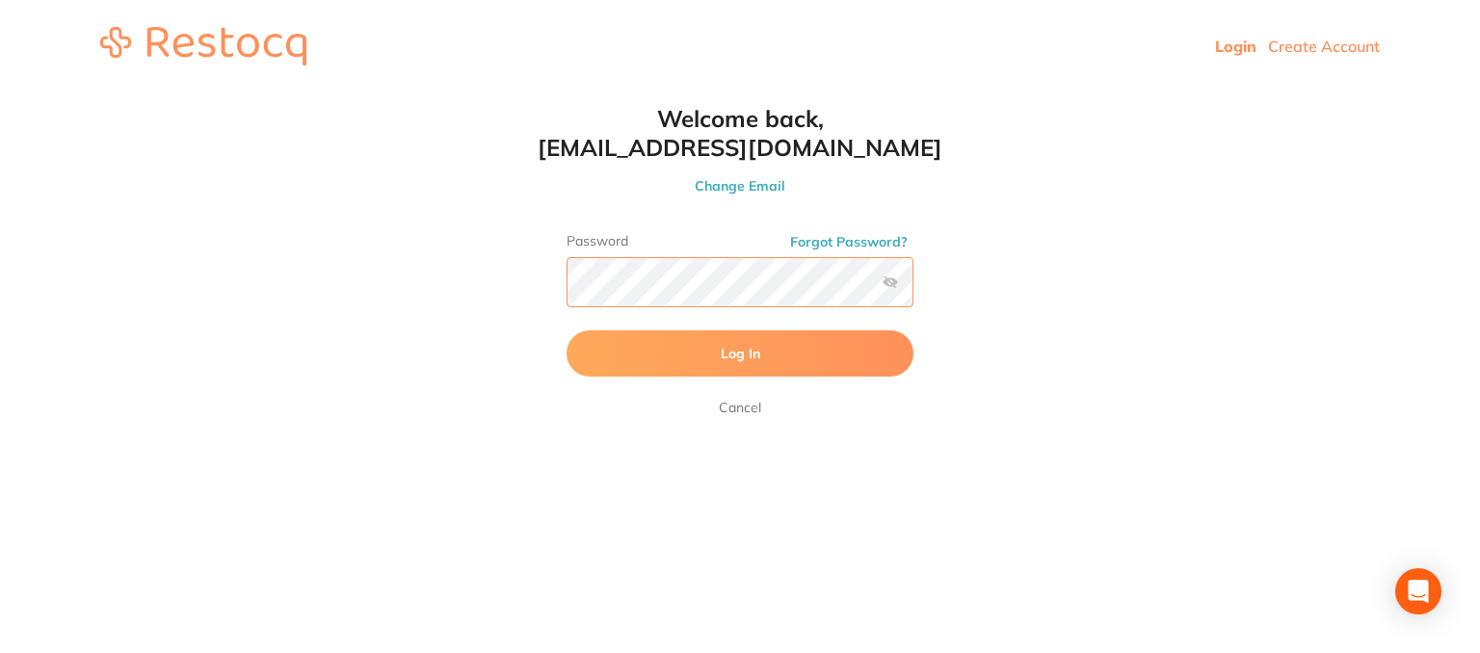
click at [567, 331] on button "Log In" at bounding box center [740, 354] width 347 height 46
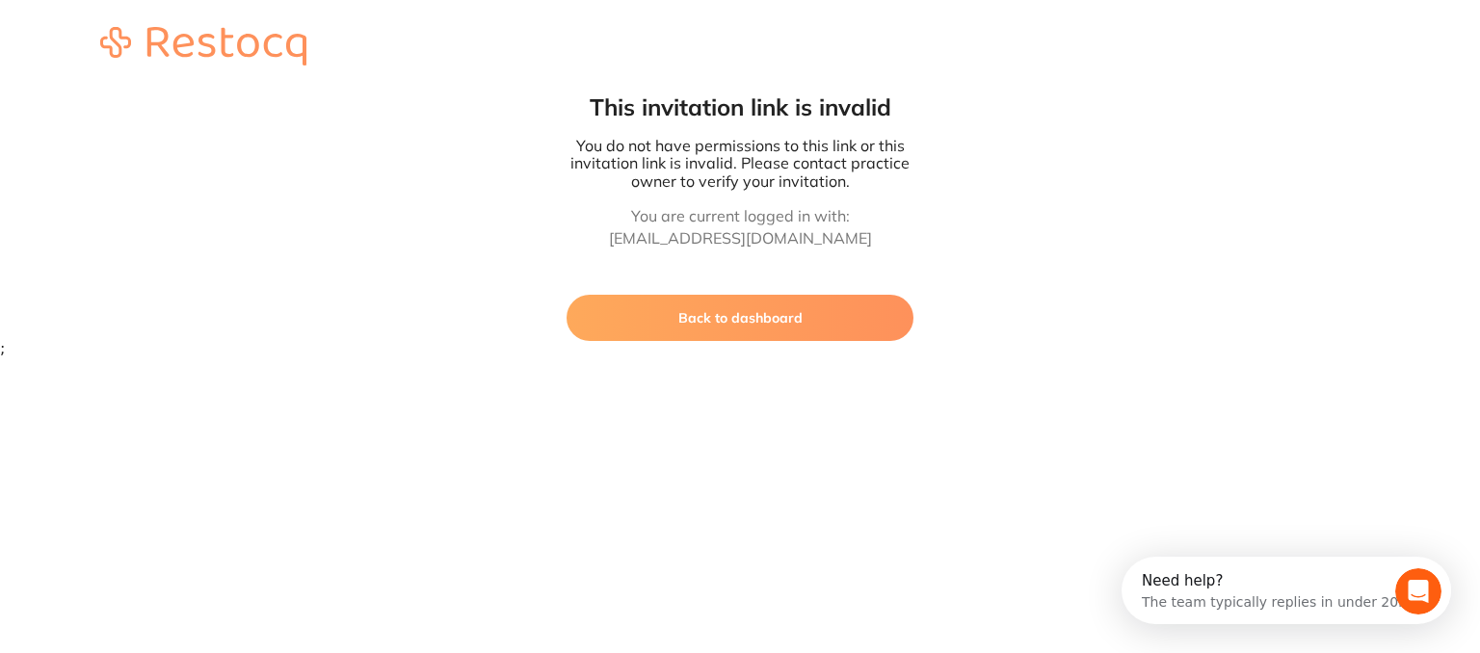
click at [744, 321] on button "Back to dashboard" at bounding box center [740, 318] width 347 height 46
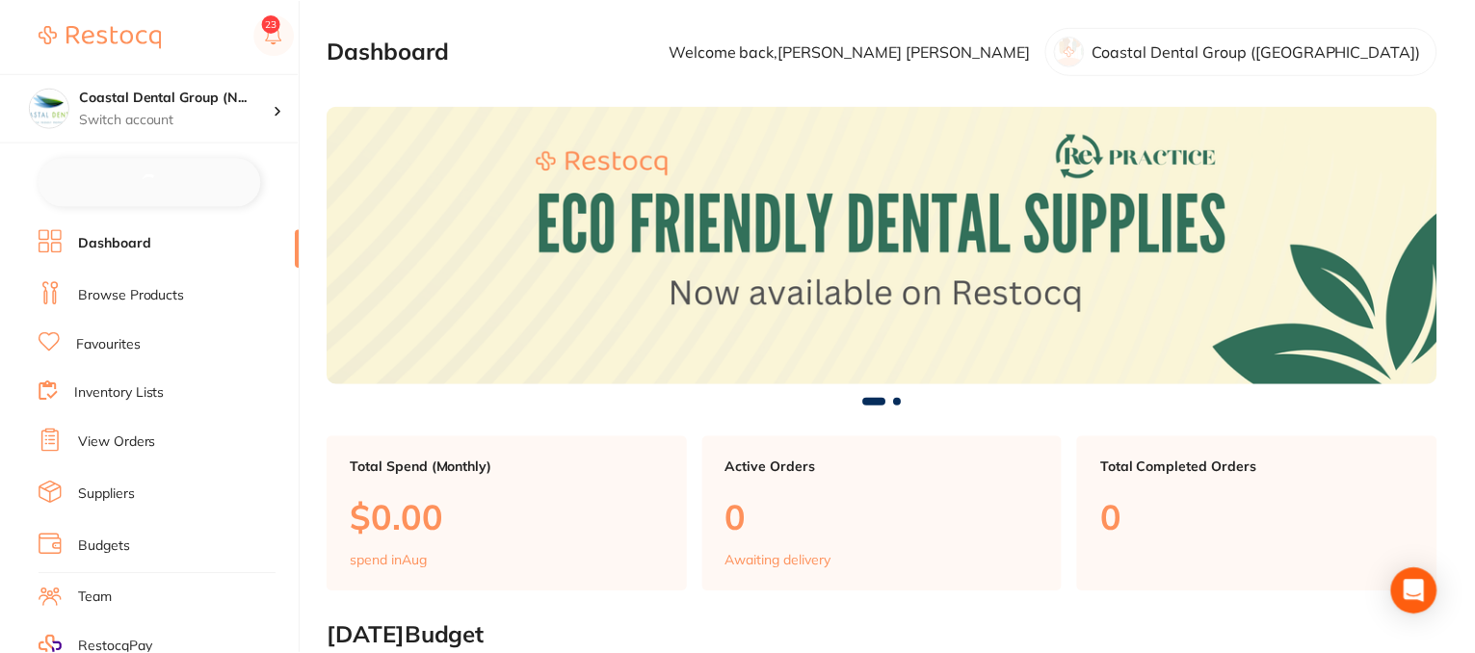
scroll to position [5, 0]
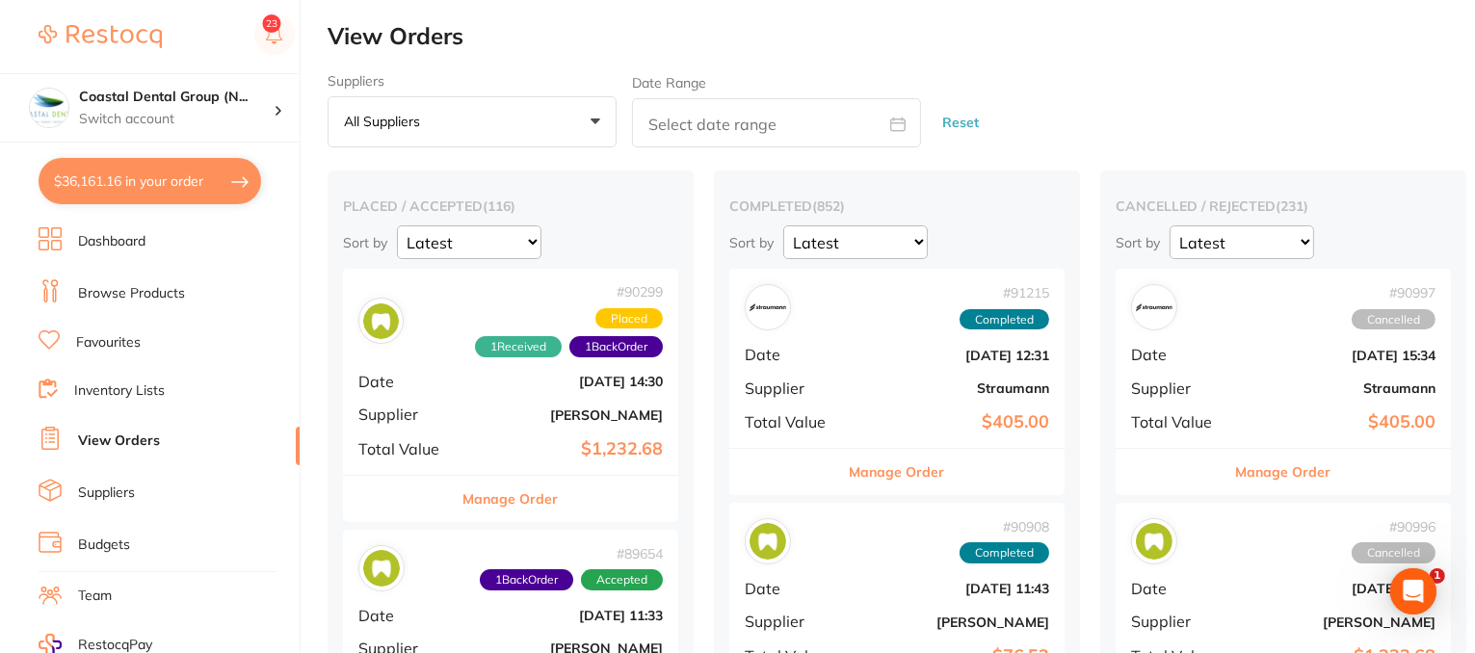
click at [488, 498] on button "Manage Order" at bounding box center [511, 499] width 95 height 46
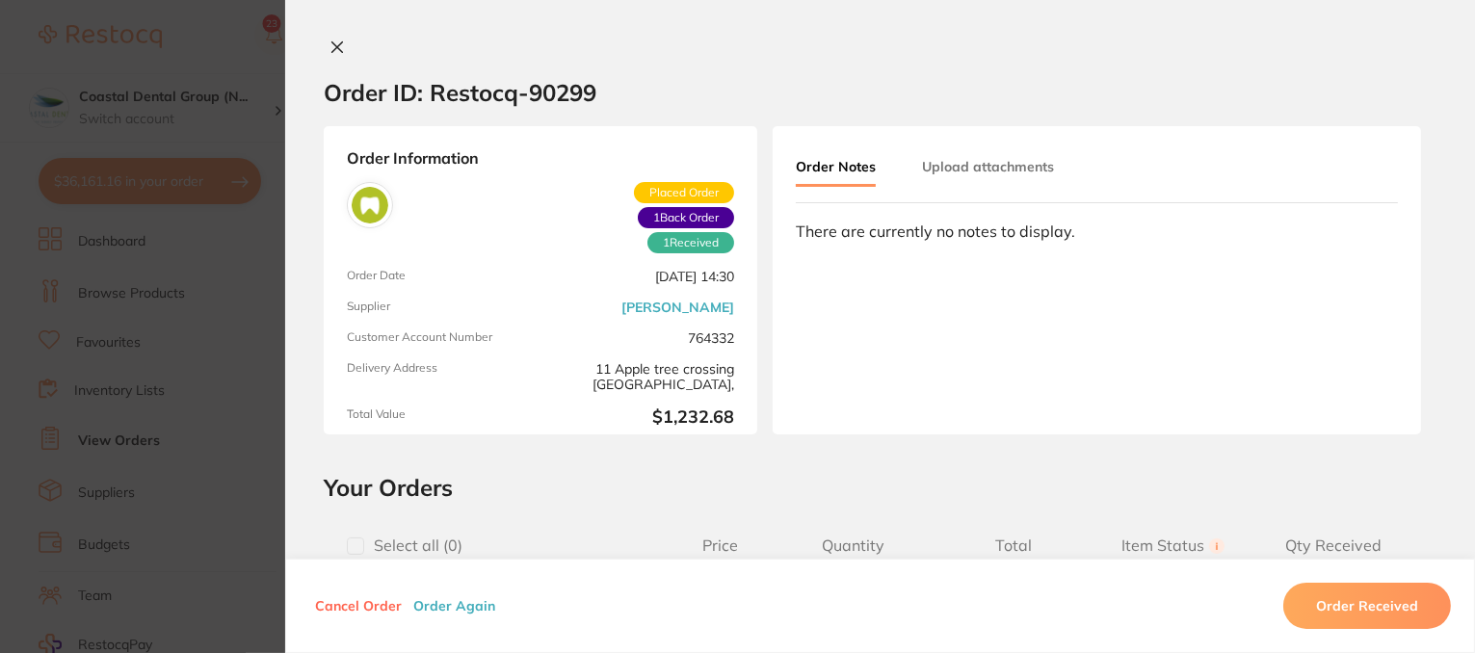
click at [1399, 610] on button "Order Received" at bounding box center [1368, 606] width 168 height 46
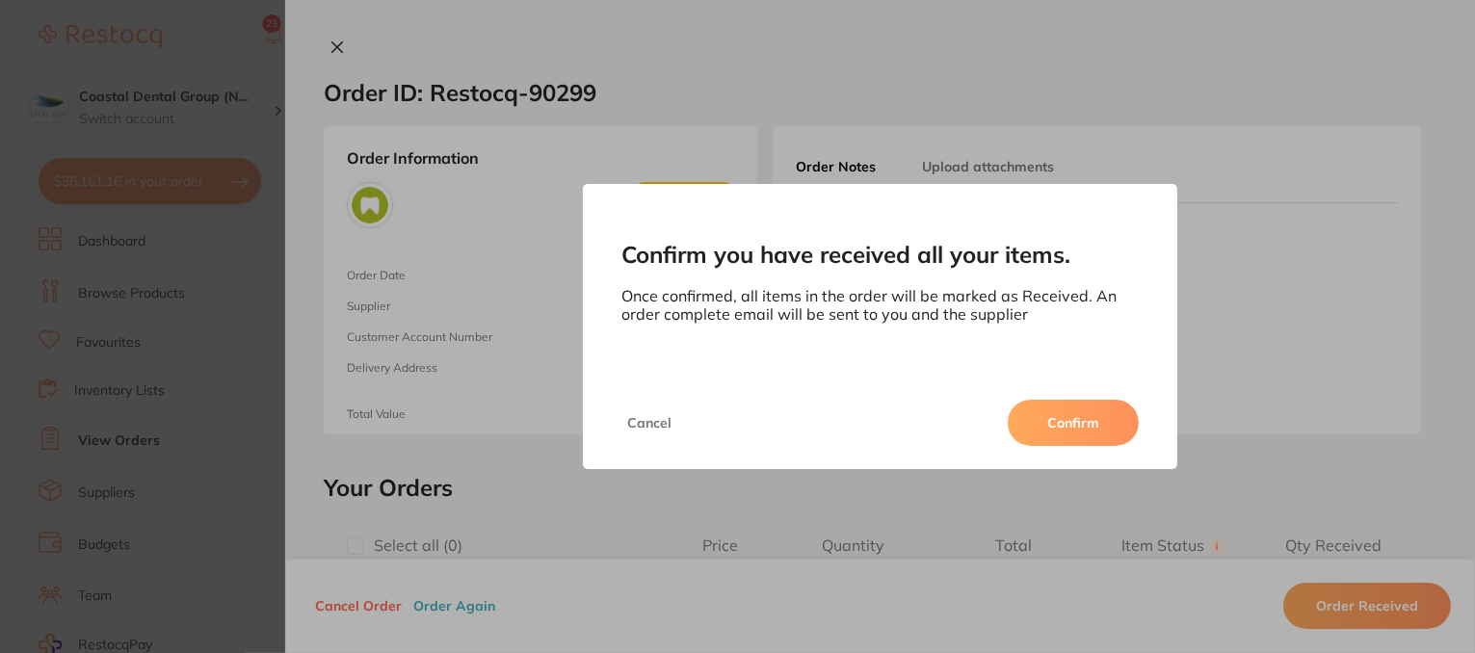
click at [1079, 420] on button "Confirm" at bounding box center [1073, 423] width 131 height 46
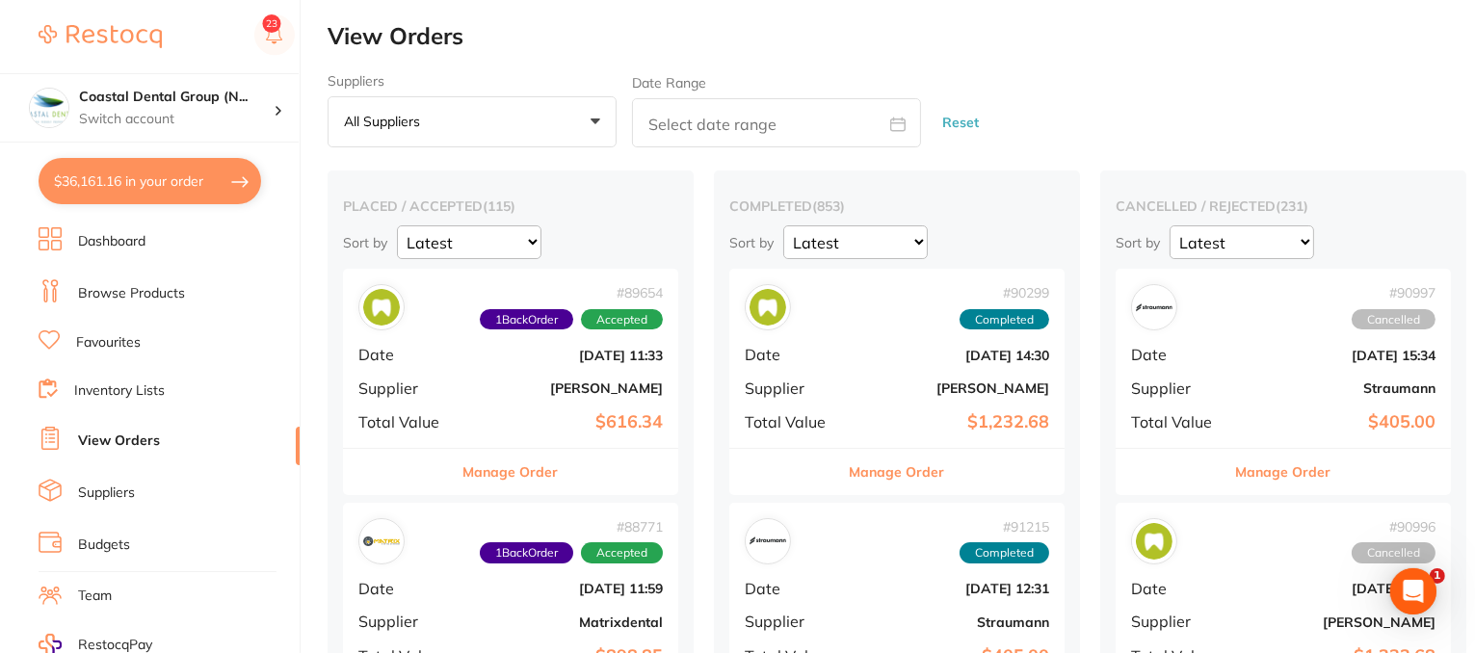
click at [501, 474] on button "Manage Order" at bounding box center [511, 472] width 95 height 46
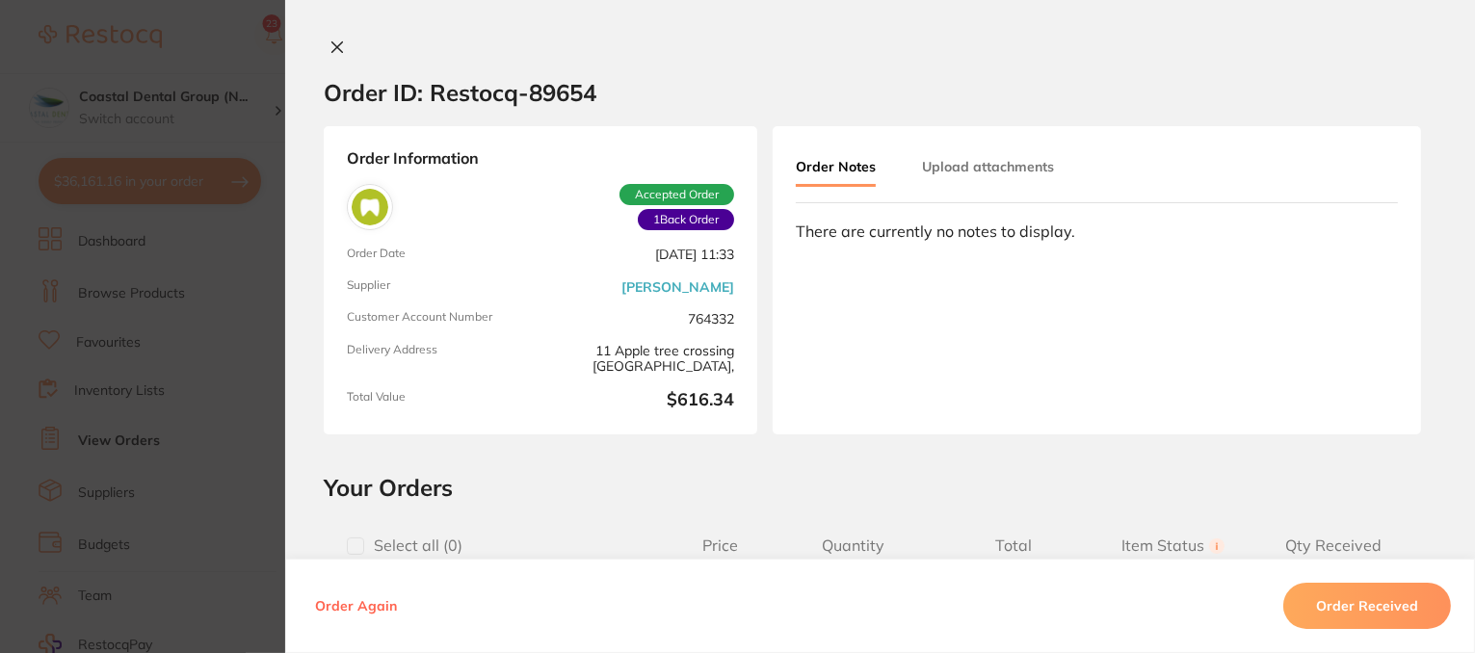
click at [971, 167] on button "Upload attachments" at bounding box center [988, 166] width 132 height 35
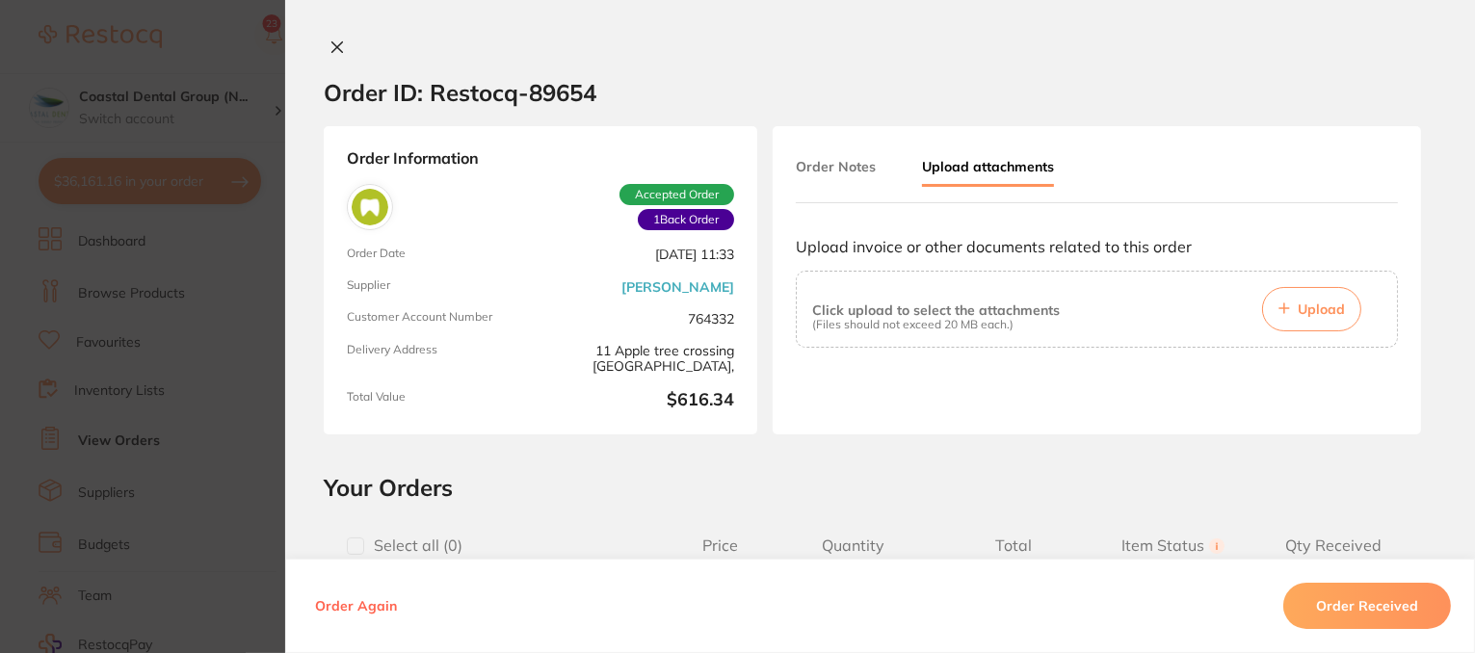
click at [333, 48] on icon at bounding box center [337, 47] width 11 height 11
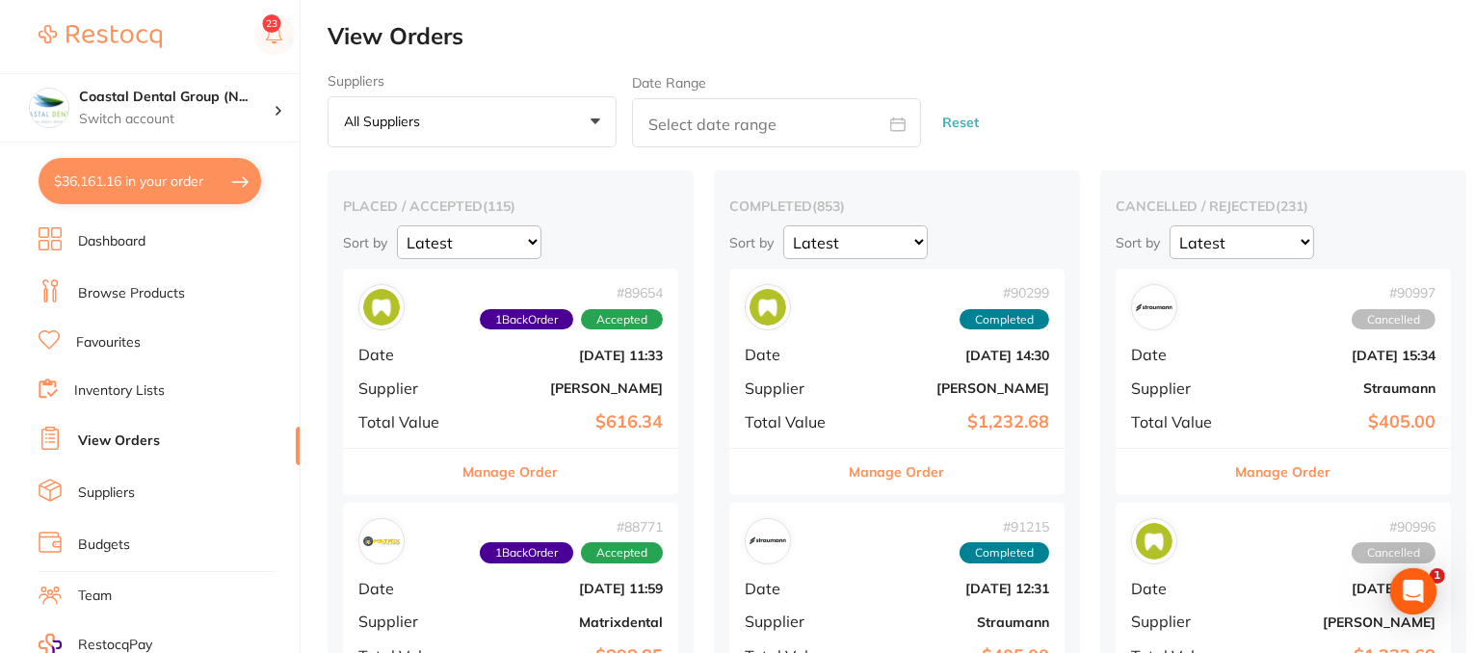
click at [115, 189] on button "$36,161.16 in your order" at bounding box center [150, 181] width 223 height 46
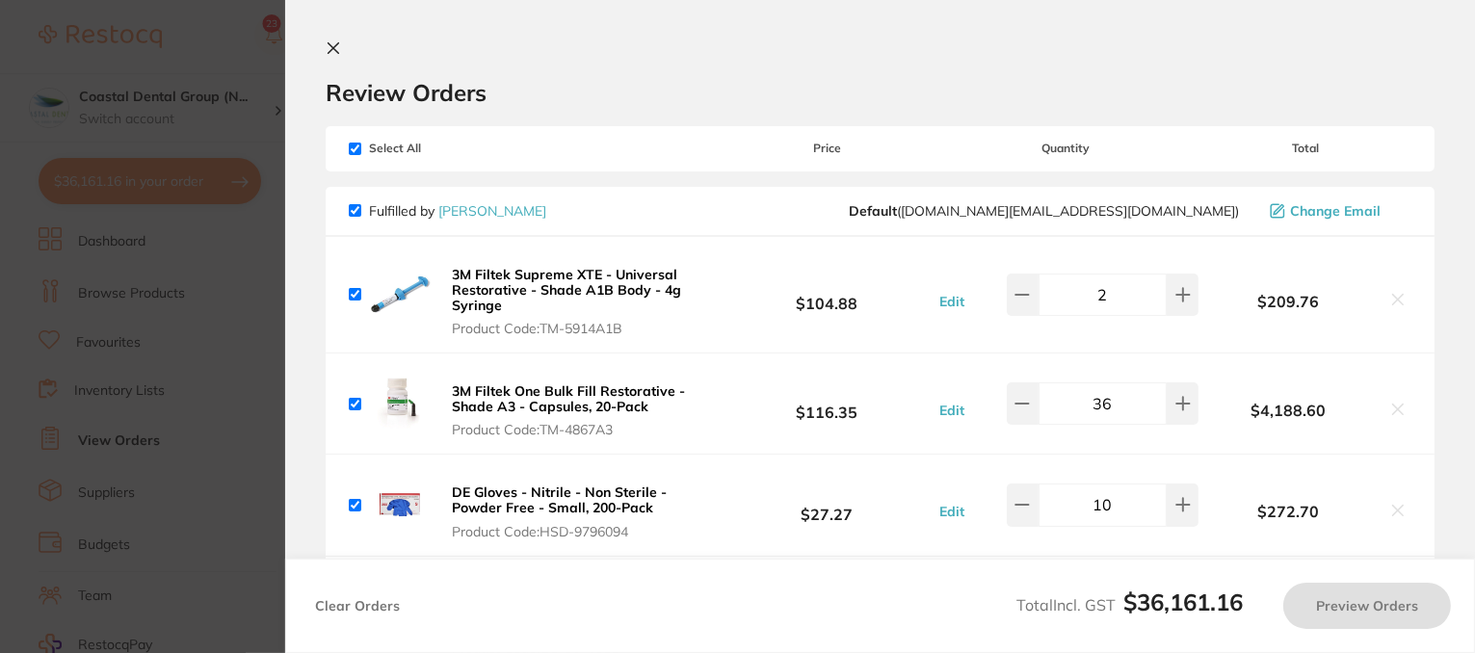
checkbox input "true"
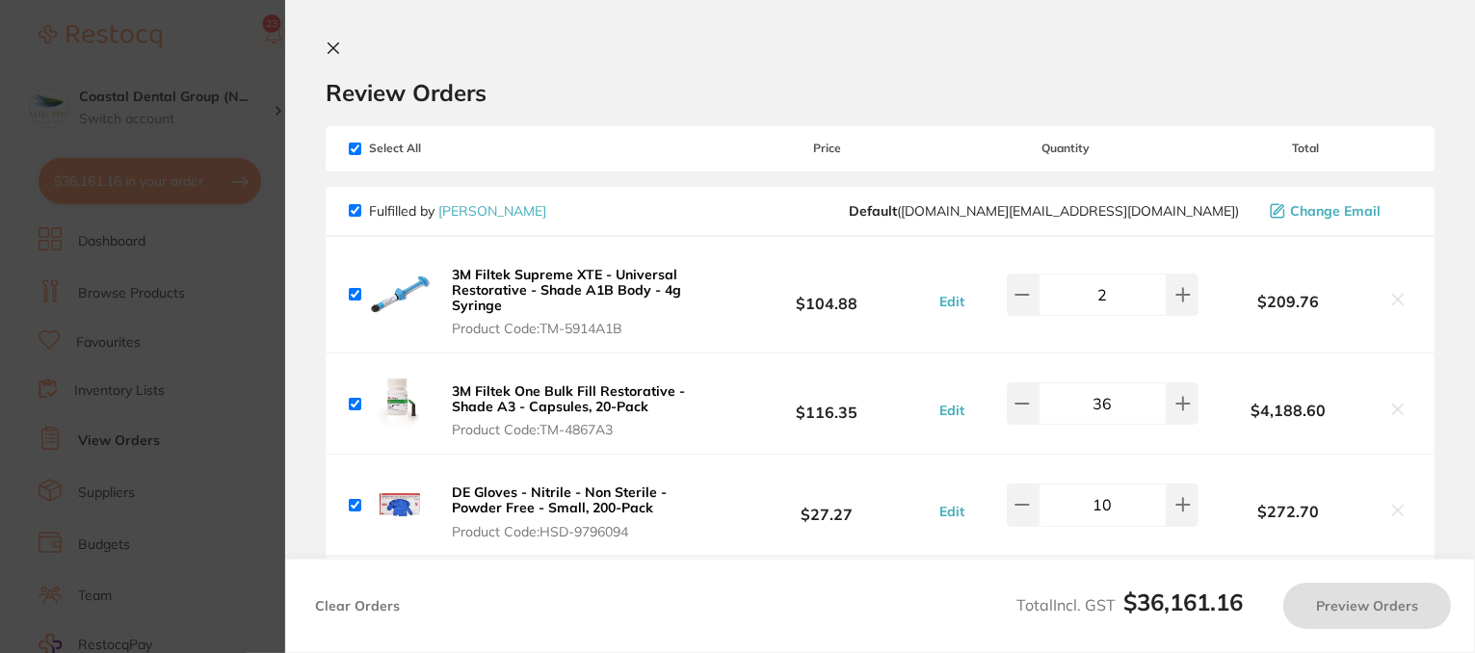
checkbox input "true"
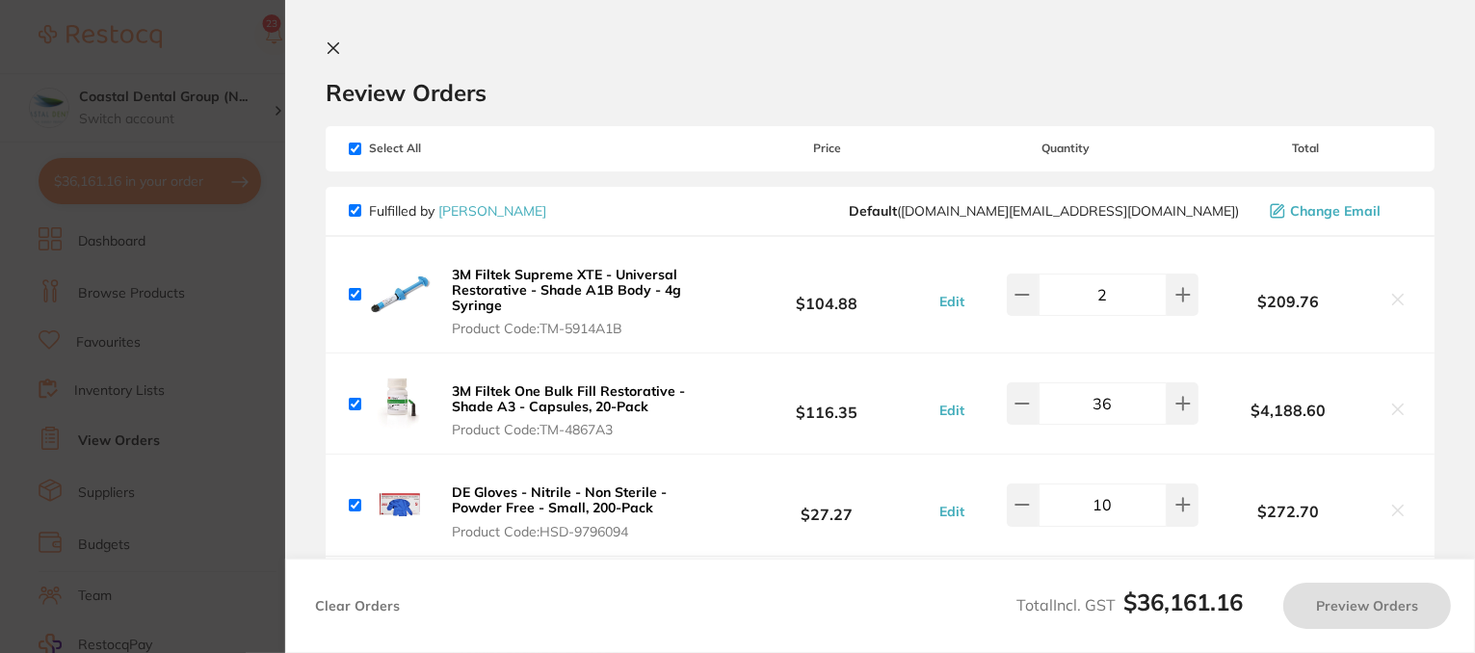
checkbox input "true"
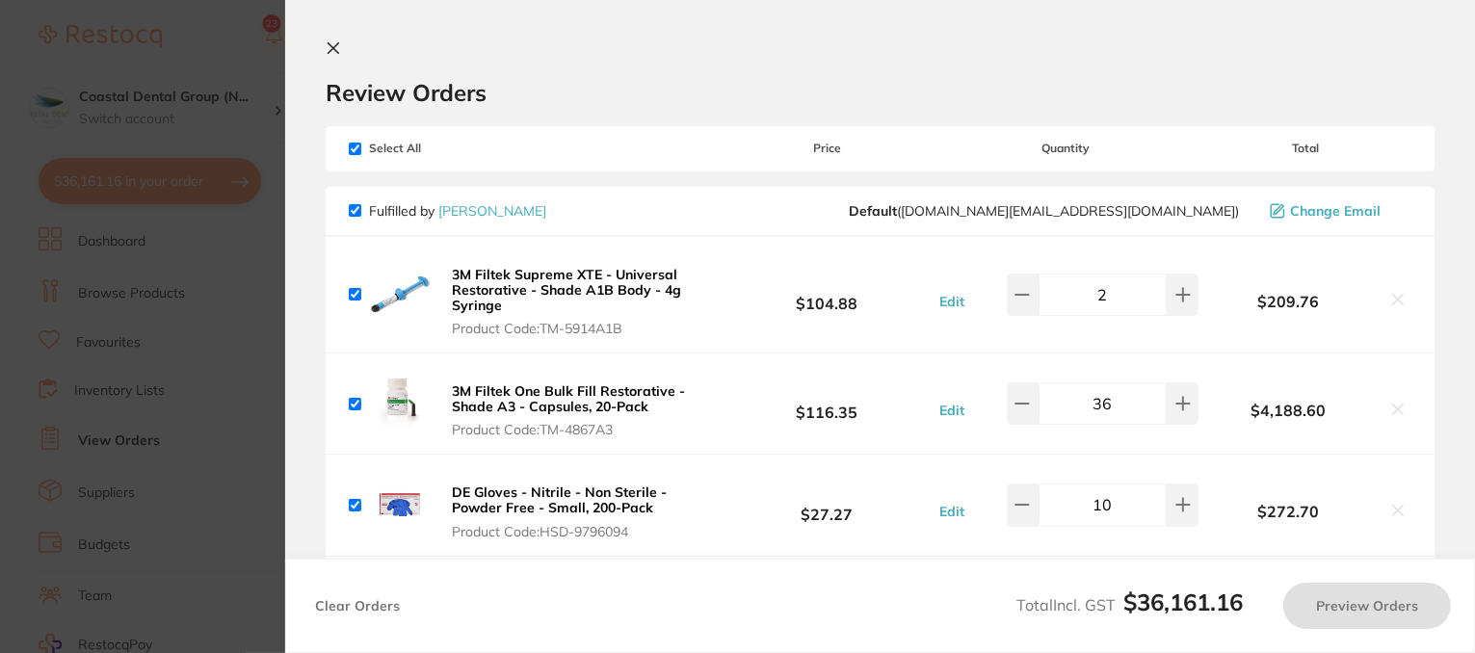
checkbox input "true"
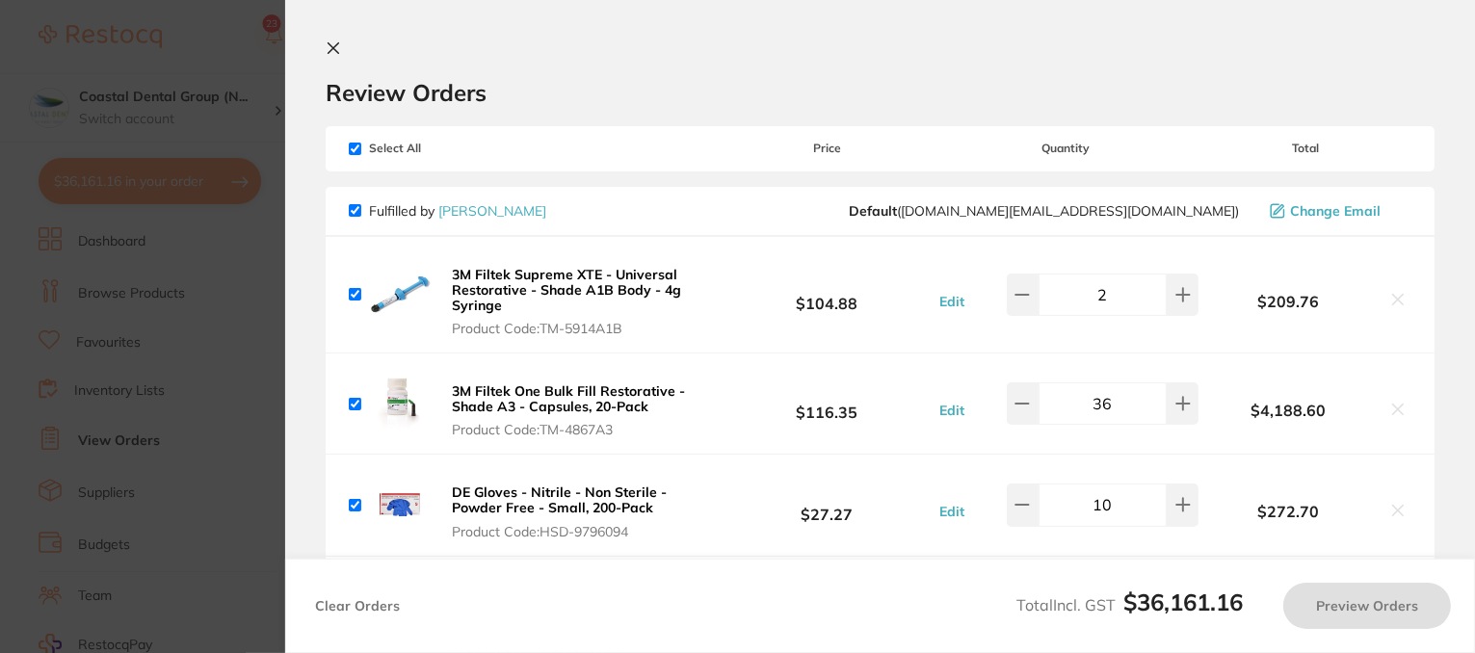
checkbox input "true"
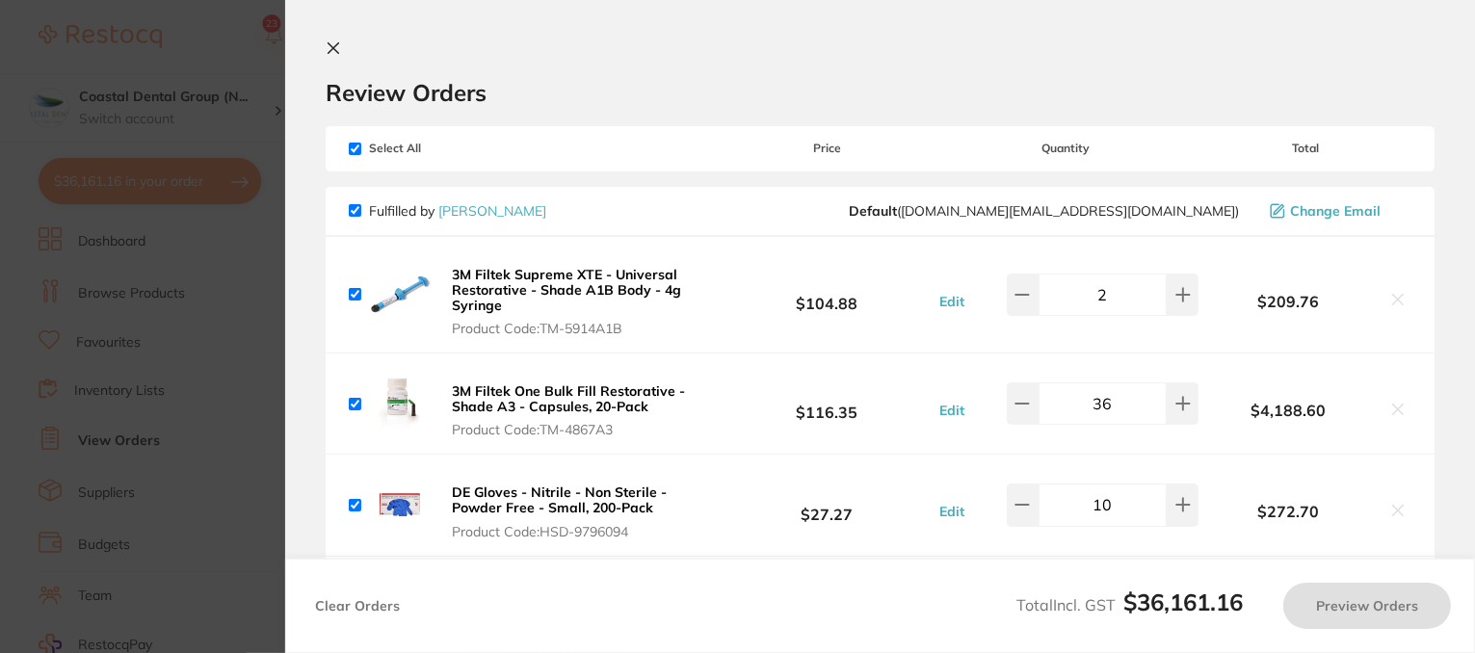
checkbox input "true"
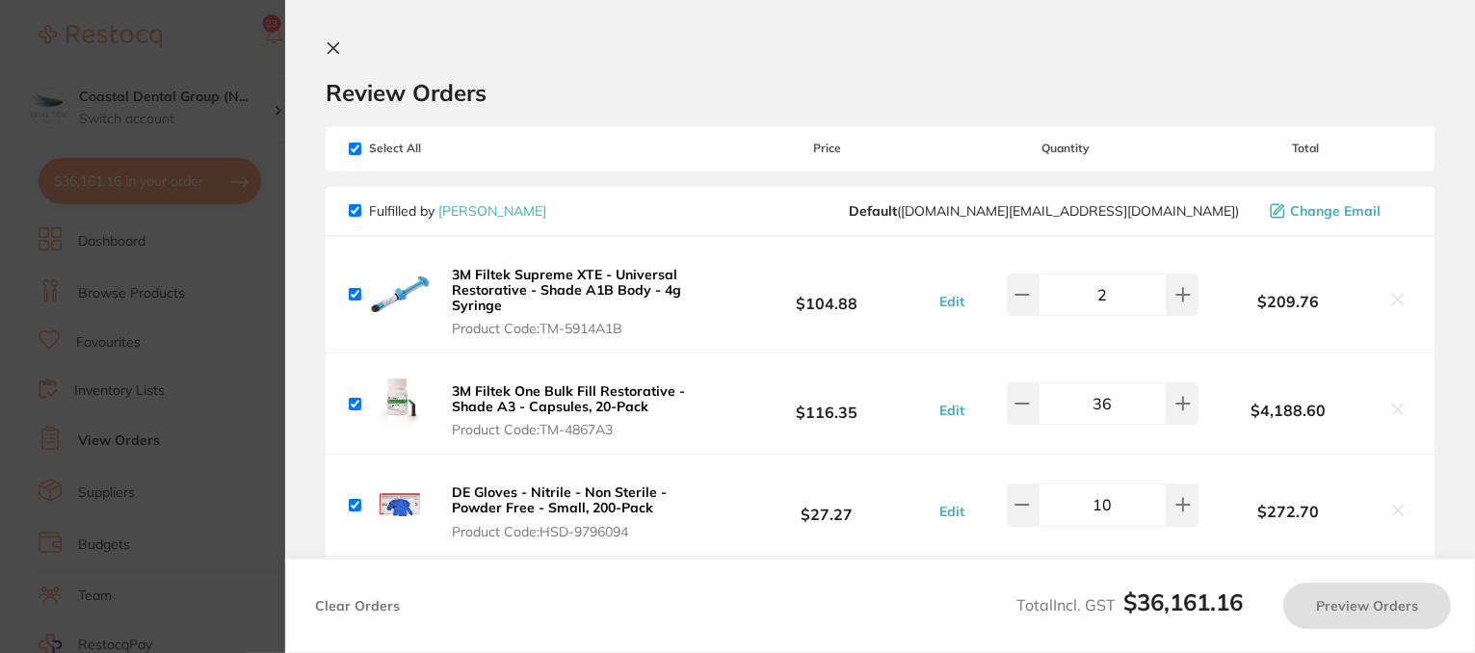
checkbox input "true"
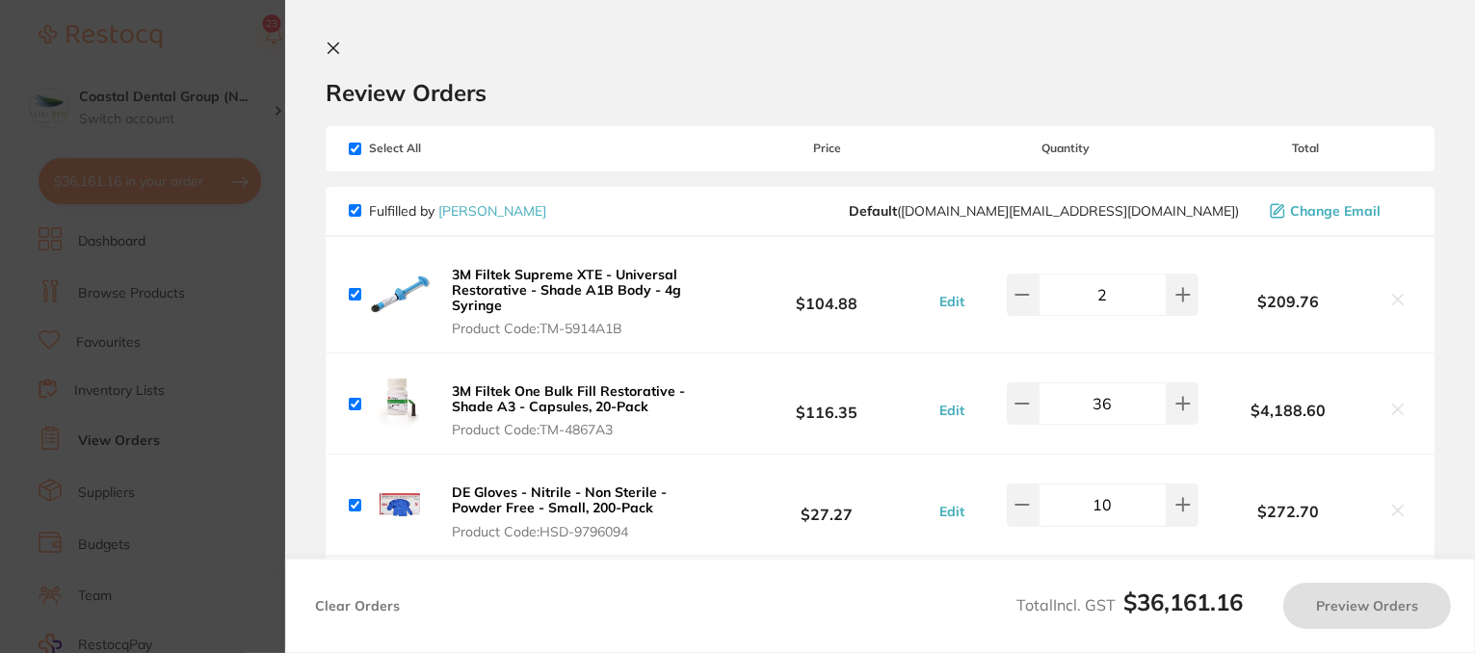
checkbox input "true"
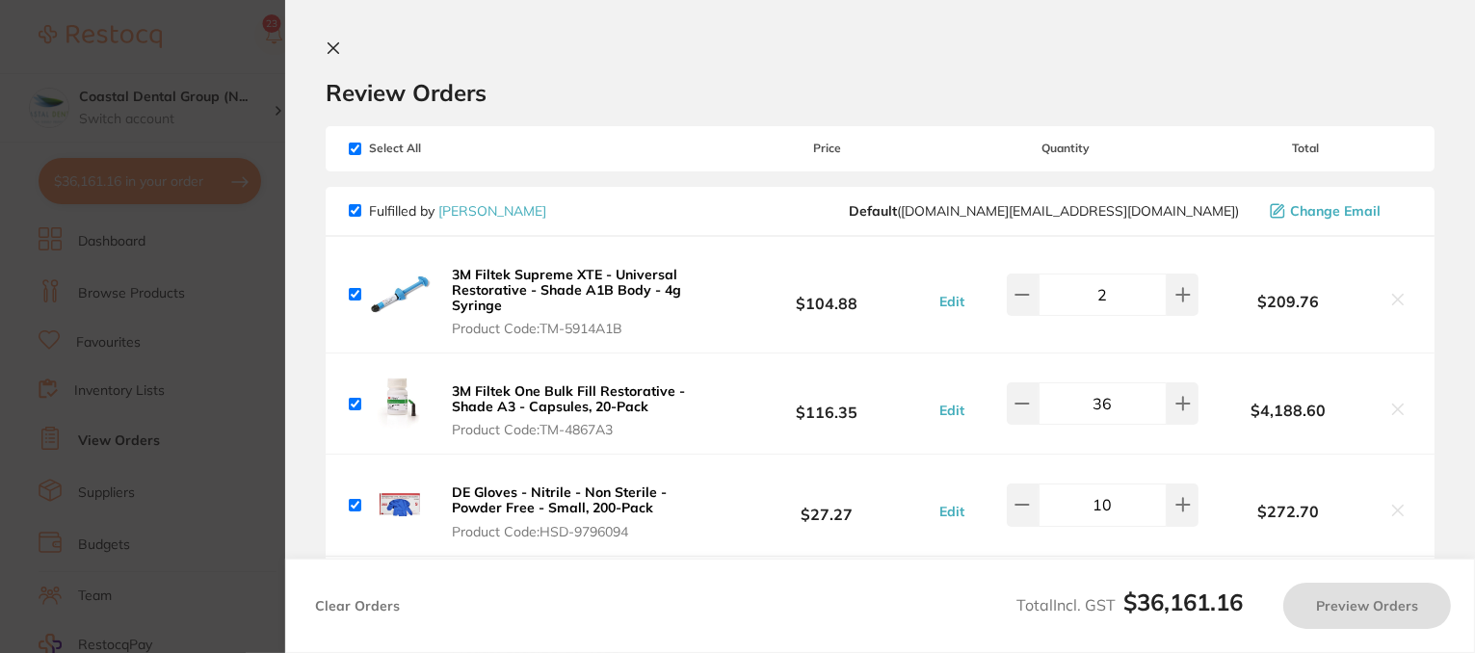
checkbox input "true"
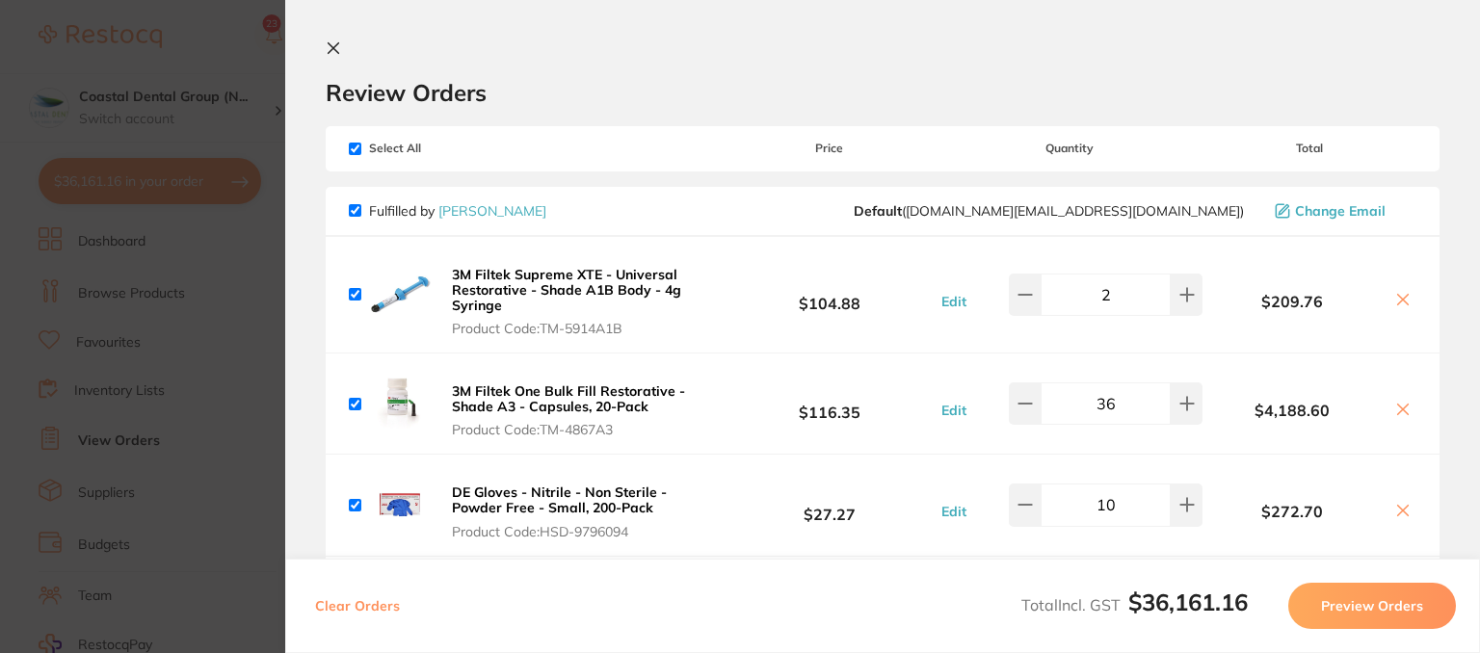
click at [335, 51] on icon at bounding box center [334, 48] width 11 height 11
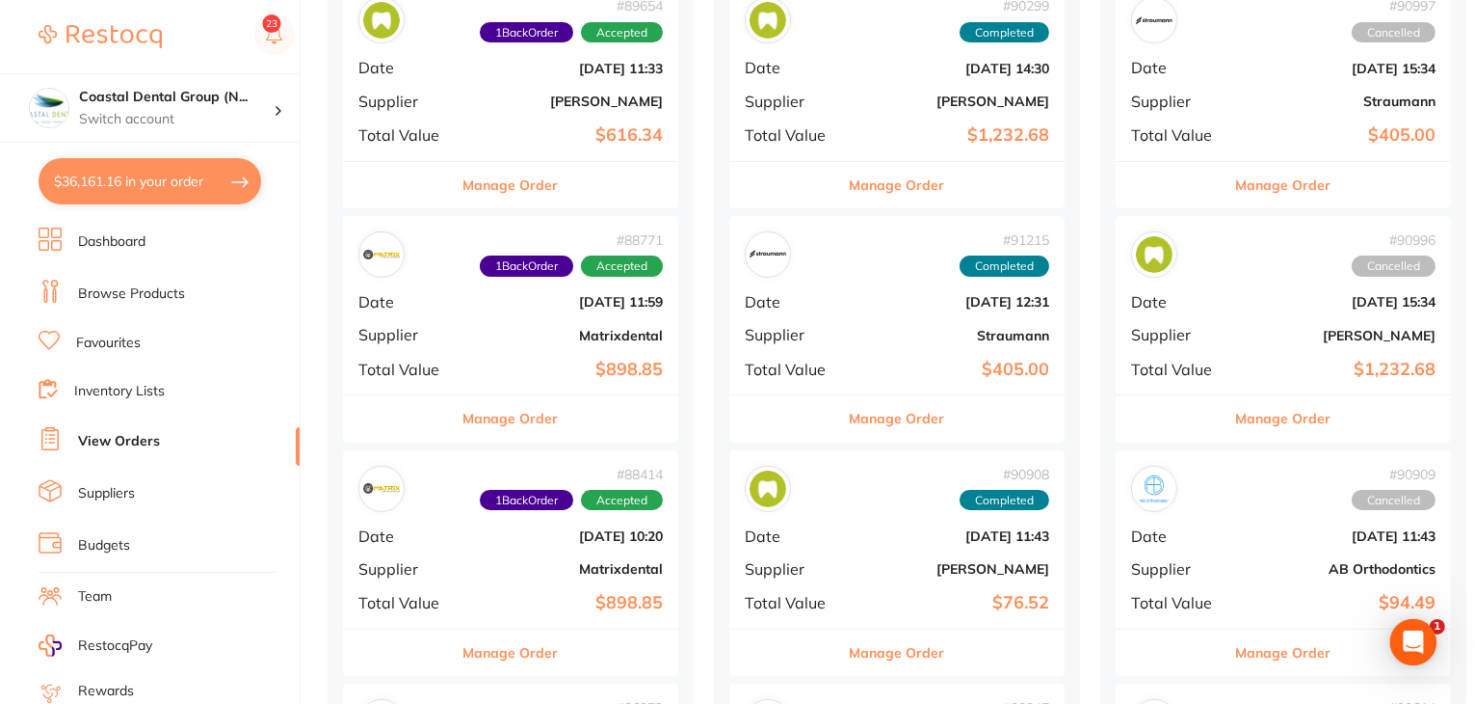
scroll to position [194, 0]
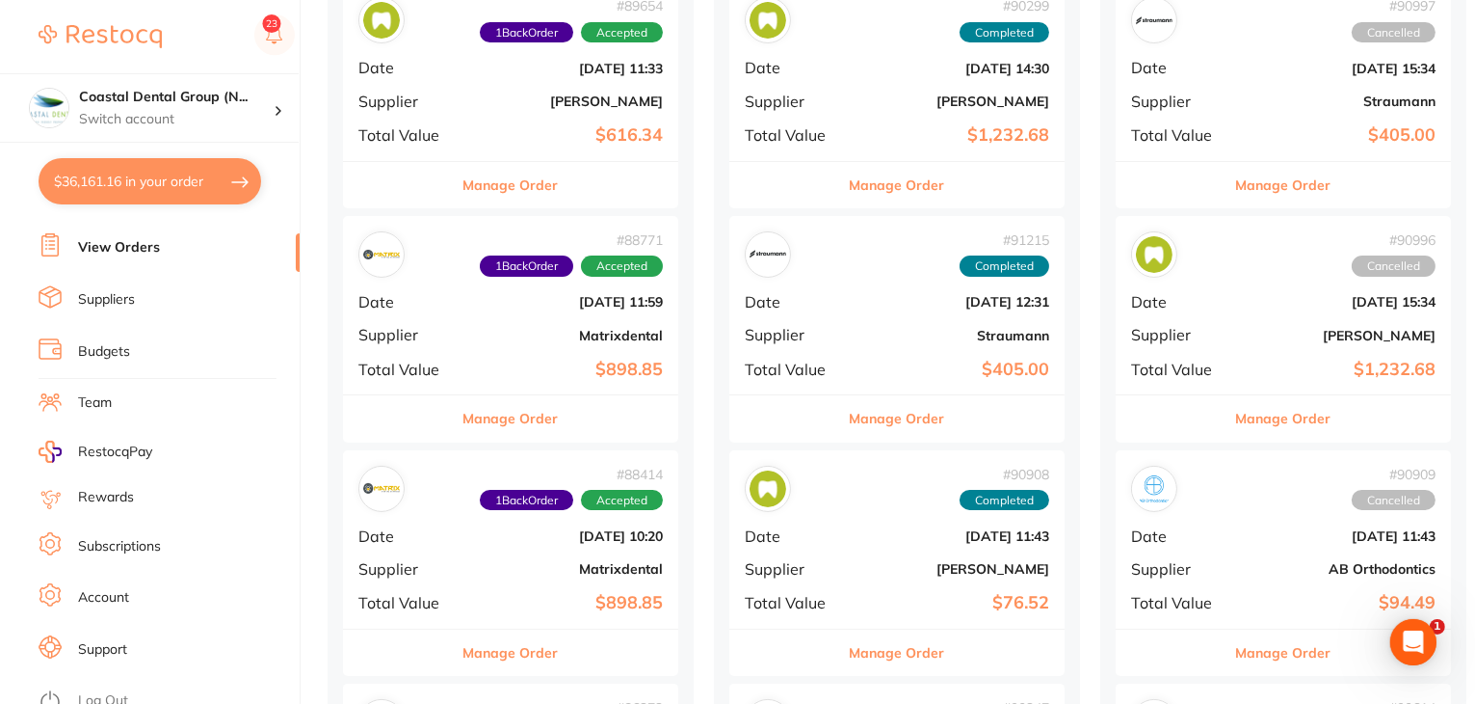
click at [96, 652] on link "Log Out" at bounding box center [103, 700] width 50 height 19
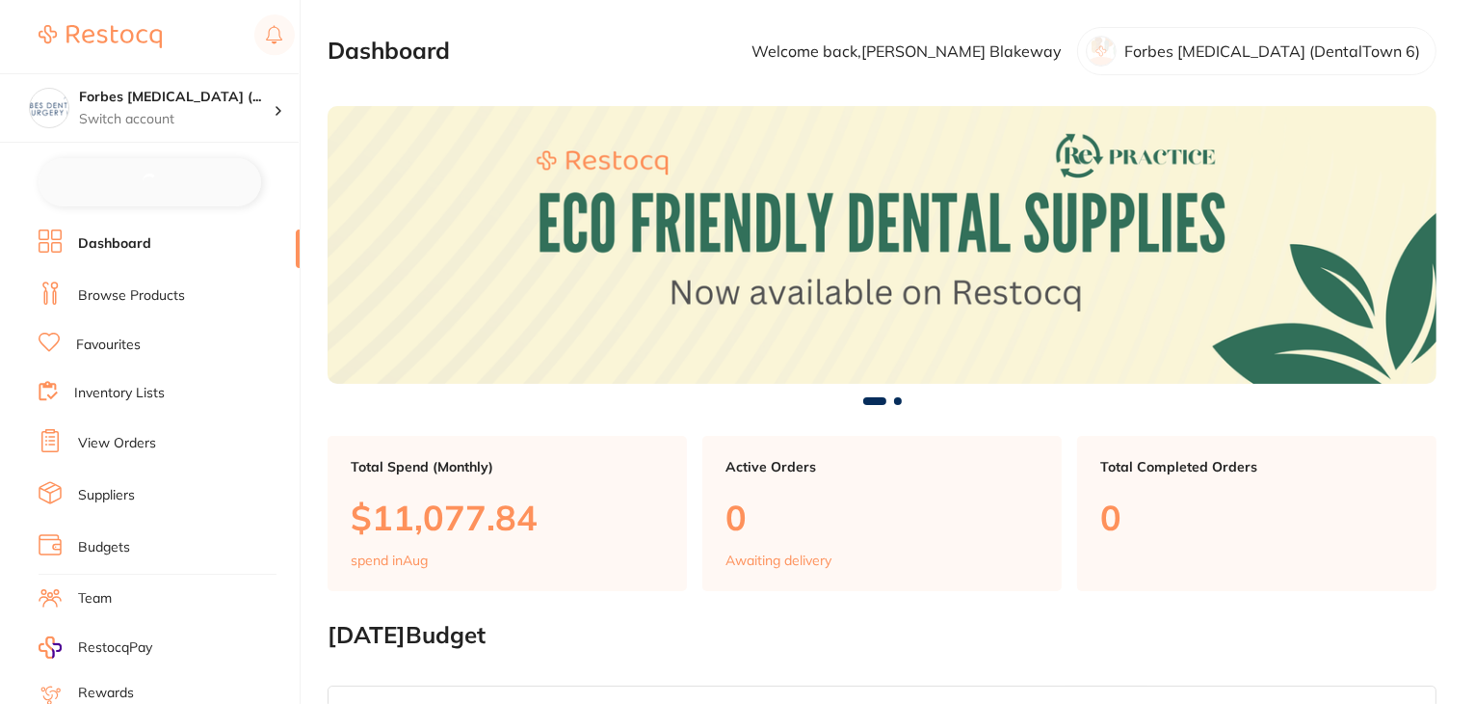
checkbox input "false"
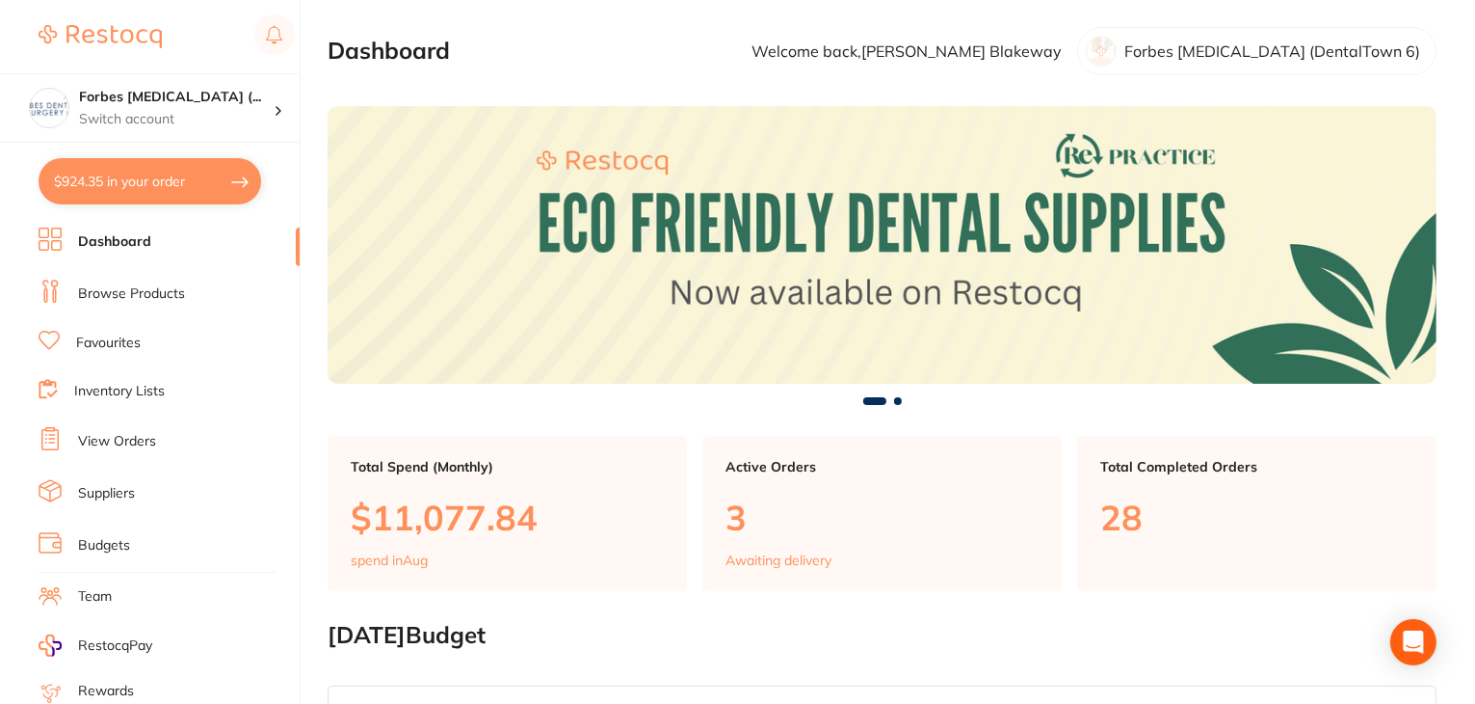
click at [139, 288] on link "Browse Products" at bounding box center [131, 293] width 107 height 19
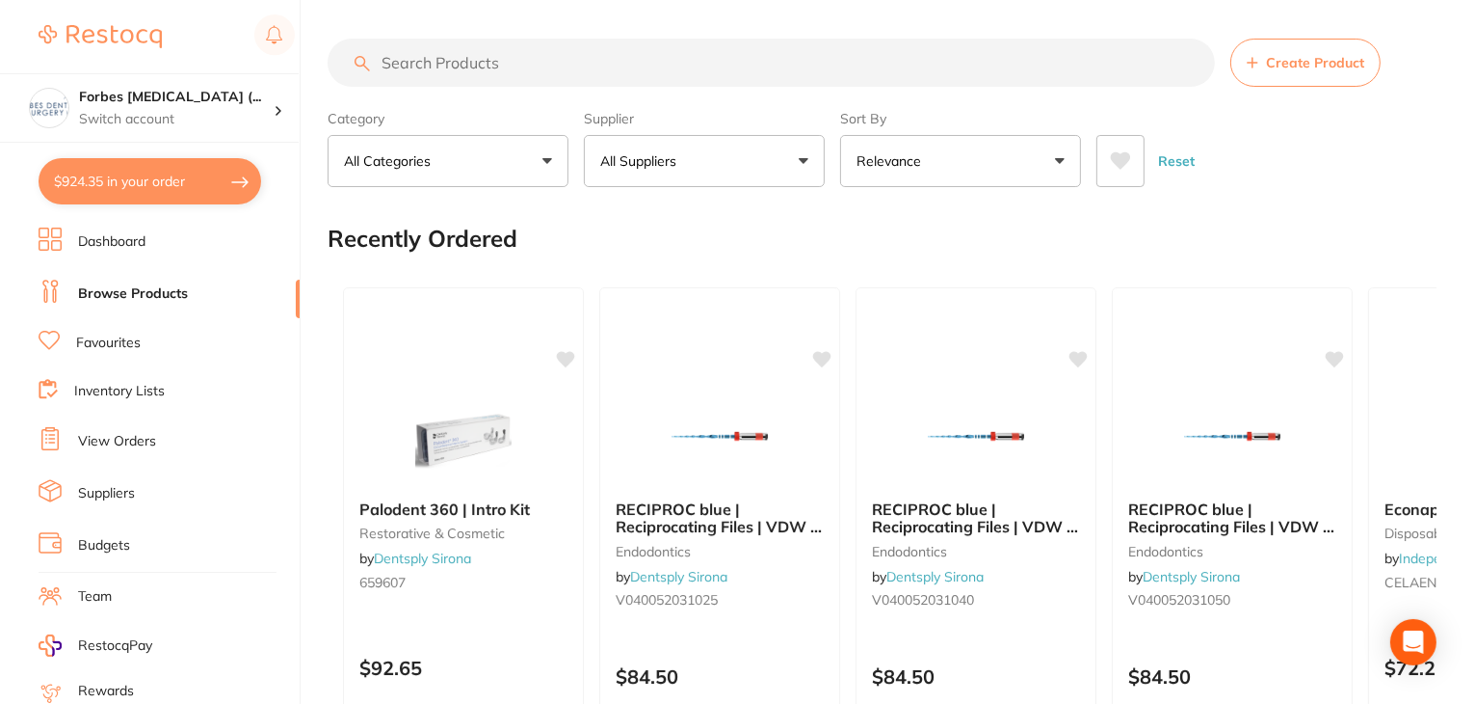
click at [460, 55] on input "search" at bounding box center [772, 63] width 888 height 48
paste input "P-SOFLEXXT127"
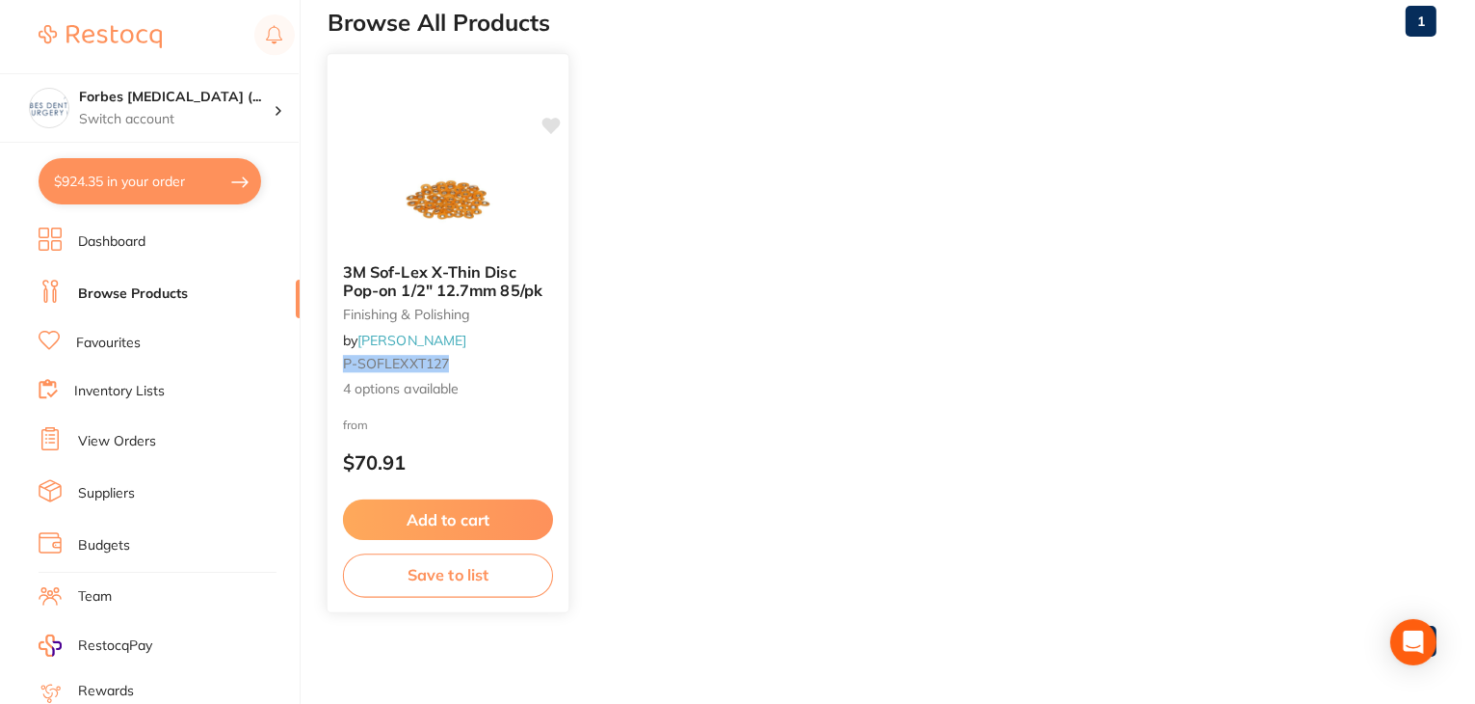
scroll to position [223, 0]
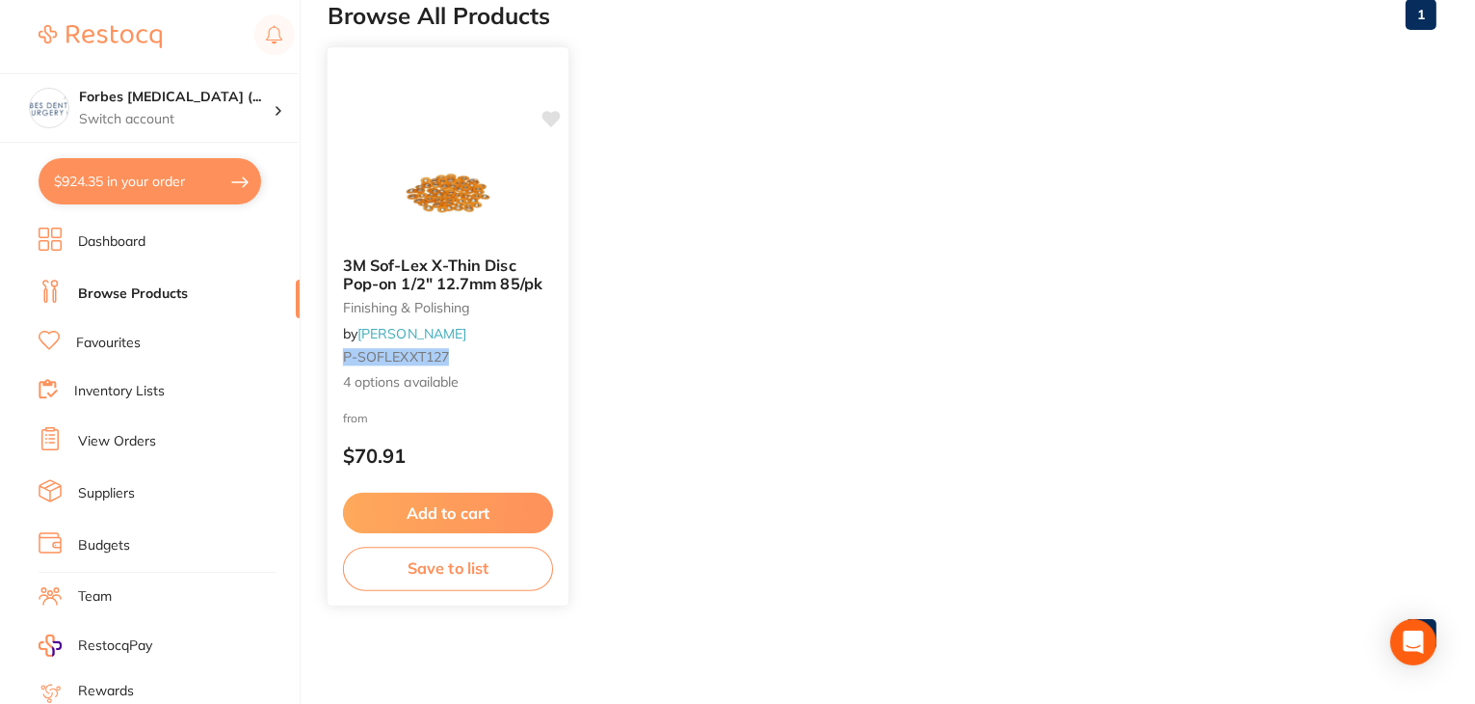
type input "P-SOFLEXXT127"
click at [455, 416] on div "from $70.91" at bounding box center [448, 441] width 241 height 69
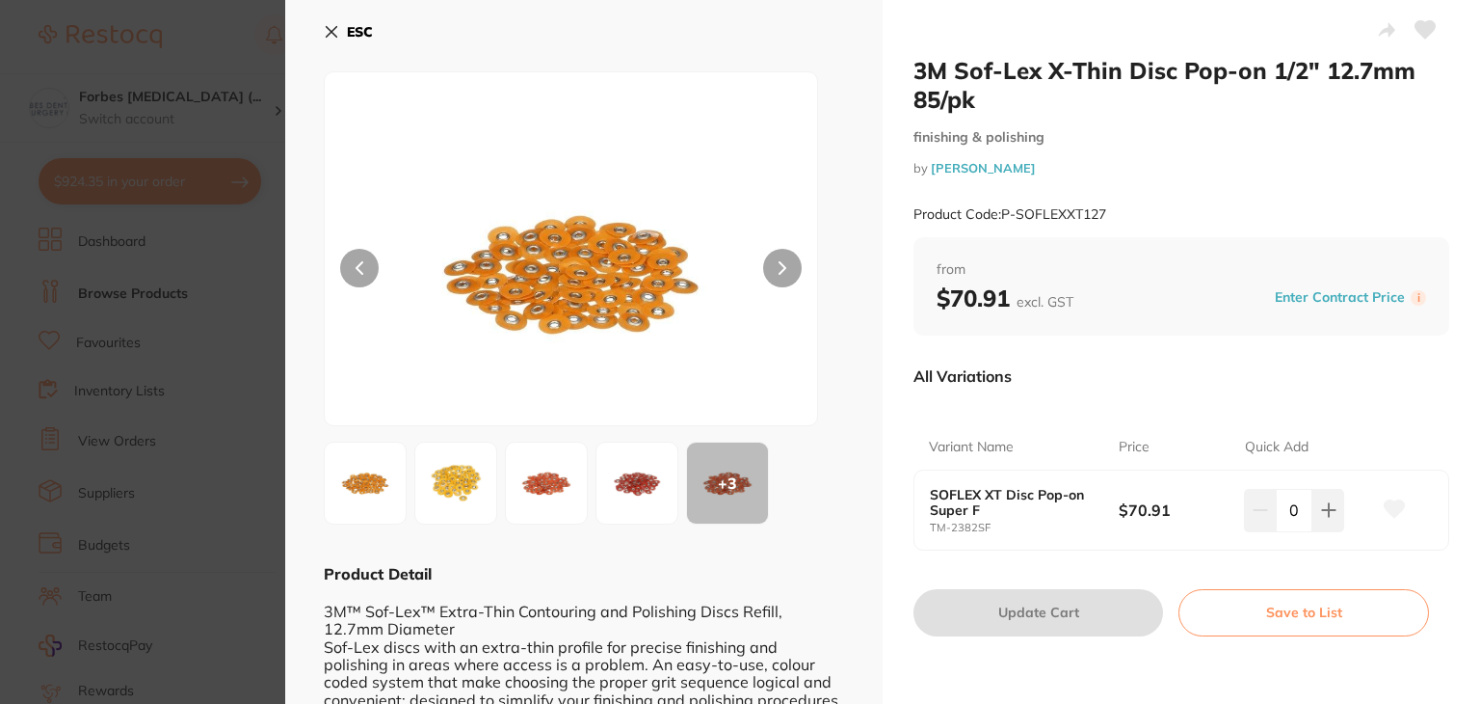
click at [326, 34] on icon at bounding box center [331, 31] width 15 height 15
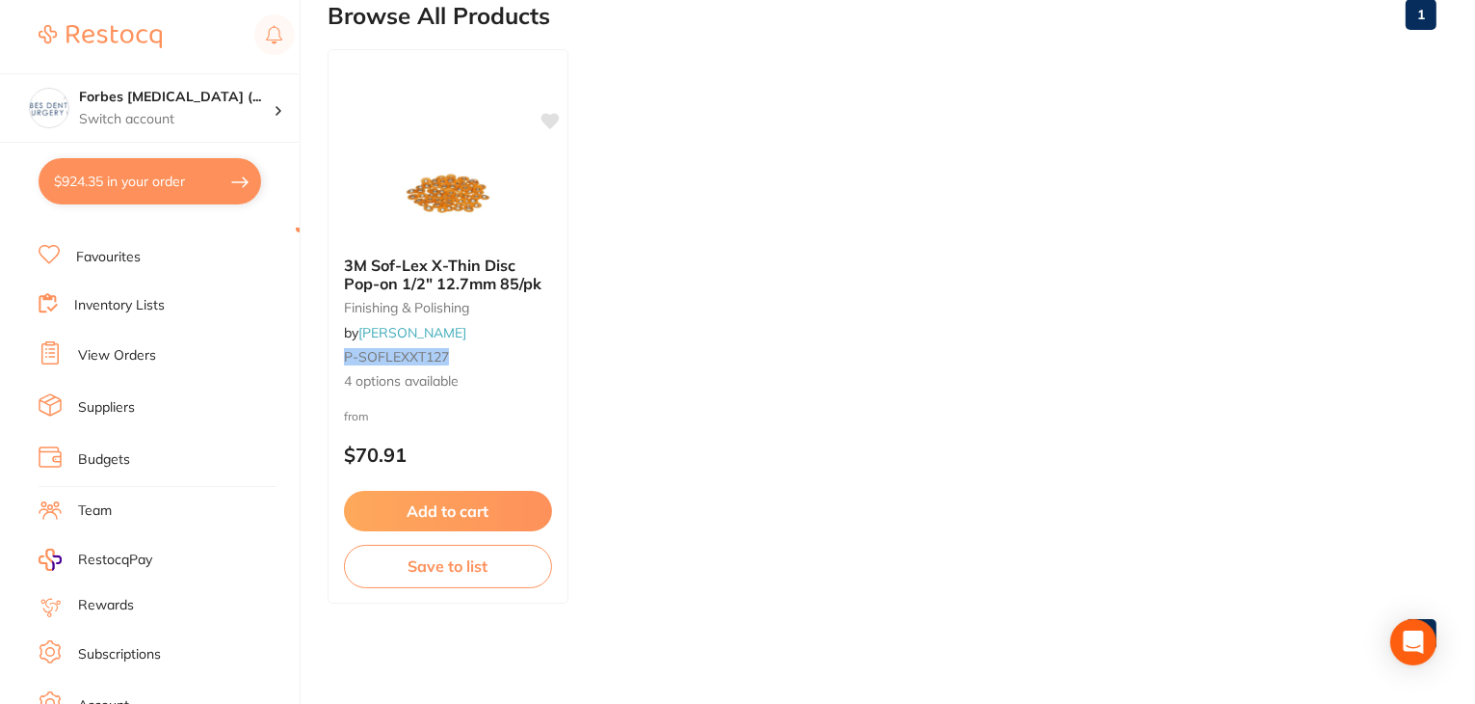
scroll to position [194, 0]
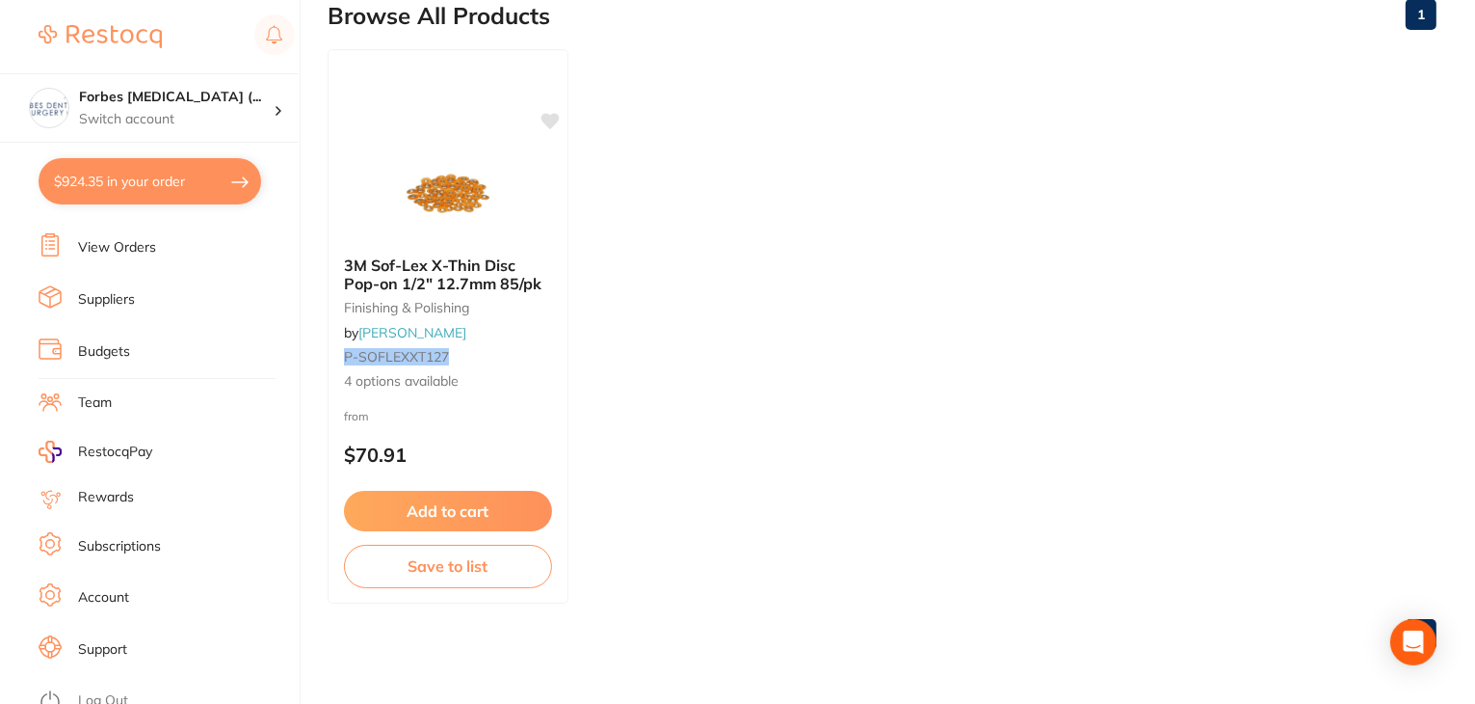
click at [92, 691] on link "Log Out" at bounding box center [103, 700] width 50 height 19
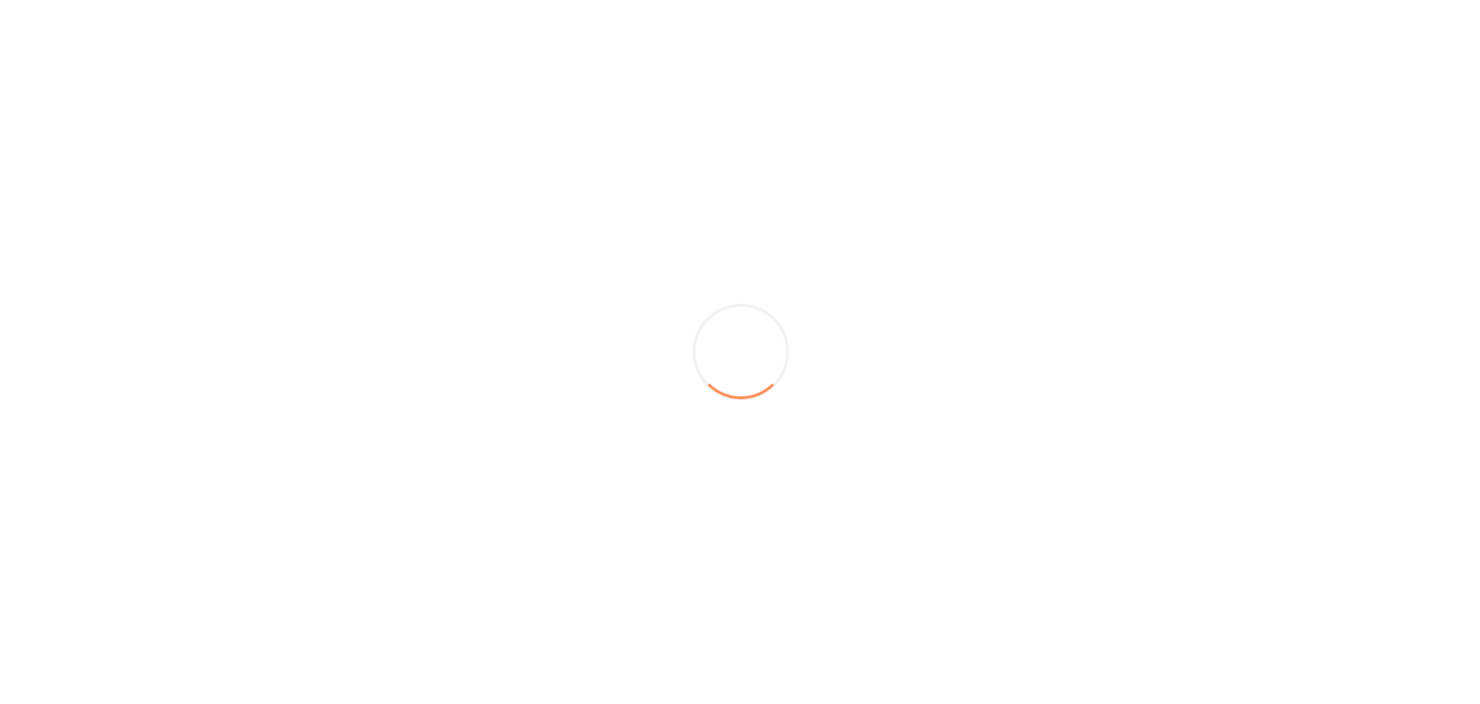
scroll to position [0, 0]
